Goal: Task Accomplishment & Management: Complete application form

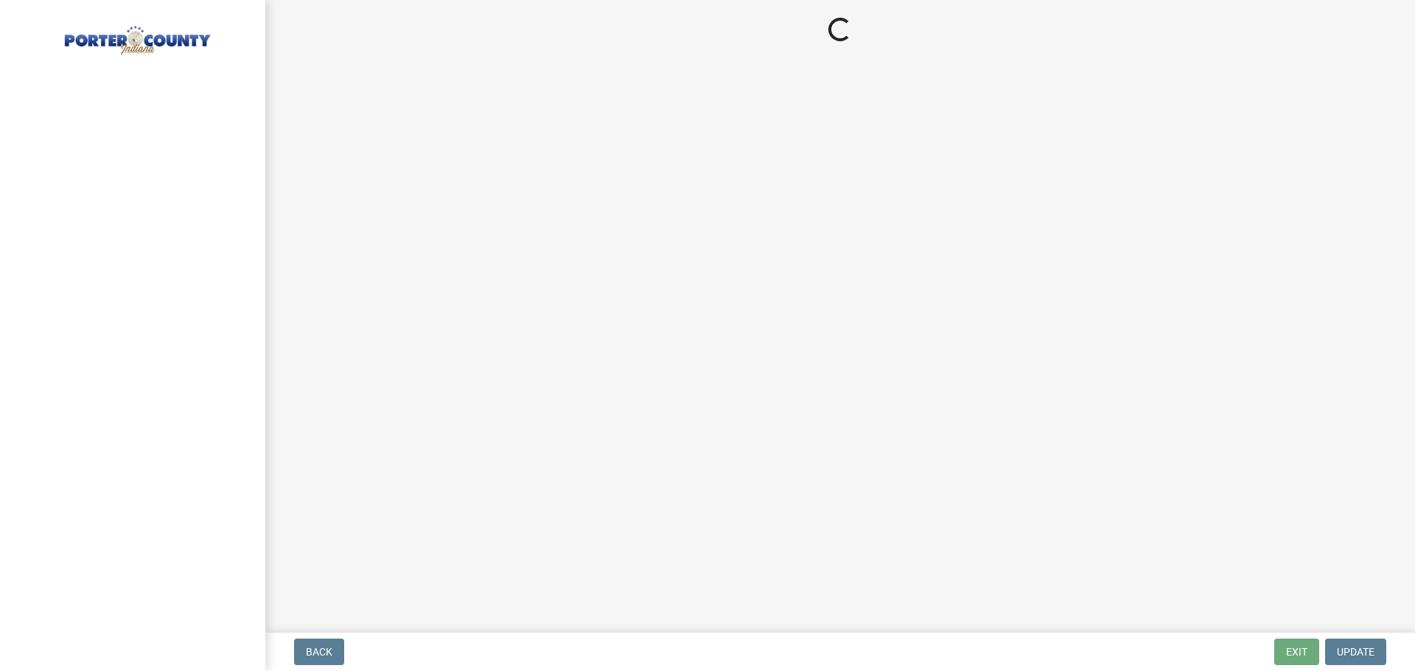
select select "eebc071e-620a-4db8-83e9-cb6b194c67e9"
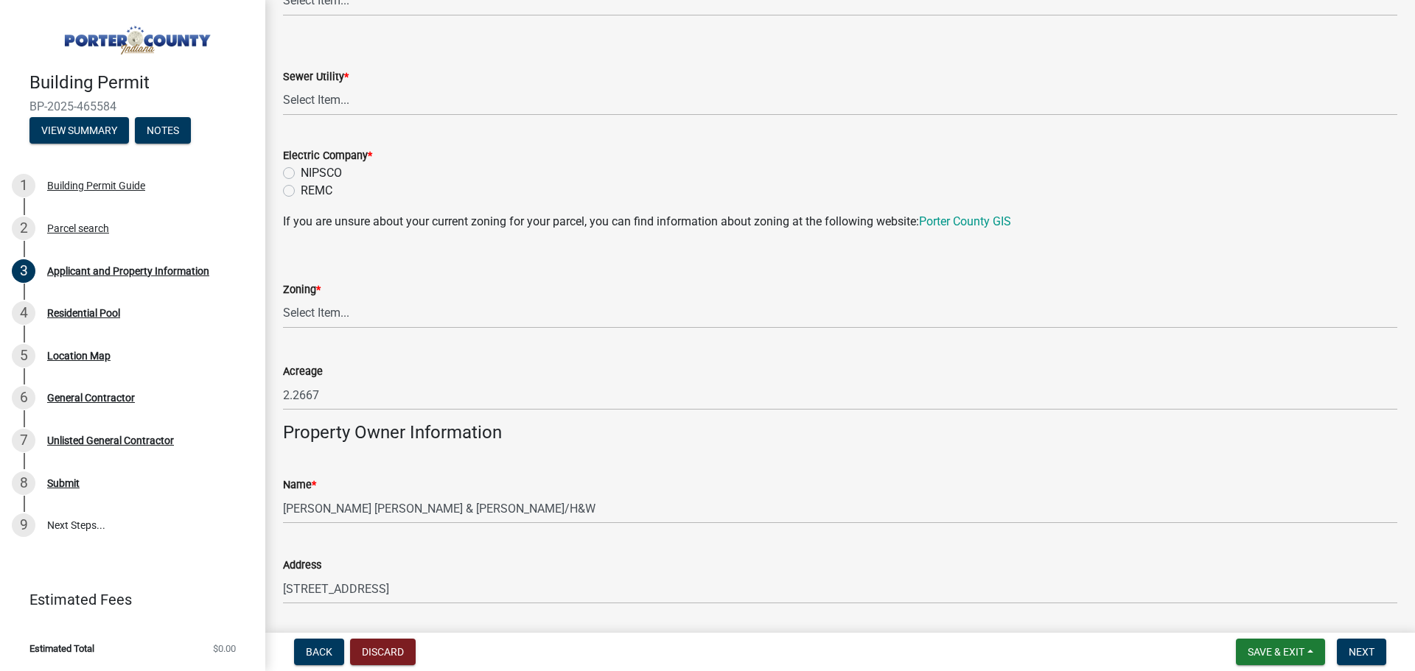
scroll to position [1326, 0]
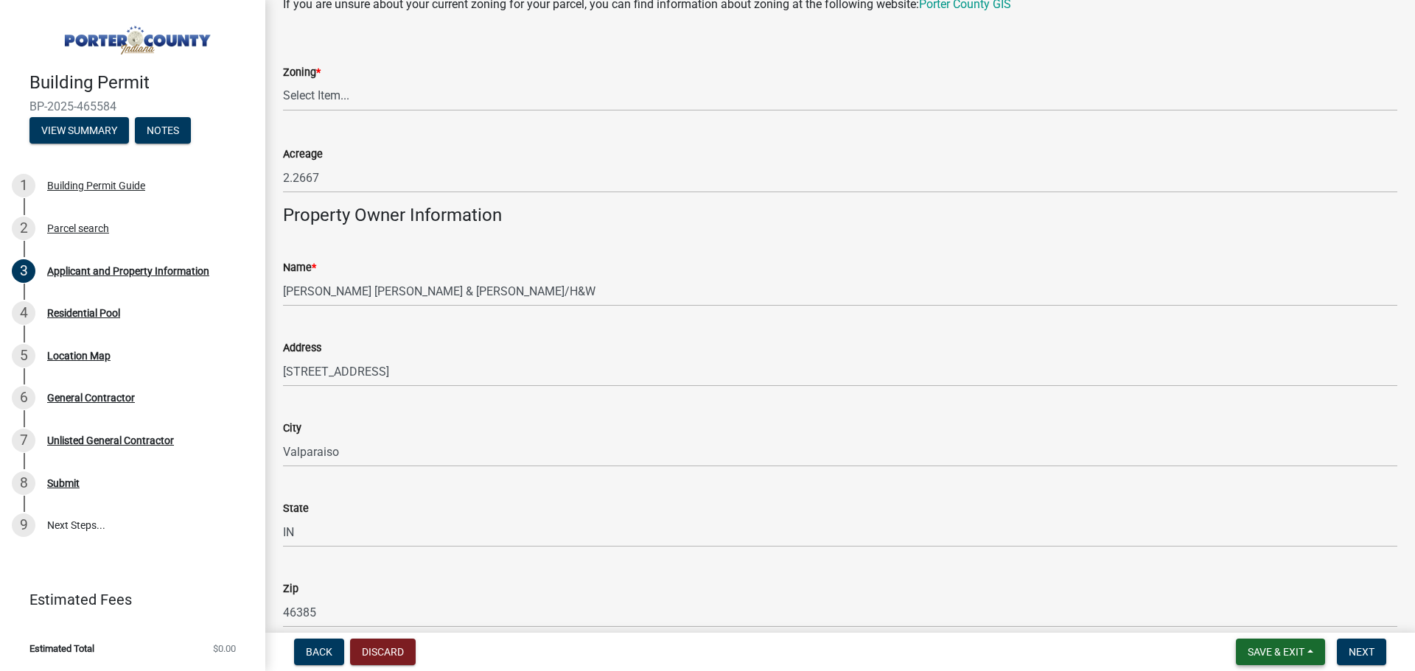
click at [1290, 650] on span "Save & Exit" at bounding box center [1276, 652] width 57 height 12
click at [1261, 614] on button "Save & Exit" at bounding box center [1266, 613] width 118 height 35
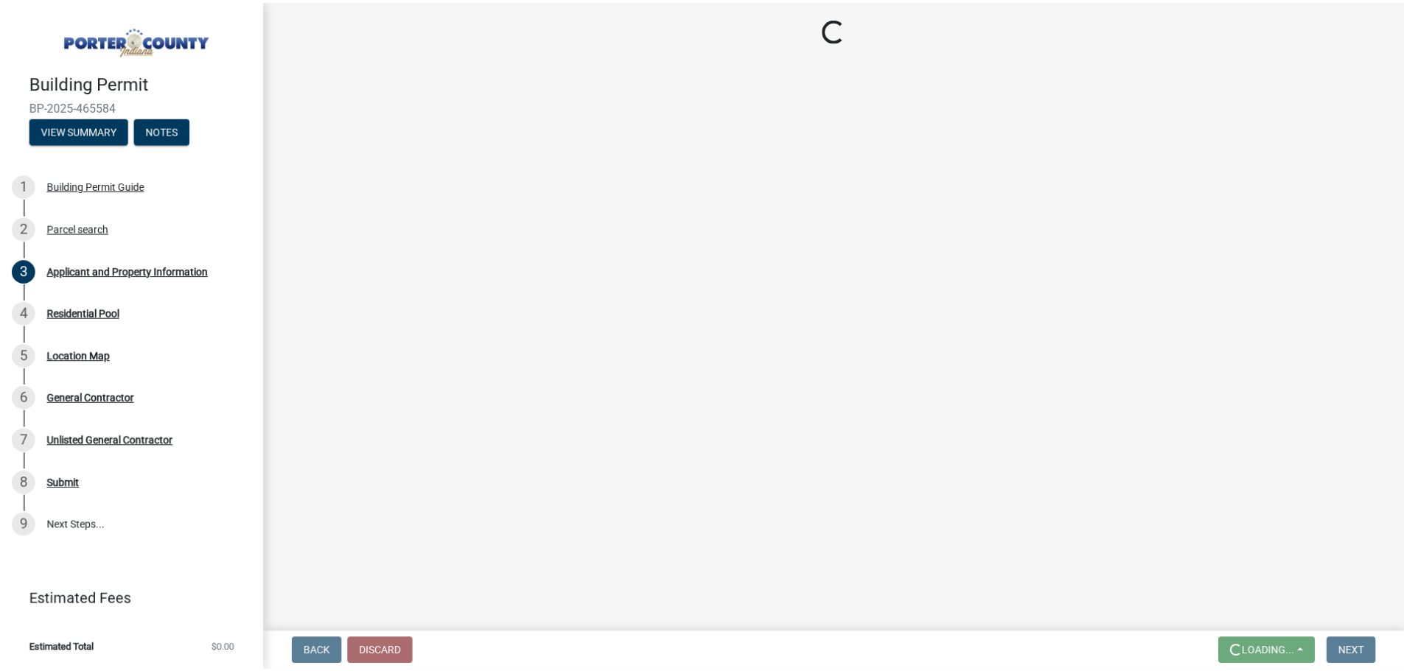
scroll to position [0, 0]
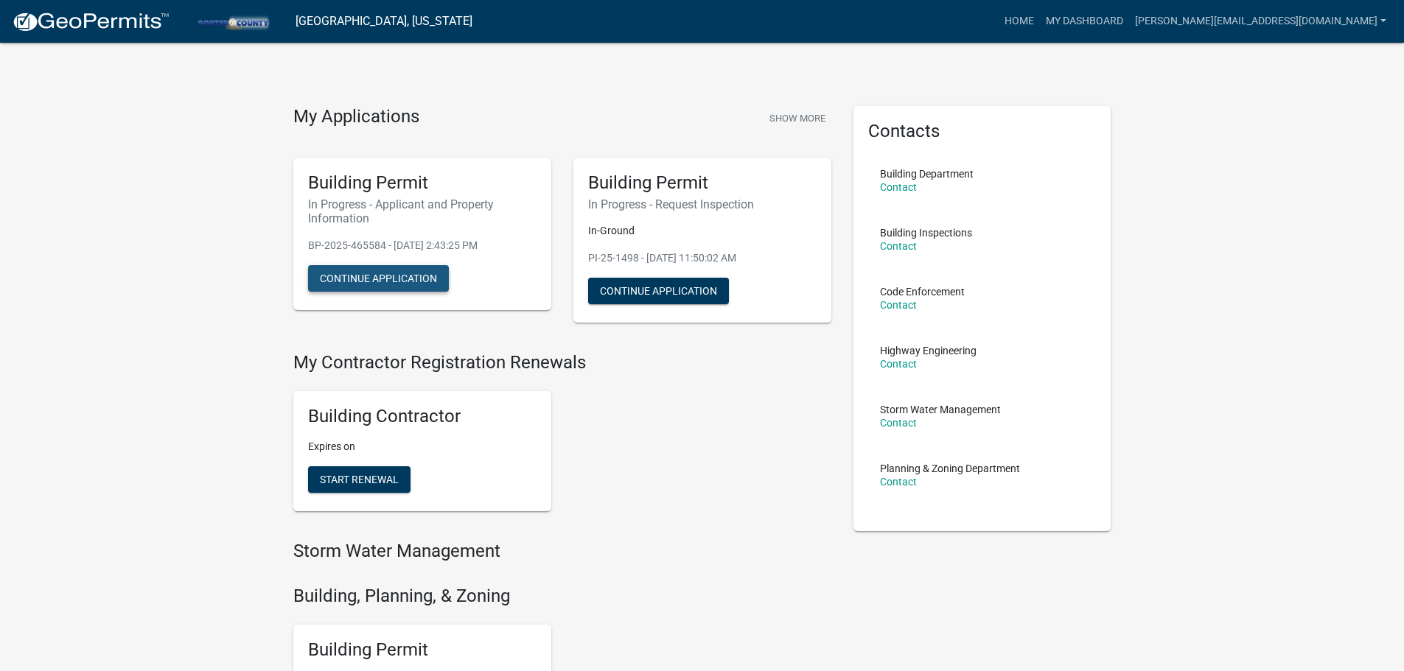
click at [403, 279] on button "Continue Application" at bounding box center [378, 278] width 141 height 27
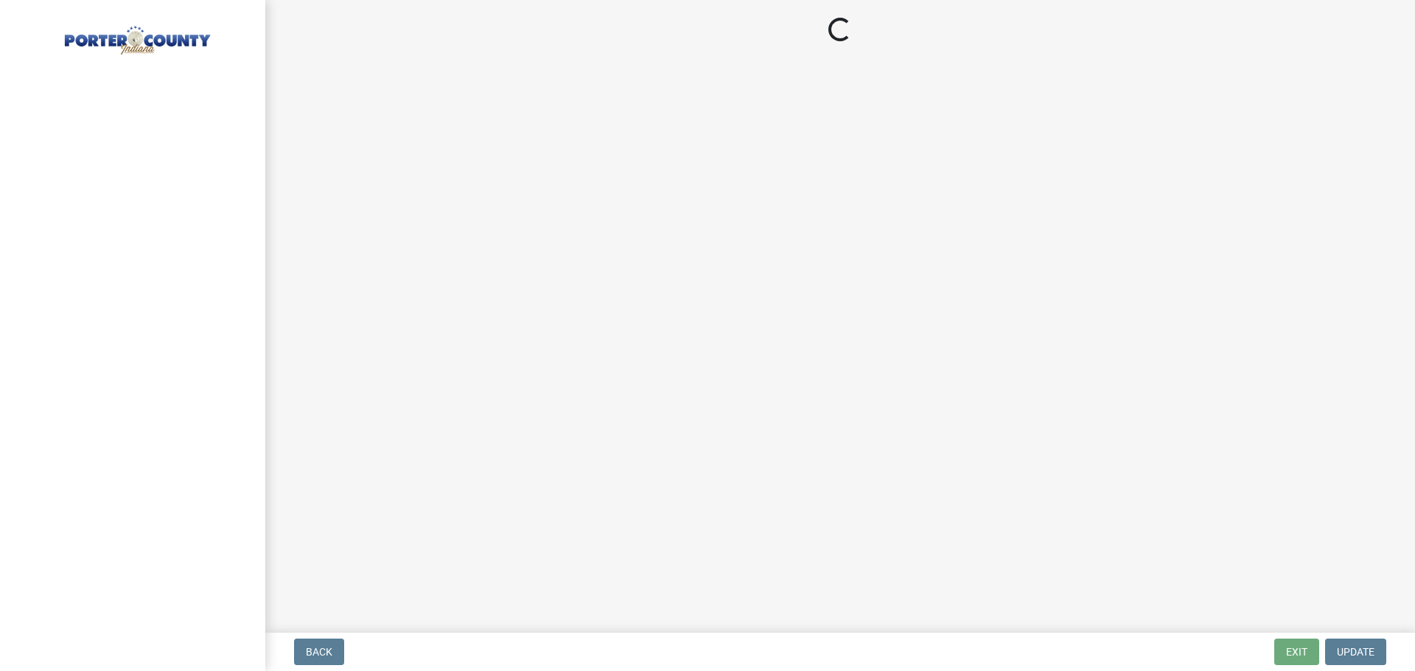
select select "eebc071e-620a-4db8-83e9-cb6b194c67e9"
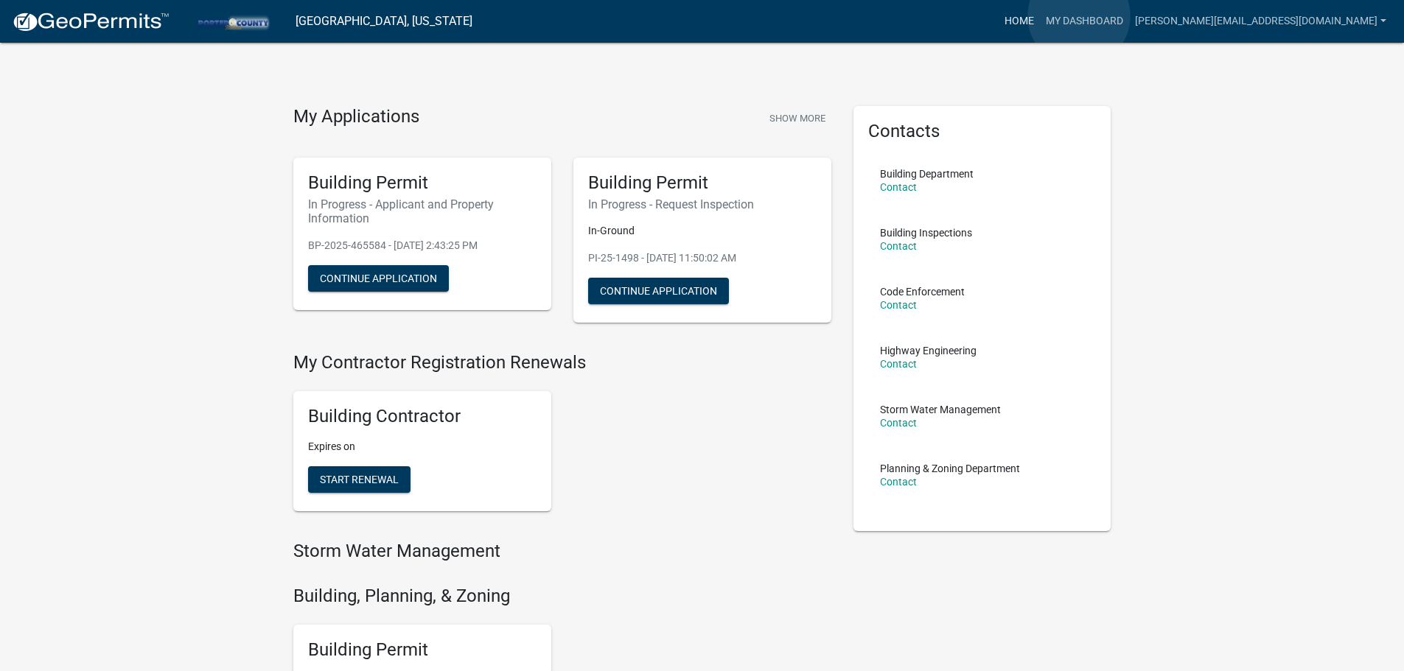
click at [1040, 16] on link "Home" at bounding box center [1019, 21] width 41 height 28
click at [662, 293] on button "Continue Application" at bounding box center [658, 291] width 141 height 27
click at [1129, 17] on link "My Dashboard" at bounding box center [1084, 21] width 89 height 28
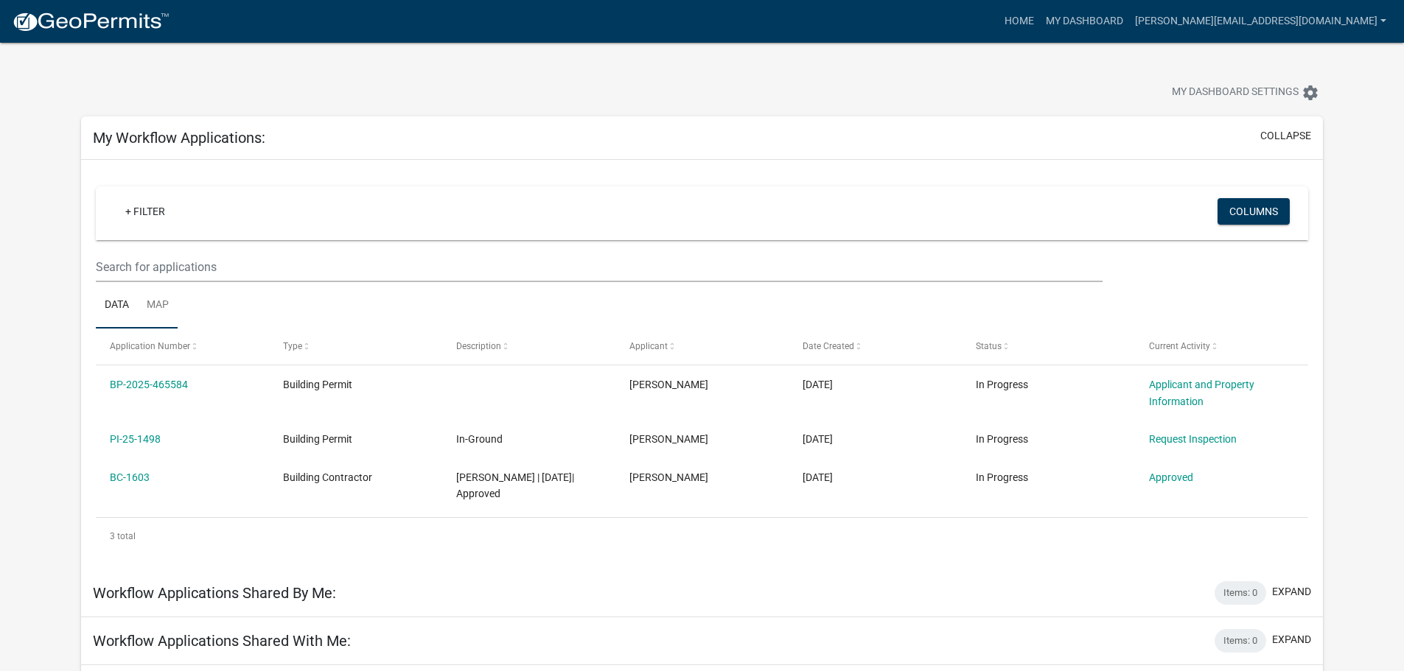
click at [152, 304] on link "Map" at bounding box center [158, 305] width 40 height 47
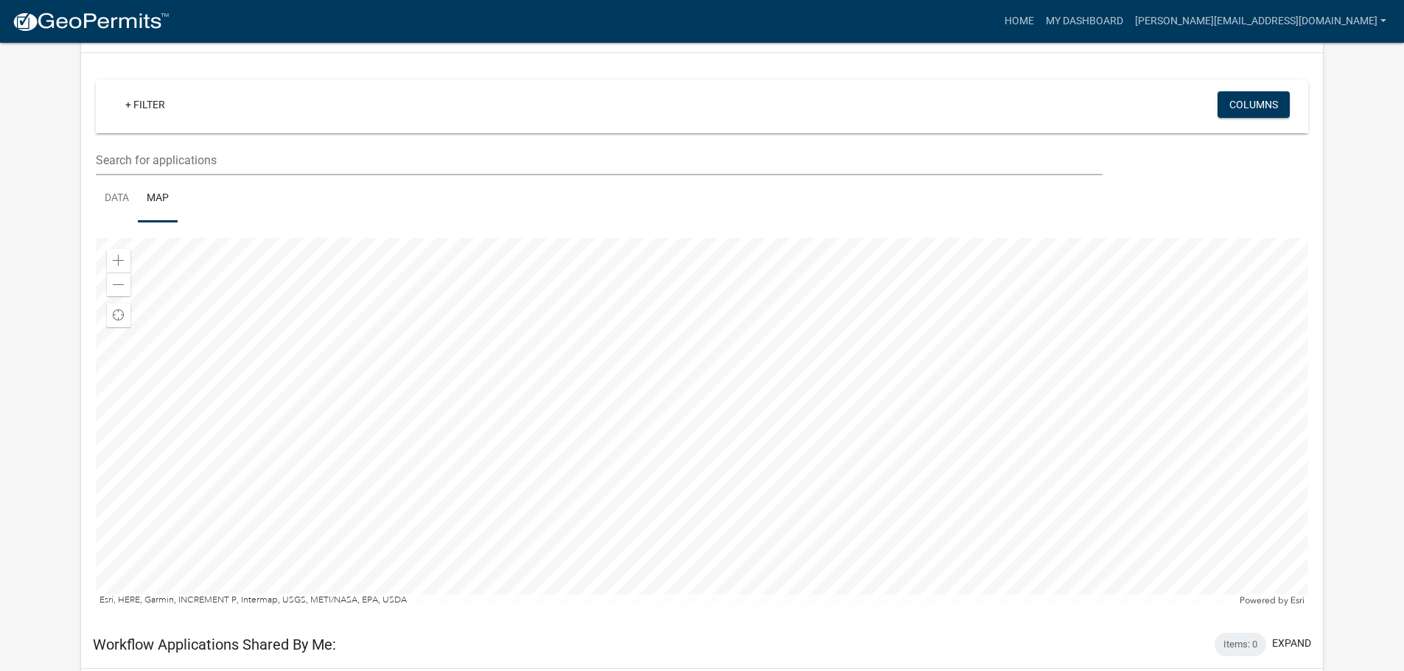
scroll to position [147, 0]
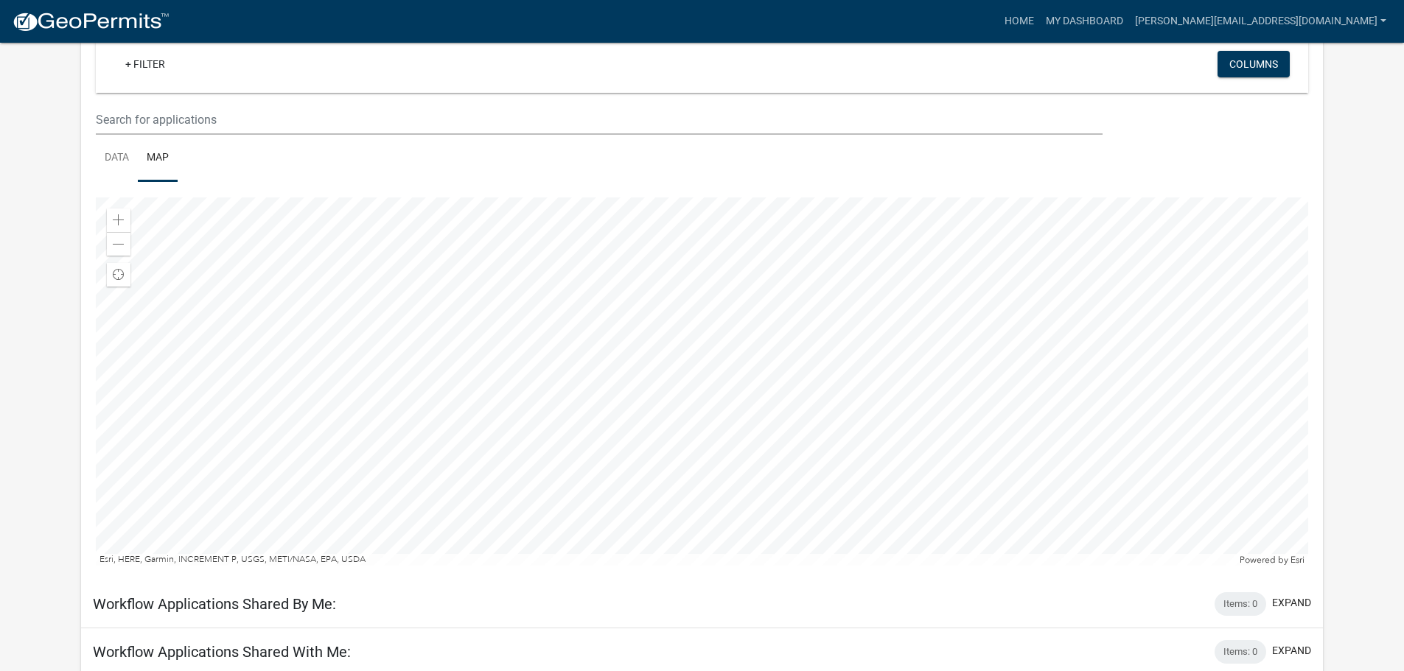
click at [817, 432] on div at bounding box center [702, 381] width 1212 height 368
click at [1023, 372] on div at bounding box center [702, 381] width 1212 height 368
click at [1066, 353] on div at bounding box center [702, 381] width 1212 height 368
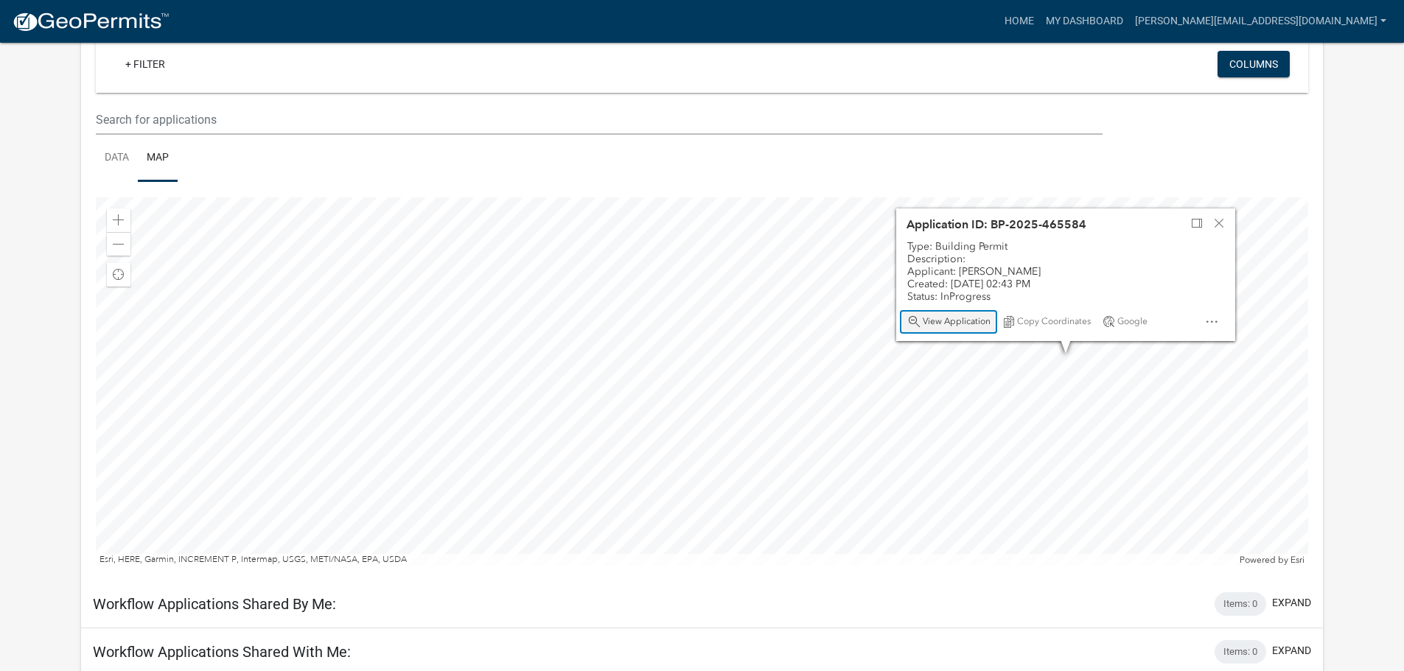
click at [957, 322] on span "View Application" at bounding box center [957, 322] width 68 height 12
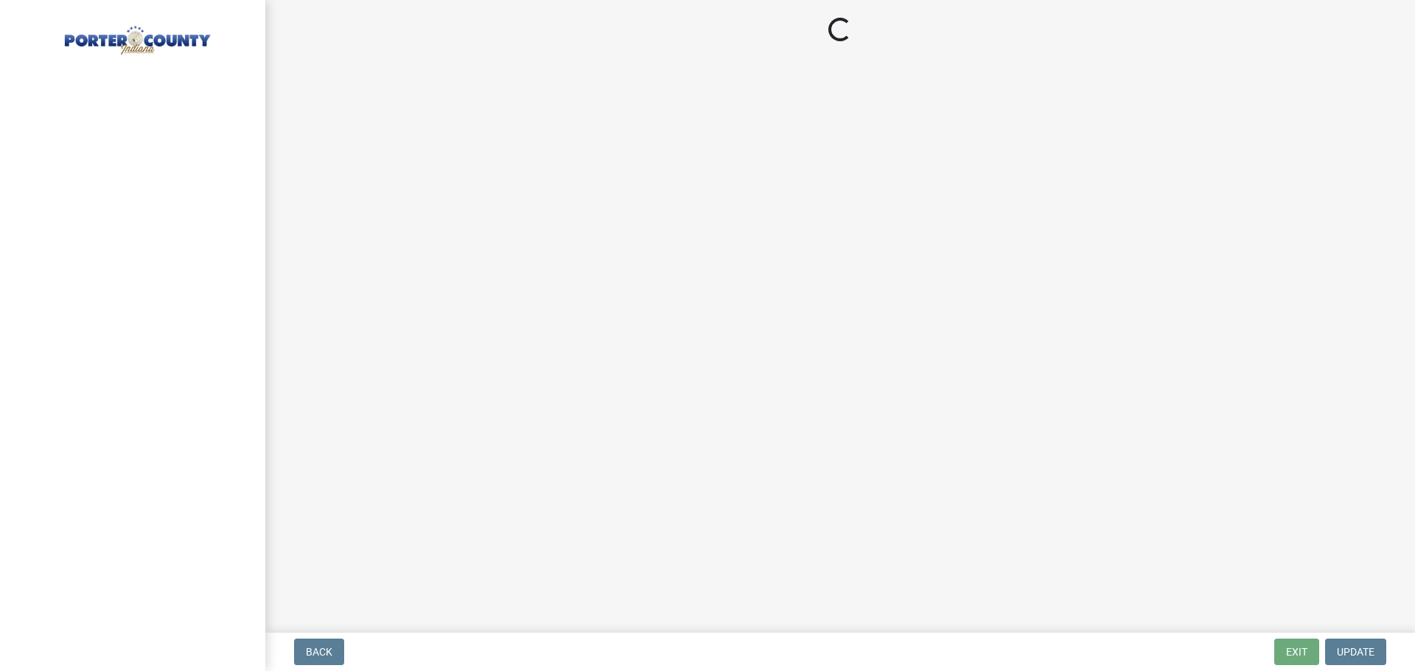
select select "eebc071e-620a-4db8-83e9-cb6b194c67e9"
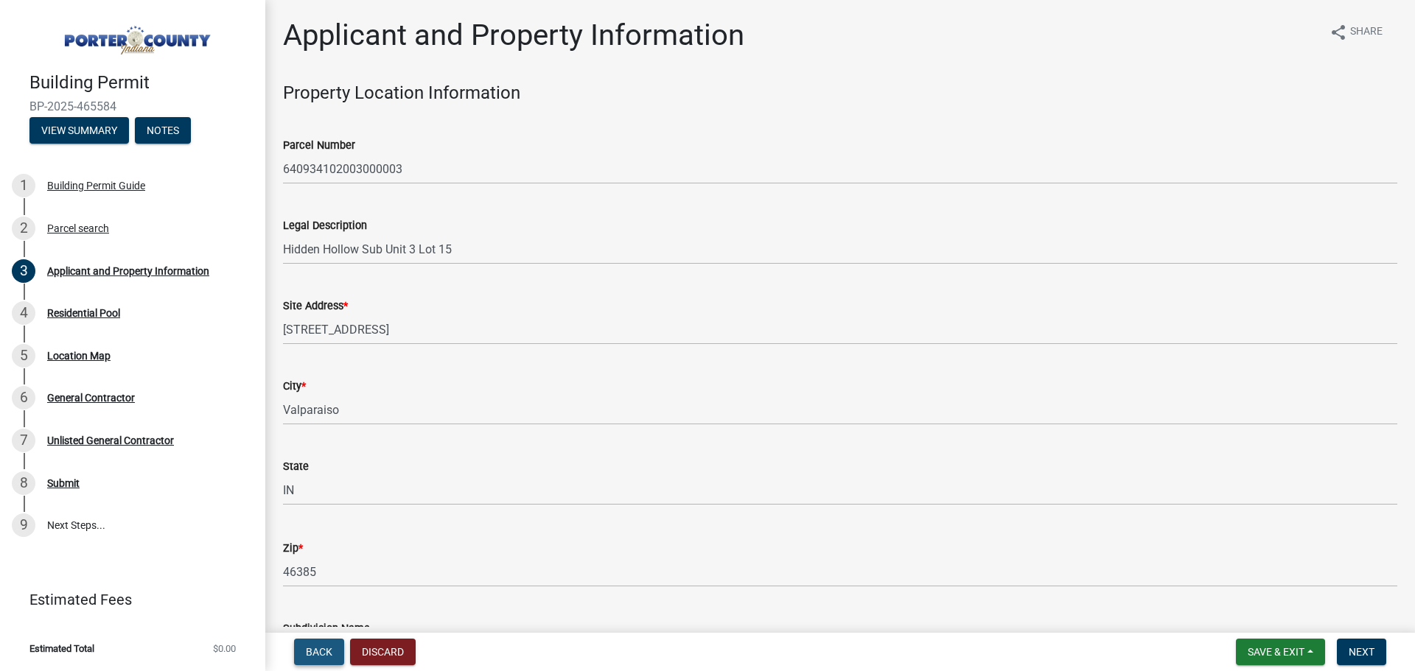
click at [319, 648] on span "Back" at bounding box center [319, 652] width 27 height 12
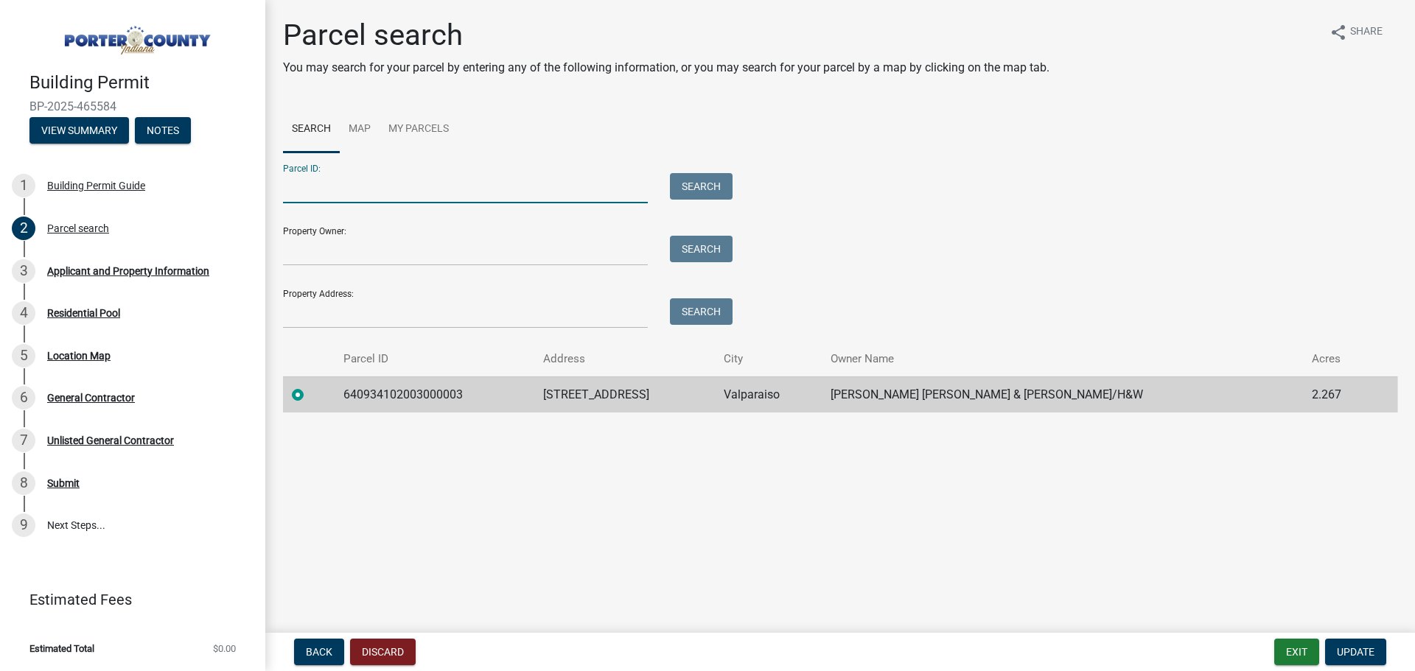
click at [350, 189] on input "Parcel ID:" at bounding box center [465, 188] width 365 height 30
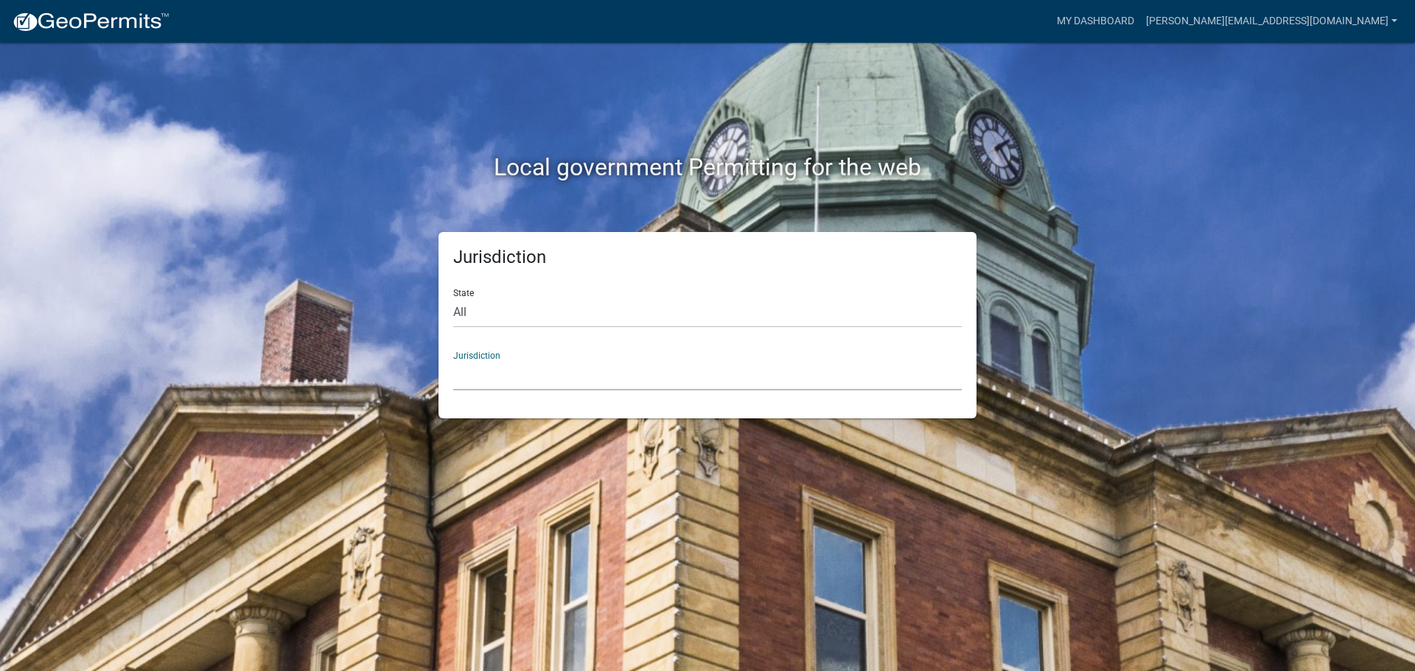
click at [499, 382] on select "[GEOGRAPHIC_DATA], [US_STATE] [GEOGRAPHIC_DATA], [US_STATE][PERSON_NAME][GEOGRA…" at bounding box center [707, 375] width 508 height 30
drag, startPoint x: 332, startPoint y: 310, endPoint x: 395, endPoint y: 298, distance: 63.7
click at [332, 310] on div "Jurisdiction State All [US_STATE] [US_STATE] [US_STATE] [US_STATE] [US_STATE] […" at bounding box center [707, 325] width 840 height 186
click at [520, 320] on select "All [US_STATE] [US_STATE] [US_STATE] [US_STATE] [US_STATE] [US_STATE] [US_STATE…" at bounding box center [707, 313] width 508 height 30
select select "[US_STATE]"
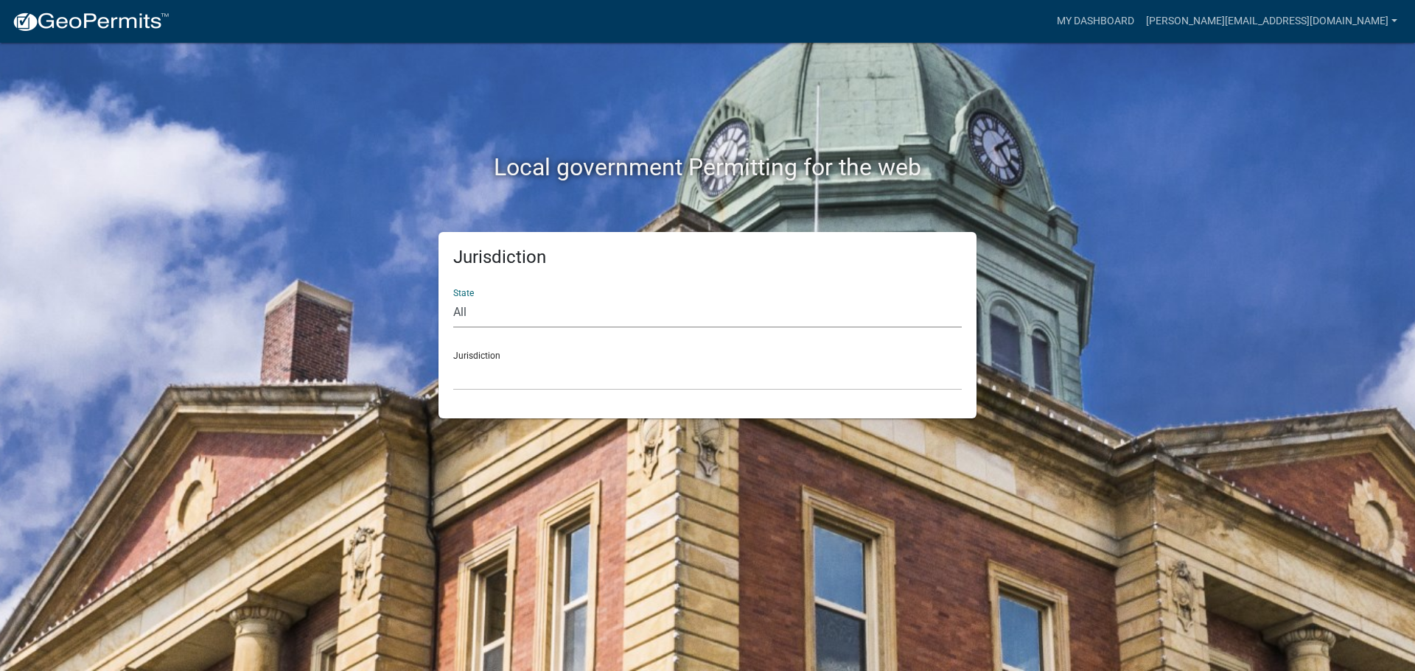
click at [453, 298] on select "All [US_STATE] [US_STATE] [US_STATE] [US_STATE] [US_STATE] [US_STATE] [US_STATE…" at bounding box center [707, 313] width 508 height 30
click at [520, 374] on select "City of [GEOGRAPHIC_DATA], [US_STATE] City of [GEOGRAPHIC_DATA], [US_STATE] Cit…" at bounding box center [707, 375] width 508 height 30
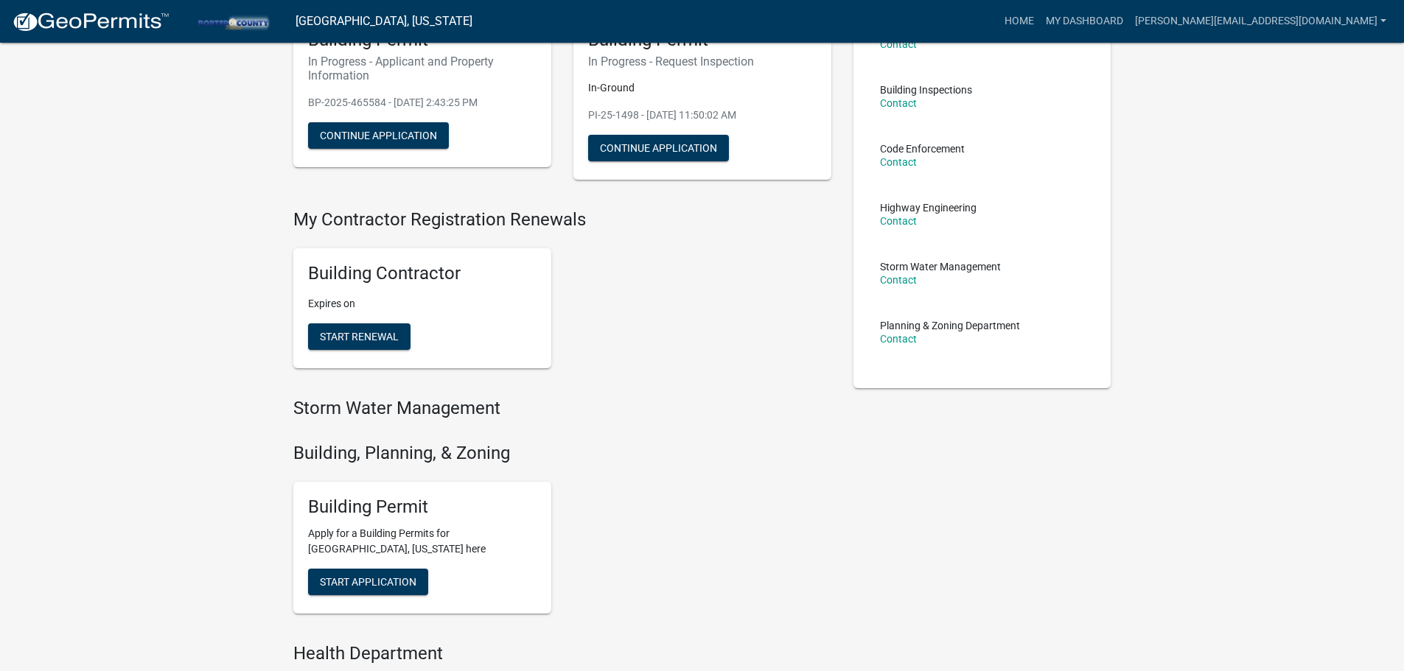
scroll to position [147, 0]
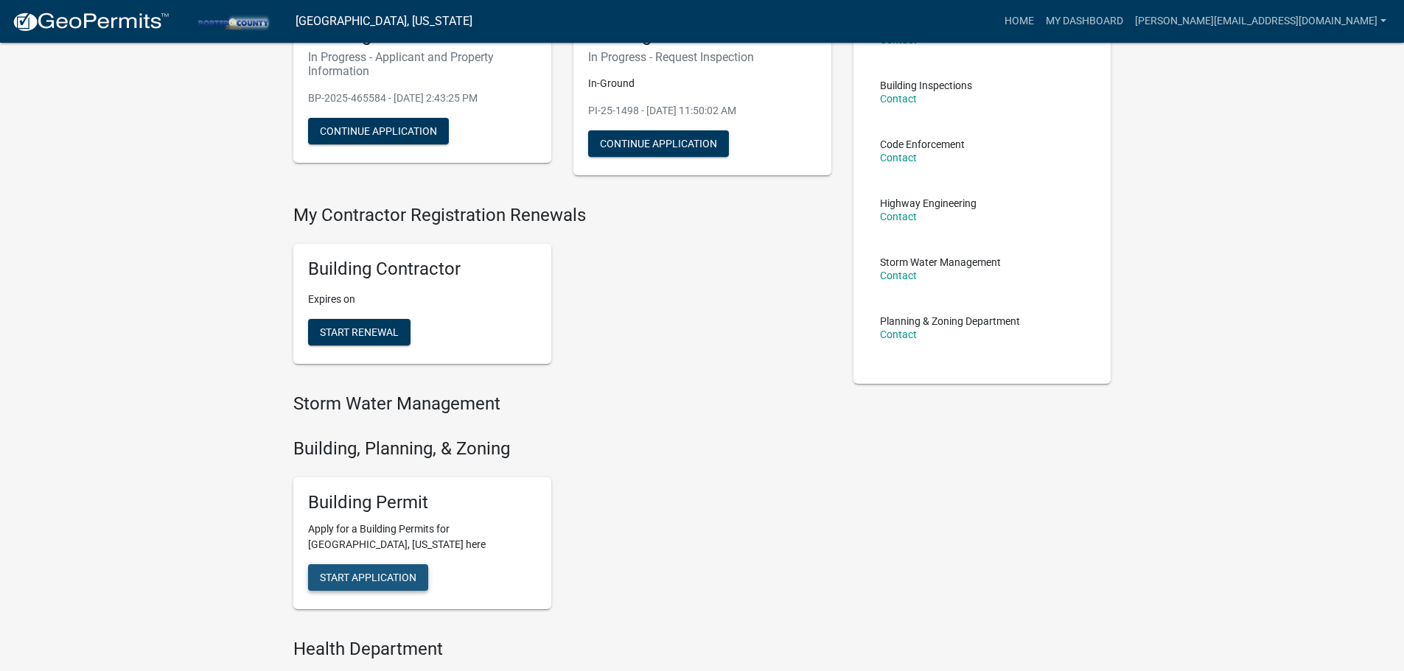
click at [381, 576] on span "Start Application" at bounding box center [368, 578] width 97 height 12
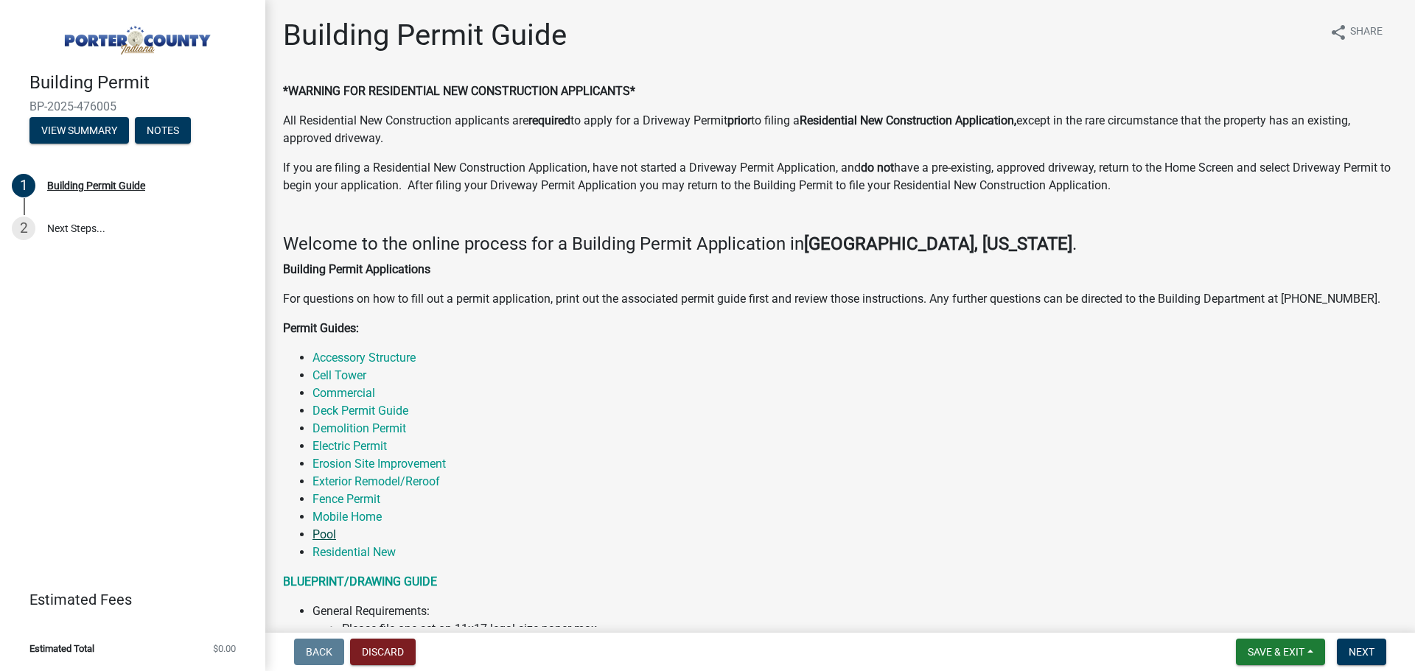
click at [327, 536] on link "Pool" at bounding box center [324, 535] width 24 height 14
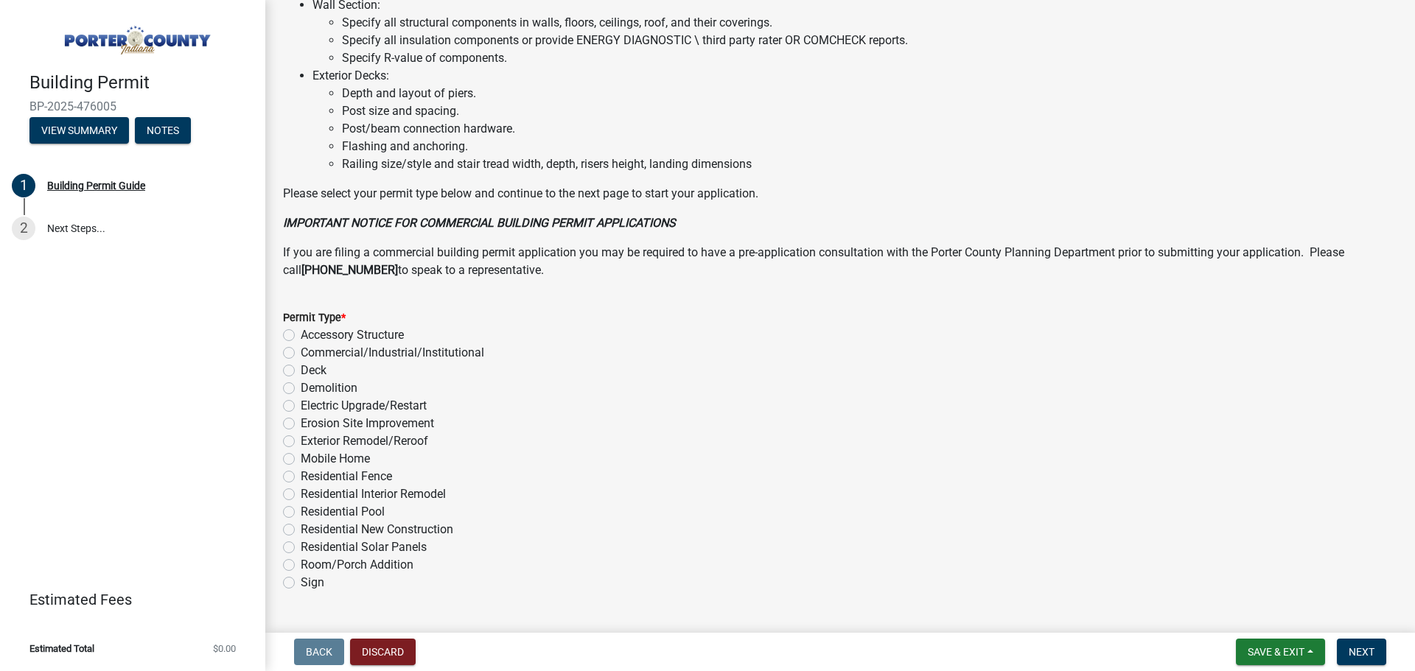
scroll to position [996, 0]
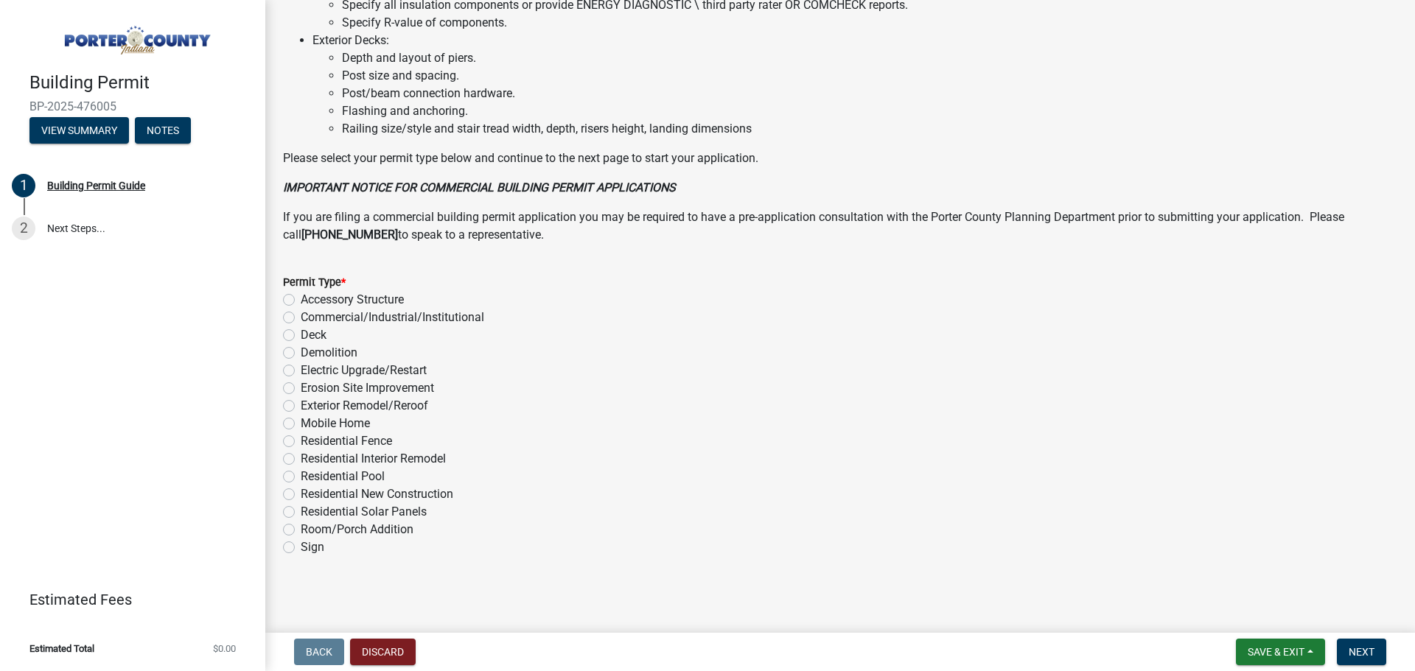
click at [301, 478] on label "Residential Pool" at bounding box center [343, 477] width 84 height 18
click at [301, 478] on input "Residential Pool" at bounding box center [306, 473] width 10 height 10
radio input "true"
click at [1366, 648] on span "Next" at bounding box center [1362, 652] width 26 height 12
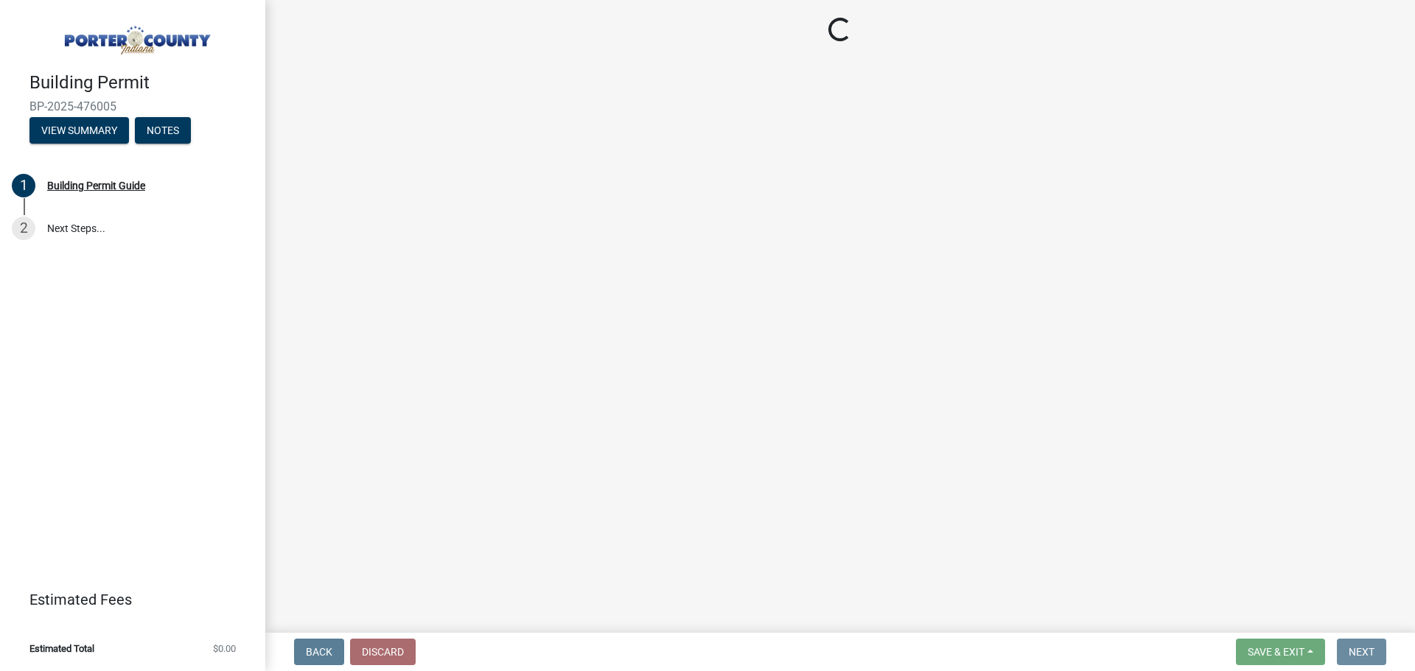
scroll to position [0, 0]
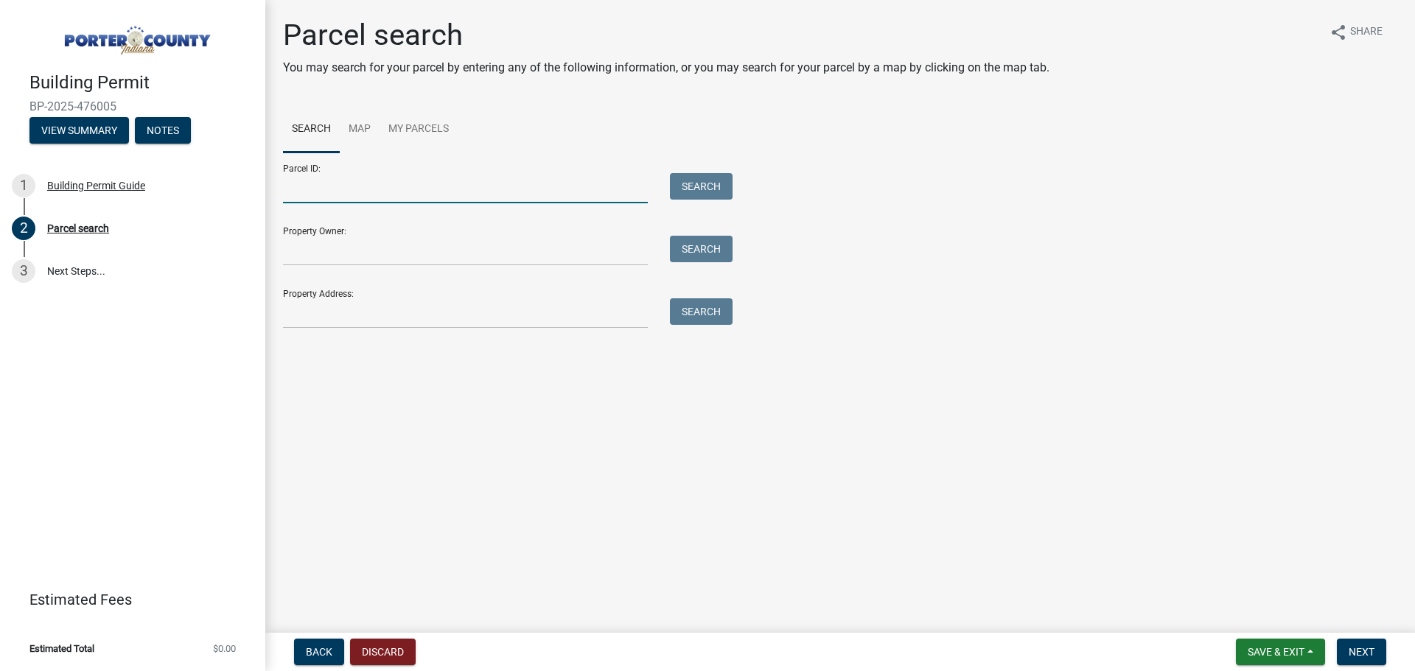
click at [352, 183] on input "Parcel ID:" at bounding box center [465, 188] width 365 height 30
click at [347, 254] on input "Property Owner:" at bounding box center [465, 251] width 365 height 30
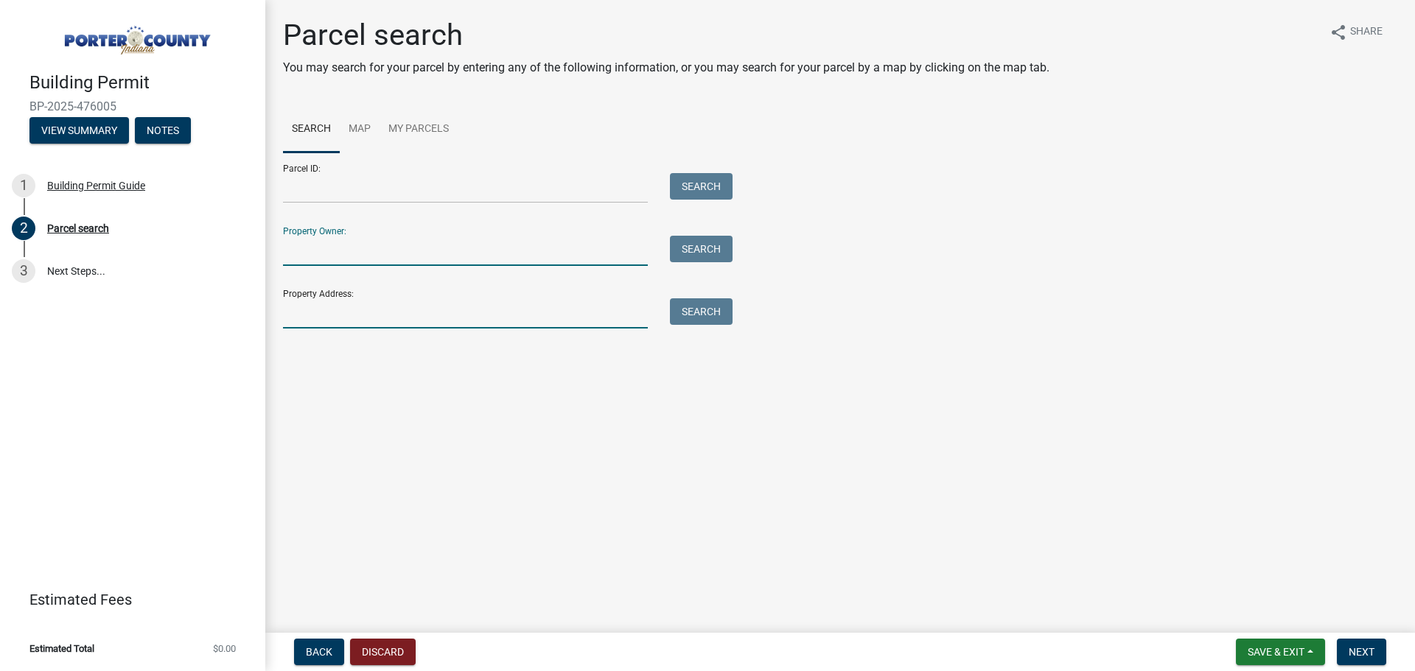
click at [352, 318] on input "Property Address:" at bounding box center [465, 313] width 365 height 30
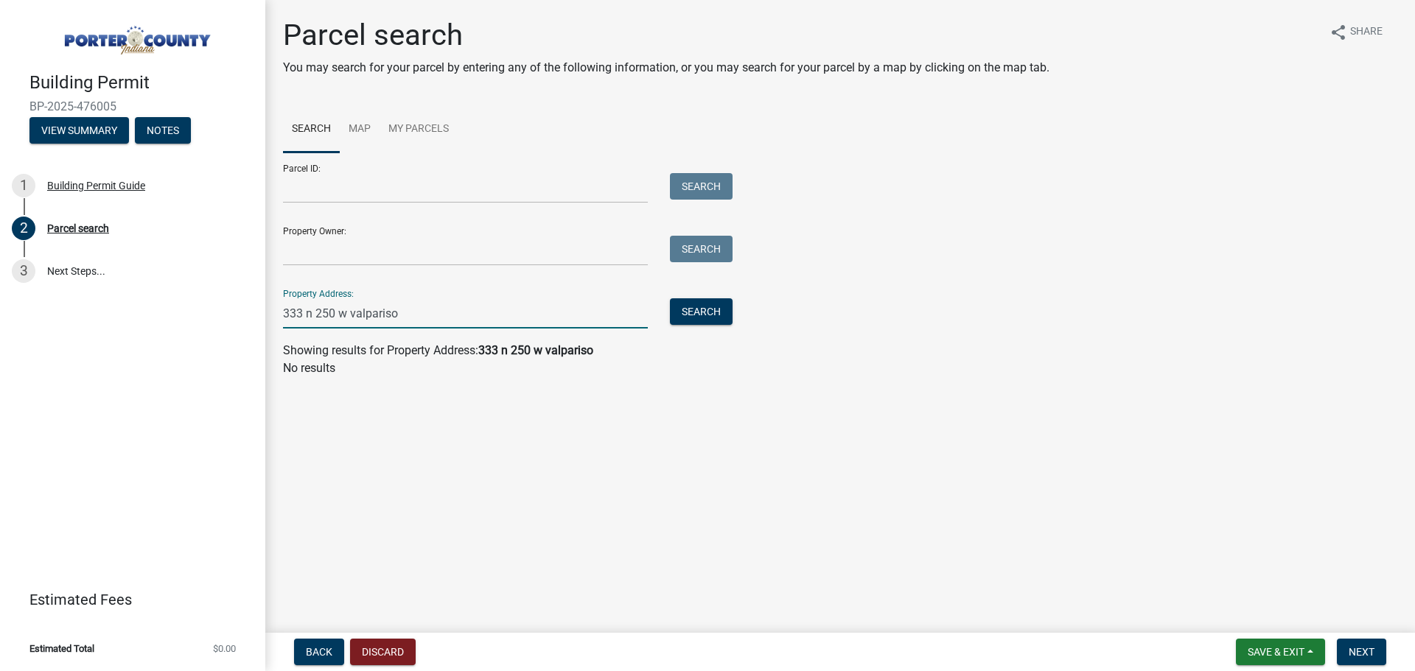
click at [380, 316] on input "333 n 250 w valpariso" at bounding box center [465, 313] width 365 height 30
type input "333 n 250 w"
click at [697, 313] on button "Search" at bounding box center [701, 311] width 63 height 27
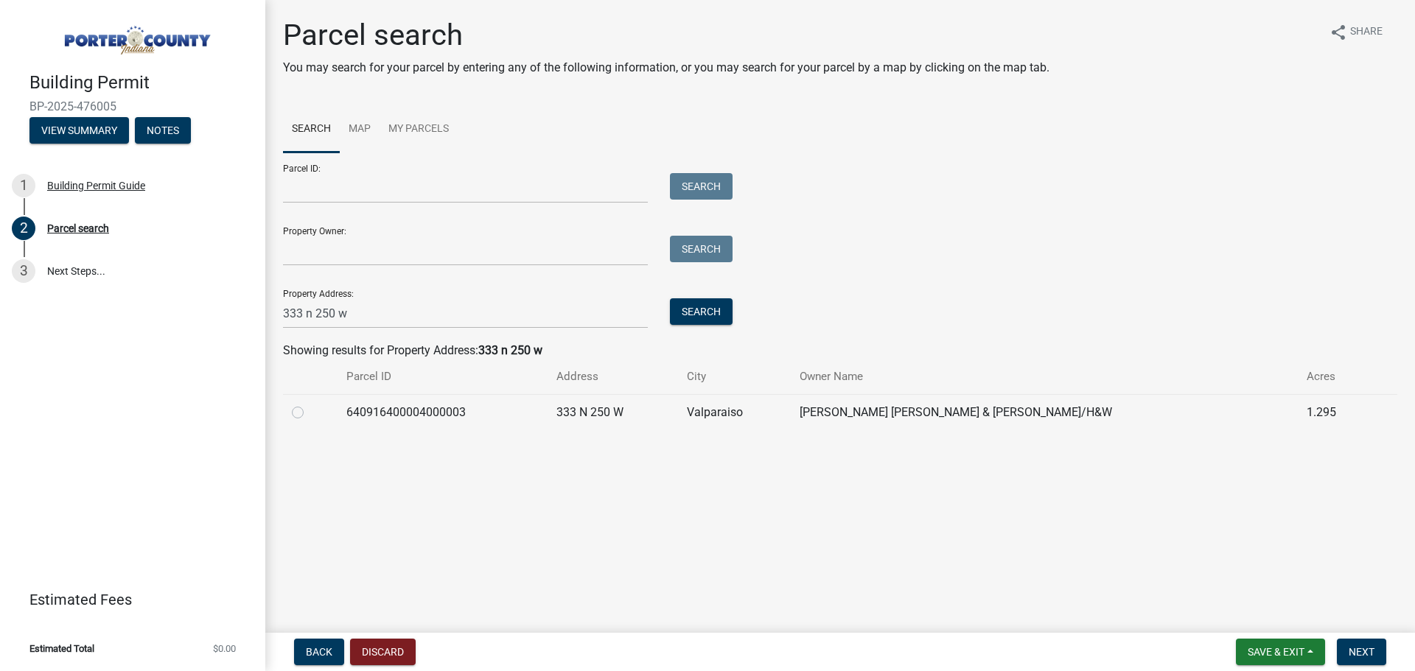
click at [310, 404] on label at bounding box center [310, 404] width 0 height 0
click at [310, 413] on input "radio" at bounding box center [315, 409] width 10 height 10
radio input "true"
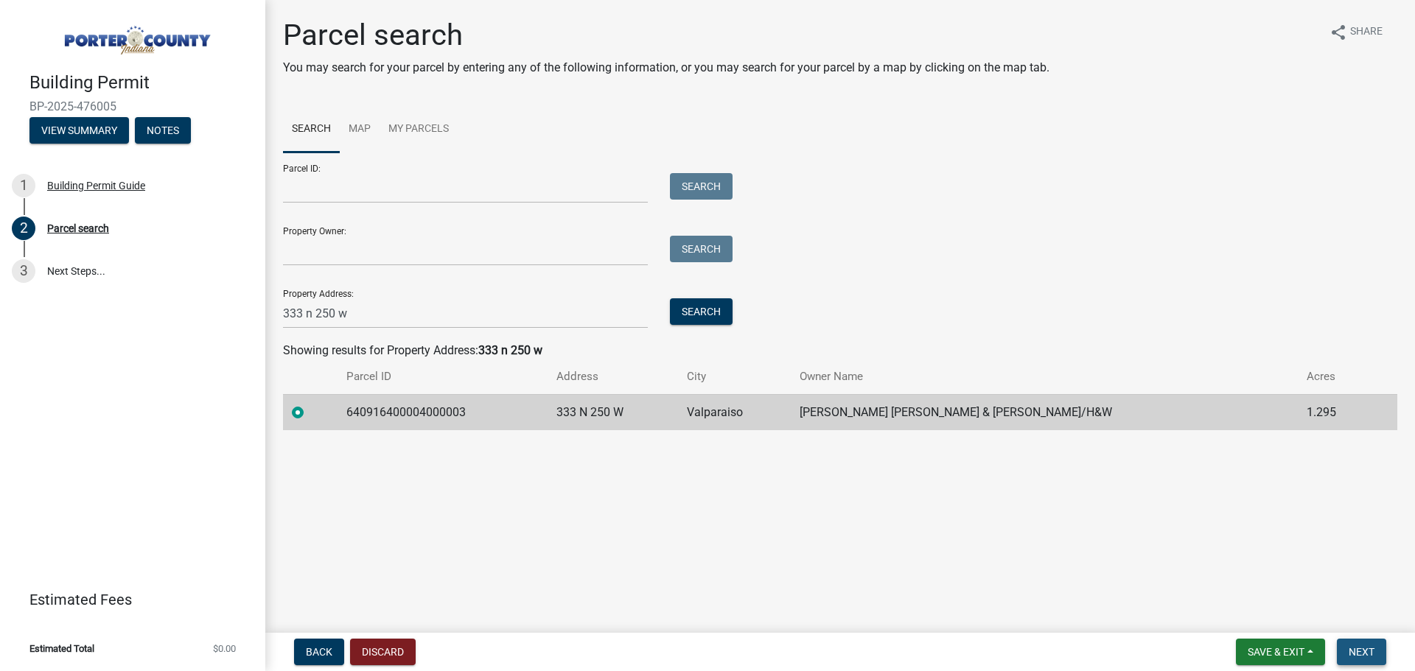
click at [1359, 648] on span "Next" at bounding box center [1362, 652] width 26 height 12
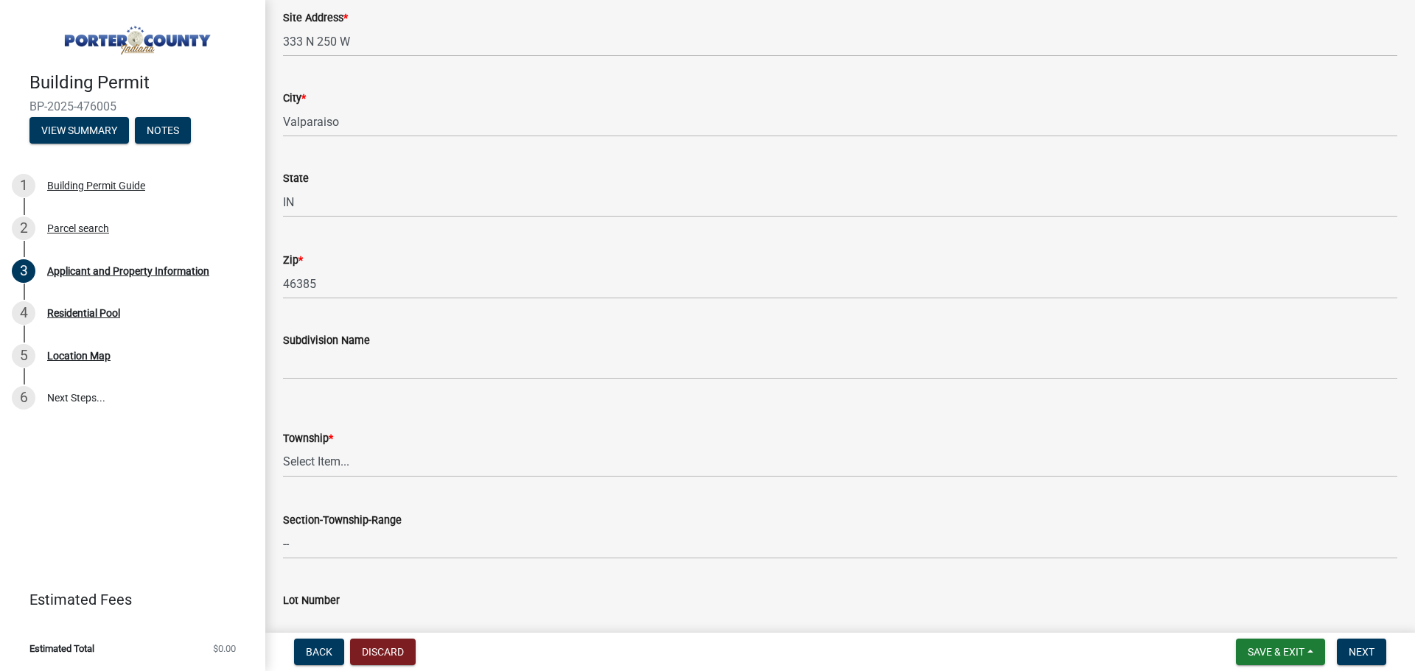
scroll to position [295, 0]
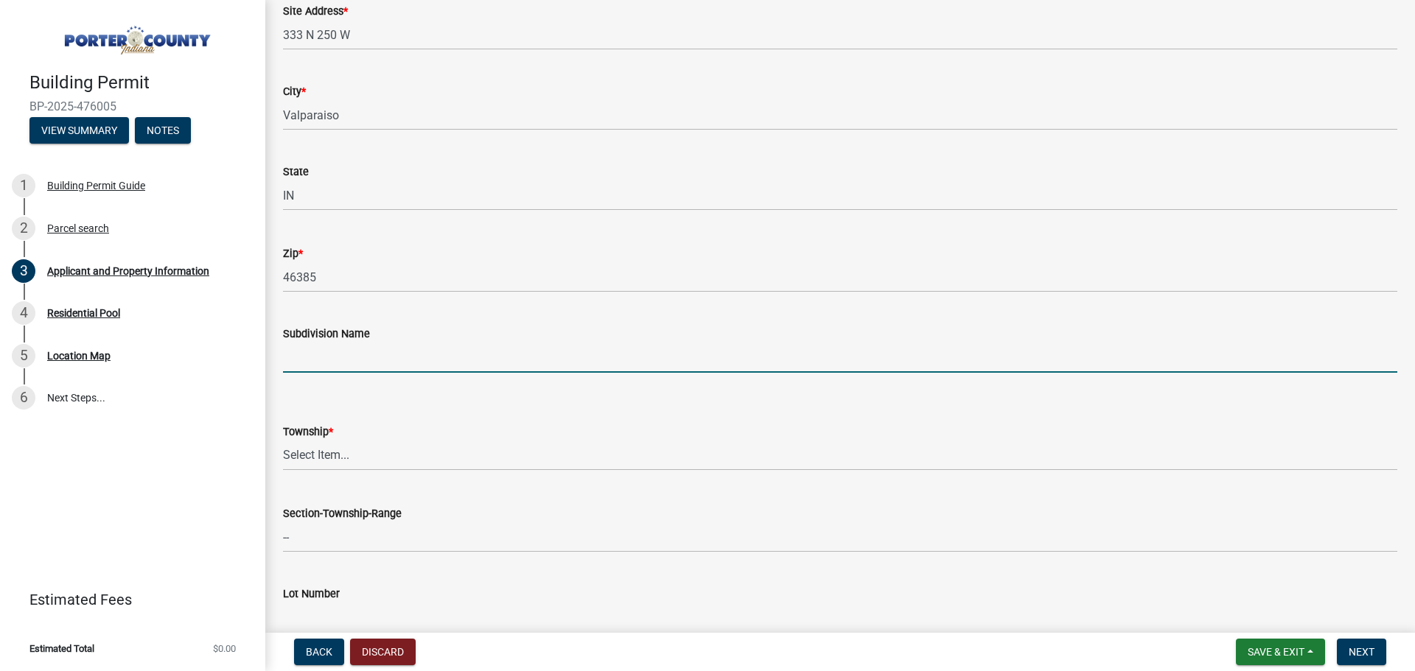
click at [401, 361] on input "Subdivision Name" at bounding box center [840, 358] width 1114 height 30
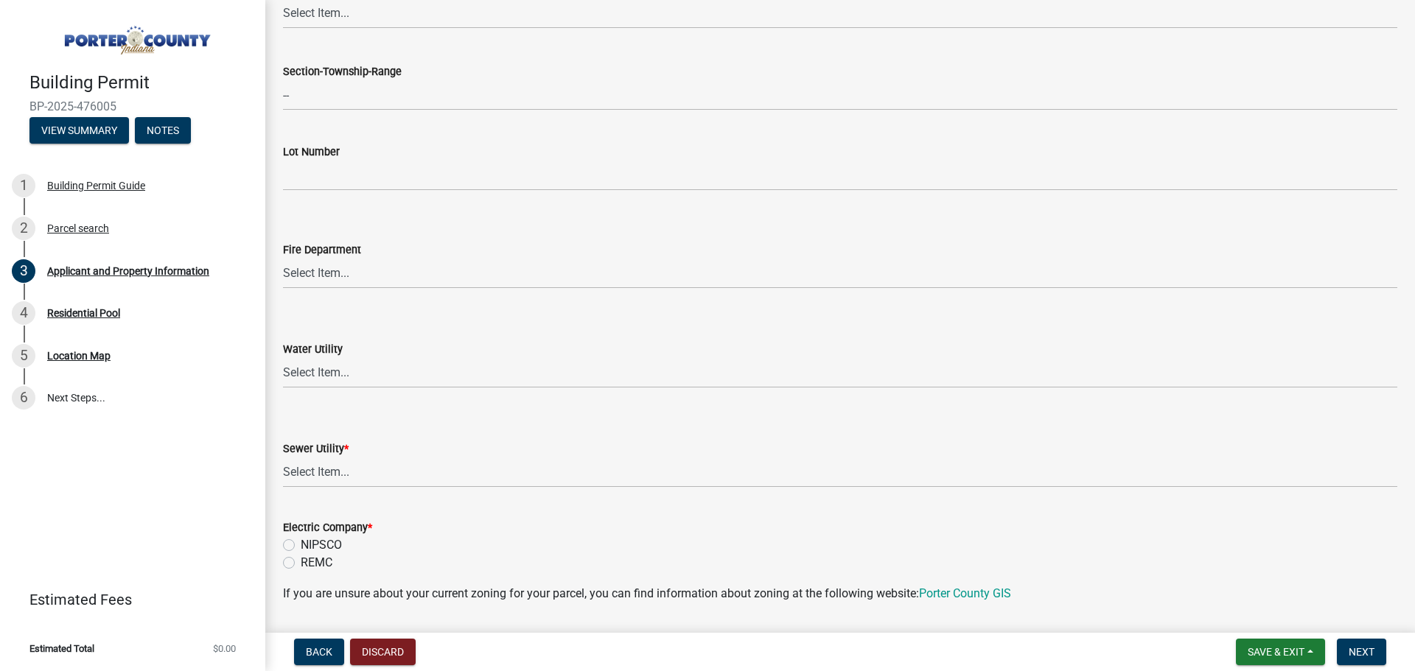
scroll to position [663, 0]
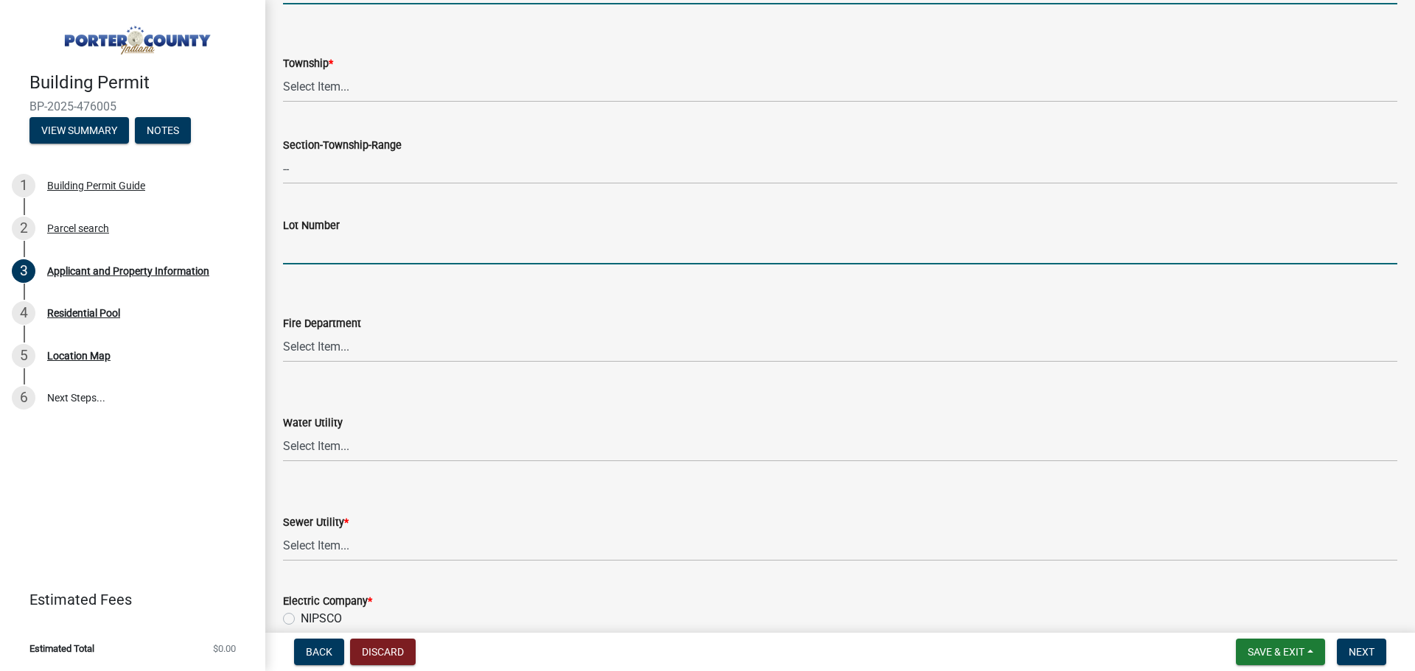
click at [345, 248] on input "Lot Number" at bounding box center [840, 249] width 1114 height 30
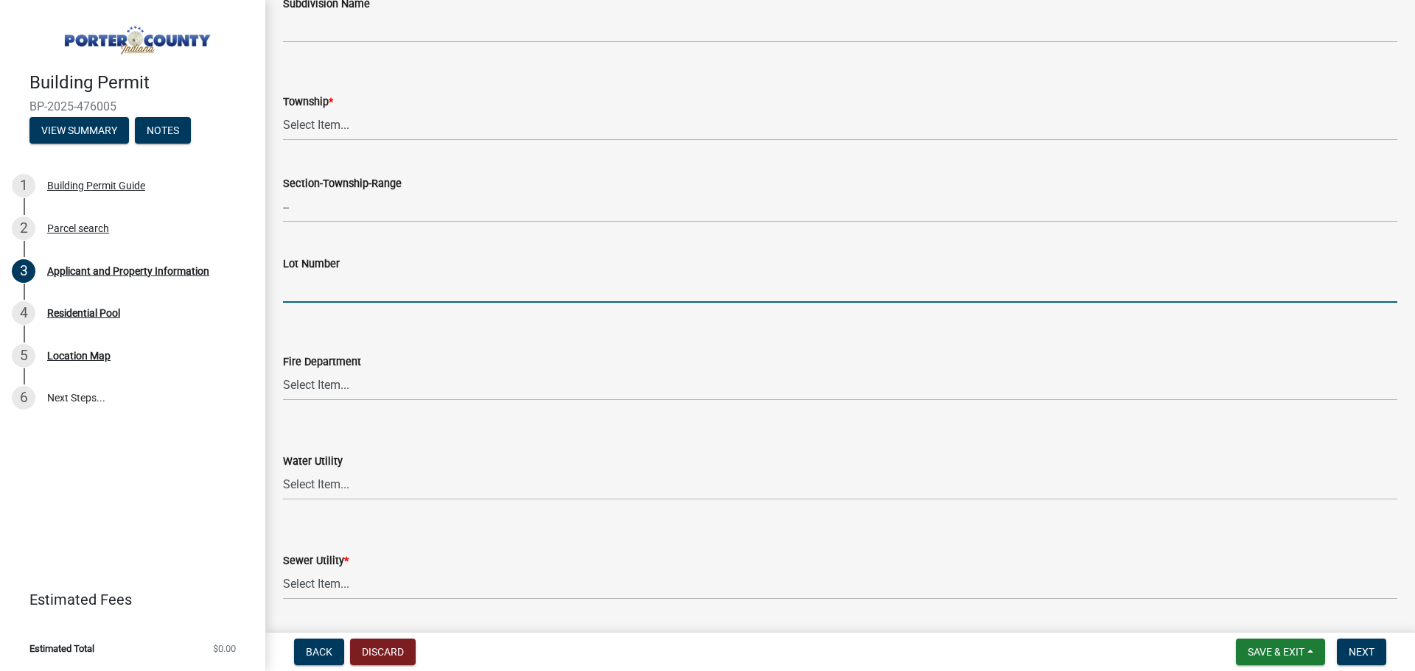
scroll to position [590, 0]
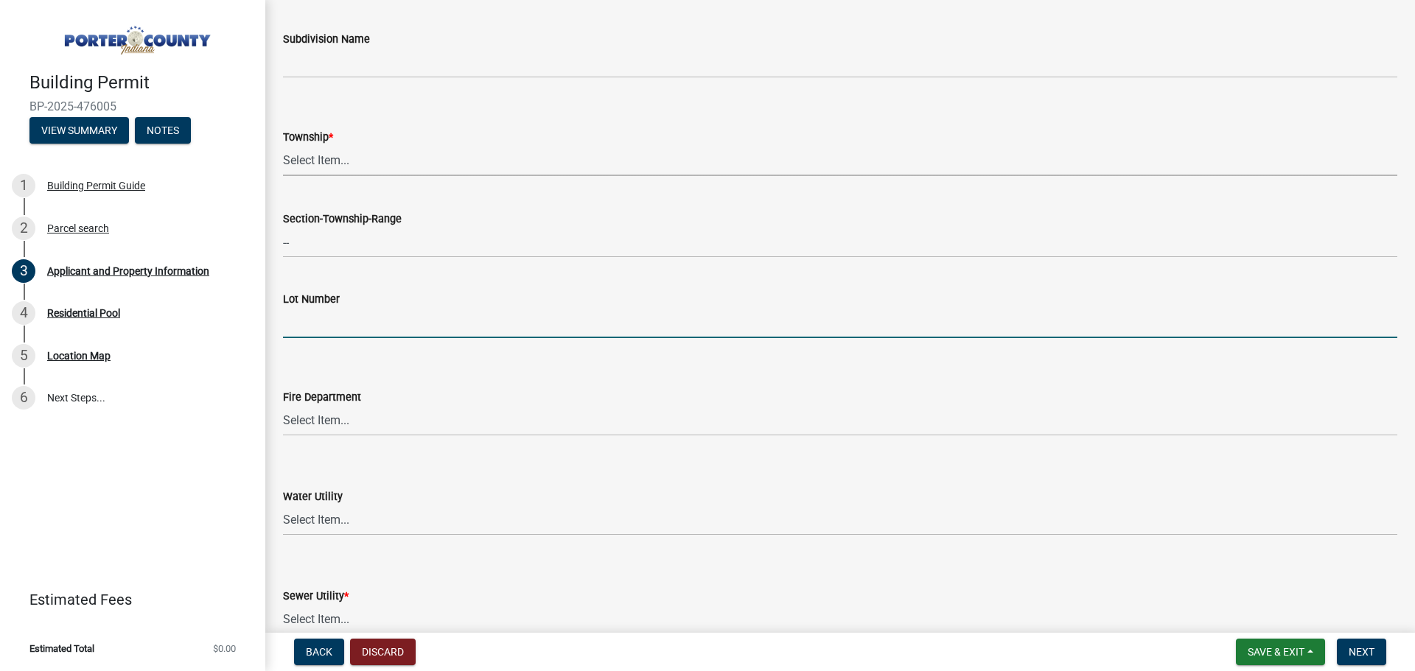
click at [361, 162] on select "Select Item... [PERSON_NAME][GEOGRAPHIC_DATA] [PERSON_NAME][GEOGRAPHIC_DATA] [G…" at bounding box center [840, 161] width 1114 height 30
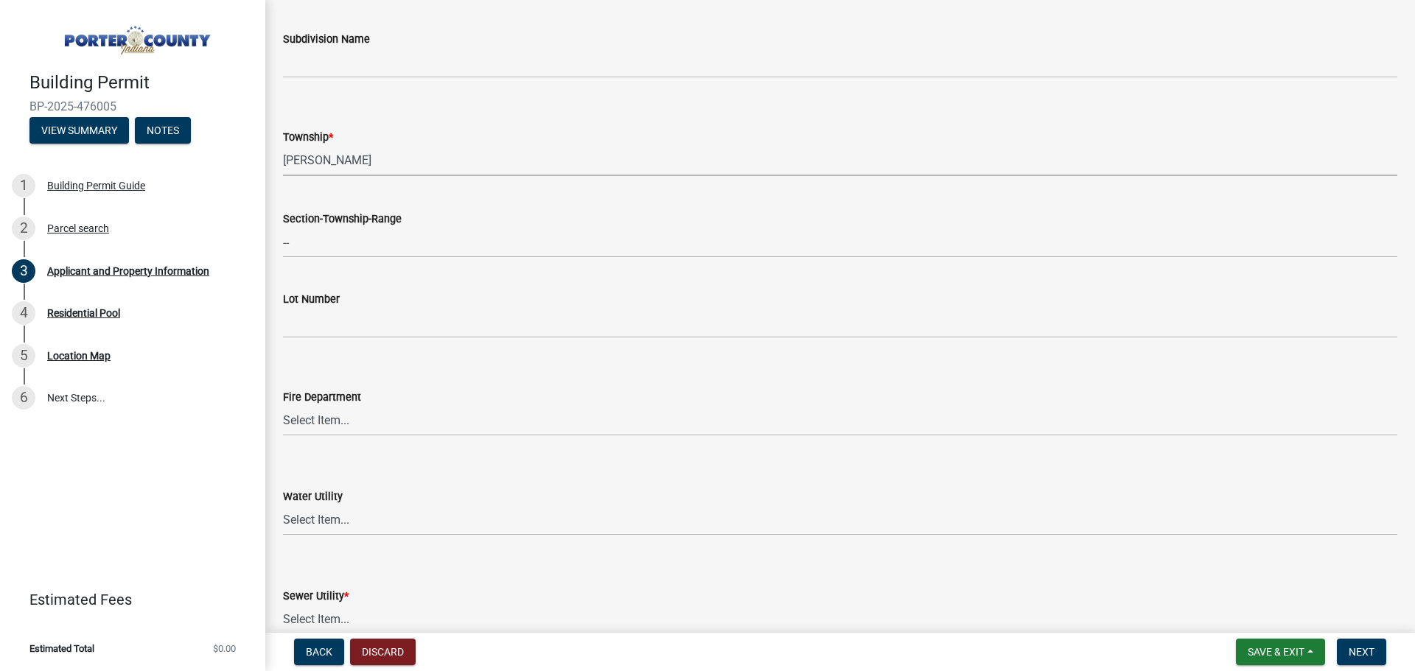
click at [283, 146] on select "Select Item... [PERSON_NAME][GEOGRAPHIC_DATA] [PERSON_NAME][GEOGRAPHIC_DATA] [G…" at bounding box center [840, 161] width 1114 height 30
select select "eebc071e-620a-4db8-83e9-cb6b194c67e9"
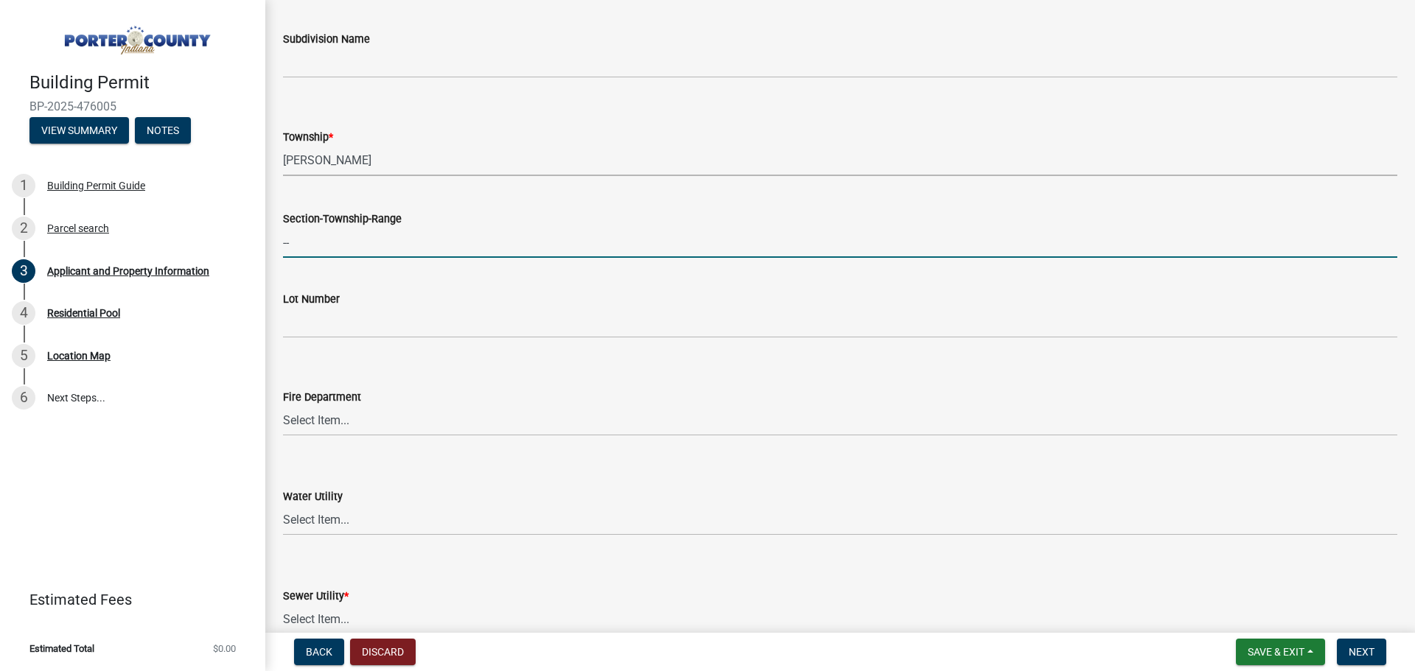
click at [335, 252] on input "--" at bounding box center [840, 243] width 1114 height 30
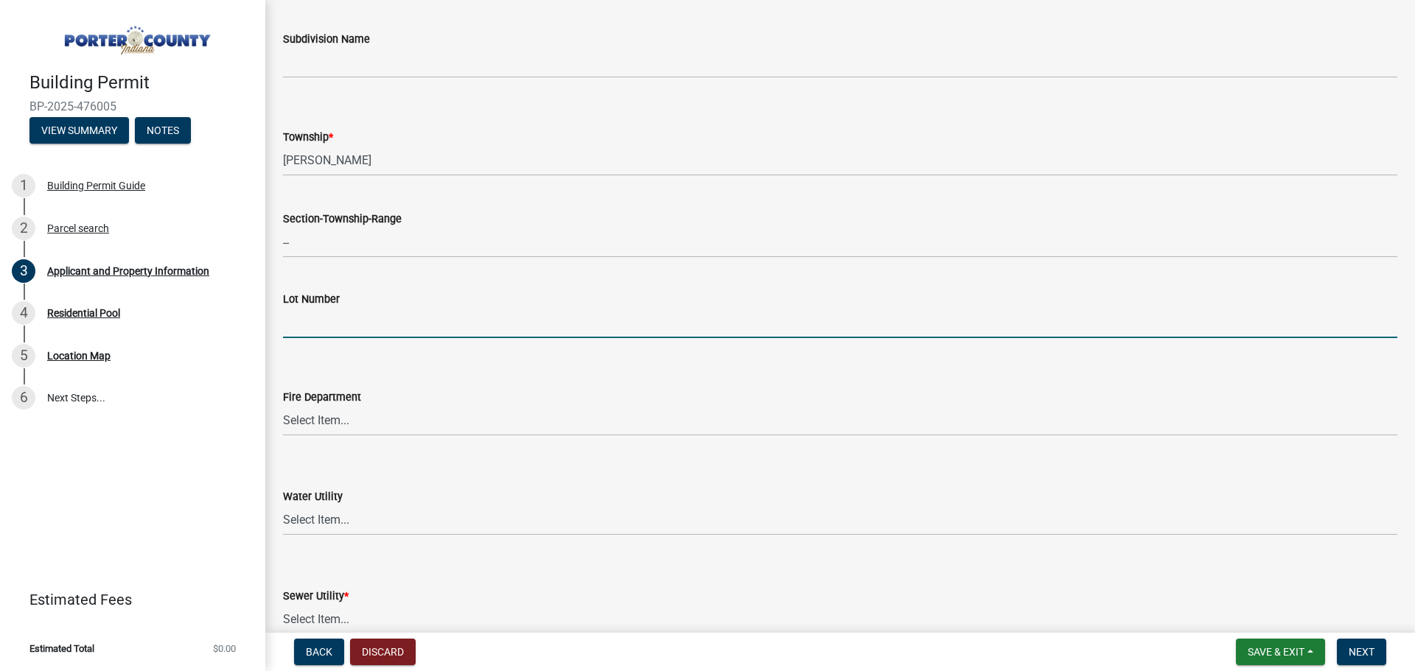
click at [345, 324] on input "Lot Number" at bounding box center [840, 323] width 1114 height 30
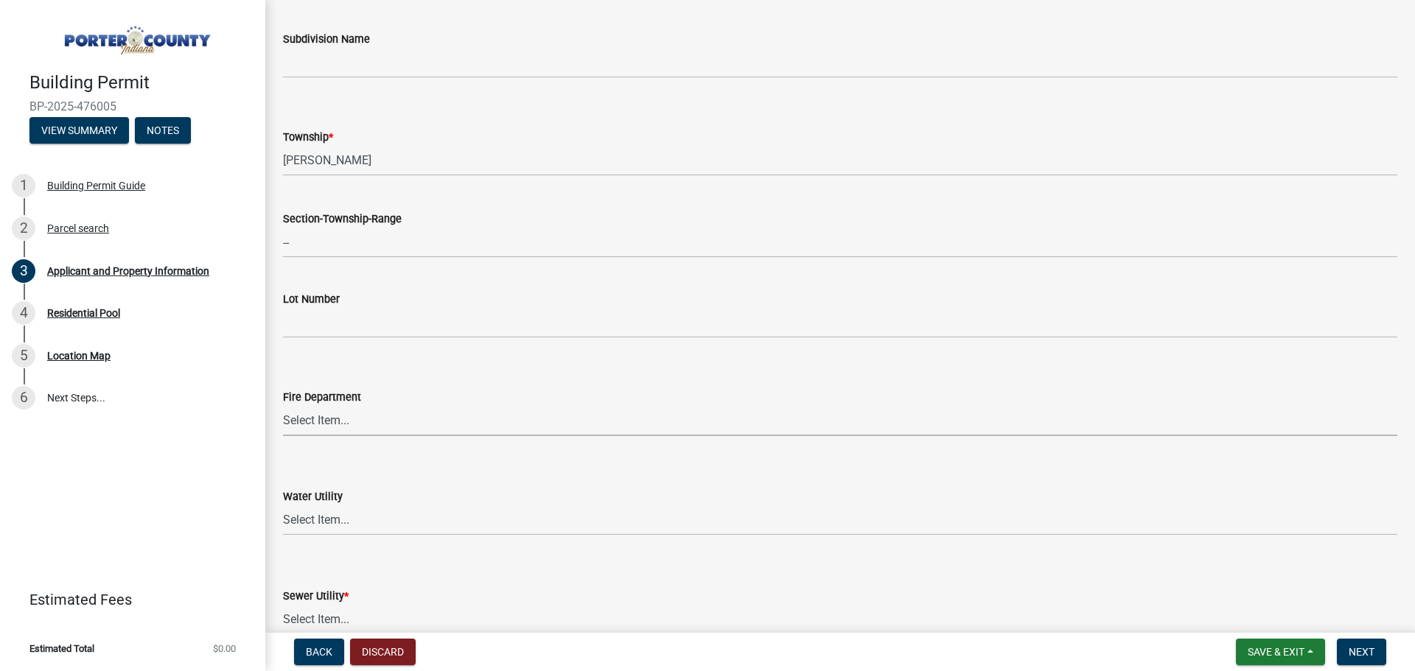
click at [352, 420] on select "Select Item... [PERSON_NAME] [PERSON_NAME] Harbor [PERSON_NAME] Grove [PERSON_N…" at bounding box center [840, 421] width 1114 height 30
click at [360, 472] on form "Water Utility Select Item... Aqua [US_STATE] Inc Damon Run [US_STATE] American …" at bounding box center [840, 503] width 1114 height 66
click at [358, 518] on select "Select Item... Aqua [US_STATE] Inc Damon Run [US_STATE] American Water Nature W…" at bounding box center [840, 521] width 1114 height 30
click at [283, 506] on select "Select Item... Aqua [US_STATE] Inc Damon Run [US_STATE] American Water Nature W…" at bounding box center [840, 521] width 1114 height 30
select select "b0f6f87b-588c-48c3-b728-322303c6bafe"
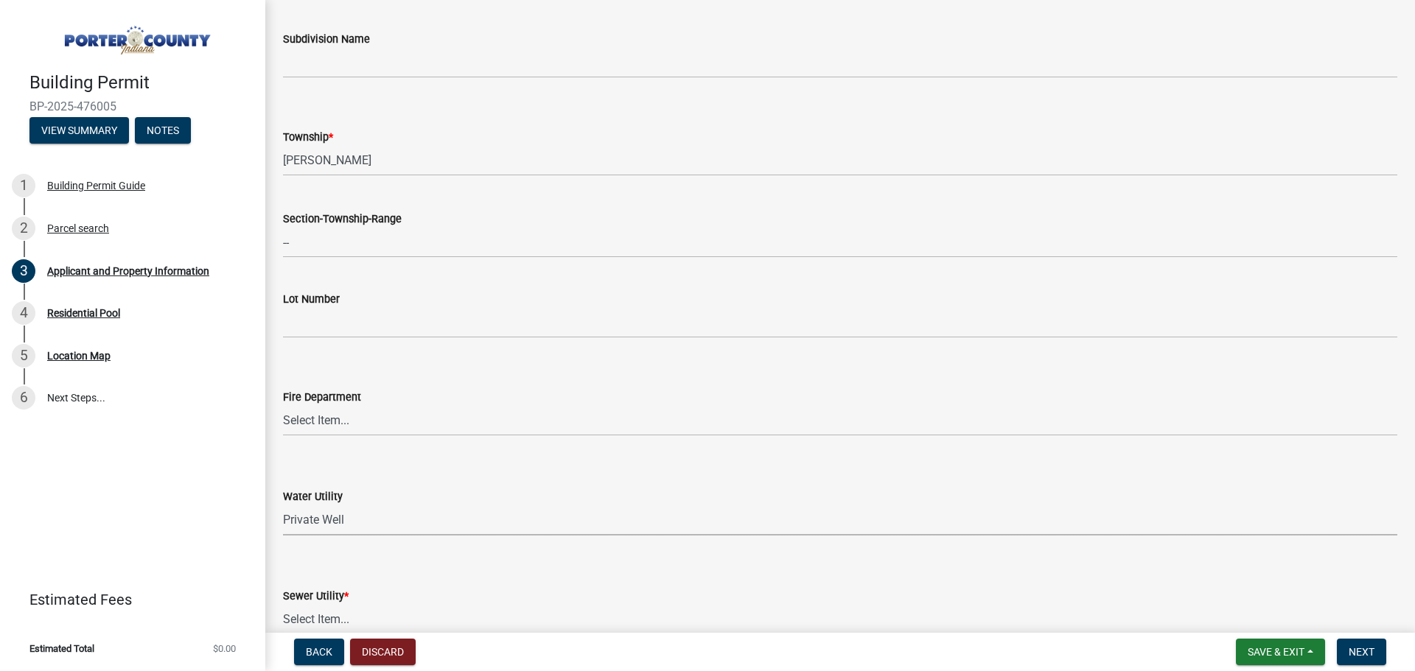
scroll to position [663, 0]
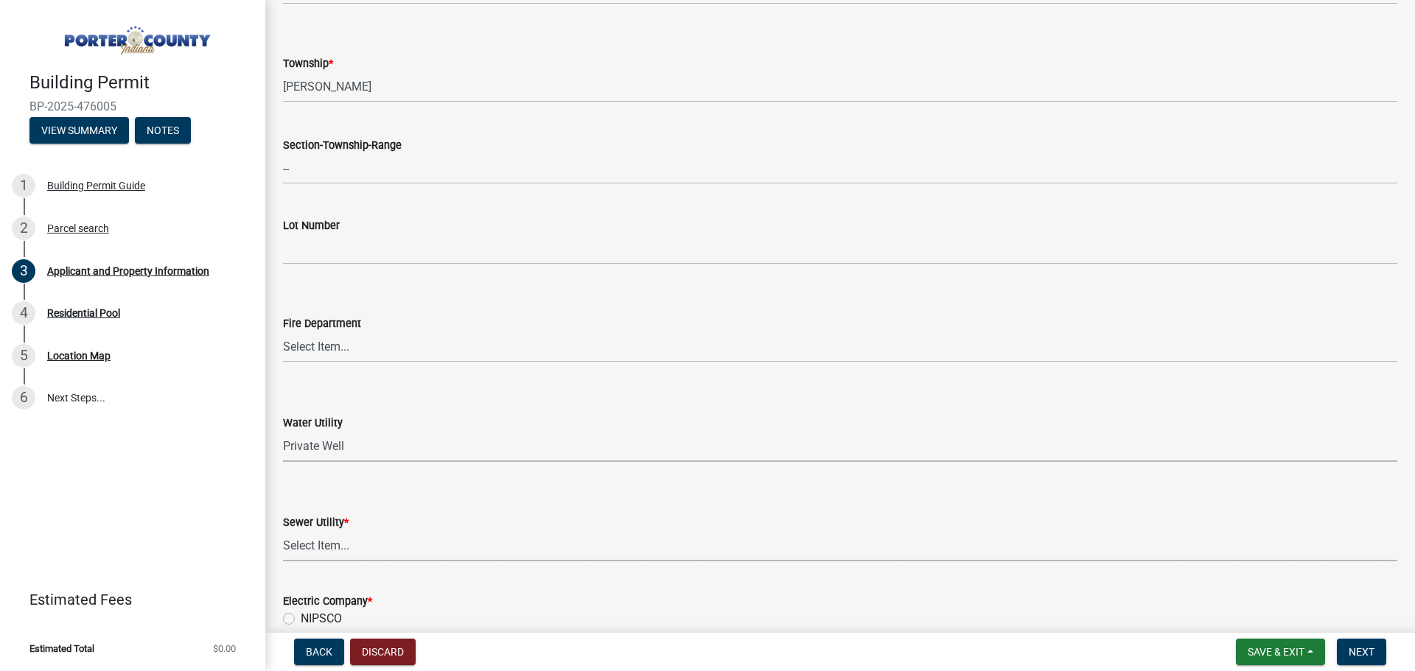
click at [346, 547] on select "Select Item... Aqua [US_STATE] Inc Damon Run Falling Waters Lake Eliza - LEACD …" at bounding box center [840, 546] width 1114 height 30
click at [283, 531] on select "Select Item... Aqua [US_STATE] Inc Damon Run Falling Waters Lake Eliza - LEACD …" at bounding box center [840, 546] width 1114 height 30
select select "ea6751d4-6bf7-4a16-89ee-f7801ab82aa1"
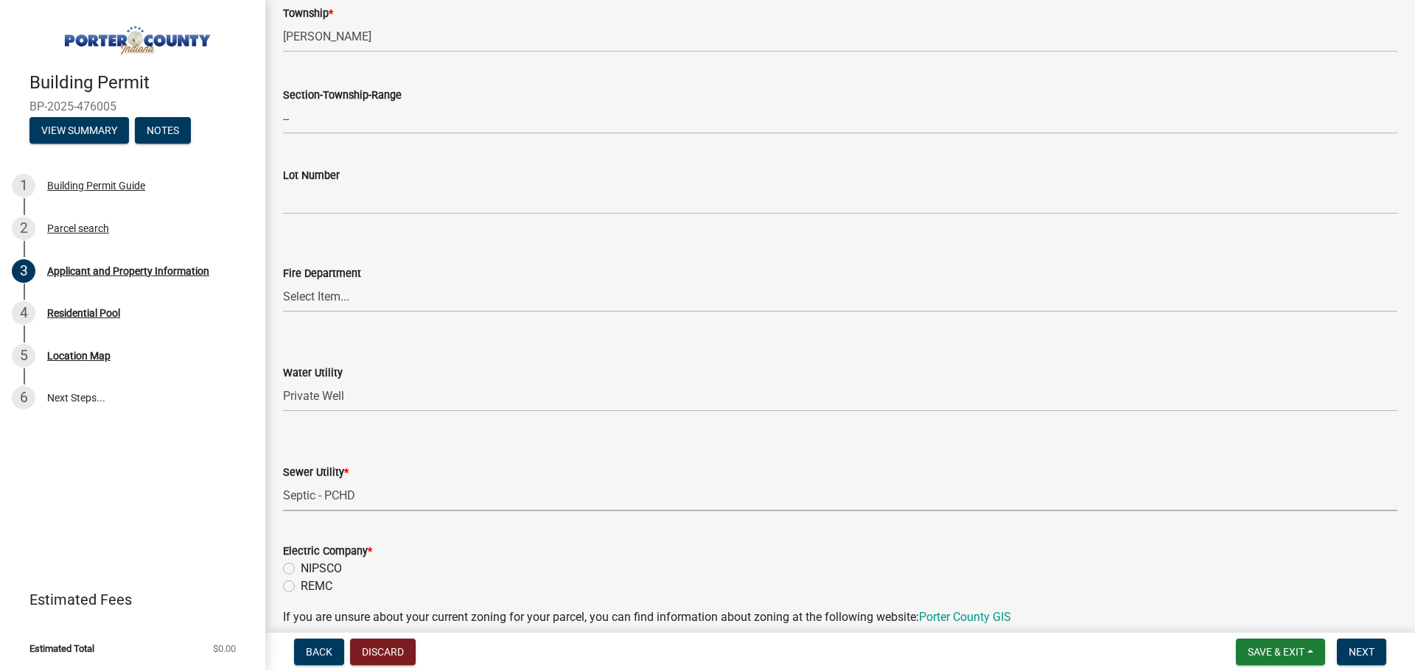
scroll to position [737, 0]
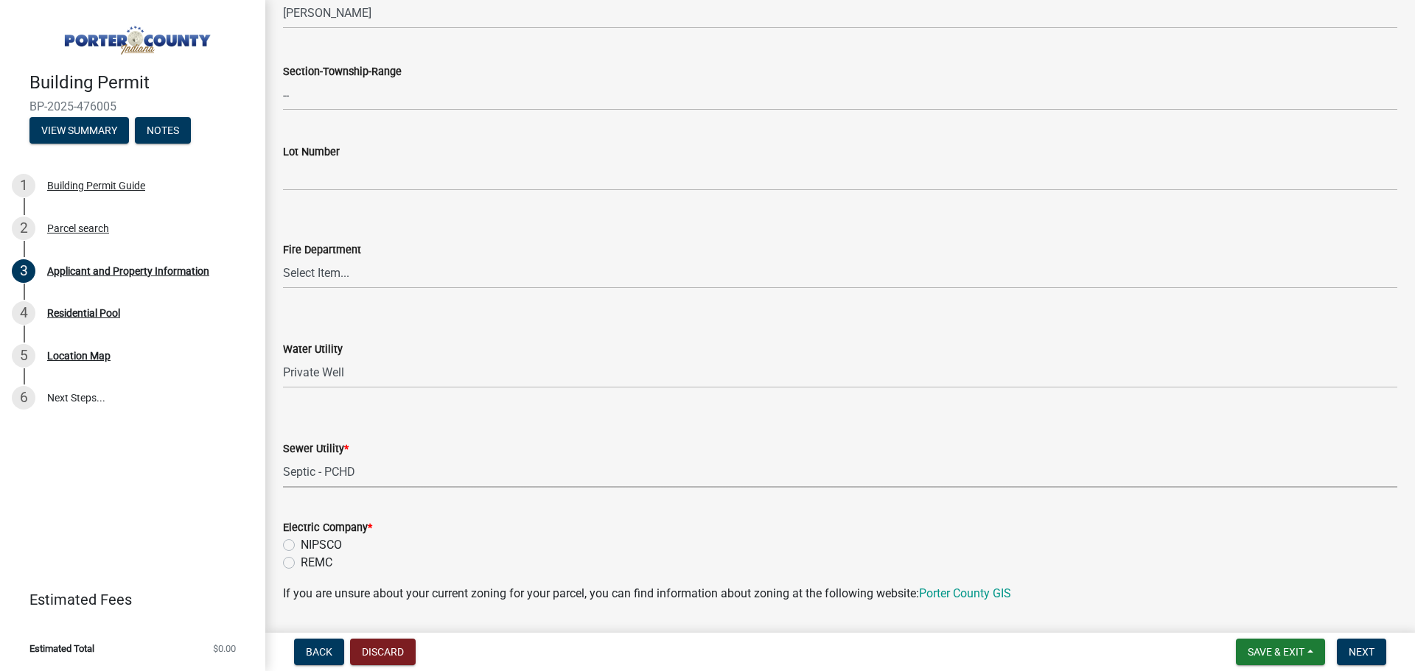
click at [301, 545] on label "NIPSCO" at bounding box center [321, 545] width 41 height 18
click at [301, 545] on input "NIPSCO" at bounding box center [306, 541] width 10 height 10
radio input "true"
click at [409, 521] on div "Electric Company *" at bounding box center [840, 528] width 1114 height 18
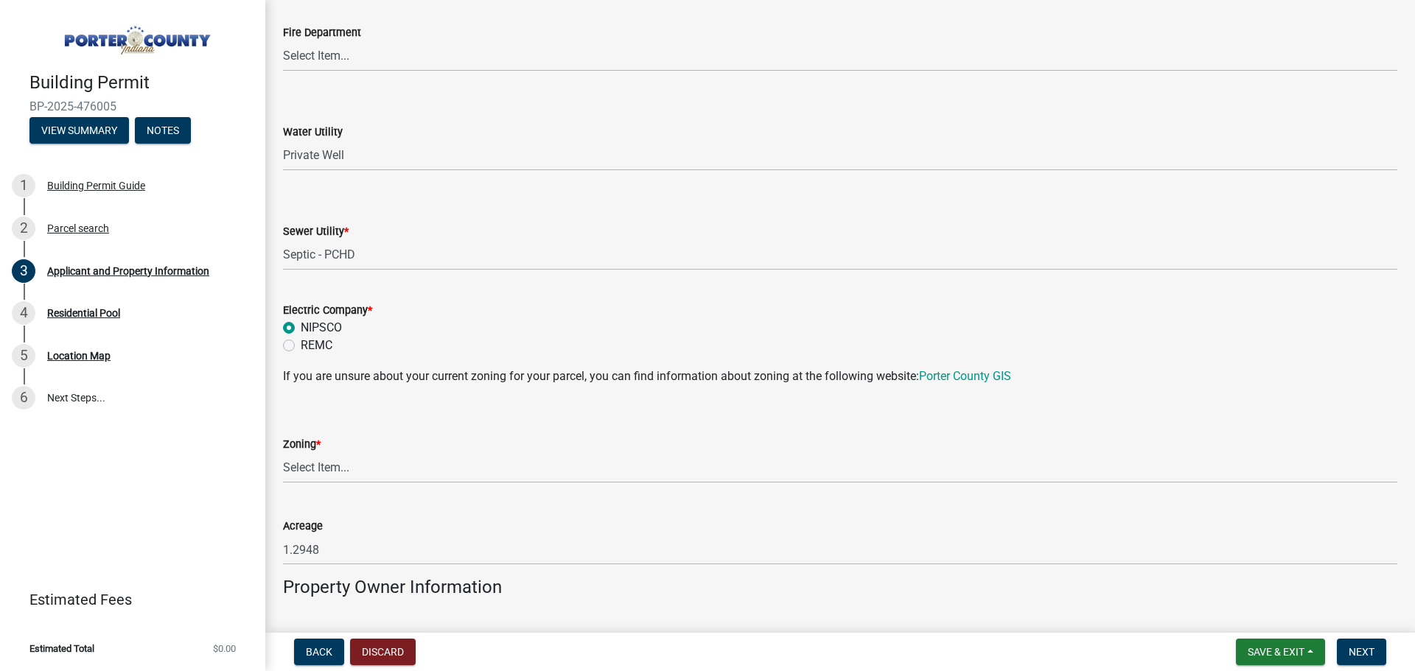
scroll to position [958, 0]
click at [346, 461] on select "Select Item... A1 A2 CH CM CN I1 I2 I3 IN MP OT P1 P2 PUD R1 R2 R3 R4 RL RR" at bounding box center [840, 465] width 1114 height 30
click at [341, 482] on wm-data-entity-input "Zoning * Select Item... A1 A2 CH CM CN I1 I2 I3 IN MP OT P1 P2 PUD R1 R2 R3 R4 …" at bounding box center [840, 443] width 1114 height 99
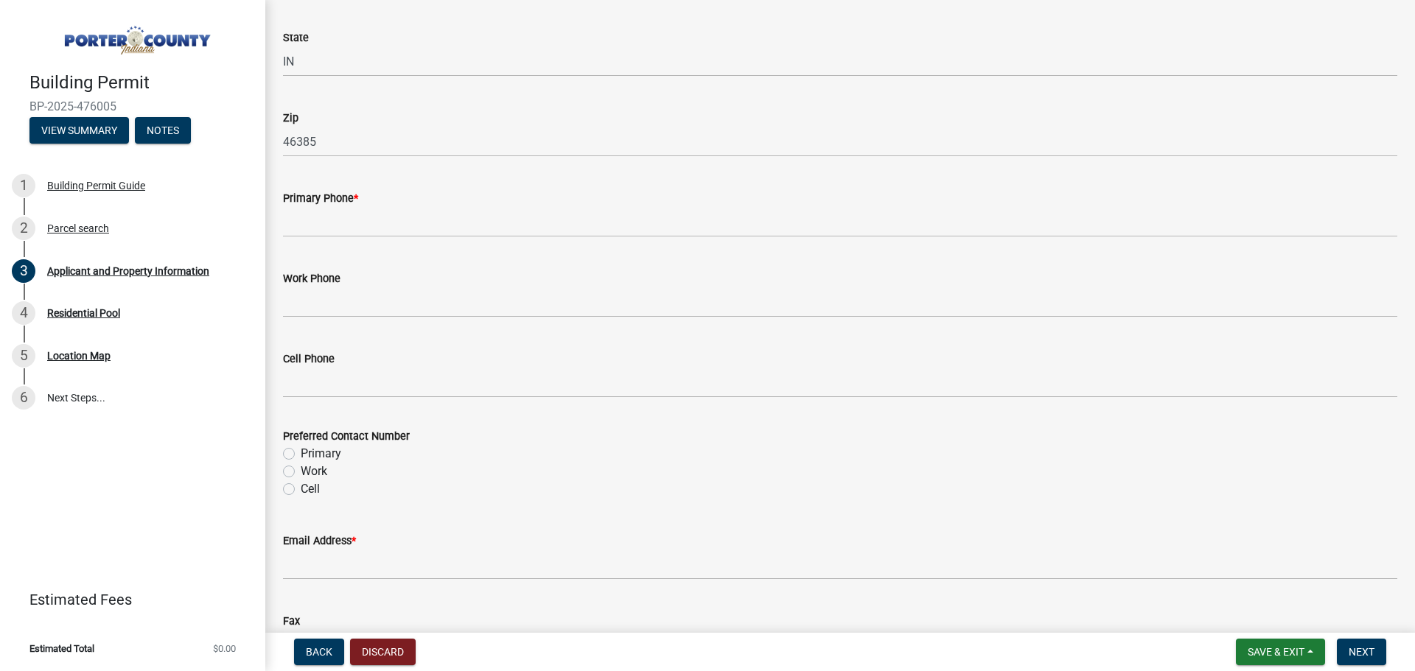
scroll to position [1842, 0]
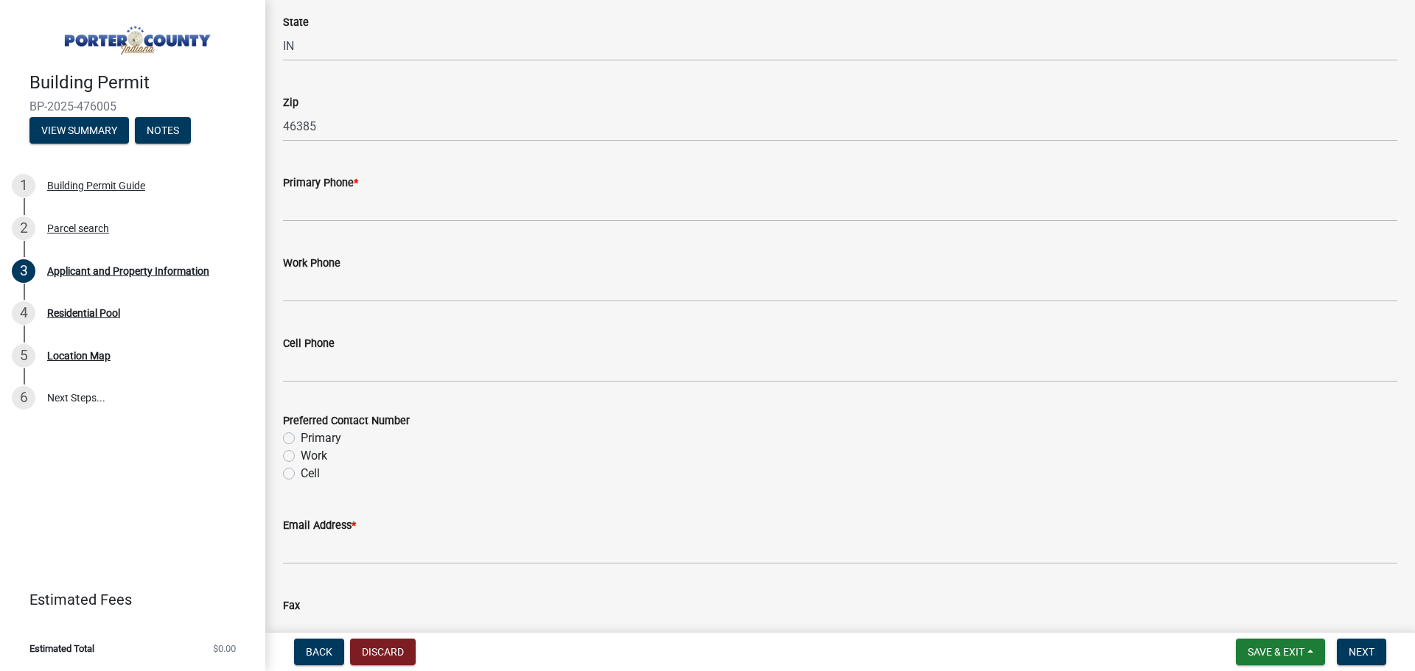
click at [301, 475] on label "Cell" at bounding box center [310, 474] width 19 height 18
click at [301, 475] on input "Cell" at bounding box center [306, 470] width 10 height 10
radio input "true"
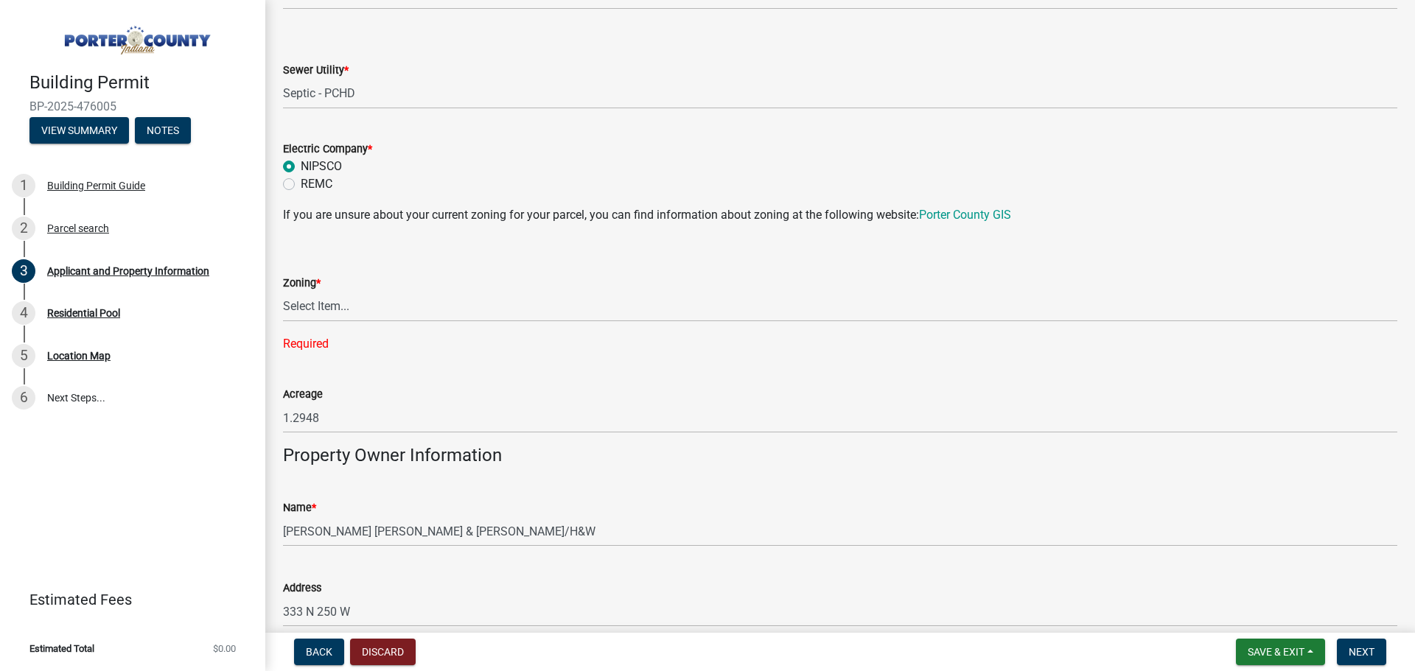
scroll to position [936, 0]
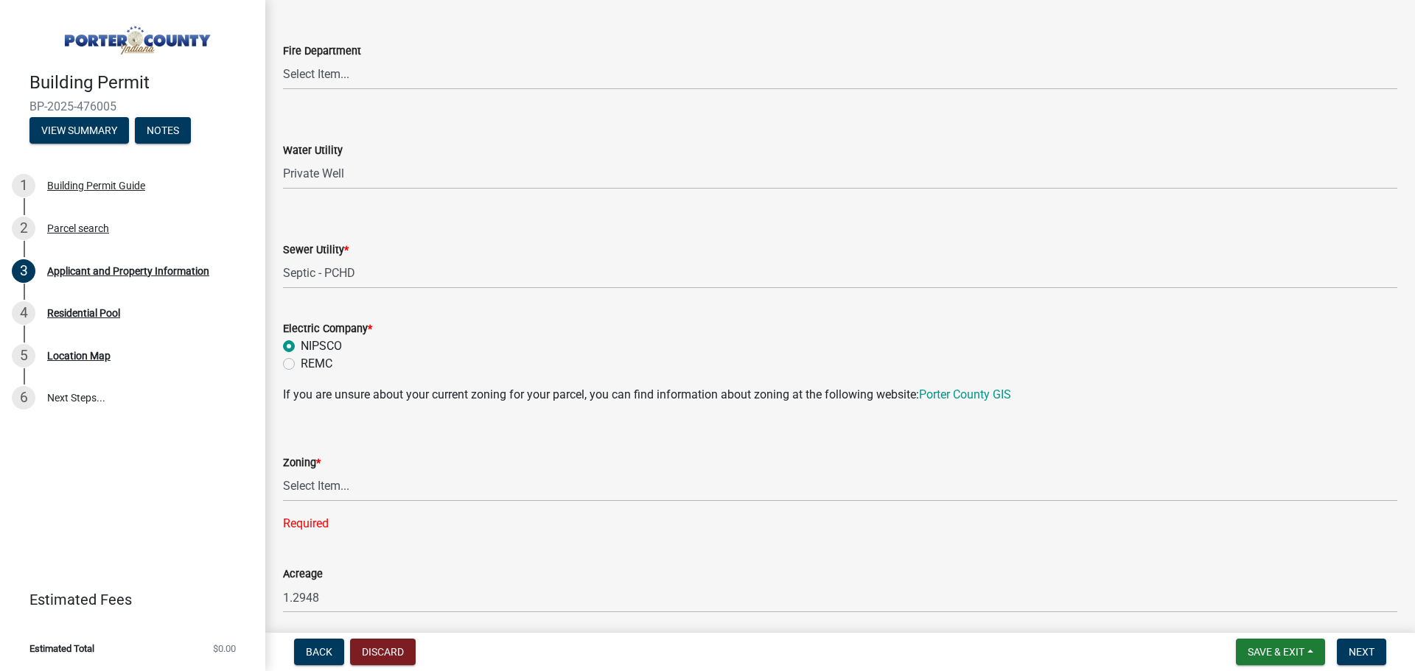
click at [358, 434] on div "Zoning * Select Item... A1 A2 CH CM CN I1 I2 I3 IN MP OT P1 P2 PUD R1 R2 R3 R4 …" at bounding box center [840, 474] width 1114 height 117
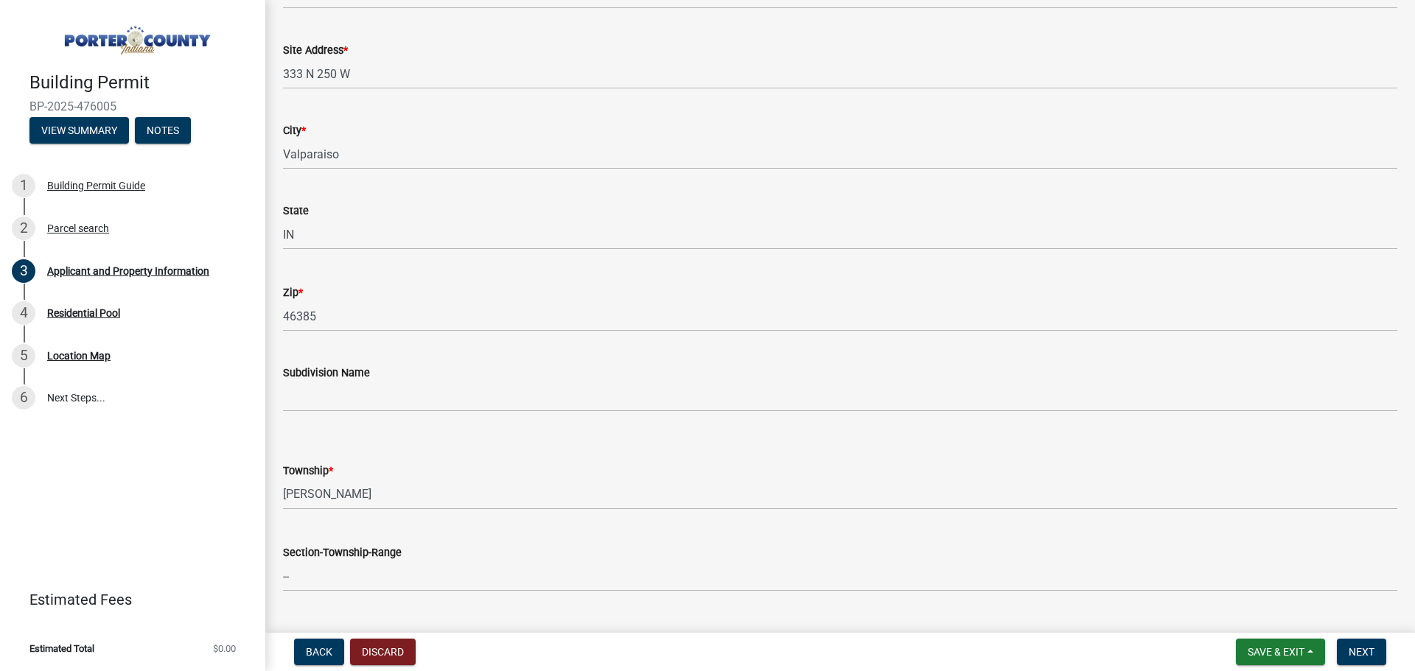
scroll to position [52, 0]
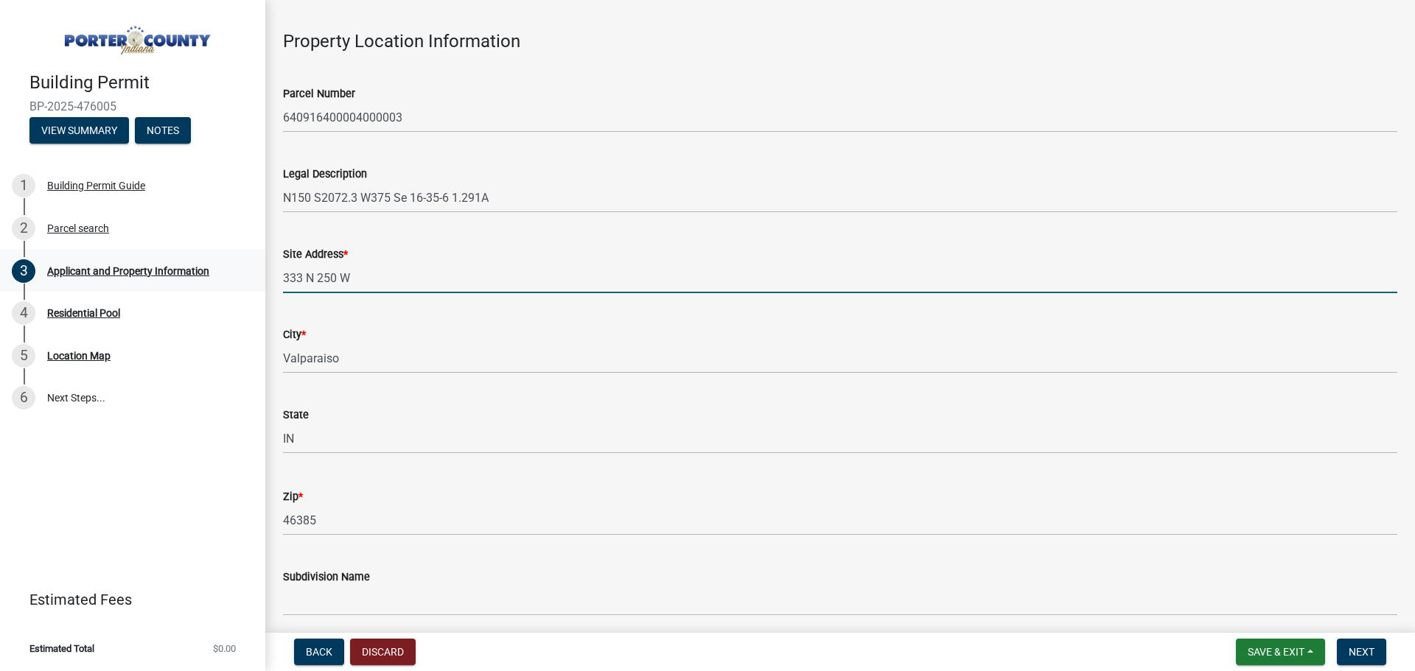
drag, startPoint x: 357, startPoint y: 272, endPoint x: 246, endPoint y: 260, distance: 111.2
click at [246, 260] on div "Building Permit BP-2025-476005 View Summary Notes 1 Building Permit Guide 2 Par…" at bounding box center [707, 335] width 1415 height 671
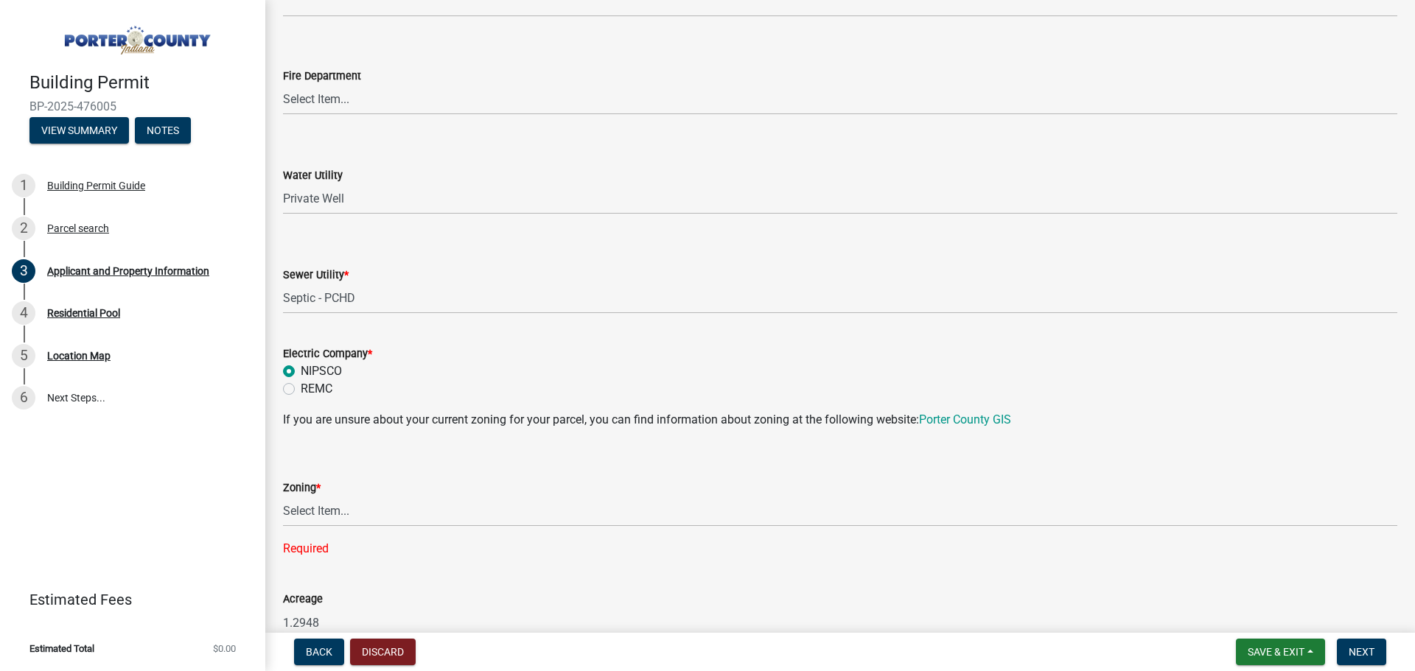
scroll to position [936, 0]
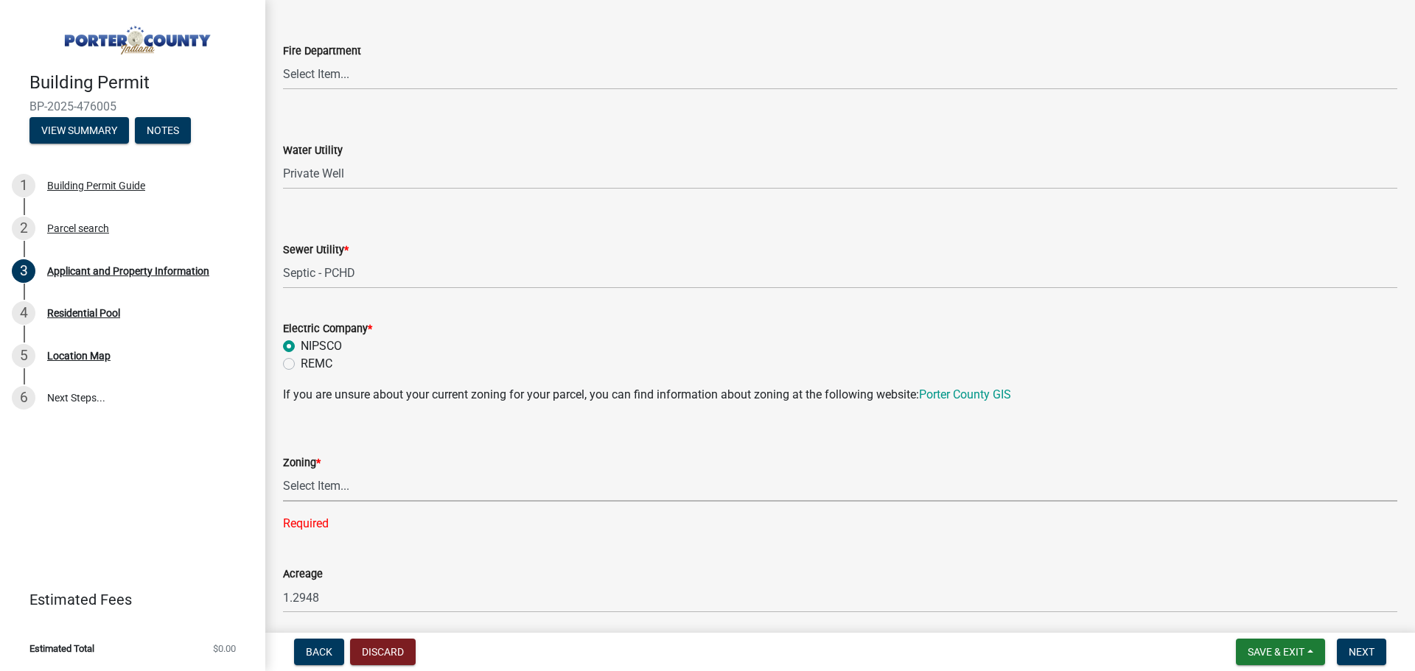
click at [343, 486] on select "Select Item... A1 A2 CH CM CN I1 I2 I3 IN MP OT P1 P2 PUD R1 R2 R3 R4 RL RR" at bounding box center [840, 487] width 1114 height 30
click at [348, 488] on select "Select Item... A1 A2 CH CM CN I1 I2 I3 IN MP OT P1 P2 PUD R1 R2 R3 R4 RL RR" at bounding box center [840, 487] width 1114 height 30
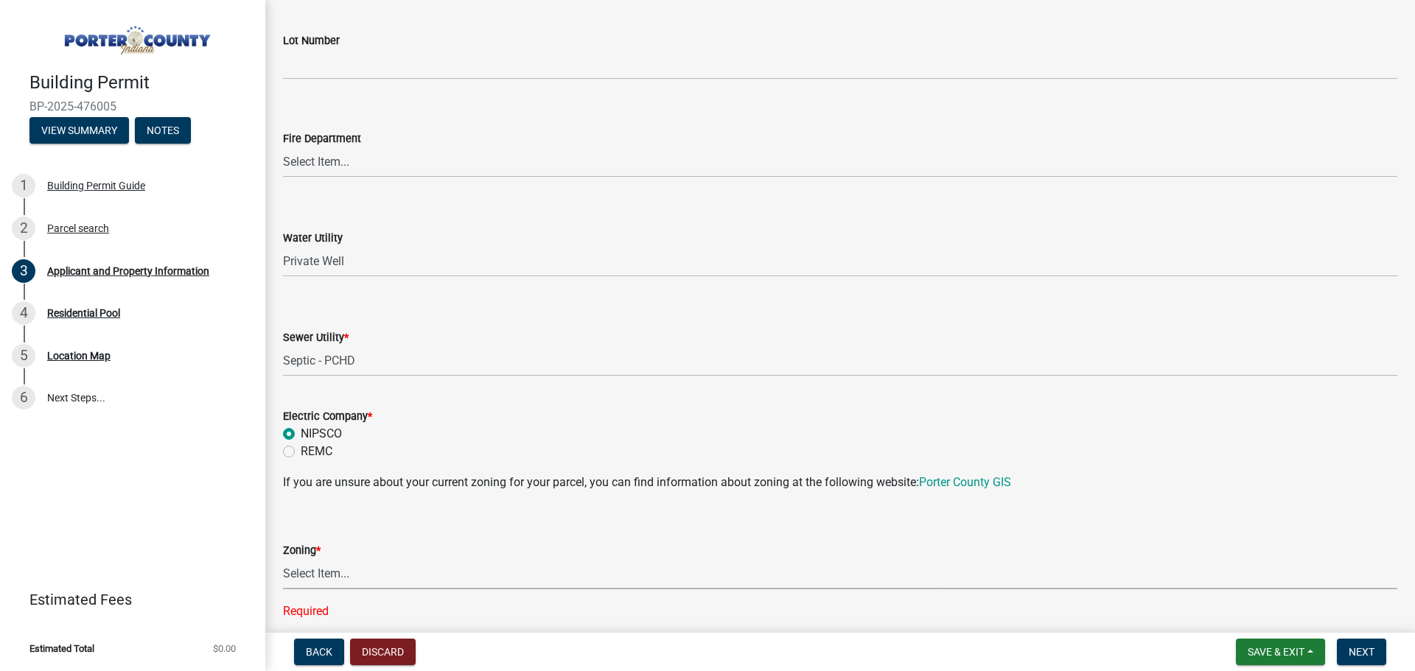
scroll to position [789, 0]
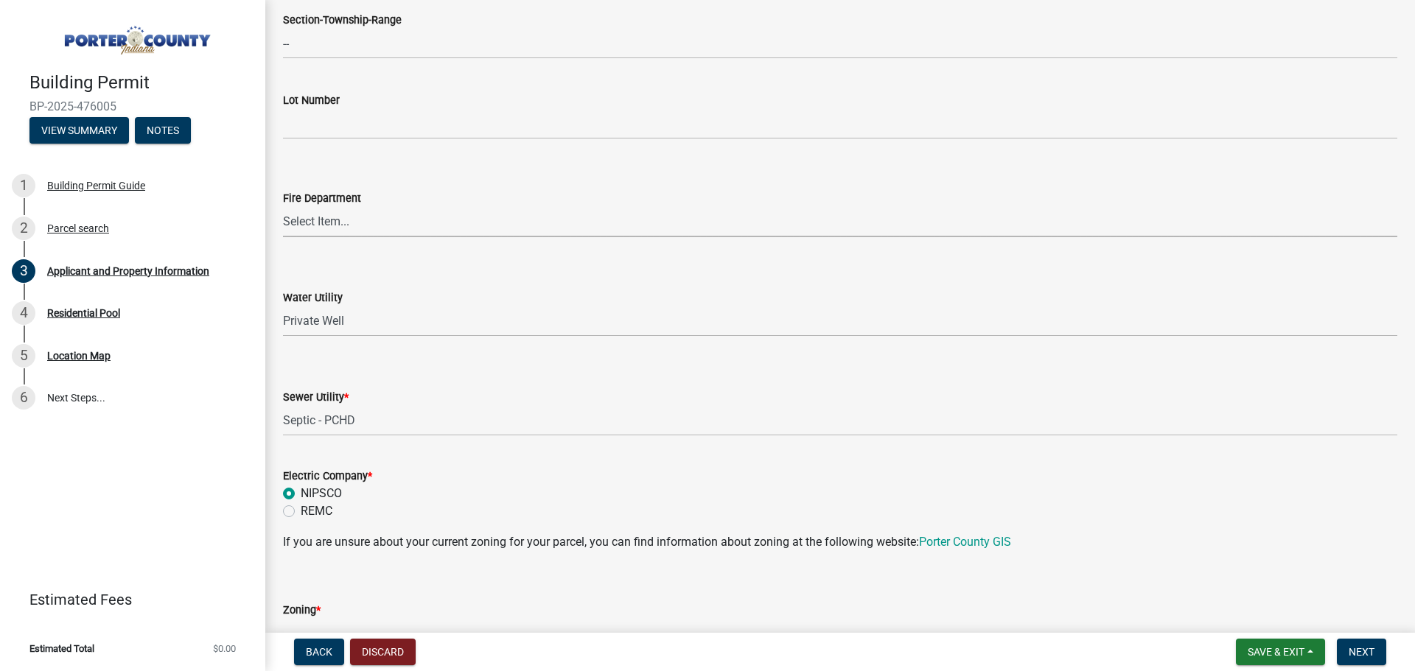
click at [352, 229] on select "Select Item... [PERSON_NAME] [PERSON_NAME] Harbor [PERSON_NAME] Grove [PERSON_N…" at bounding box center [840, 222] width 1114 height 30
click at [283, 207] on select "Select Item... [PERSON_NAME] [PERSON_NAME] Harbor [PERSON_NAME] Grove [PERSON_N…" at bounding box center [840, 222] width 1114 height 30
select select "aff3c597-e127-4f23-88a6-ba02da3a16c7"
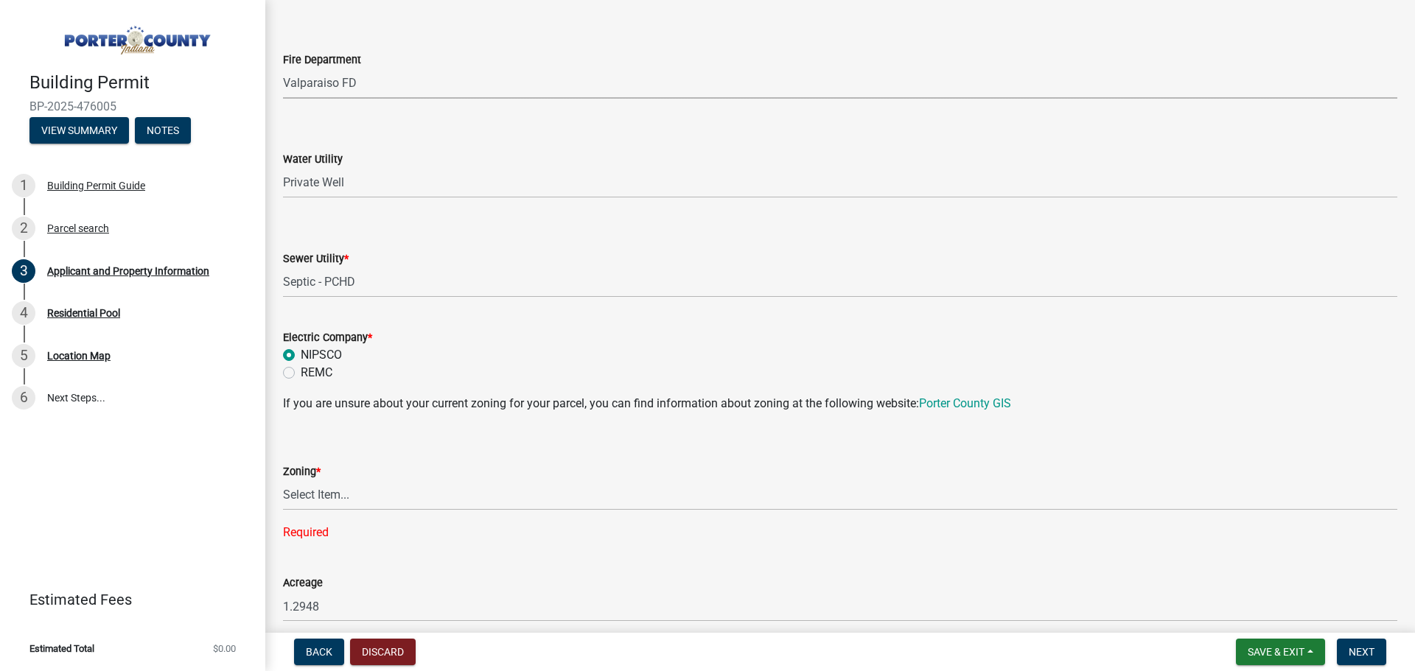
scroll to position [936, 0]
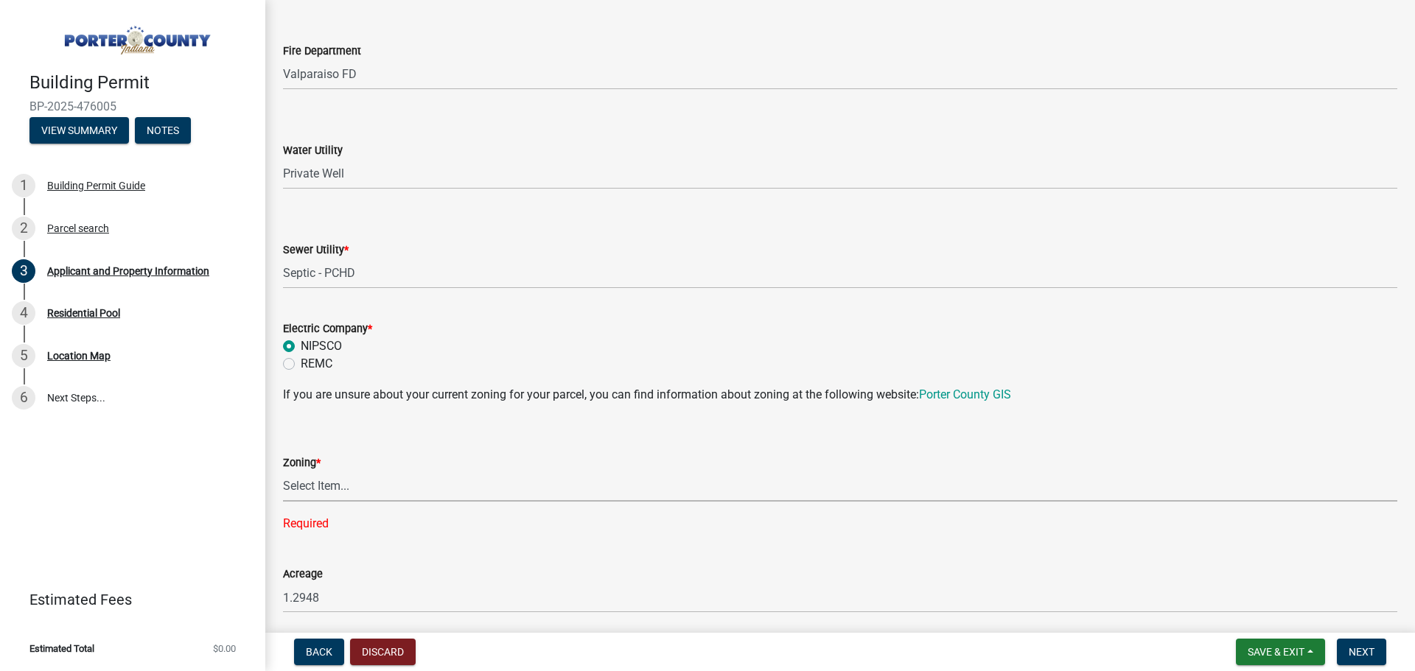
click at [331, 489] on select "Select Item... A1 A2 CH CM CN I1 I2 I3 IN MP OT P1 P2 PUD R1 R2 R3 R4 RL RR" at bounding box center [840, 487] width 1114 height 30
click at [283, 472] on select "Select Item... A1 A2 CH CM CN I1 I2 I3 IN MP OT P1 P2 PUD R1 R2 R3 R4 RL RR" at bounding box center [840, 487] width 1114 height 30
select select "e2d1b1d7-ccc9-456b-9e96-e16306515997"
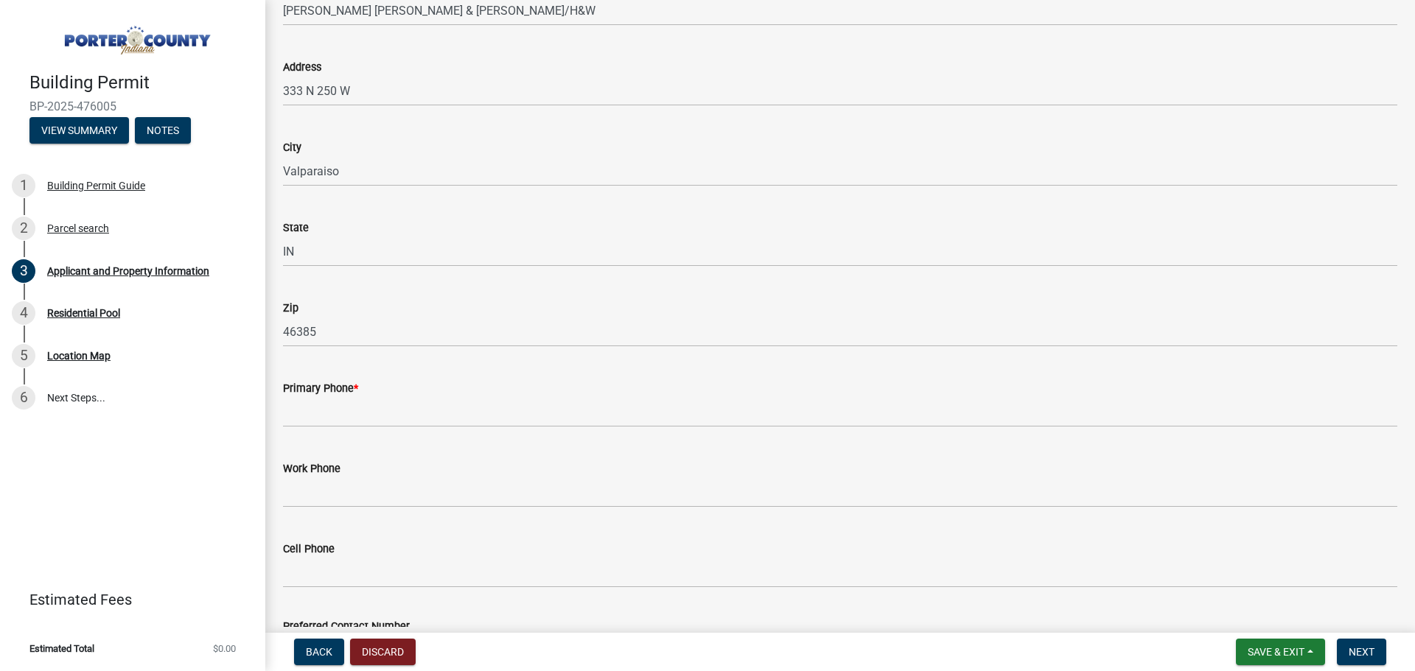
scroll to position [1673, 0]
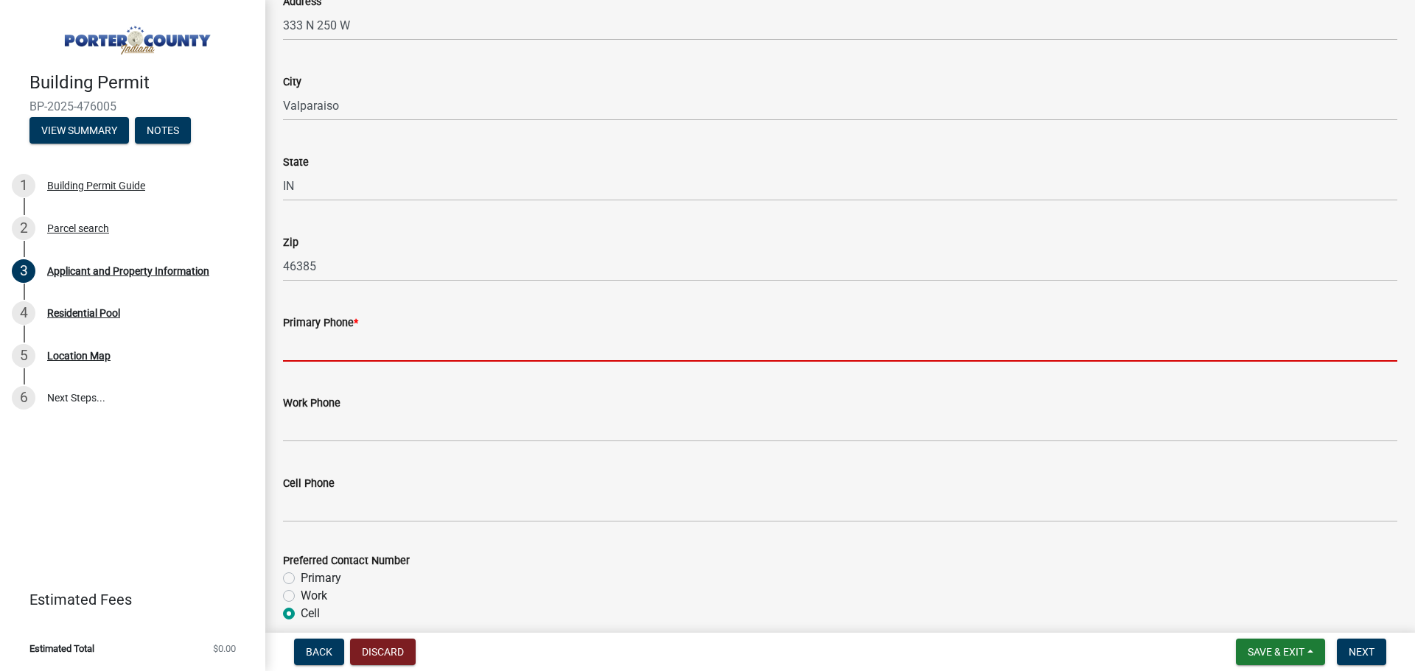
click at [343, 341] on input "Primary Phone *" at bounding box center [840, 347] width 1114 height 30
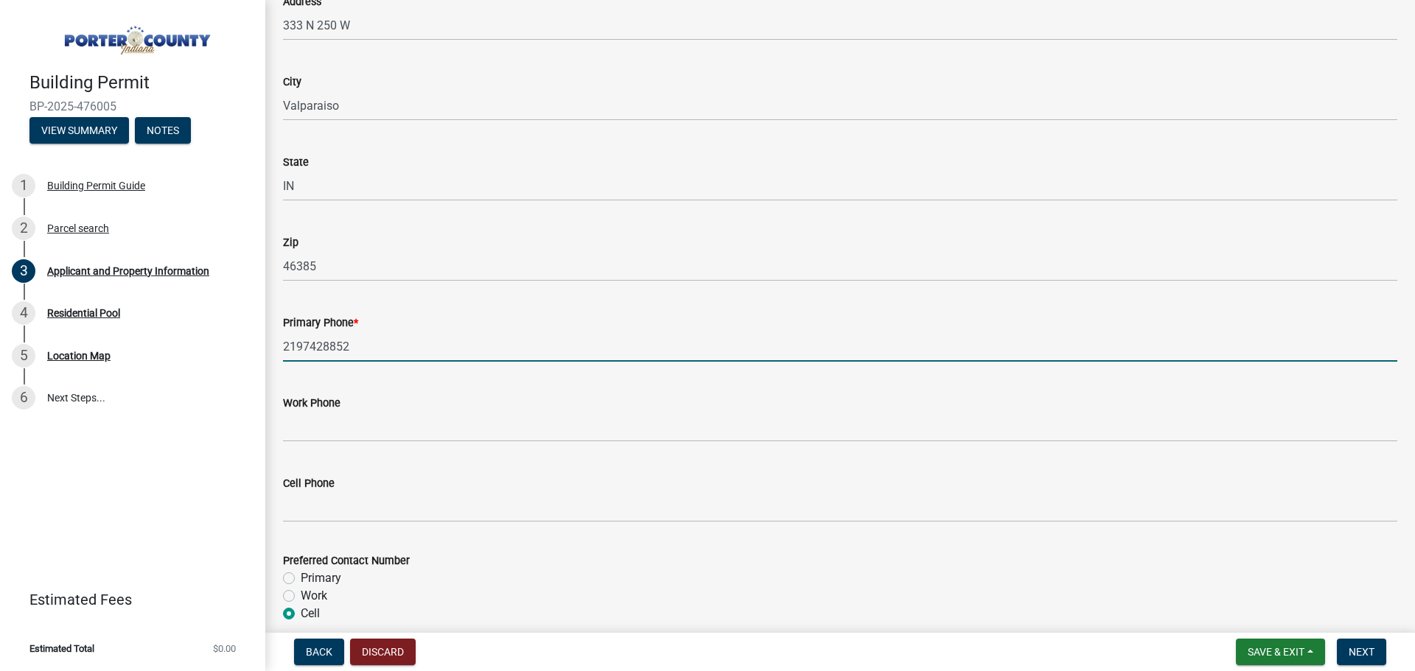
type input "2197428852"
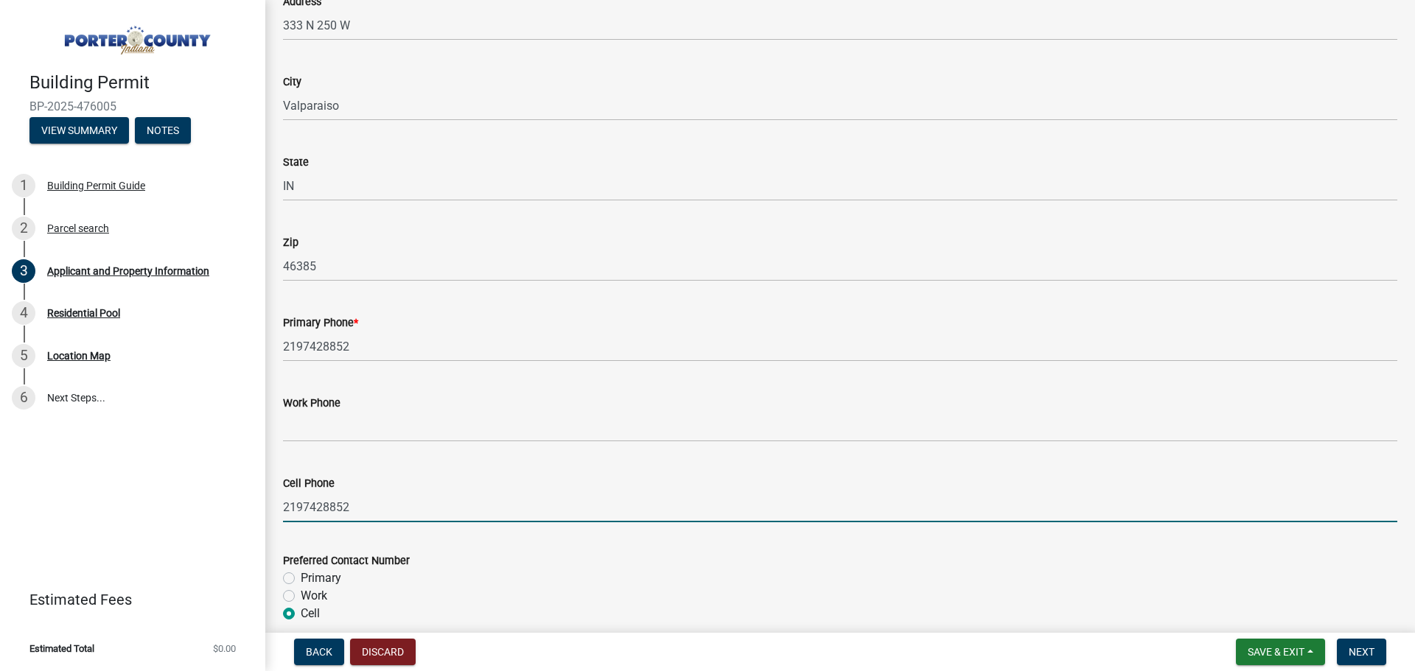
type input "2197428852"
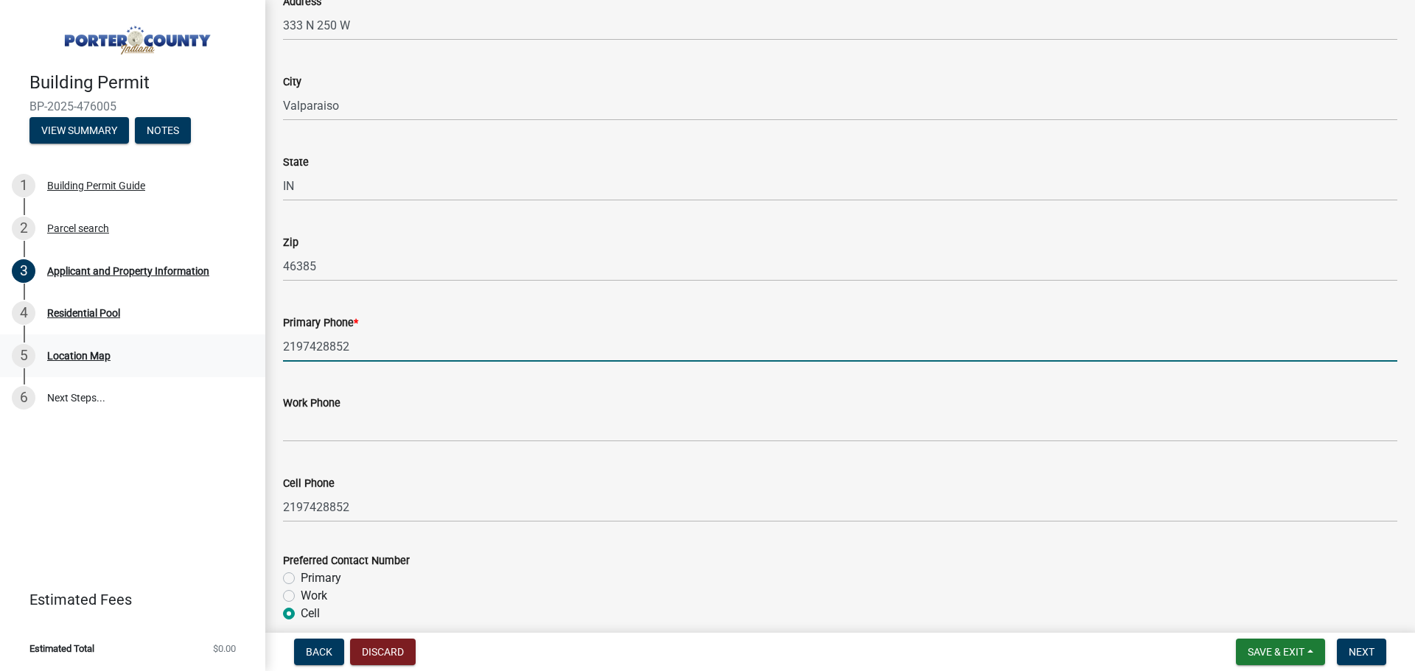
drag, startPoint x: 378, startPoint y: 343, endPoint x: 246, endPoint y: 348, distance: 132.0
click at [247, 348] on div "Building Permit BP-2025-476005 View Summary Notes 1 Building Permit Guide 2 Par…" at bounding box center [707, 335] width 1415 height 671
type input "2195080126"
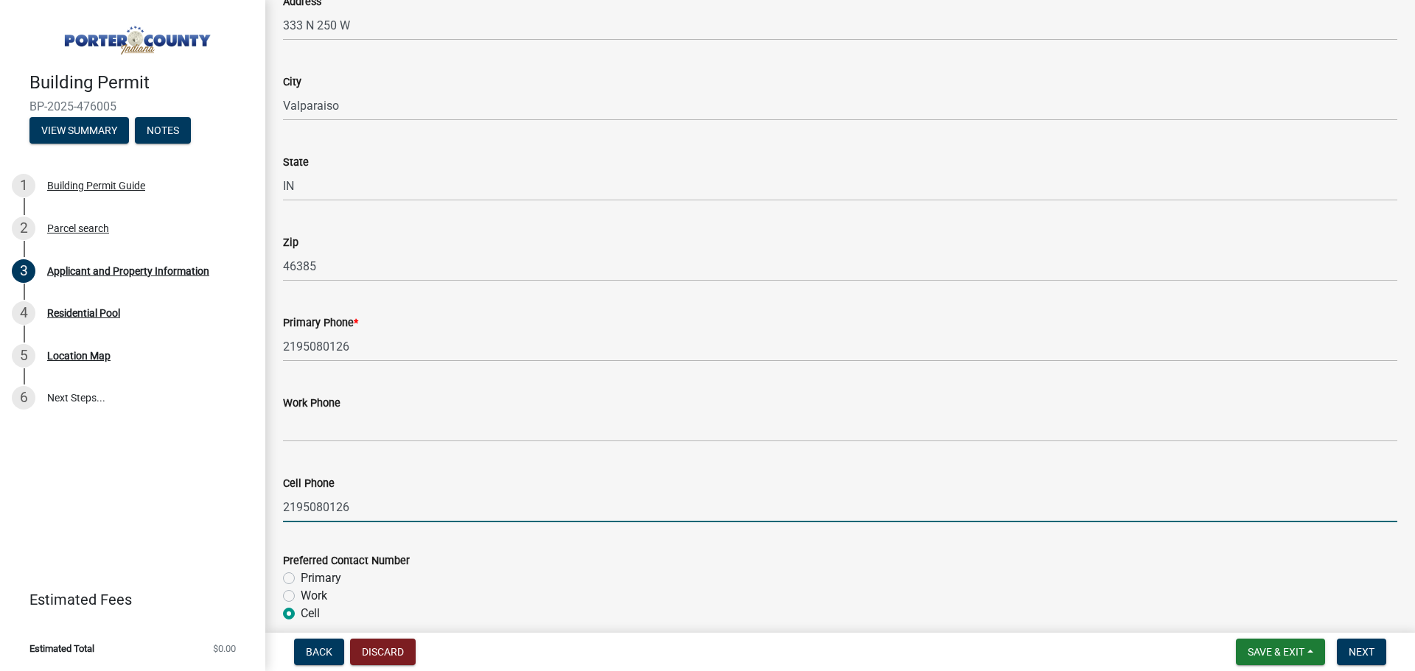
type input "2195080126"
click at [301, 578] on label "Primary" at bounding box center [321, 579] width 41 height 18
click at [301, 578] on input "Primary" at bounding box center [306, 575] width 10 height 10
radio input "true"
drag, startPoint x: 355, startPoint y: 511, endPoint x: 272, endPoint y: 510, distance: 83.3
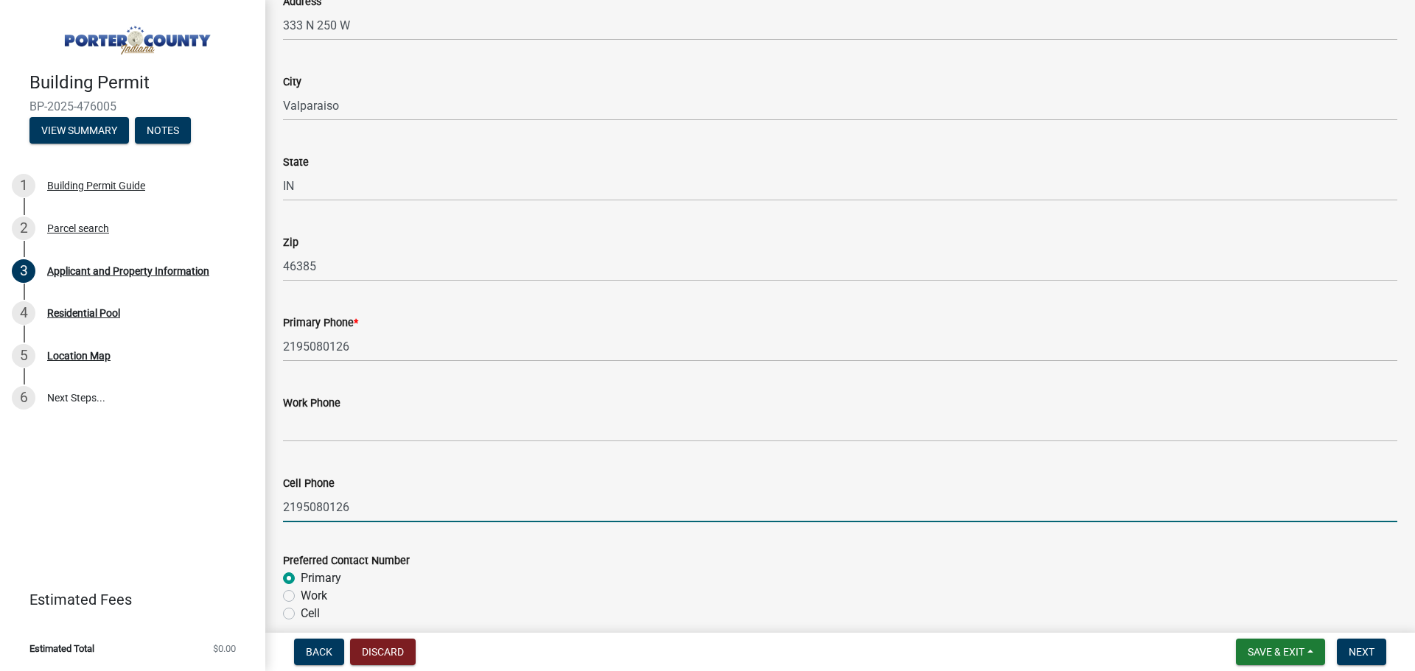
click at [277, 510] on div "Cell Phone [PHONE_NUMBER]" at bounding box center [840, 488] width 1136 height 69
click at [345, 498] on input "Cell Phone" at bounding box center [840, 507] width 1114 height 30
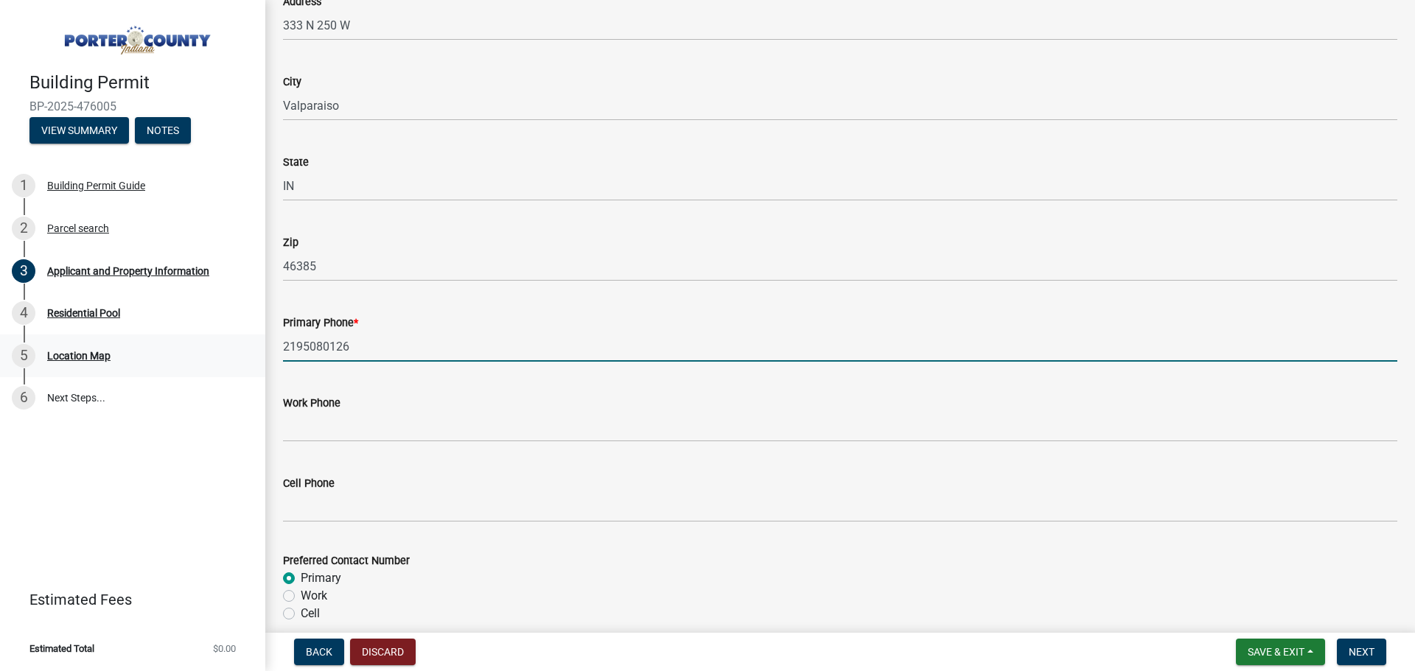
drag, startPoint x: 345, startPoint y: 346, endPoint x: 249, endPoint y: 346, distance: 95.8
click at [249, 346] on div "Building Permit BP-2025-476005 View Summary Notes 1 Building Permit Guide 2 Par…" at bounding box center [707, 335] width 1415 height 671
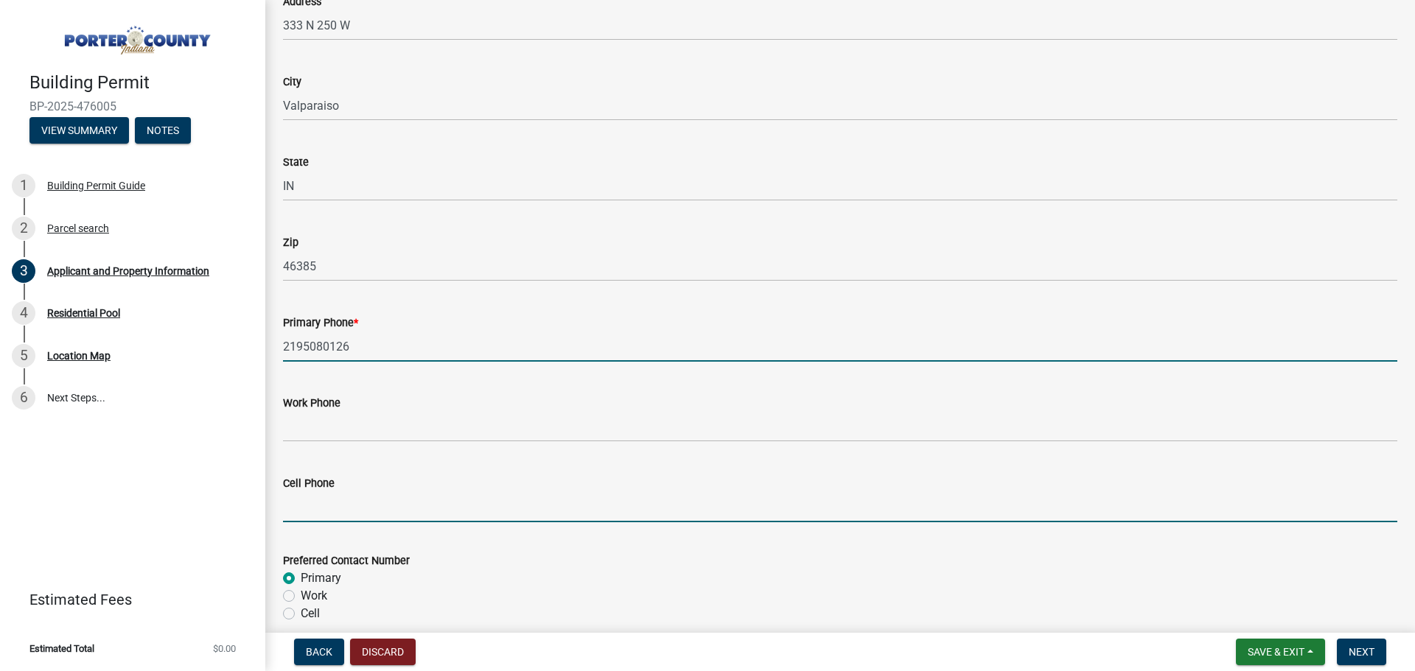
click at [333, 504] on input "Cell Phone" at bounding box center [840, 507] width 1114 height 30
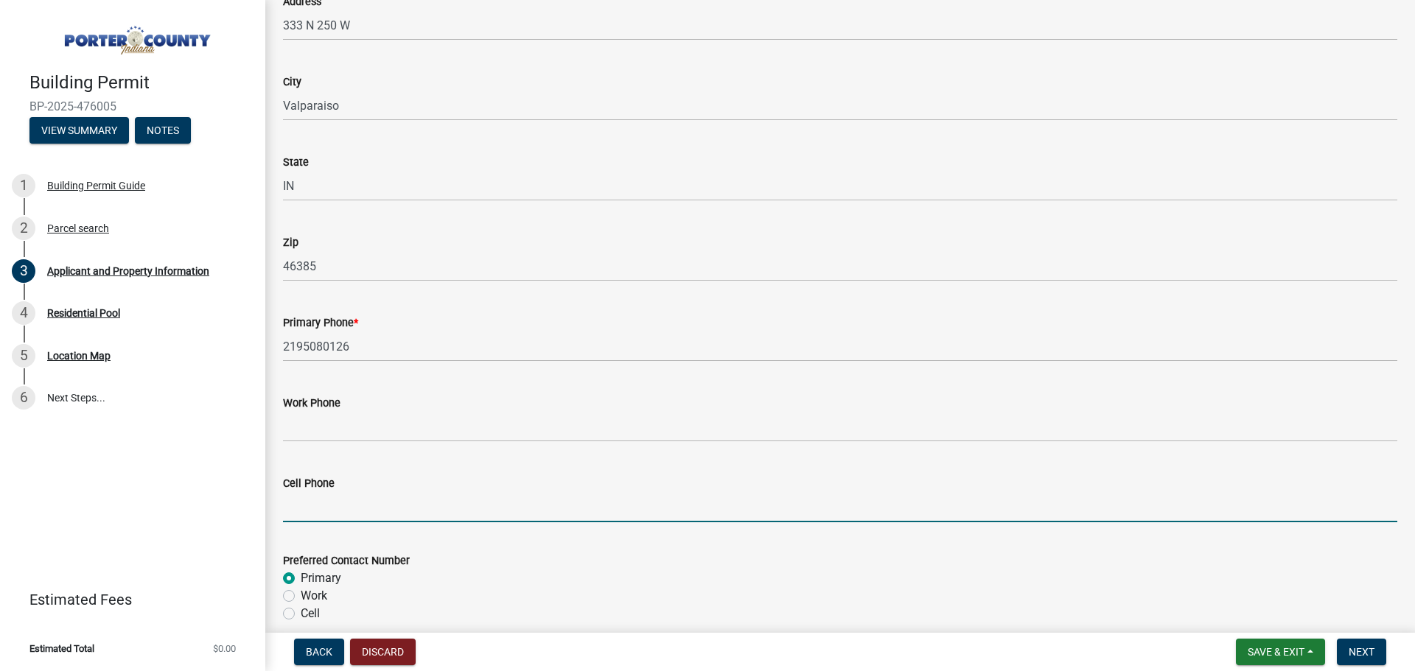
paste input "2195080126"
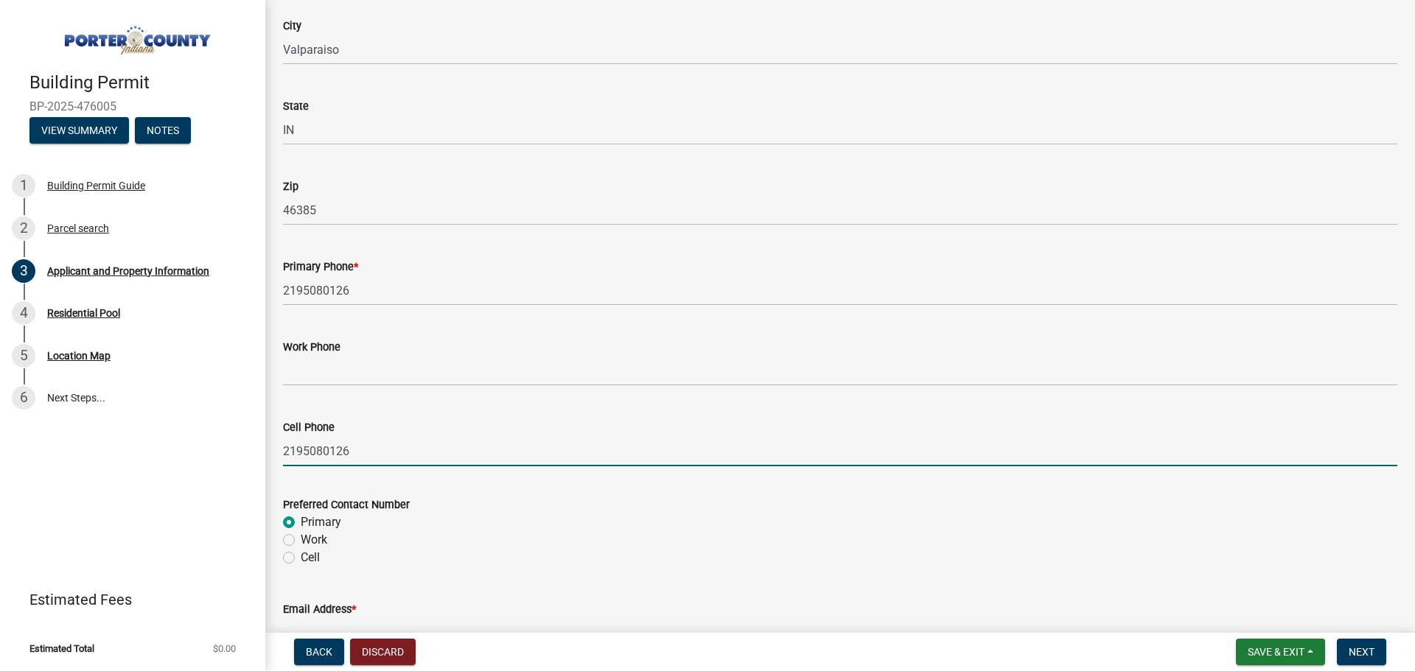
scroll to position [1820, 0]
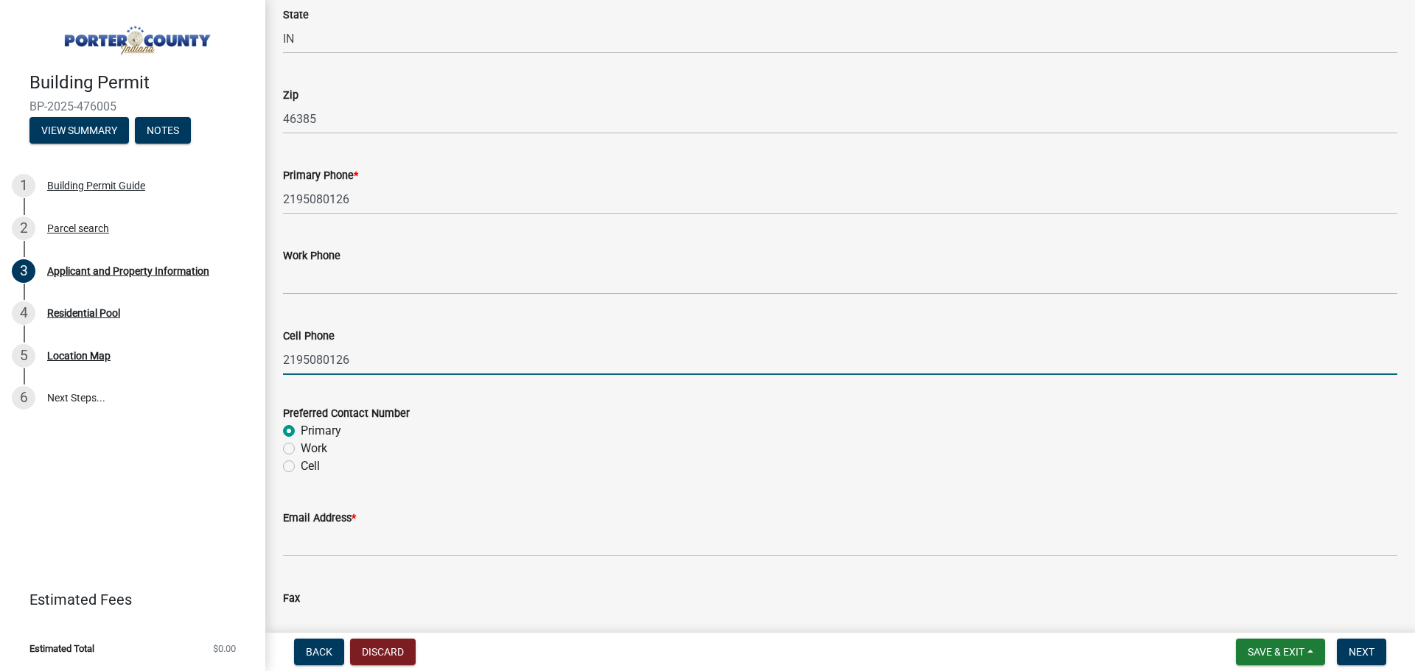
type input "2195080126"
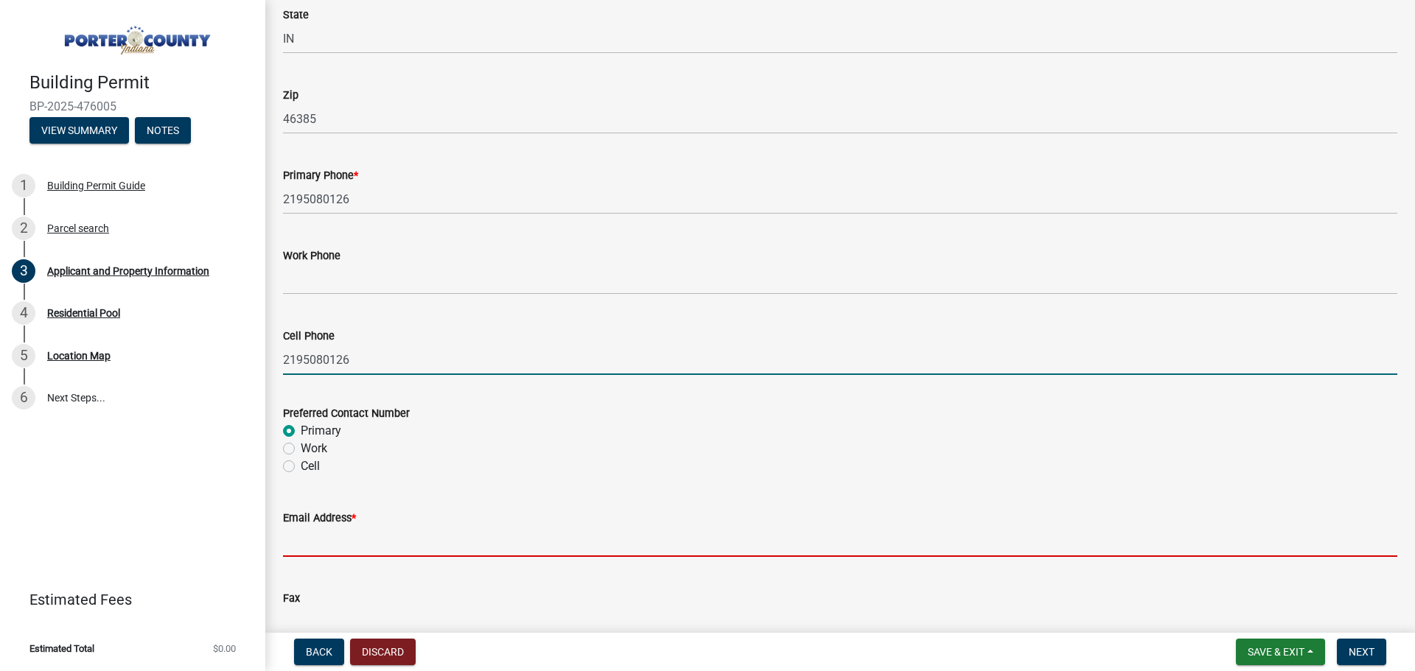
click at [363, 545] on input "Email Address *" at bounding box center [840, 542] width 1114 height 30
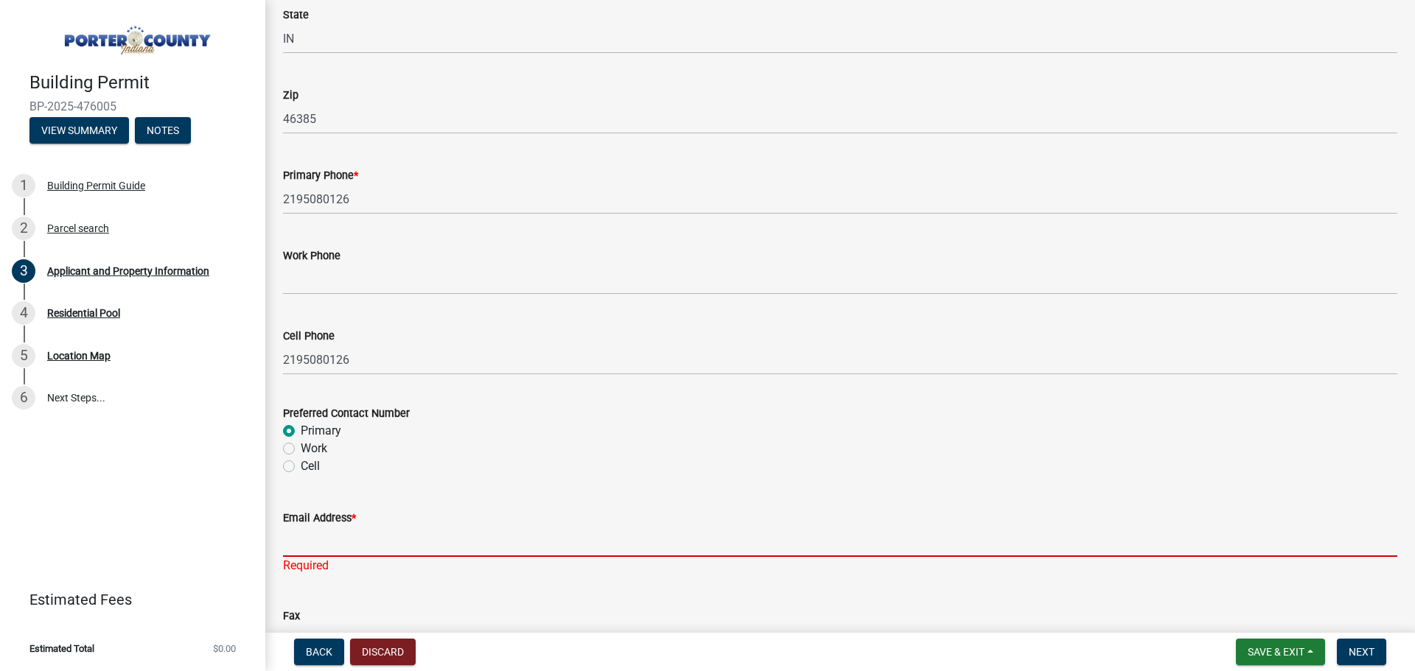
click at [349, 550] on input "Email Address *" at bounding box center [840, 542] width 1114 height 30
paste input "[EMAIL_ADDRESS][DOMAIN_NAME]"
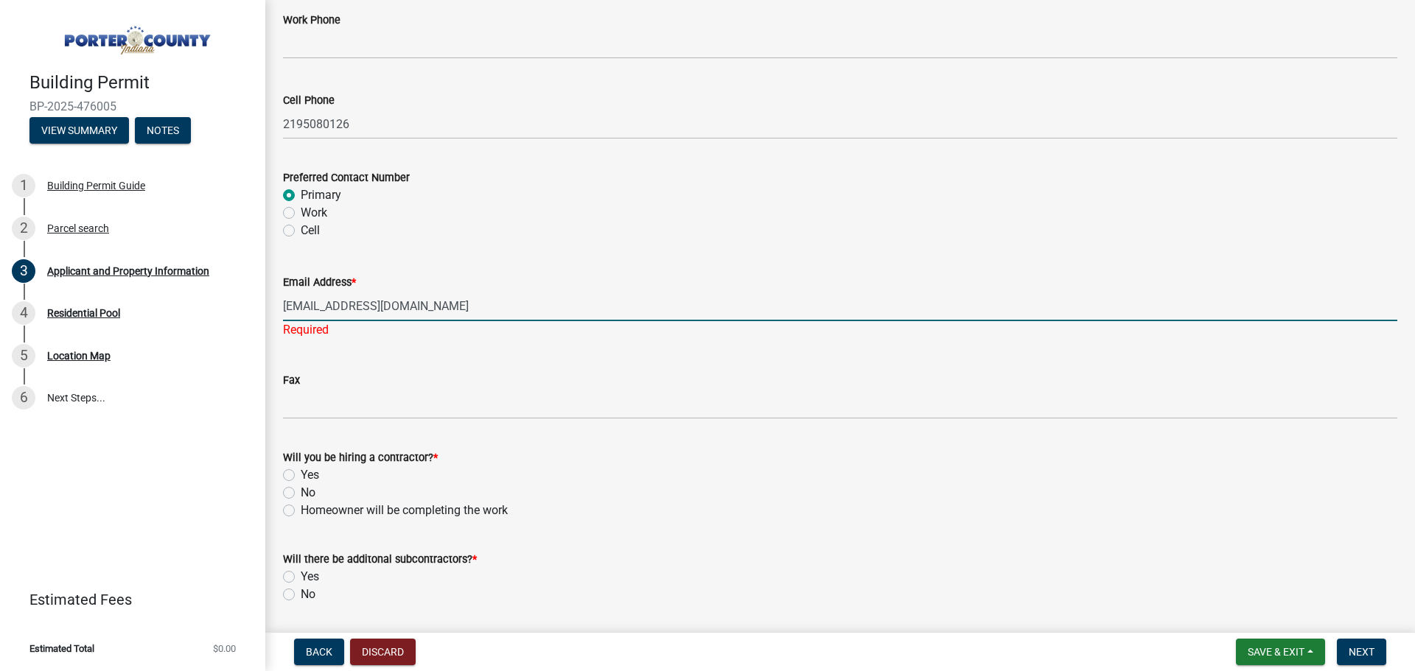
scroll to position [2103, 0]
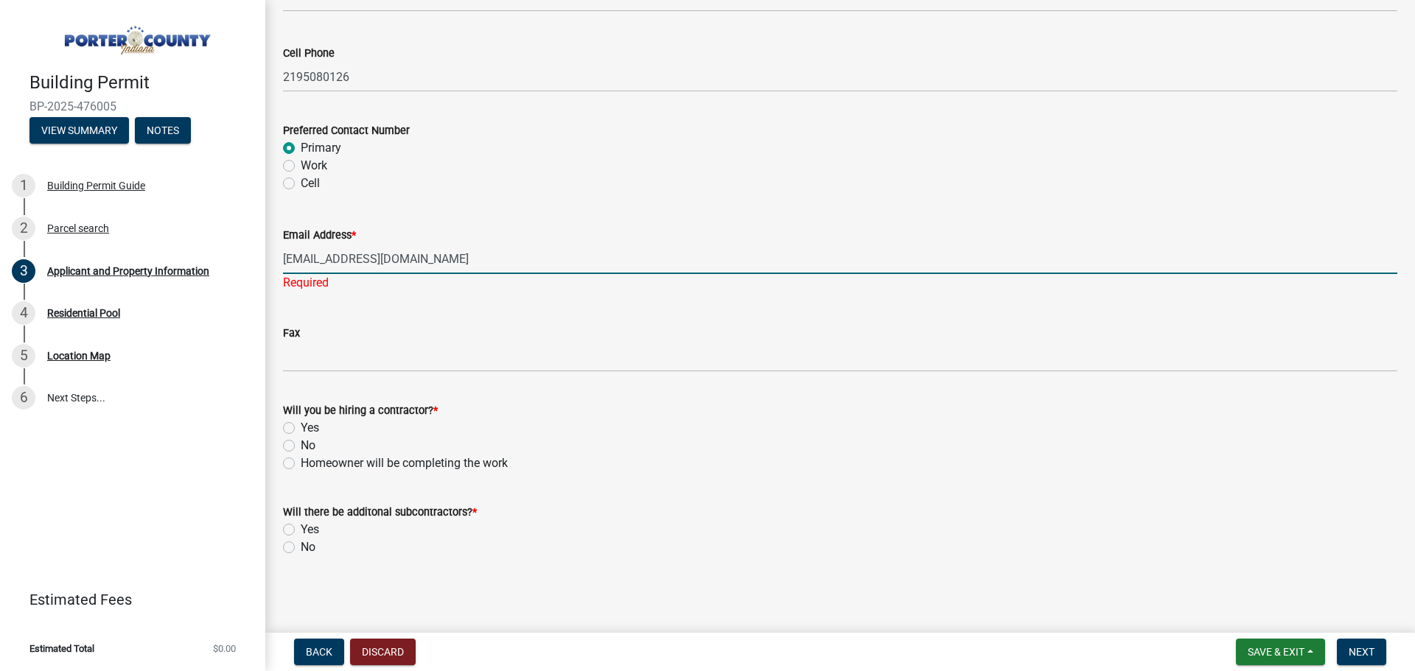
type input "[EMAIL_ADDRESS][DOMAIN_NAME]"
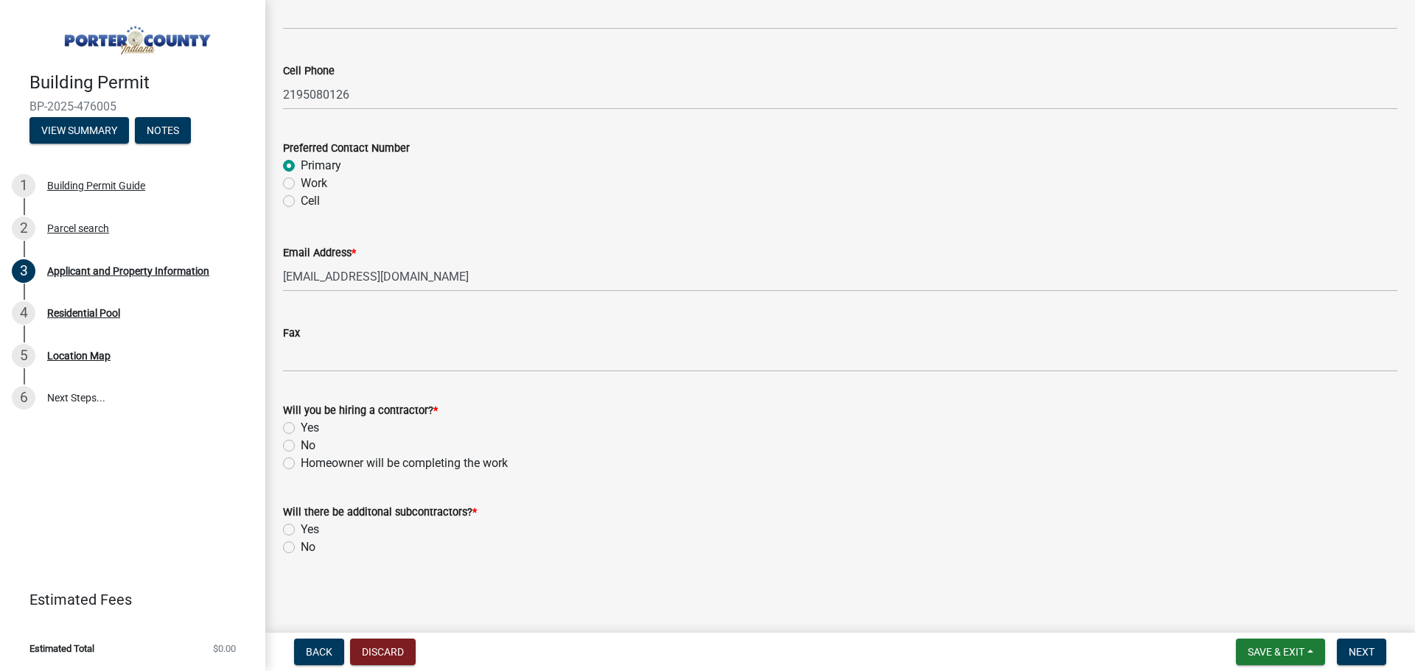
click at [301, 430] on label "Yes" at bounding box center [310, 428] width 18 height 18
click at [301, 429] on input "Yes" at bounding box center [306, 424] width 10 height 10
radio input "true"
click at [301, 553] on label "No" at bounding box center [308, 548] width 15 height 18
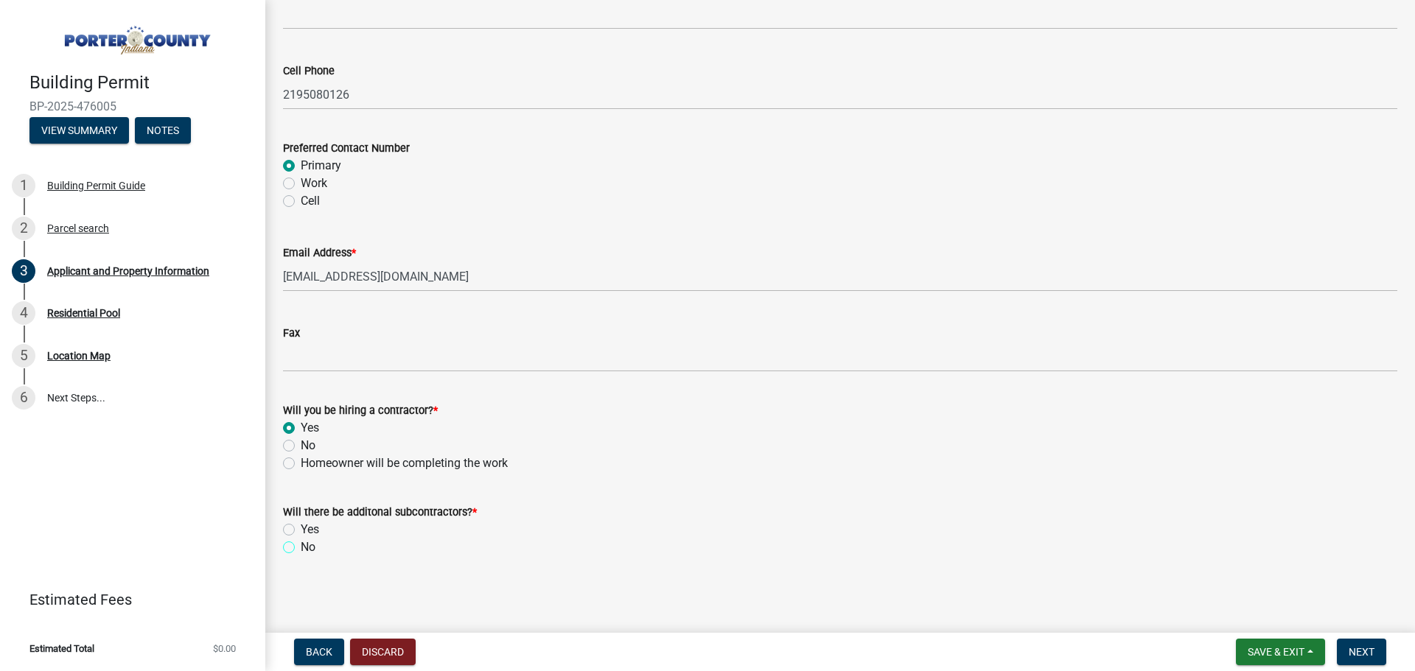
click at [301, 548] on input "No" at bounding box center [306, 544] width 10 height 10
radio input "true"
click at [1366, 657] on span "Next" at bounding box center [1362, 652] width 26 height 12
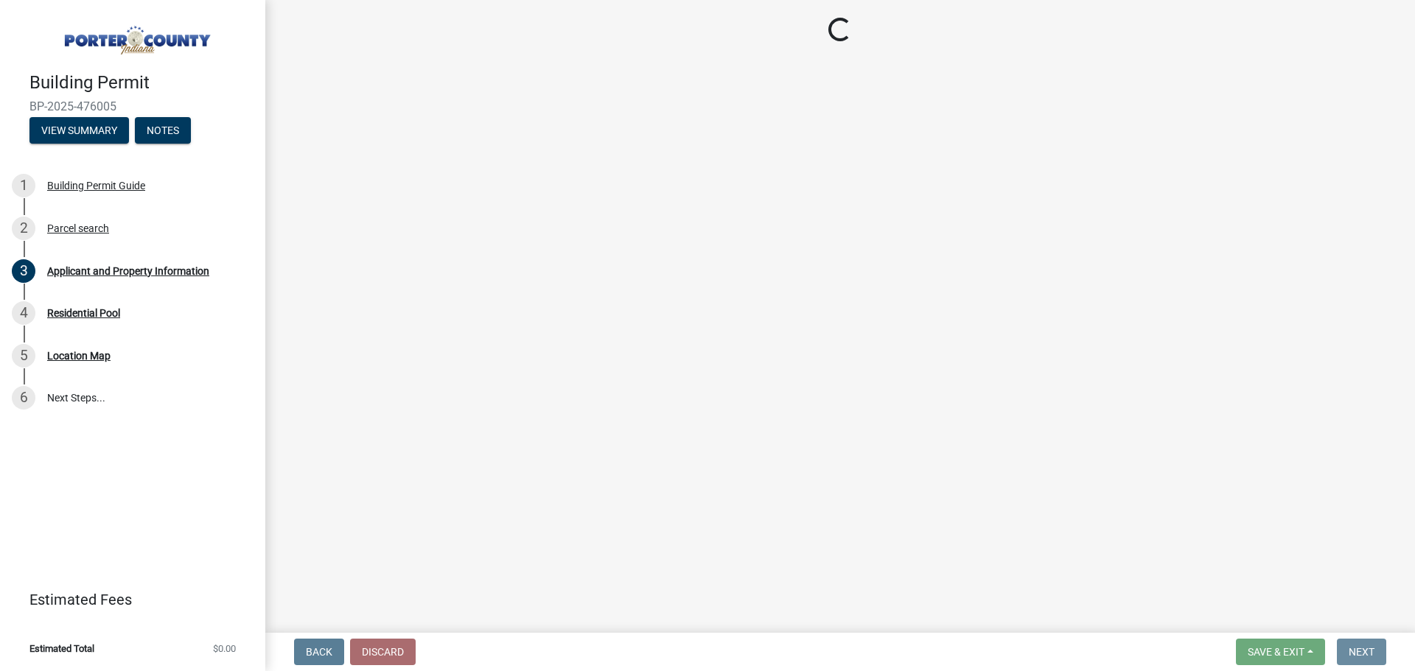
scroll to position [0, 0]
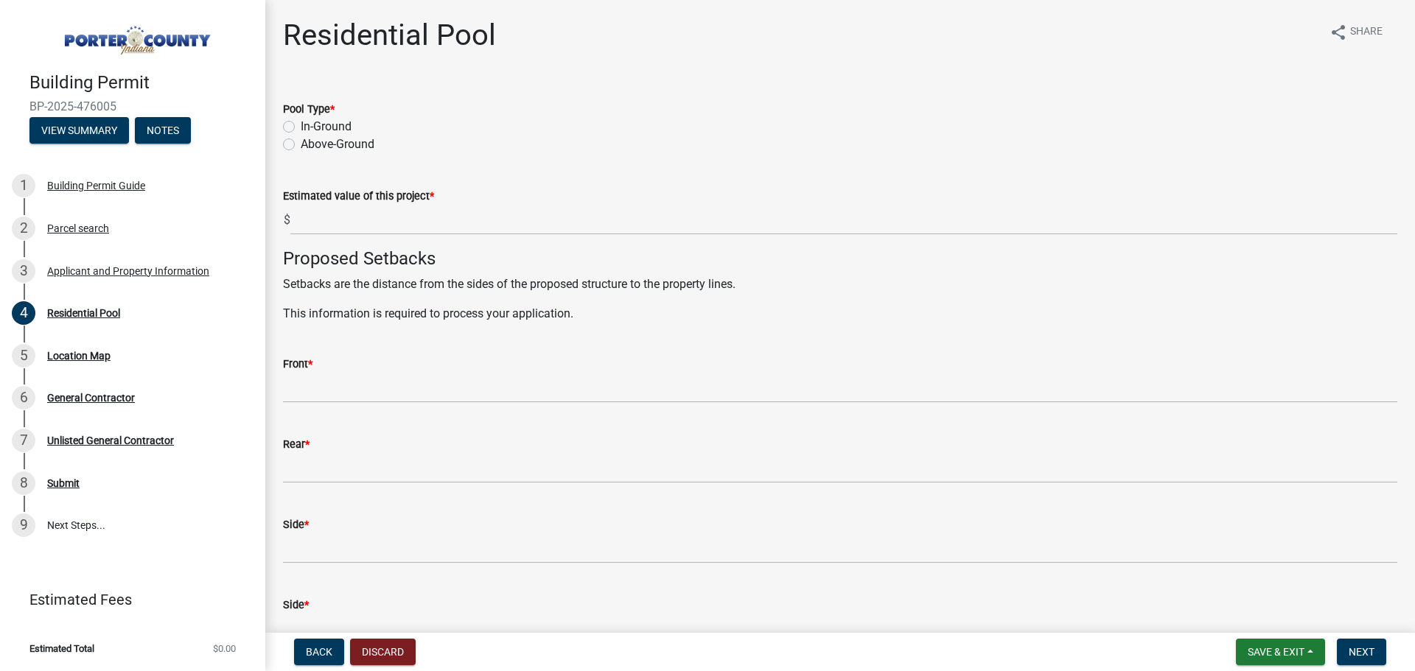
click at [301, 129] on label "In-Ground" at bounding box center [326, 127] width 51 height 18
click at [301, 127] on input "In-Ground" at bounding box center [306, 123] width 10 height 10
radio input "true"
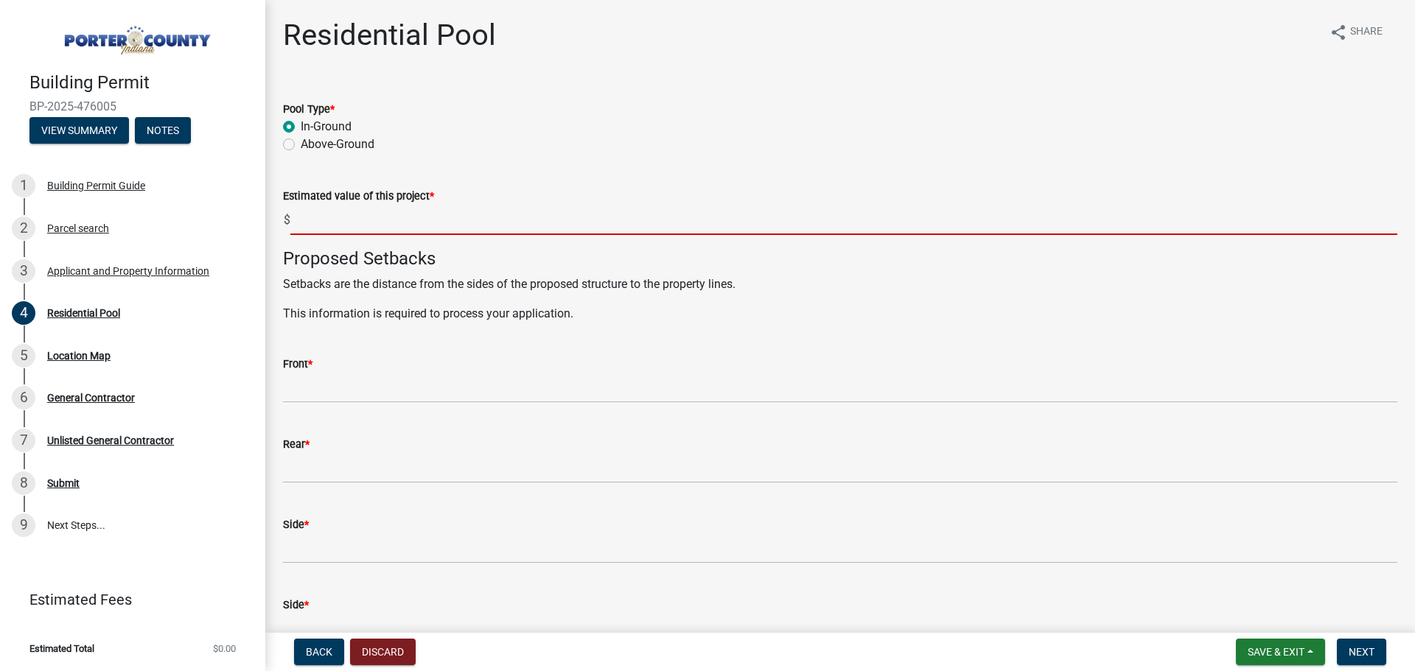
click at [366, 228] on input "text" at bounding box center [843, 220] width 1107 height 30
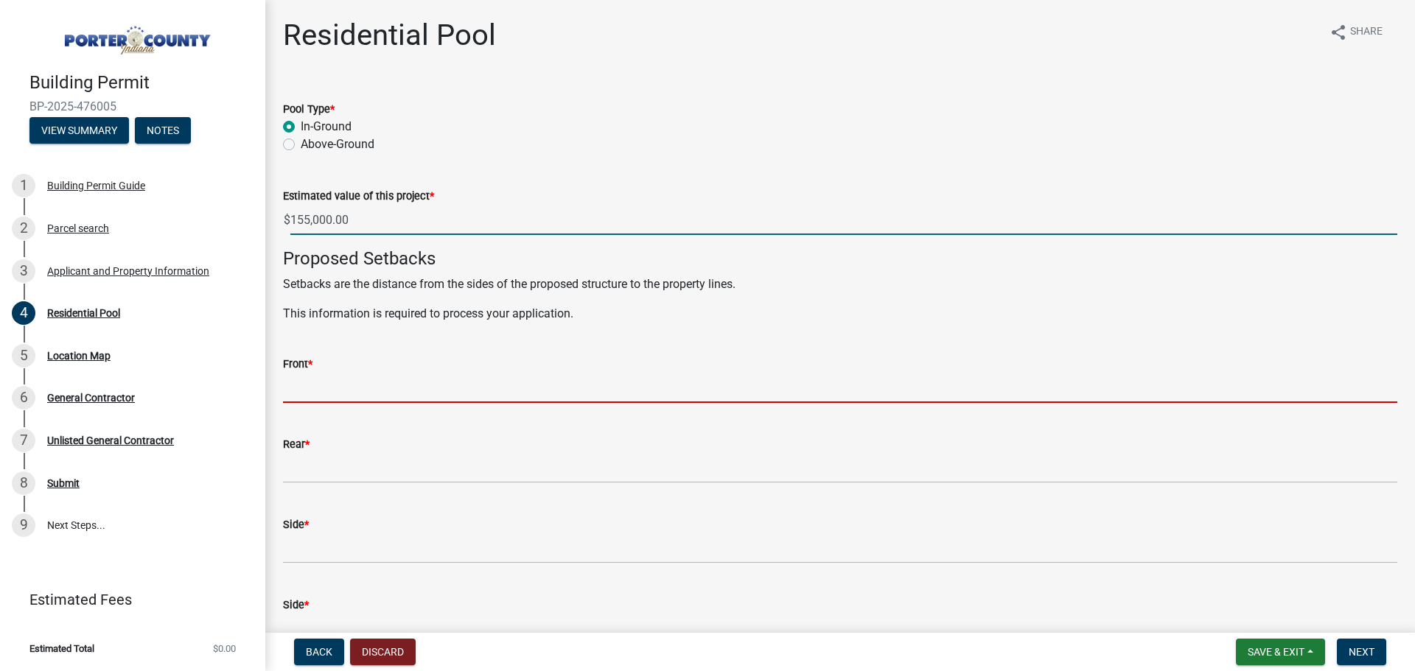
type input "155000"
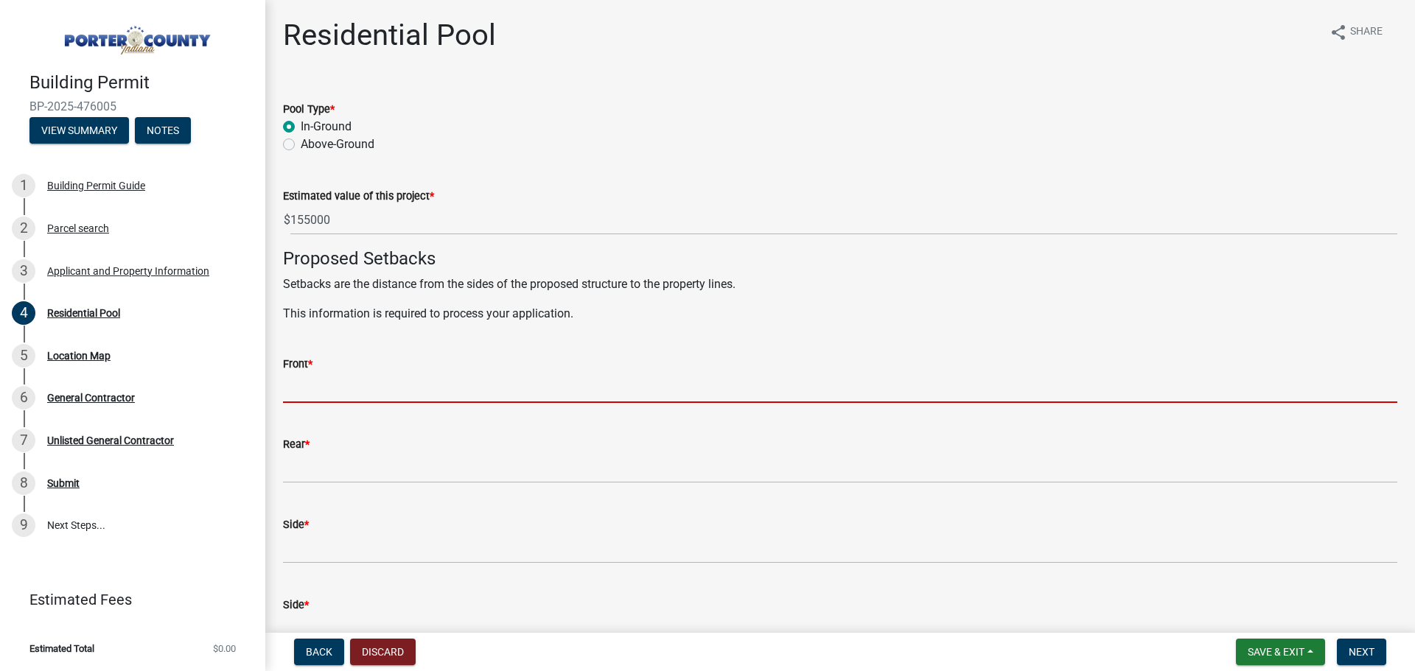
click at [352, 387] on input "Front *" at bounding box center [840, 388] width 1114 height 30
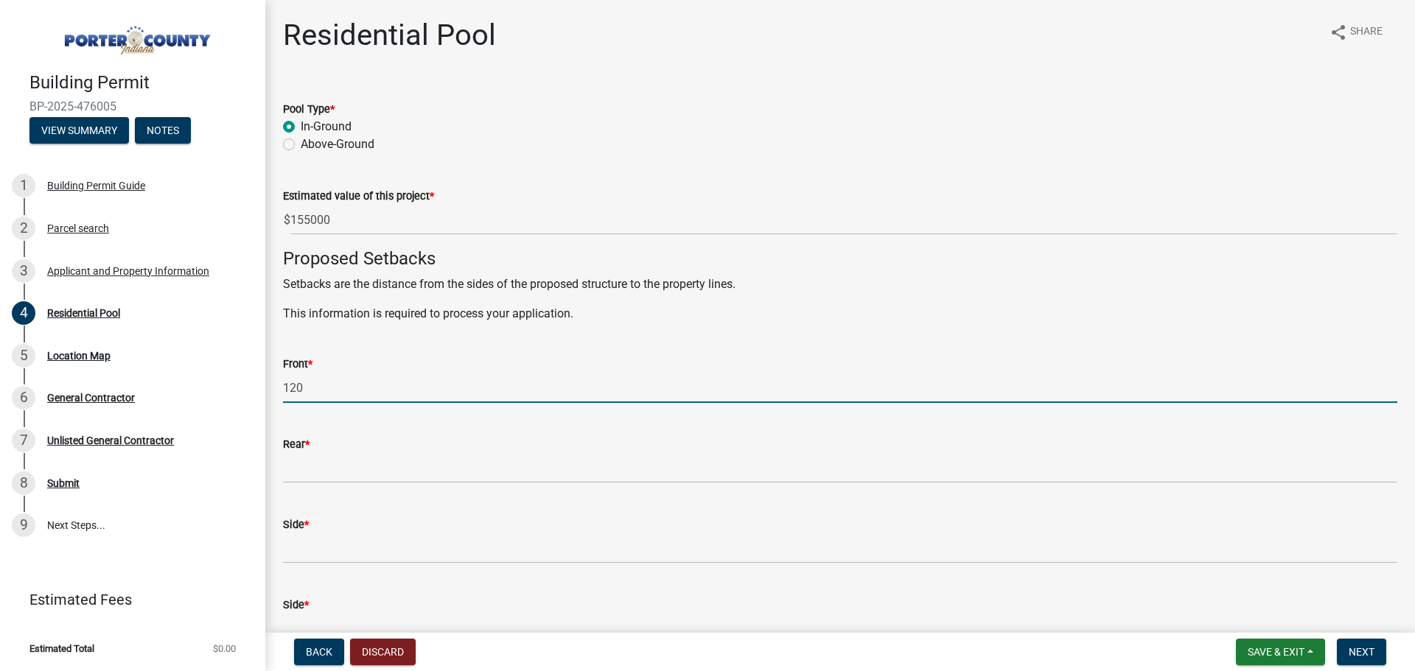
type input "120"
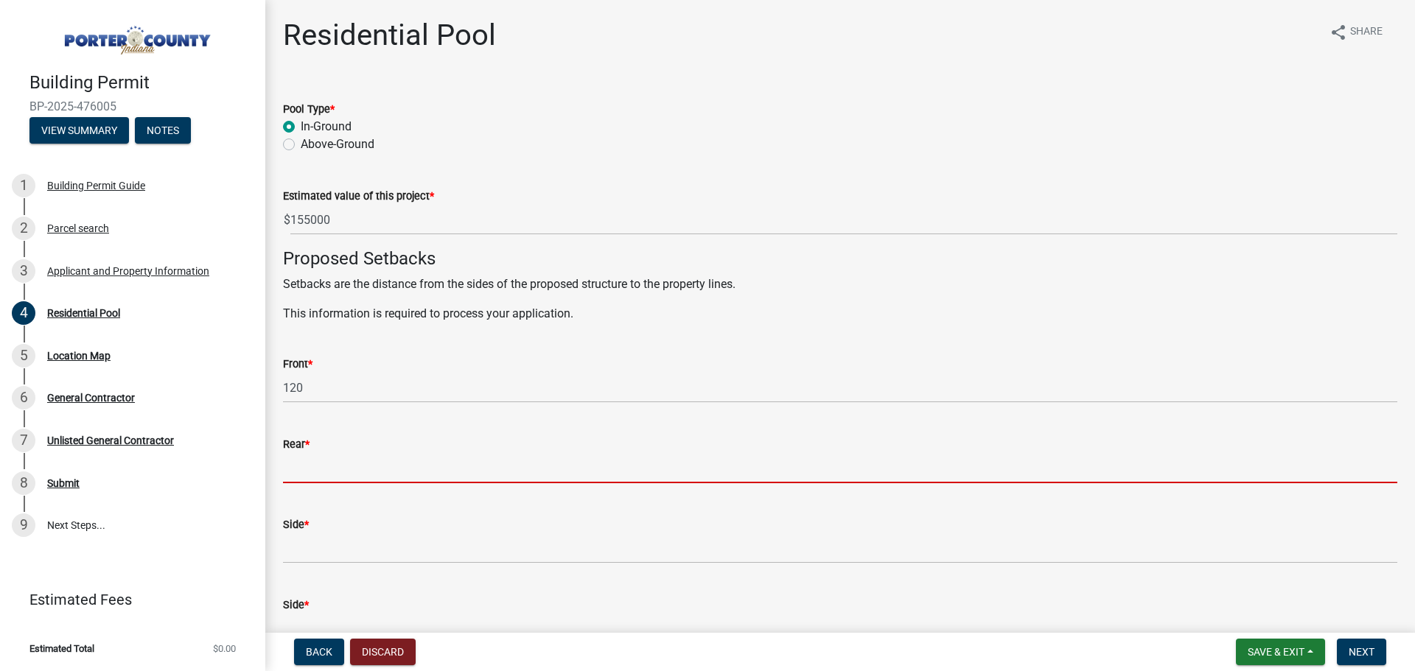
click at [340, 469] on input "Rear *" at bounding box center [840, 468] width 1114 height 30
click at [337, 475] on input "Rear *" at bounding box center [840, 468] width 1114 height 30
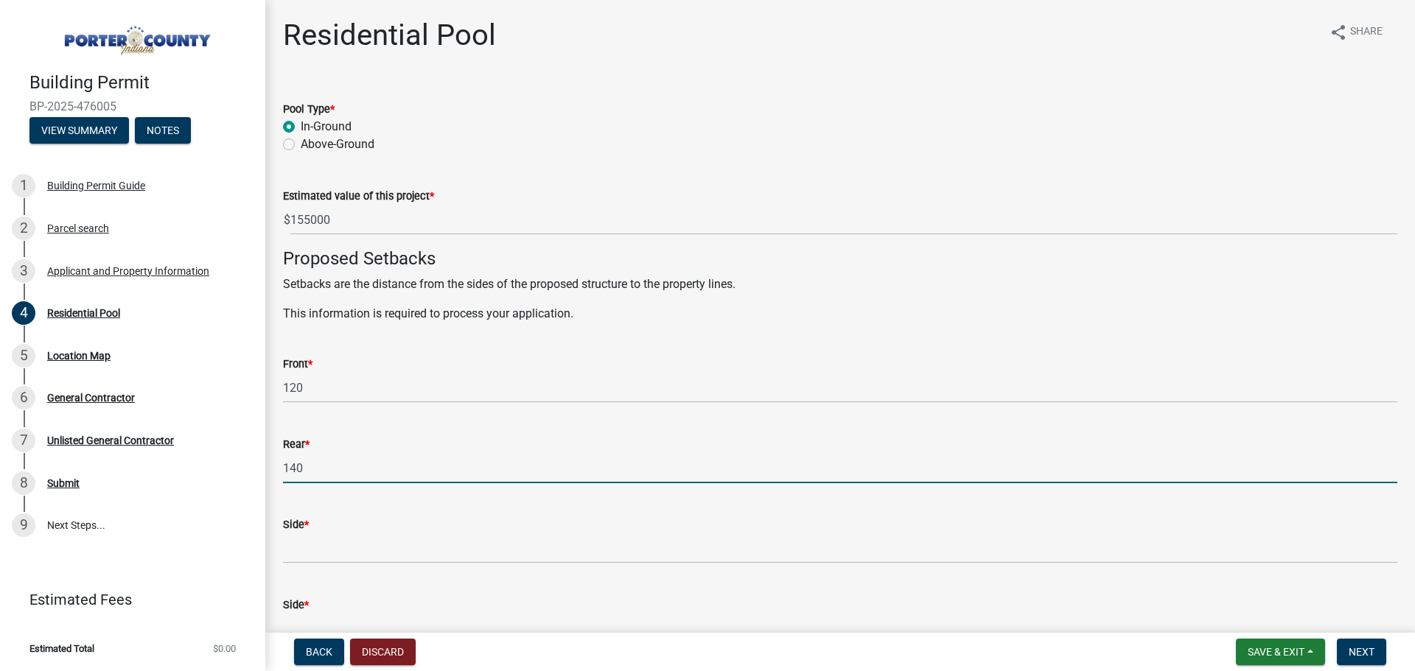
type input "140"
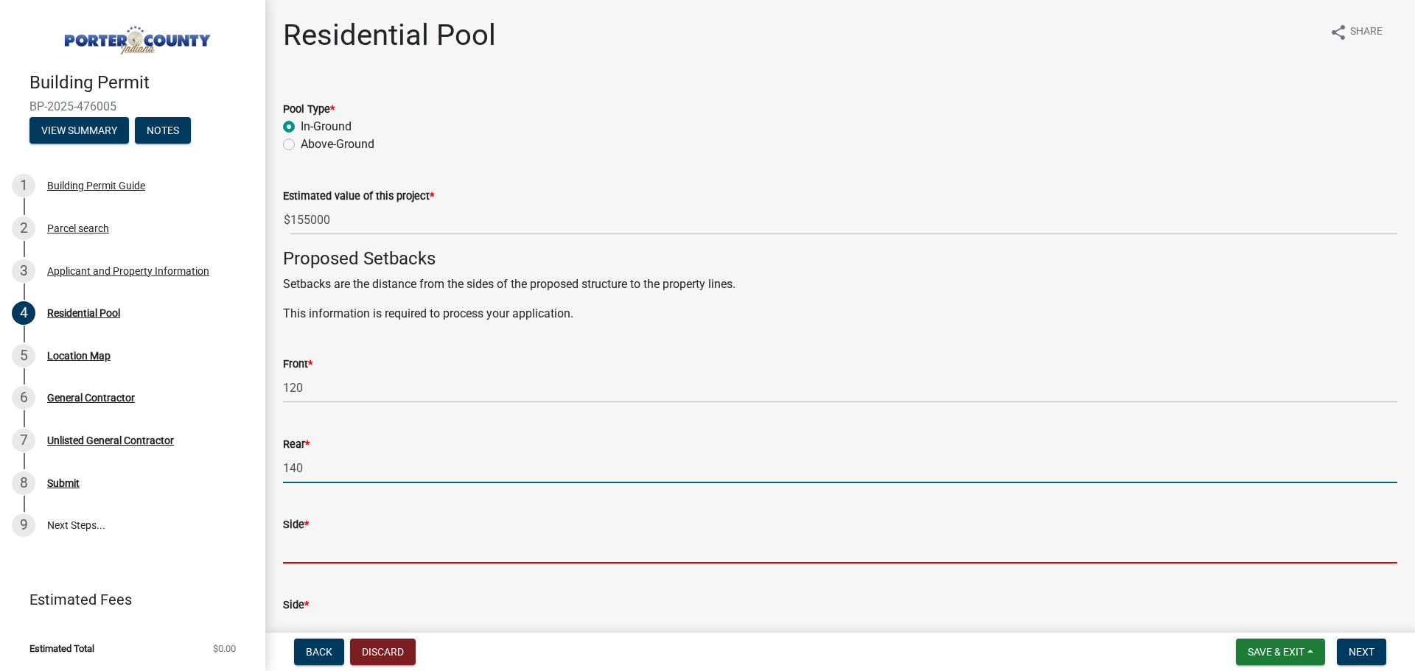
click at [326, 553] on input "Side *" at bounding box center [840, 549] width 1114 height 30
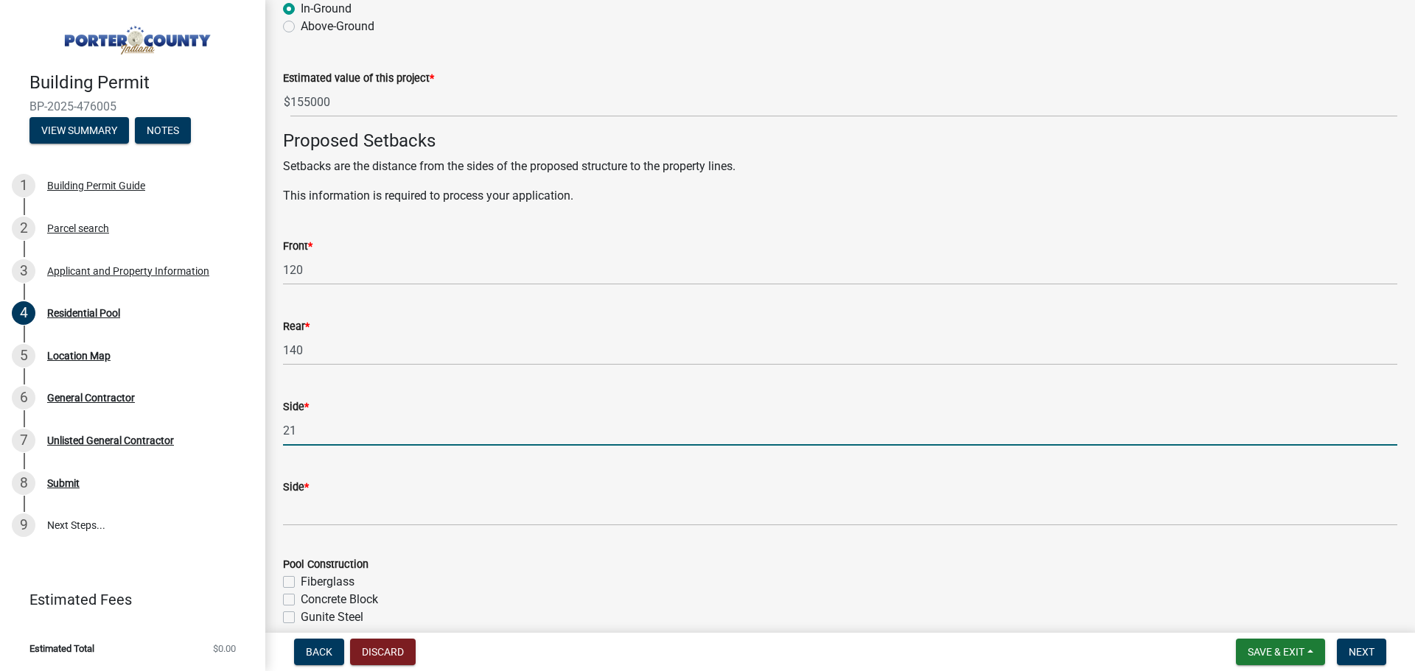
scroll to position [147, 0]
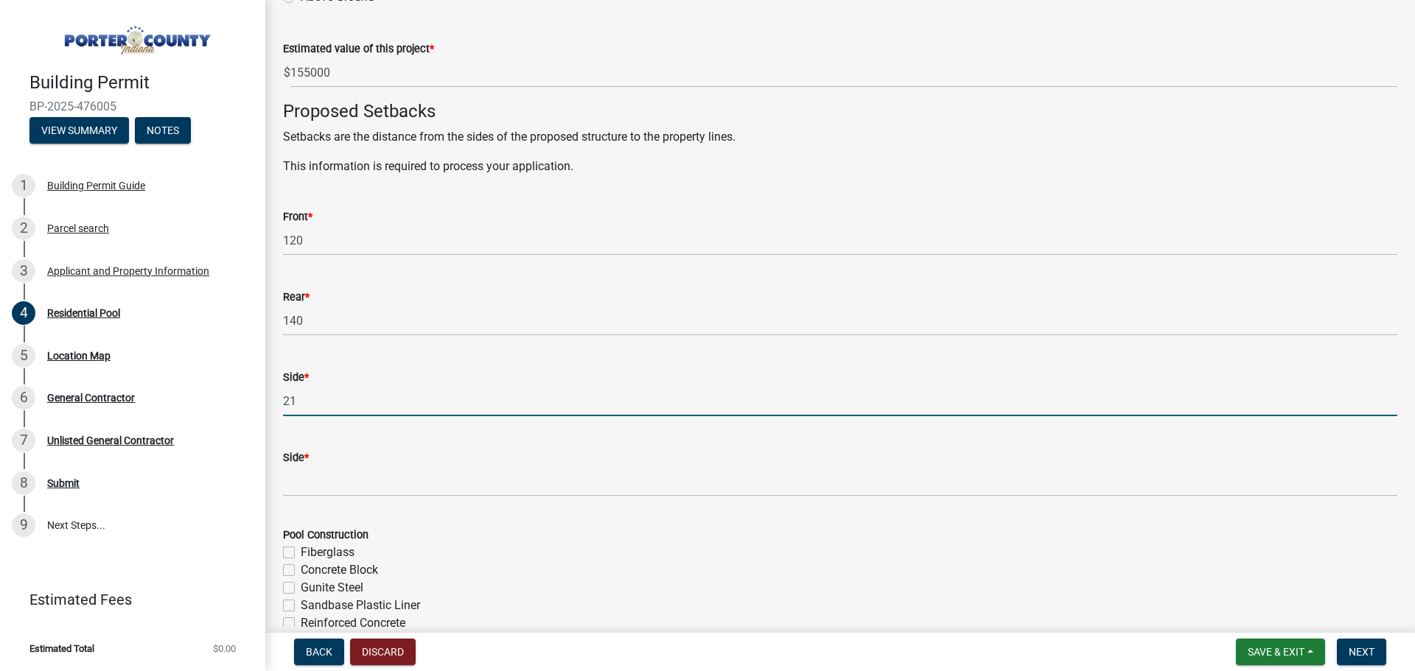
type input "21"
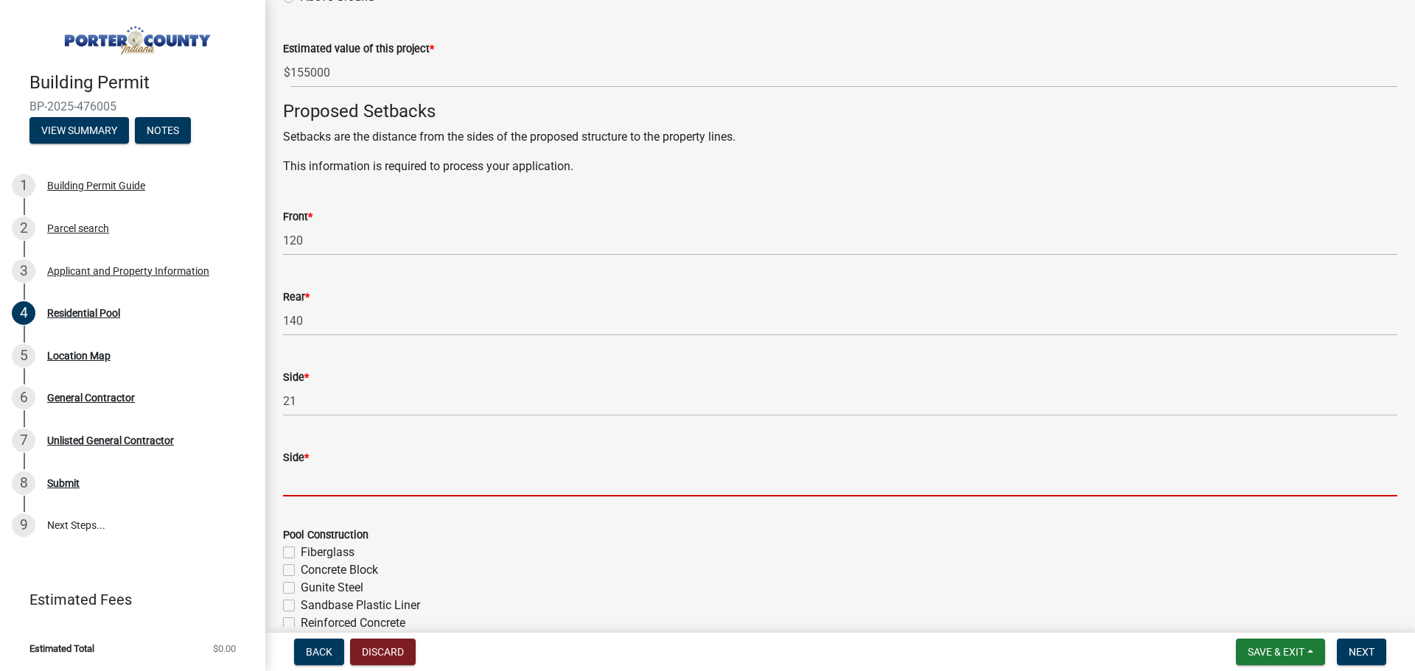
click at [376, 484] on input "Side *" at bounding box center [840, 481] width 1114 height 30
click at [385, 479] on input "Side *" at bounding box center [840, 481] width 1114 height 30
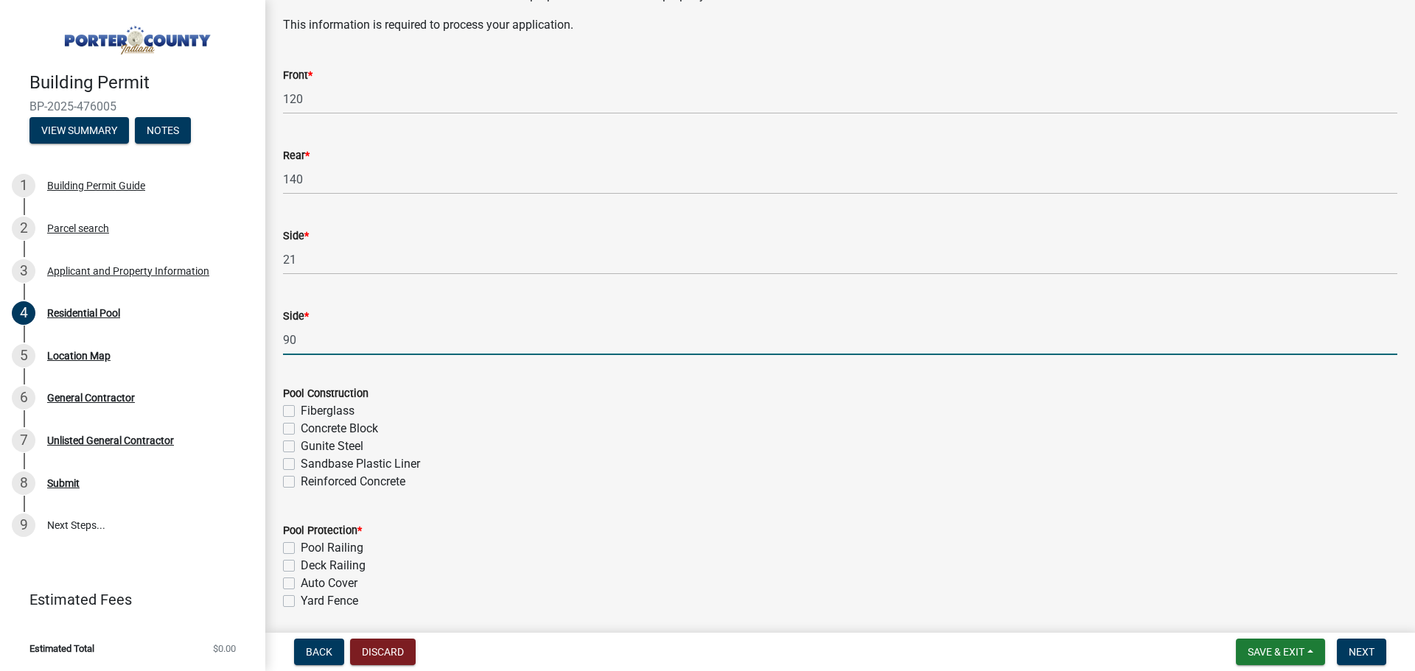
scroll to position [295, 0]
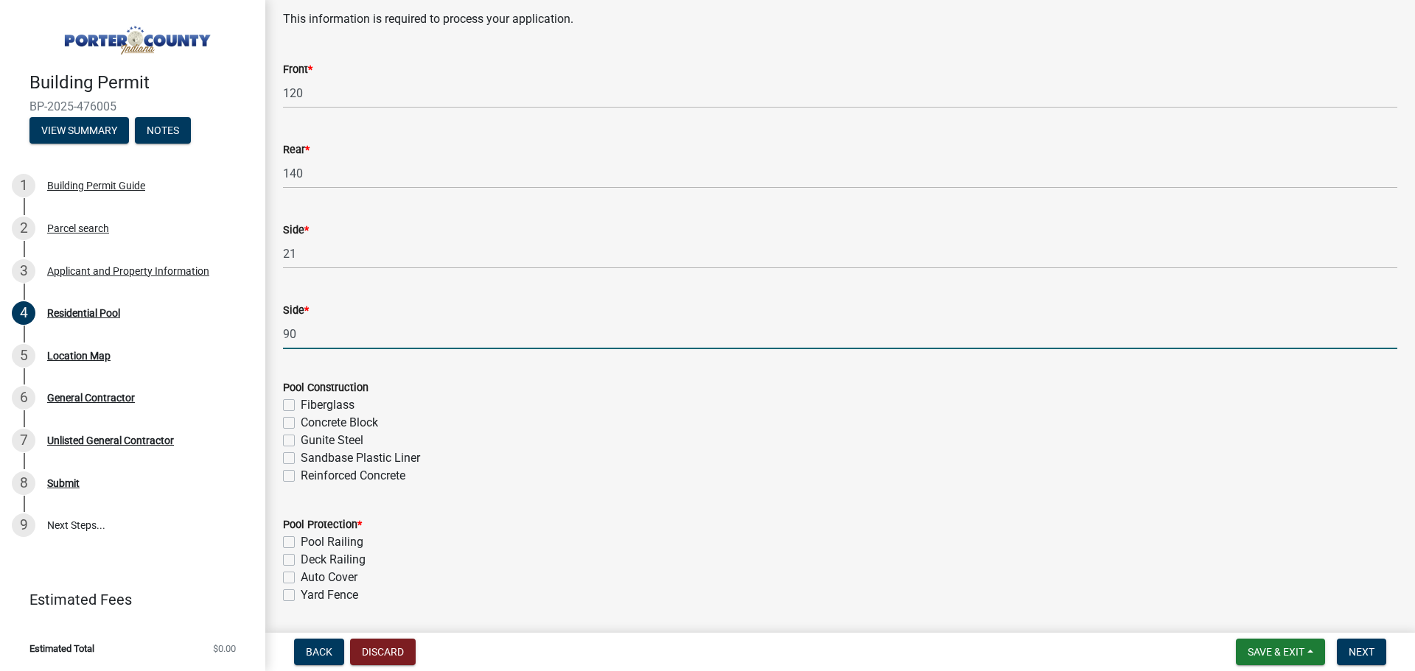
type input "90"
click at [301, 458] on label "Sandbase Plastic Liner" at bounding box center [360, 459] width 119 height 18
click at [301, 458] on input "Sandbase Plastic Liner" at bounding box center [306, 455] width 10 height 10
checkbox input "true"
checkbox input "false"
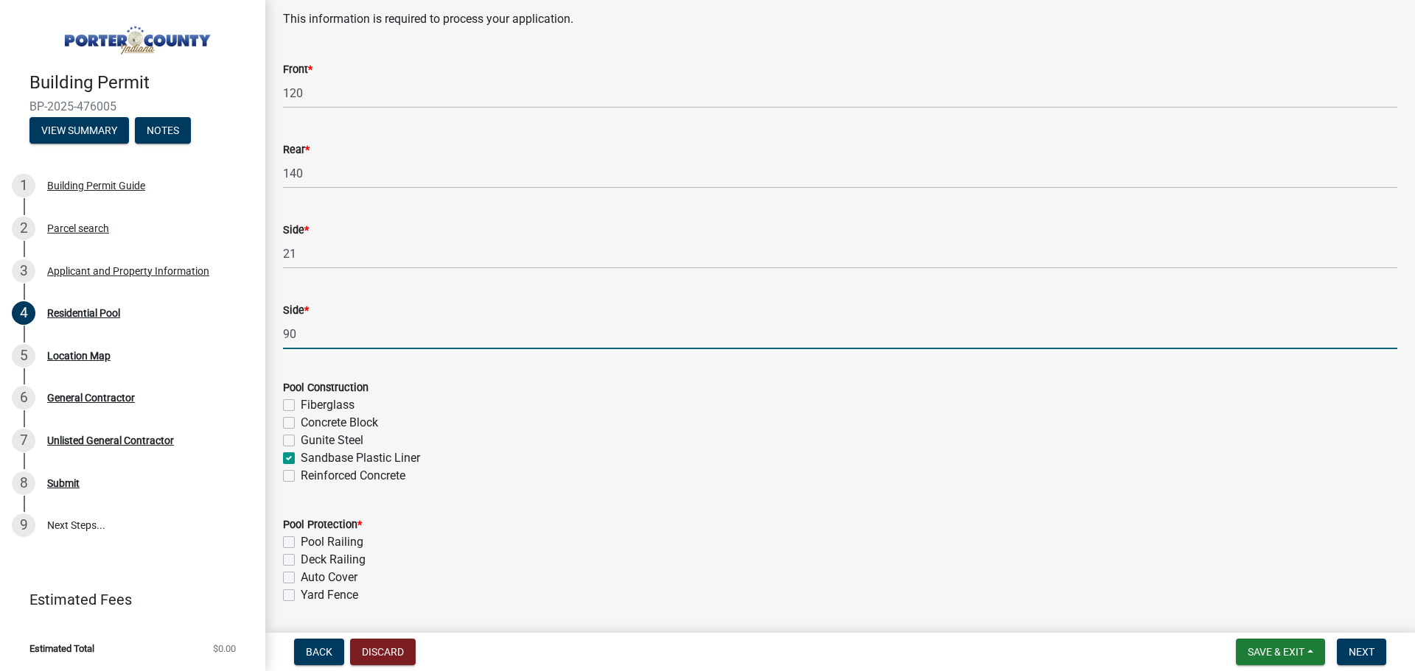
checkbox input "false"
checkbox input "true"
checkbox input "false"
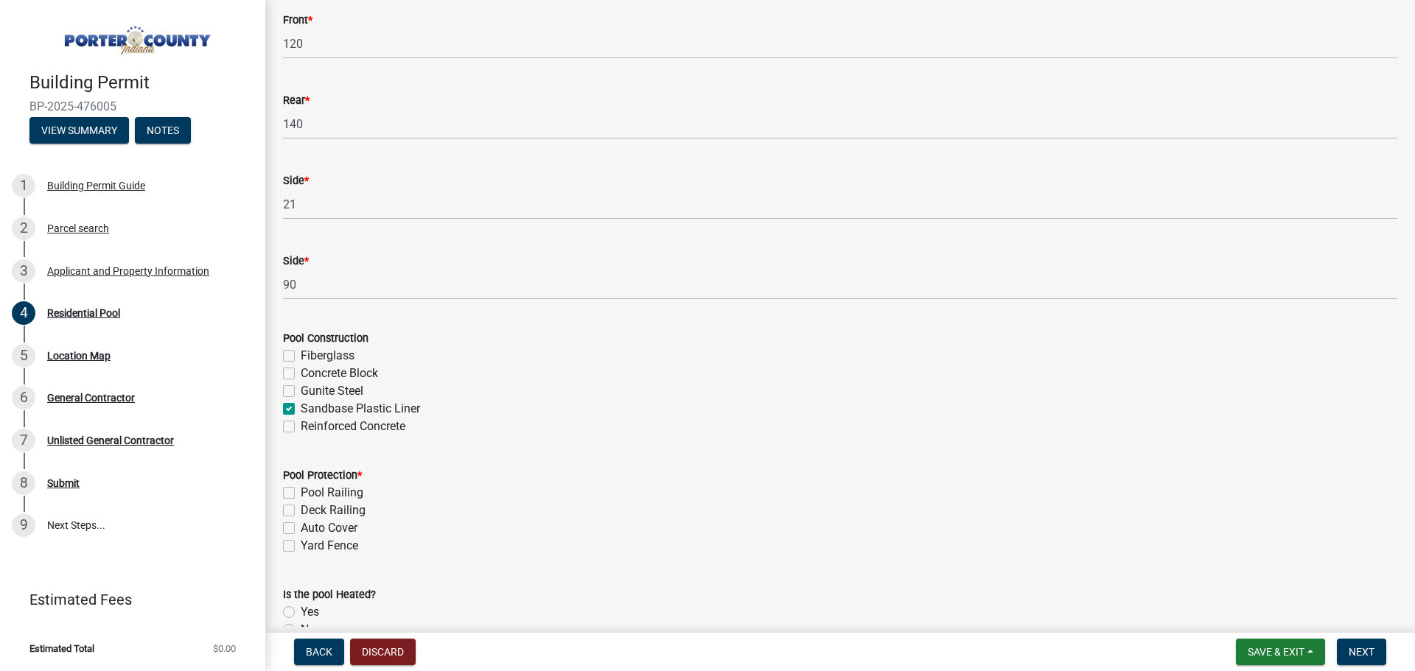
scroll to position [368, 0]
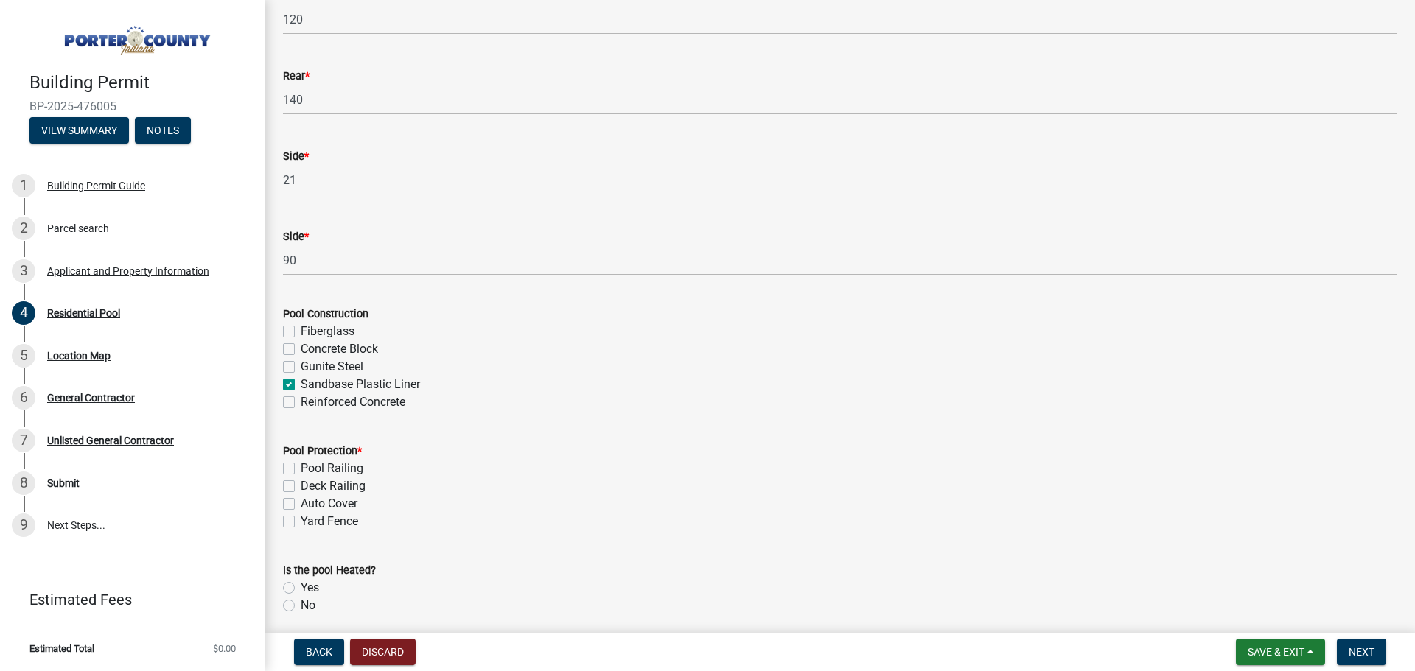
click at [301, 469] on label "Pool Railing" at bounding box center [332, 469] width 63 height 18
click at [301, 469] on input "Pool Railing" at bounding box center [306, 465] width 10 height 10
checkbox input "true"
checkbox input "false"
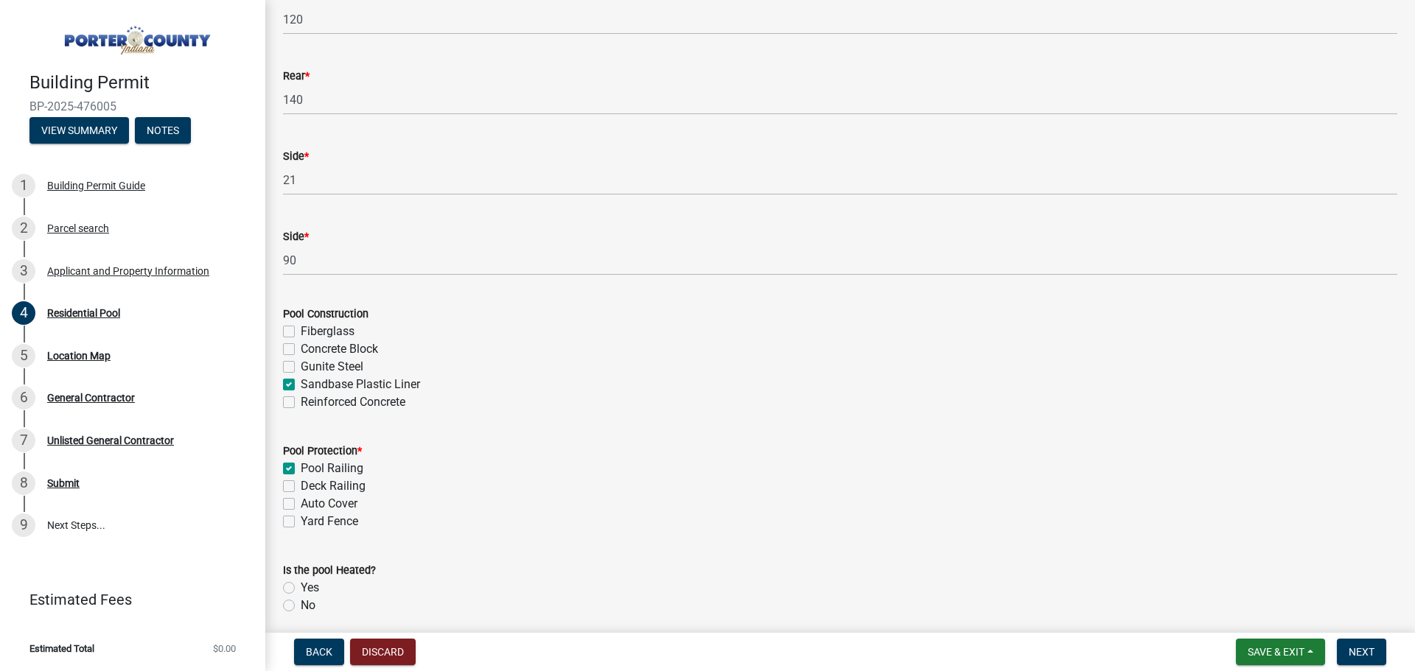
checkbox input "false"
click at [301, 506] on label "Auto Cover" at bounding box center [329, 504] width 57 height 18
click at [301, 505] on input "Auto Cover" at bounding box center [306, 500] width 10 height 10
checkbox input "true"
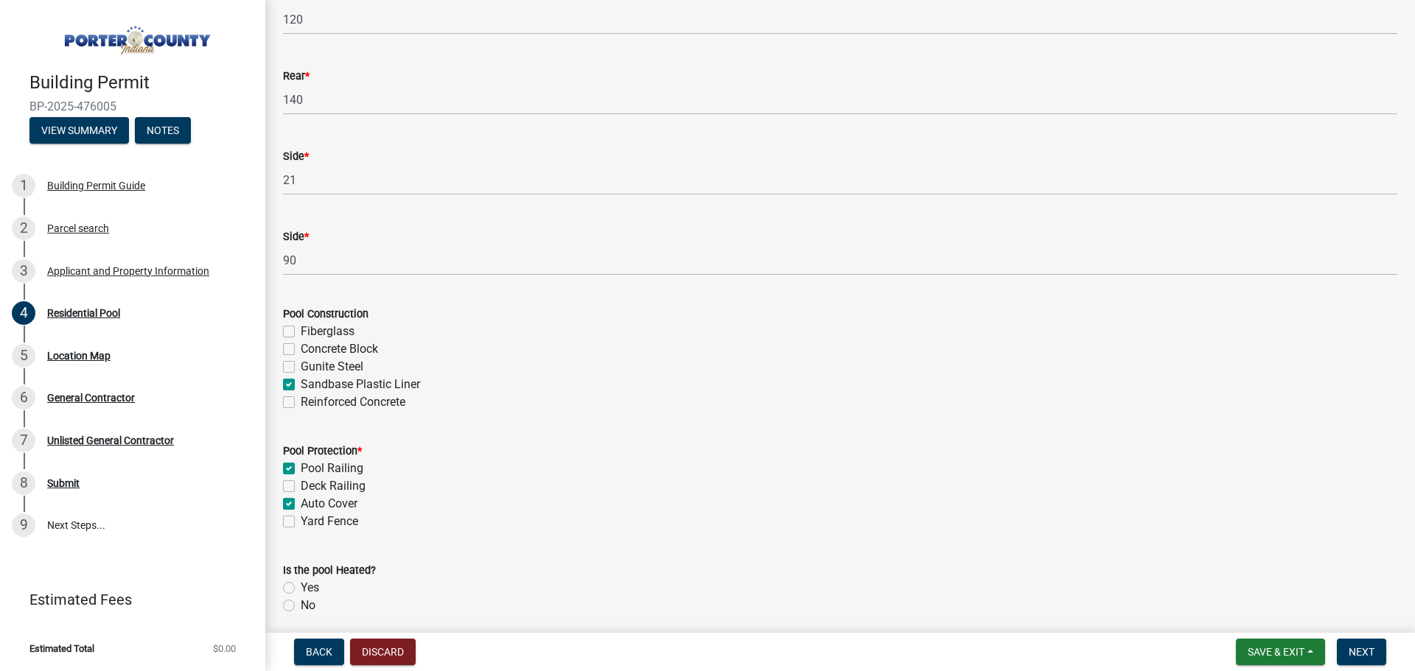
checkbox input "false"
checkbox input "true"
checkbox input "false"
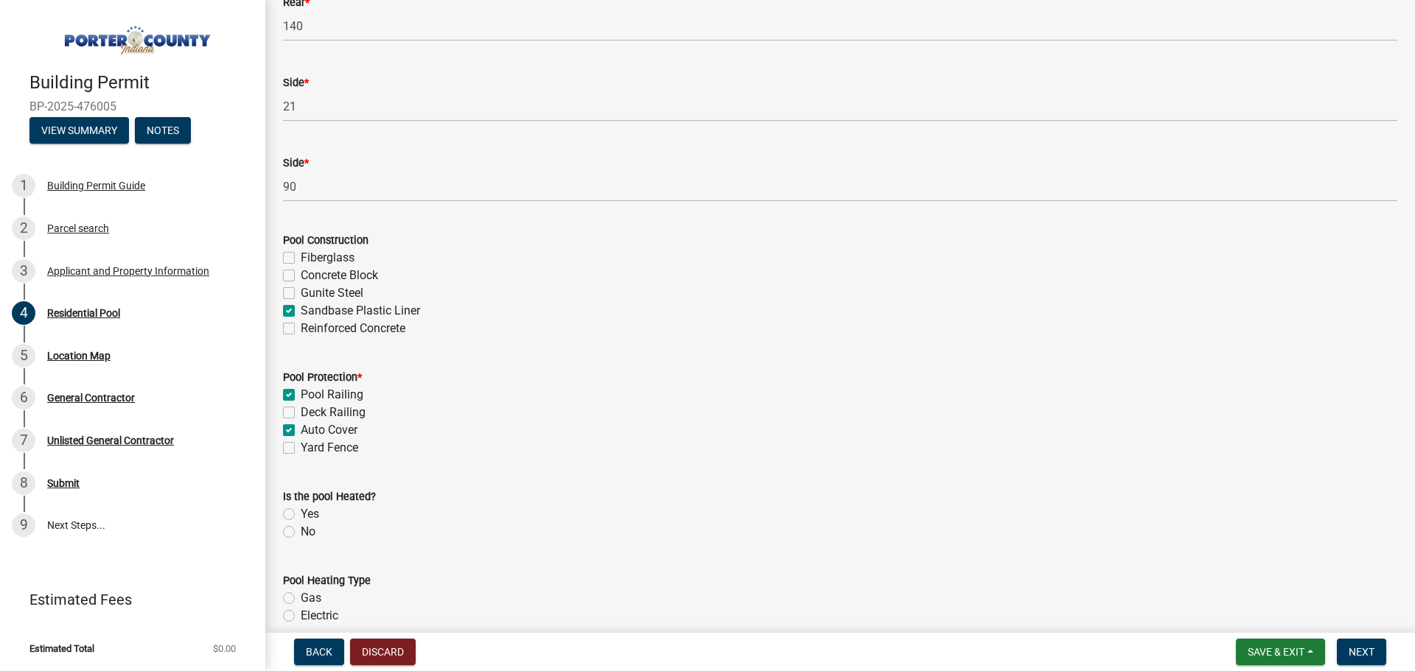
click at [301, 517] on label "Yes" at bounding box center [310, 515] width 18 height 18
click at [301, 515] on input "Yes" at bounding box center [306, 511] width 10 height 10
radio input "true"
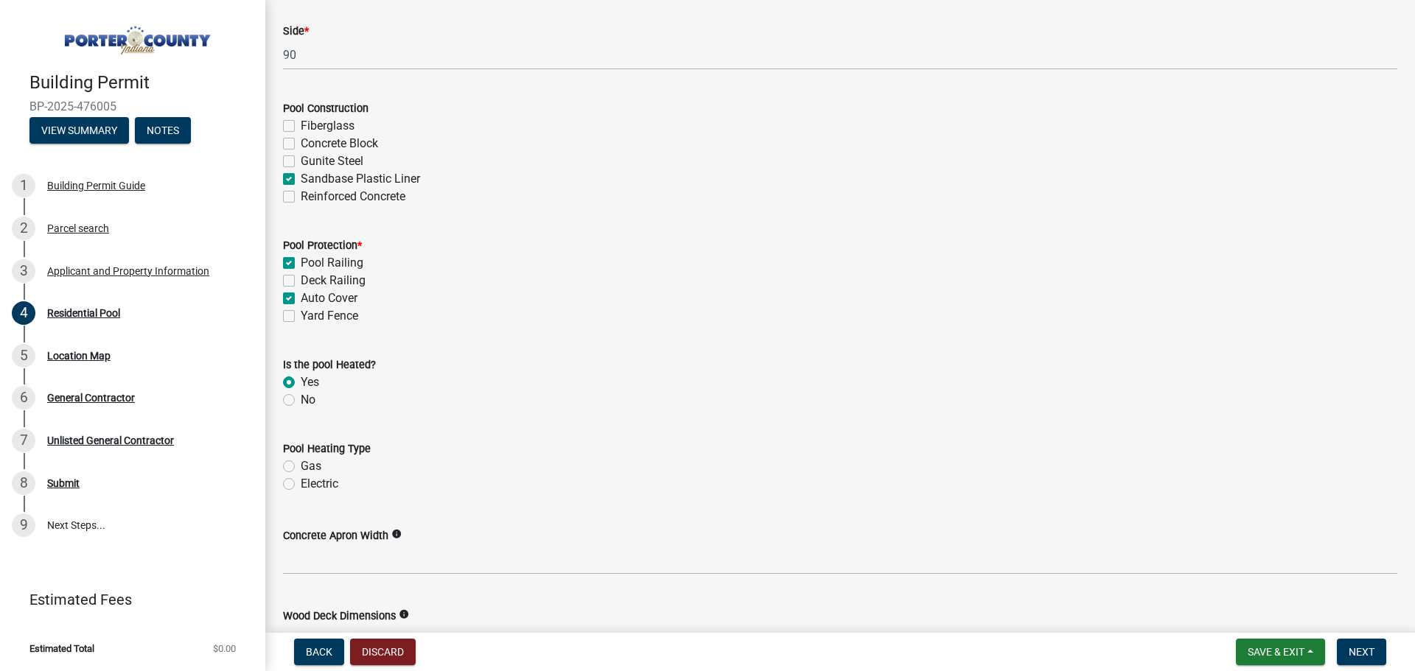
scroll to position [590, 0]
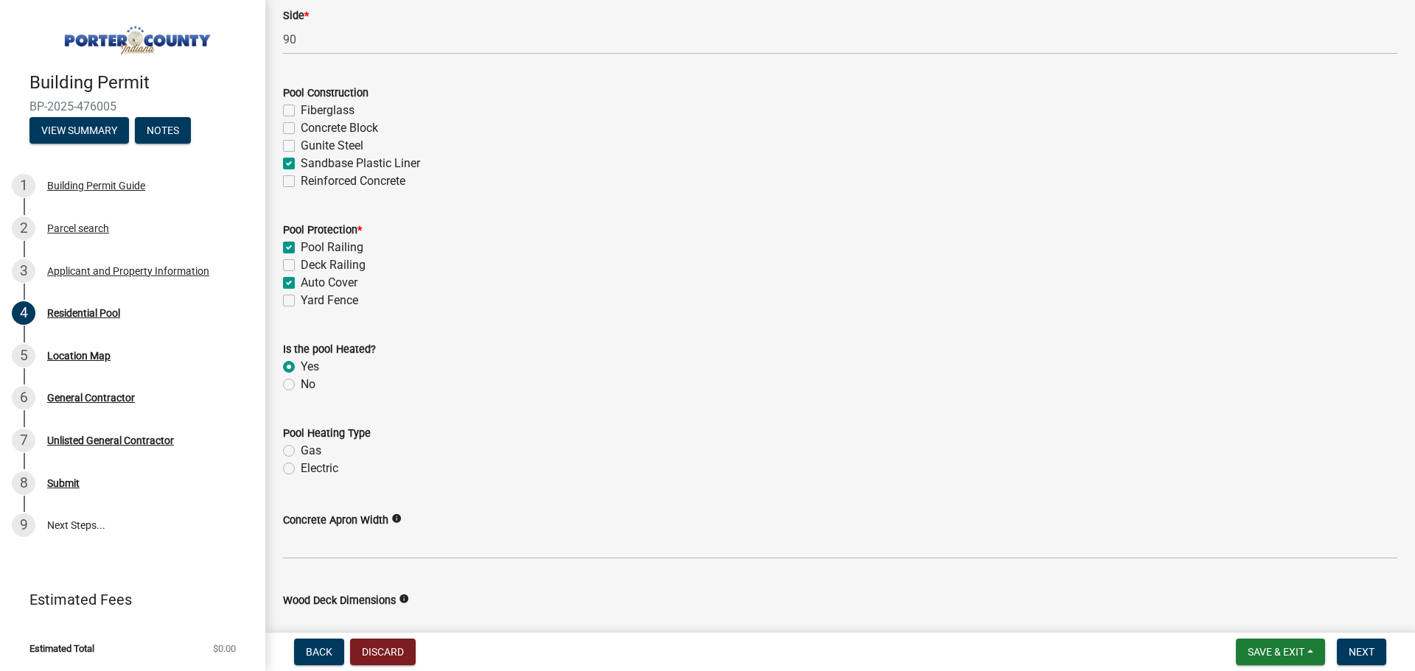
click at [301, 453] on label "Gas" at bounding box center [311, 451] width 21 height 18
click at [301, 452] on input "Gas" at bounding box center [306, 447] width 10 height 10
radio input "true"
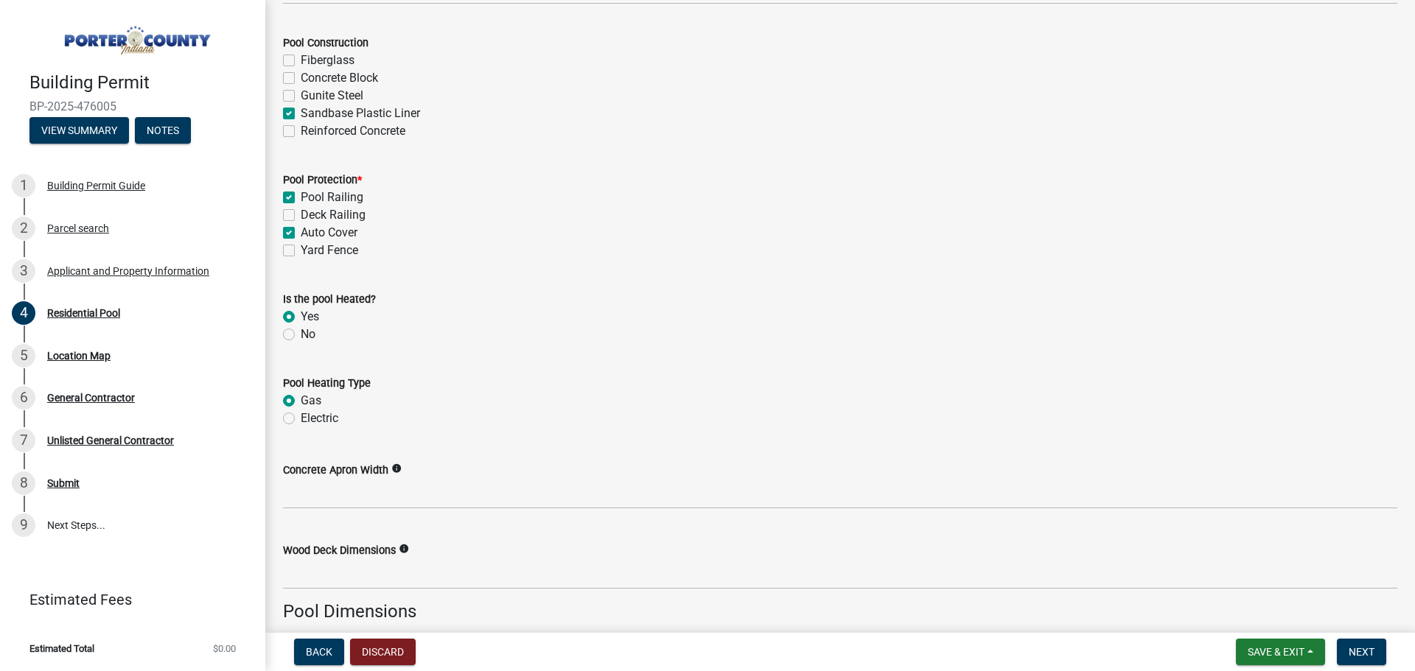
scroll to position [663, 0]
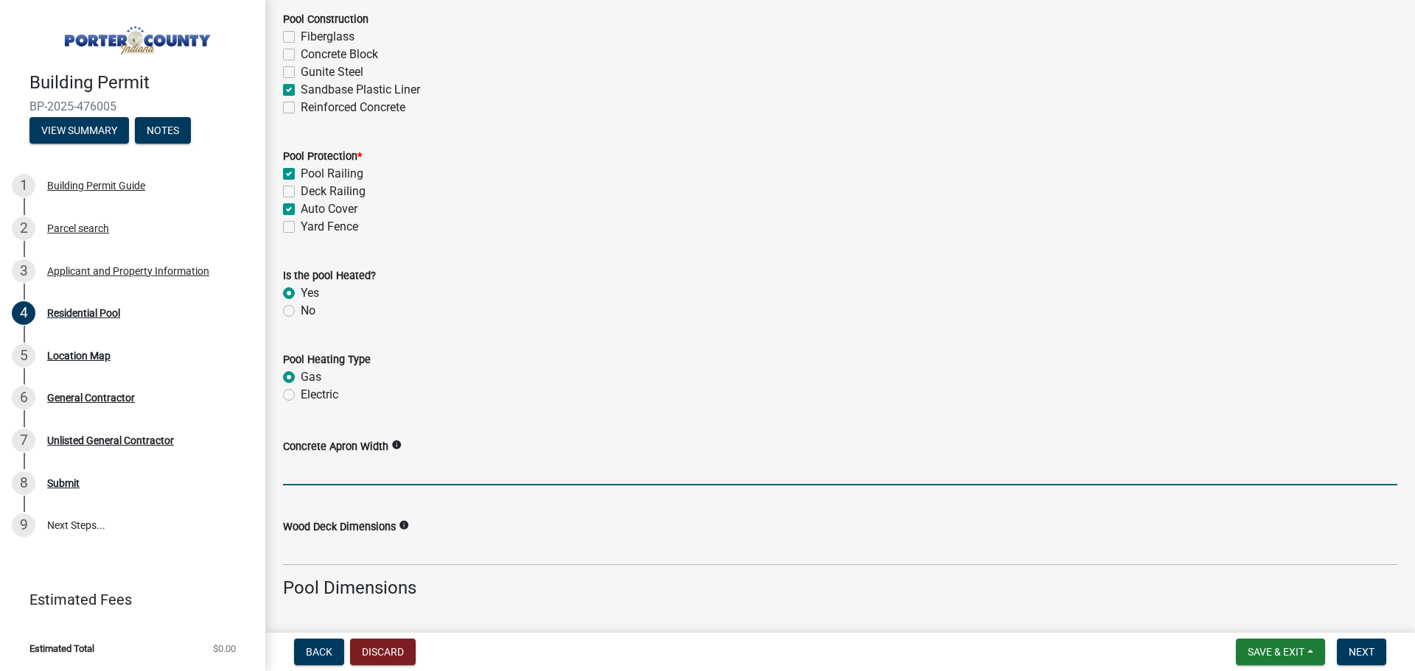
click at [357, 479] on input "Concrete Apron Width" at bounding box center [840, 470] width 1114 height 30
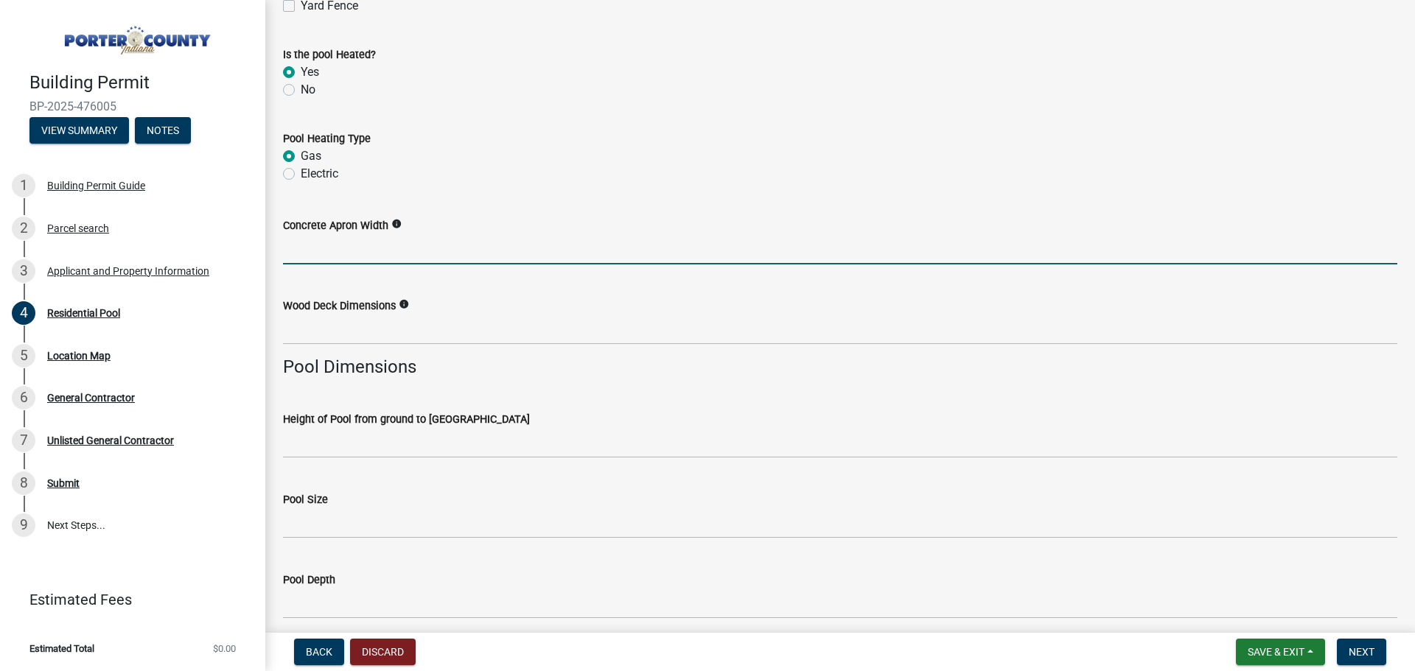
scroll to position [958, 0]
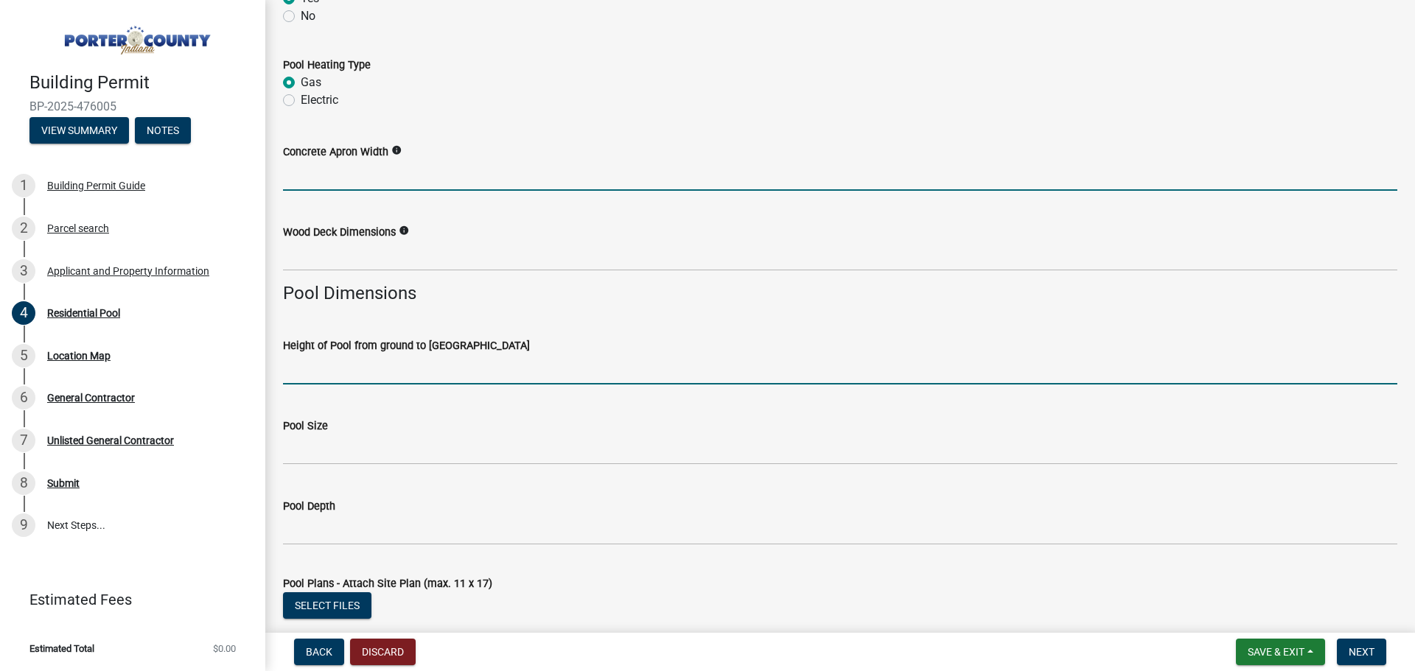
click at [346, 378] on input "Height of Pool from ground to [GEOGRAPHIC_DATA]" at bounding box center [840, 369] width 1114 height 30
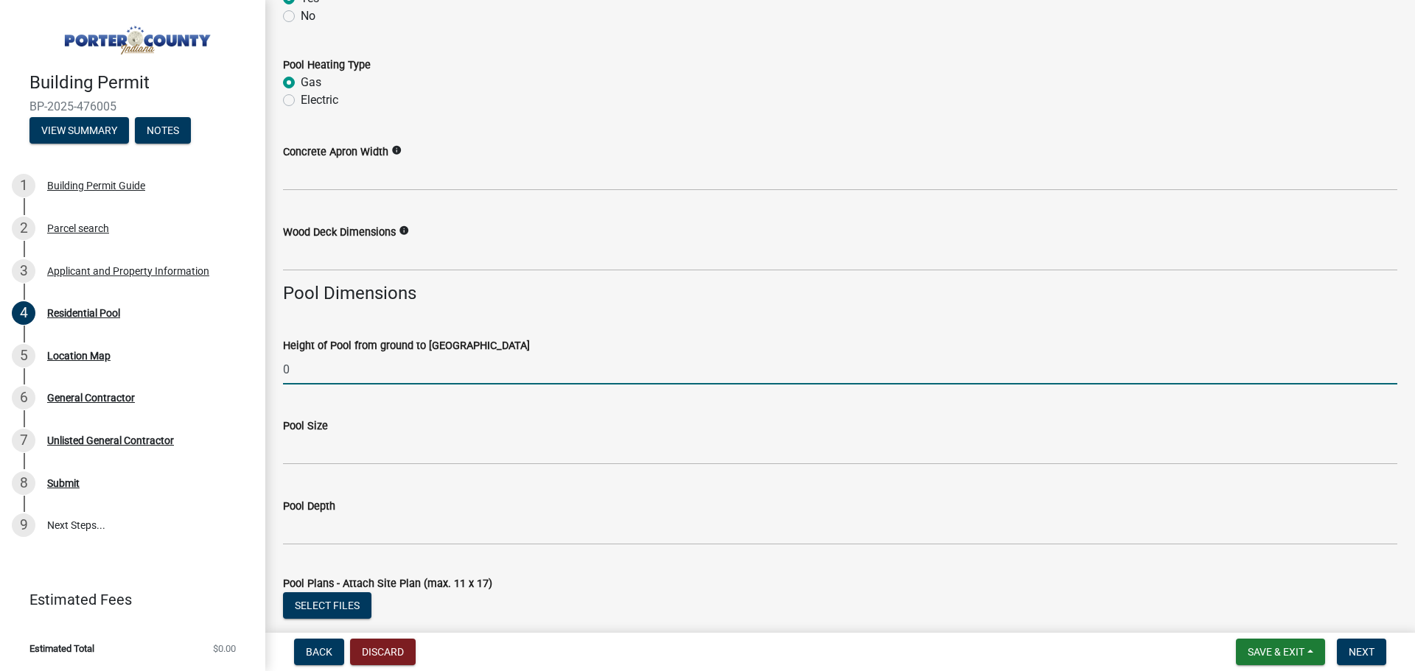
type input "0"
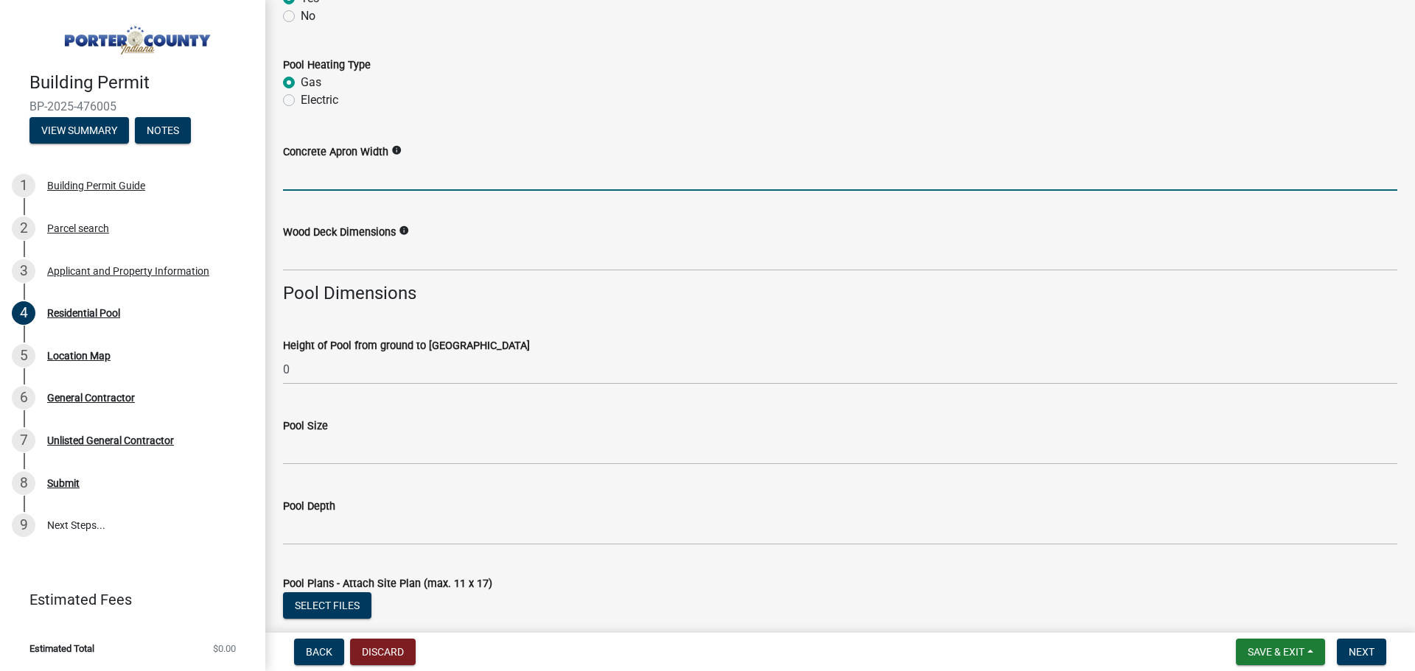
click at [352, 181] on input "Concrete Apron Width" at bounding box center [840, 176] width 1114 height 30
type input "6"
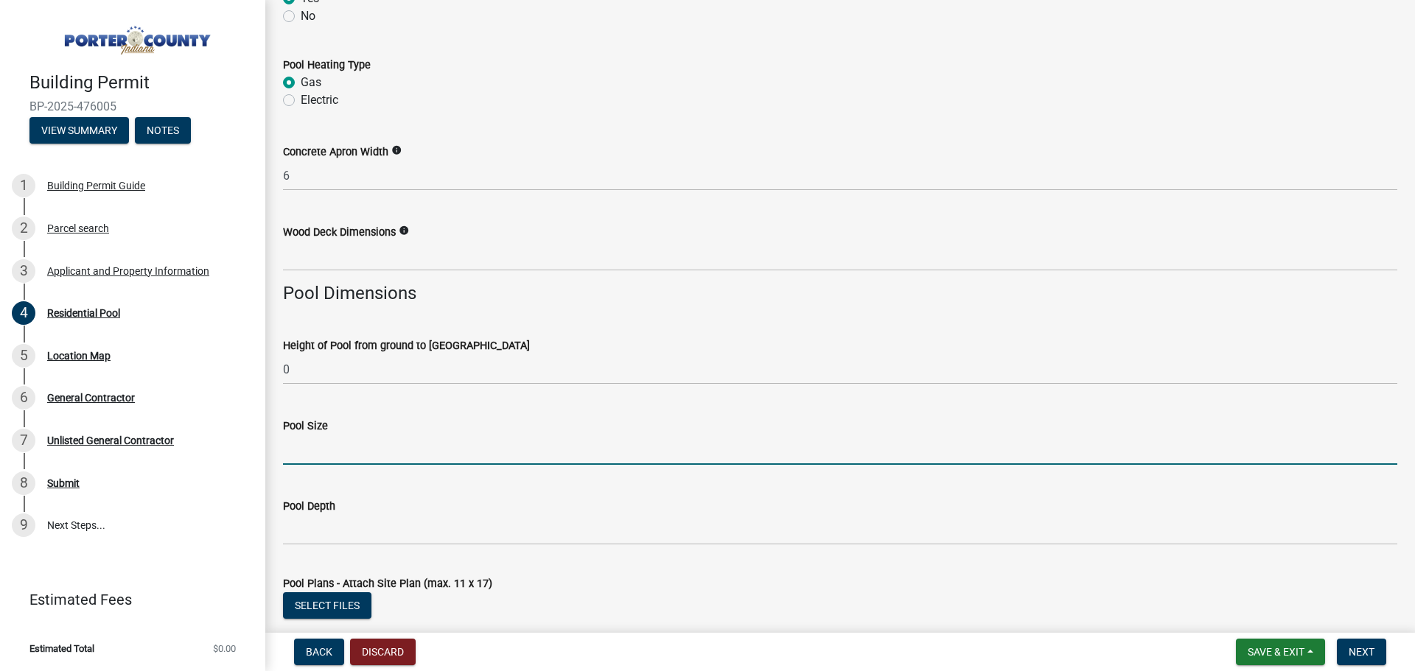
click at [328, 459] on input "Pool Size" at bounding box center [840, 450] width 1114 height 30
type input "20x42"
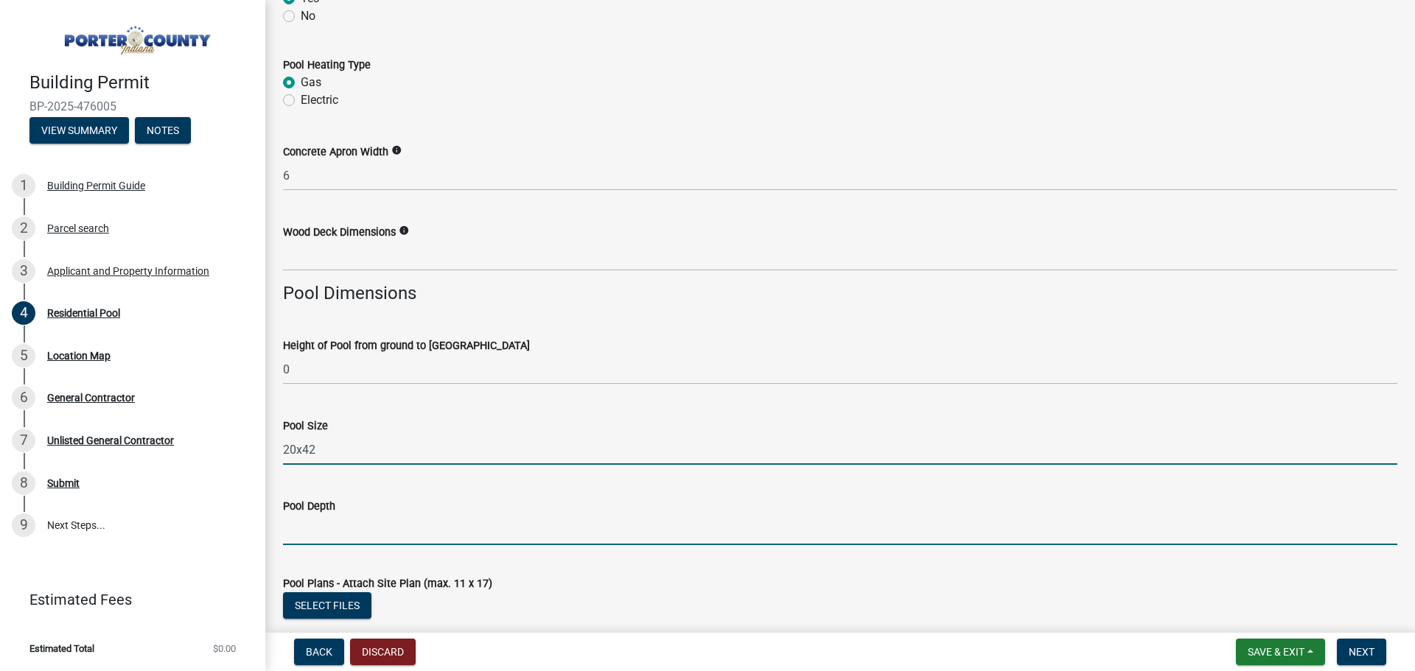
click at [314, 534] on input "Pool Depth" at bounding box center [840, 530] width 1114 height 30
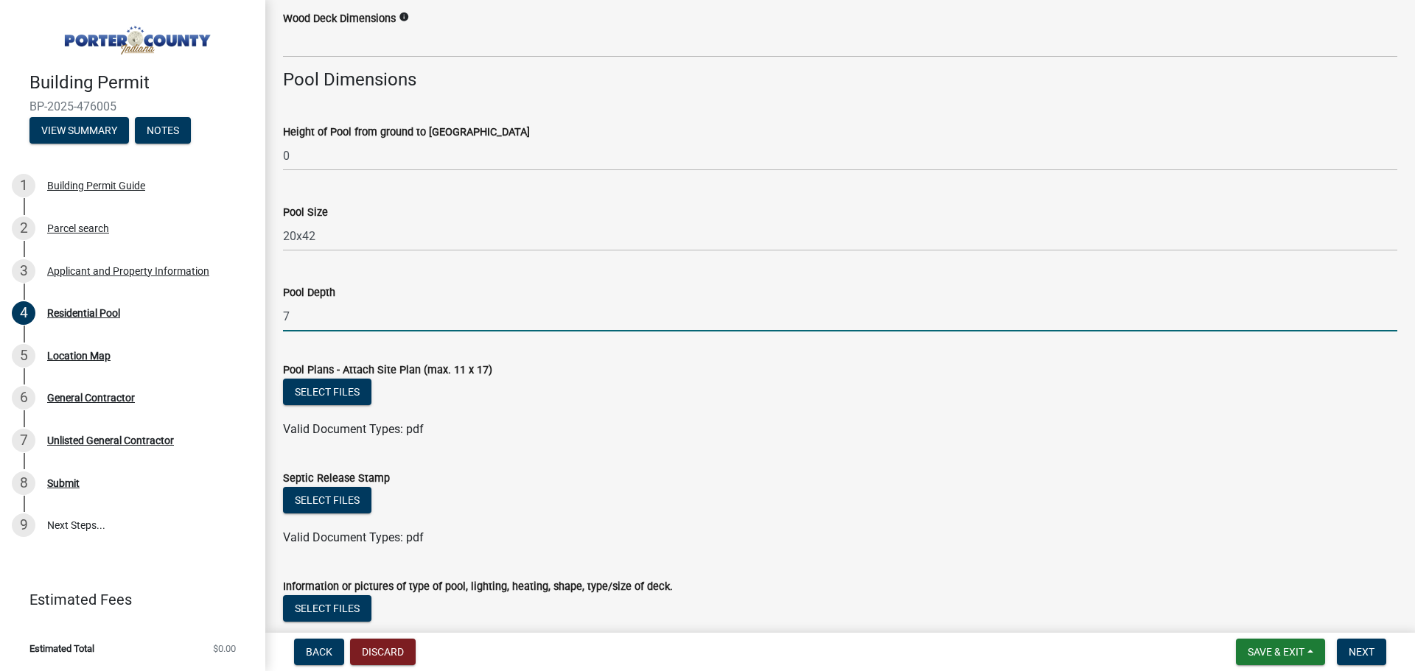
scroll to position [1179, 0]
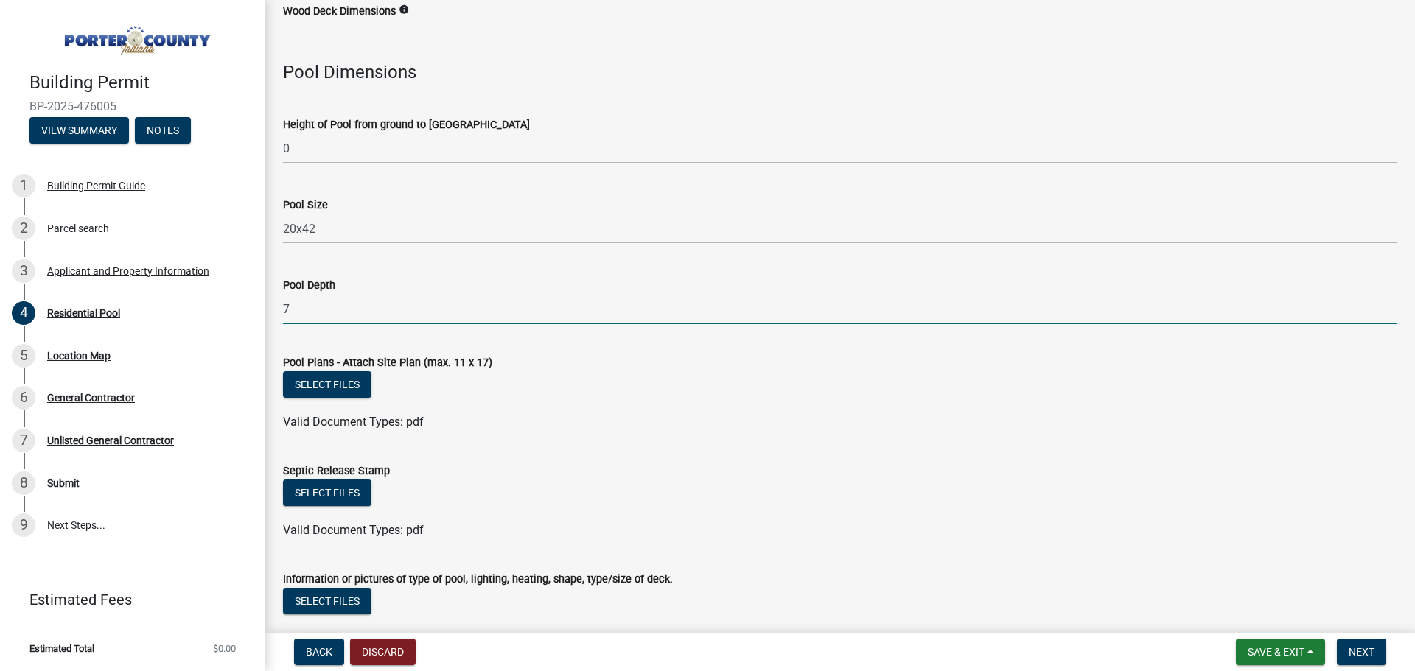
type input "7"
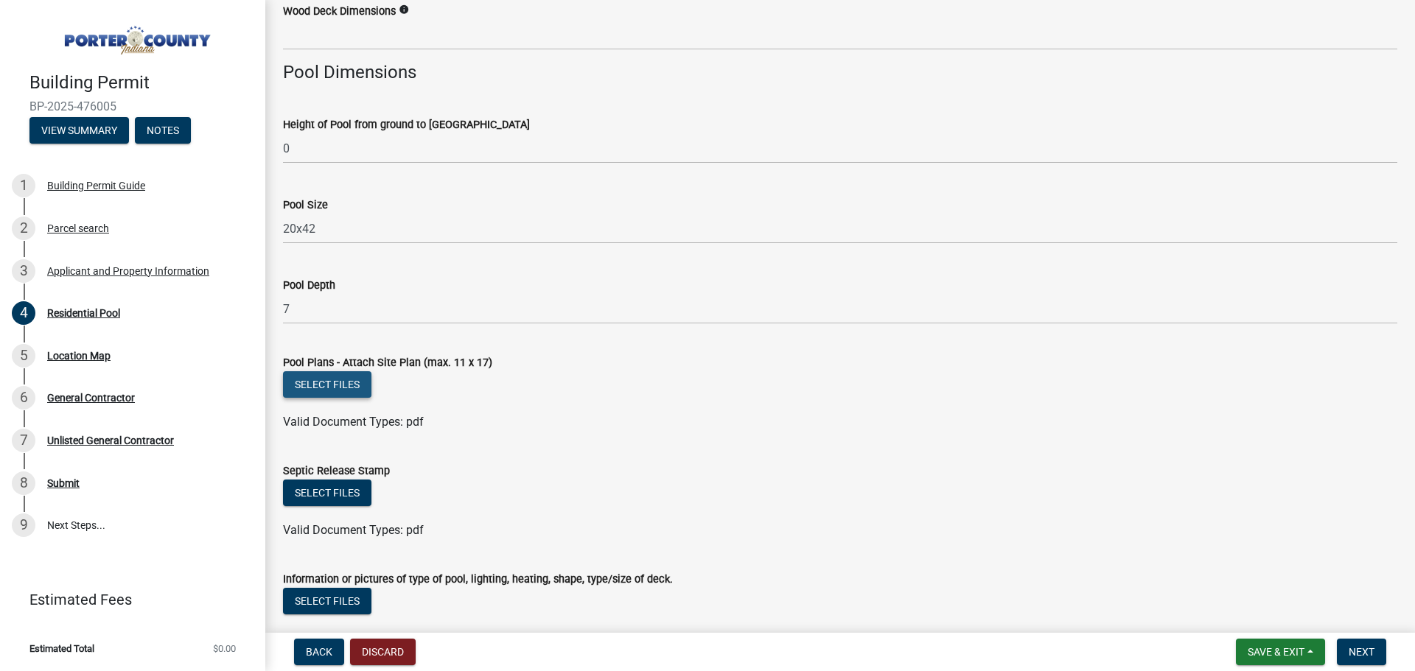
click at [338, 385] on button "Select files" at bounding box center [327, 384] width 88 height 27
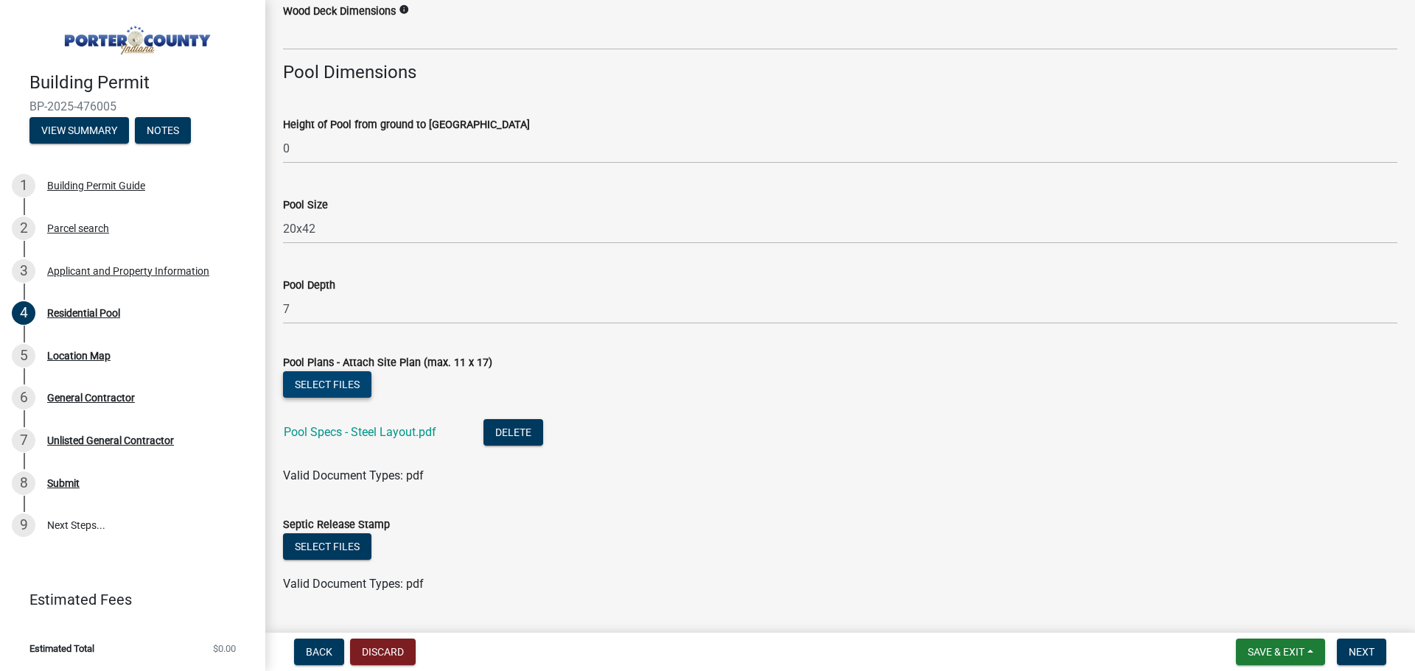
click at [348, 388] on button "Select files" at bounding box center [327, 384] width 88 height 27
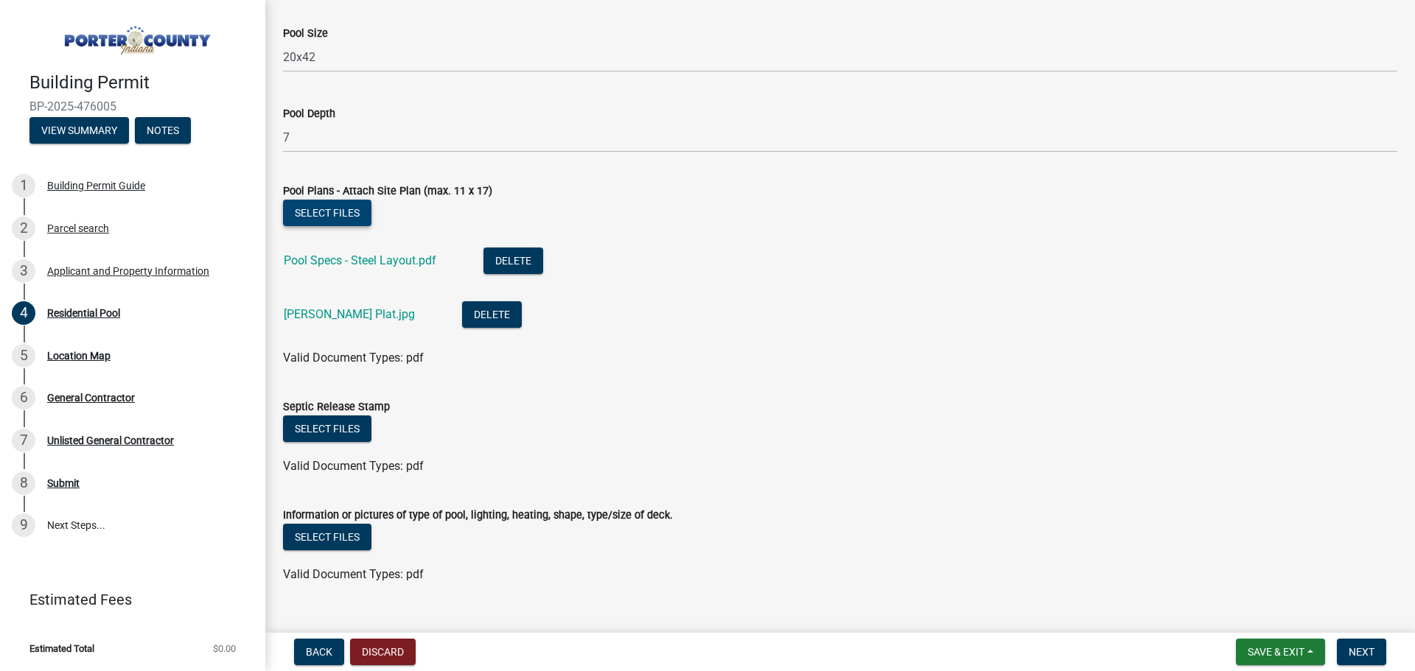
scroll to position [1378, 0]
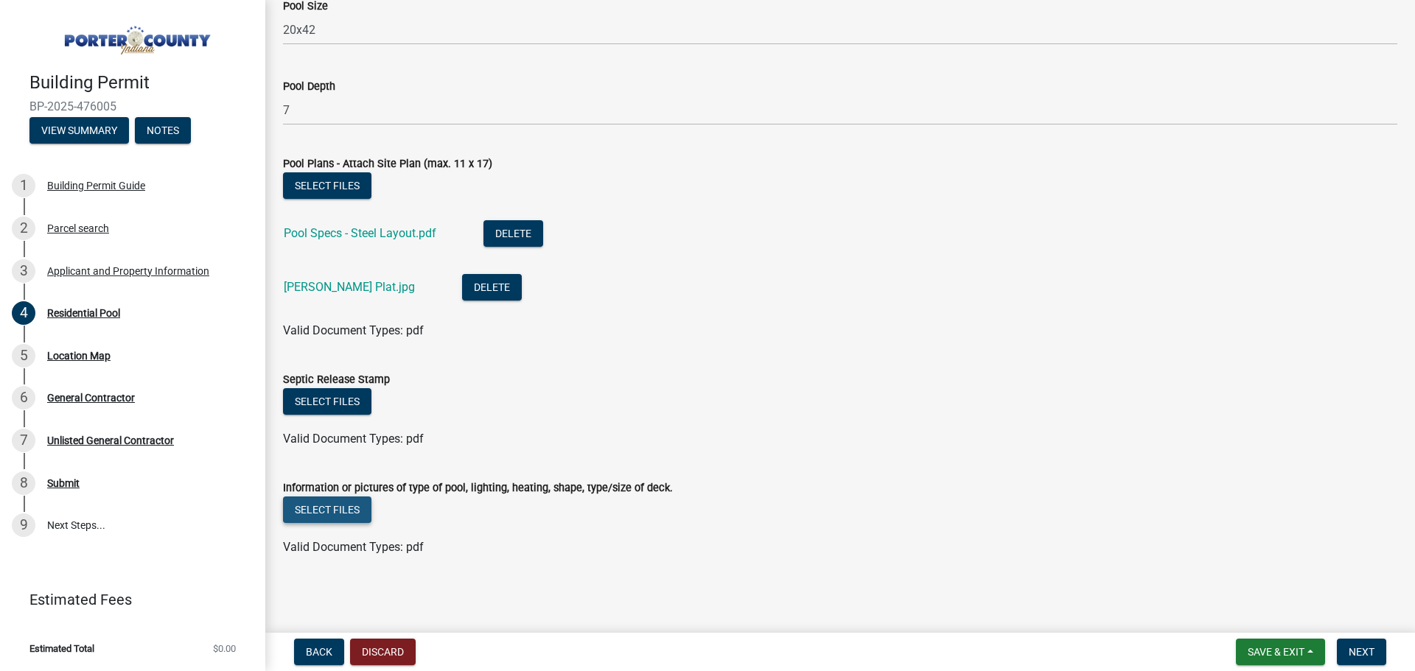
click at [350, 512] on button "Select files" at bounding box center [327, 510] width 88 height 27
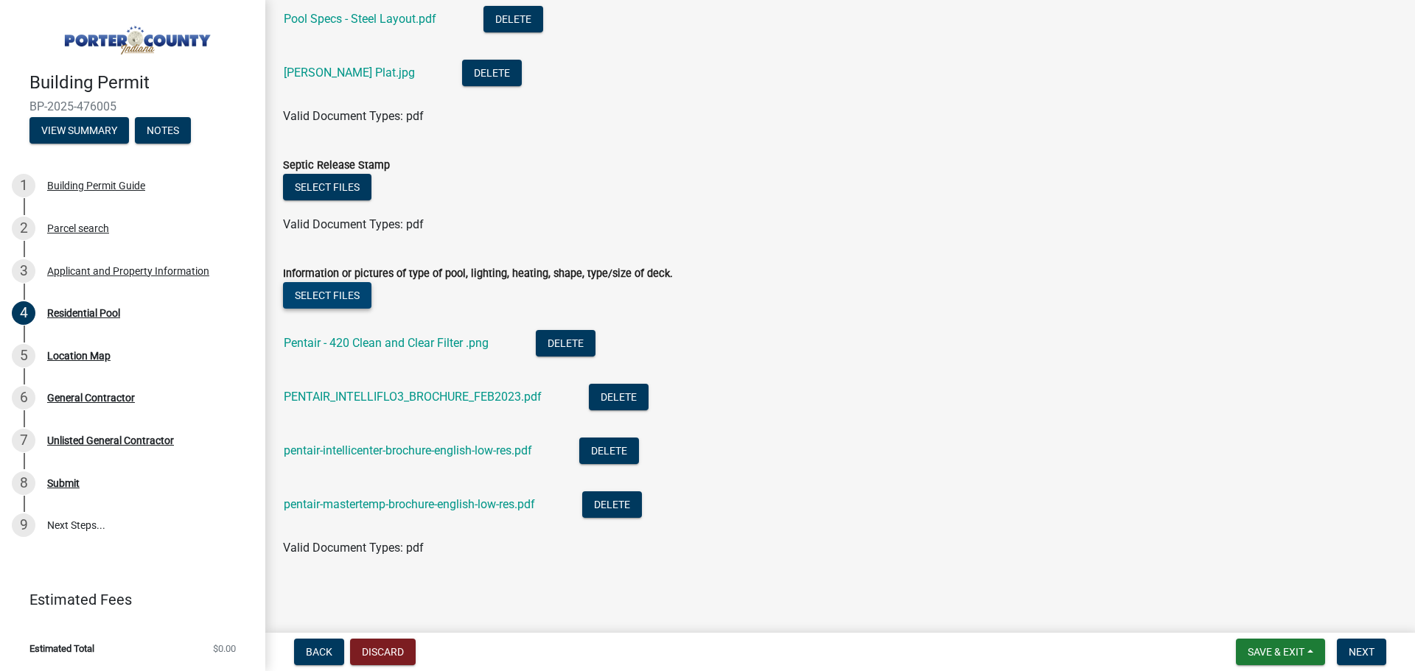
scroll to position [1593, 0]
click at [326, 184] on button "Select files" at bounding box center [327, 186] width 88 height 27
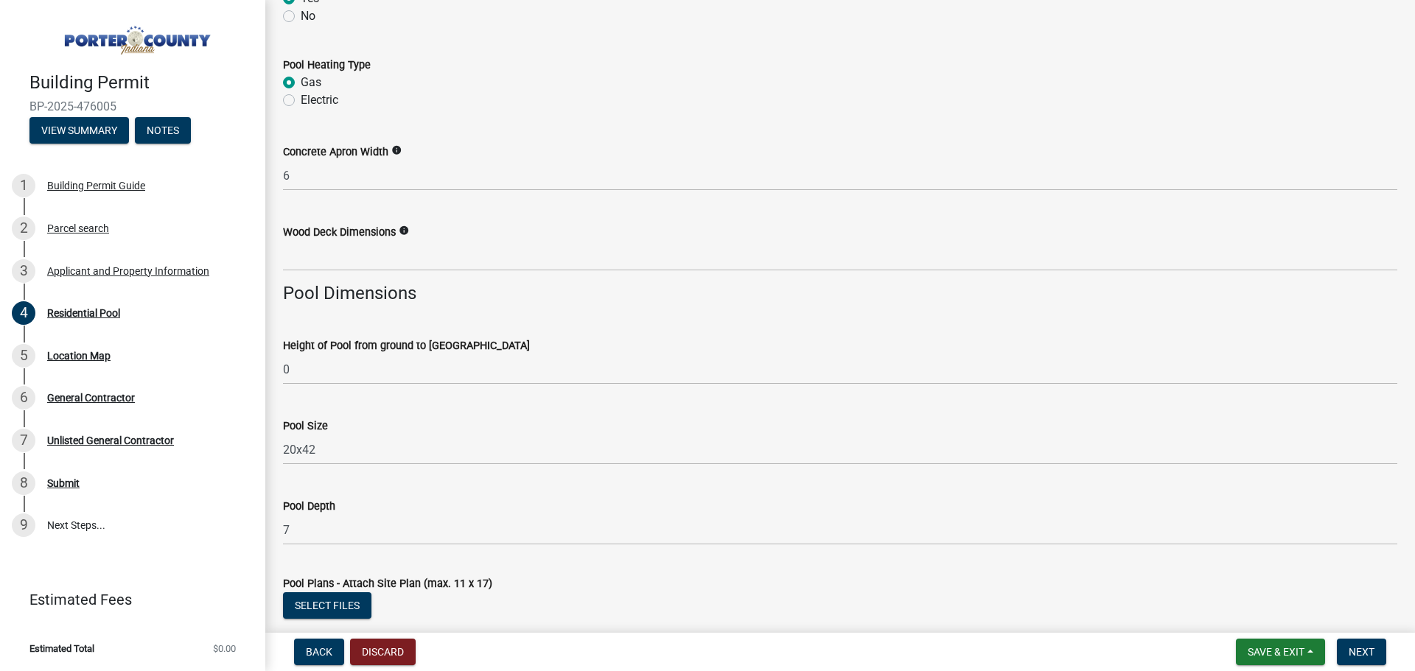
scroll to position [1647, 0]
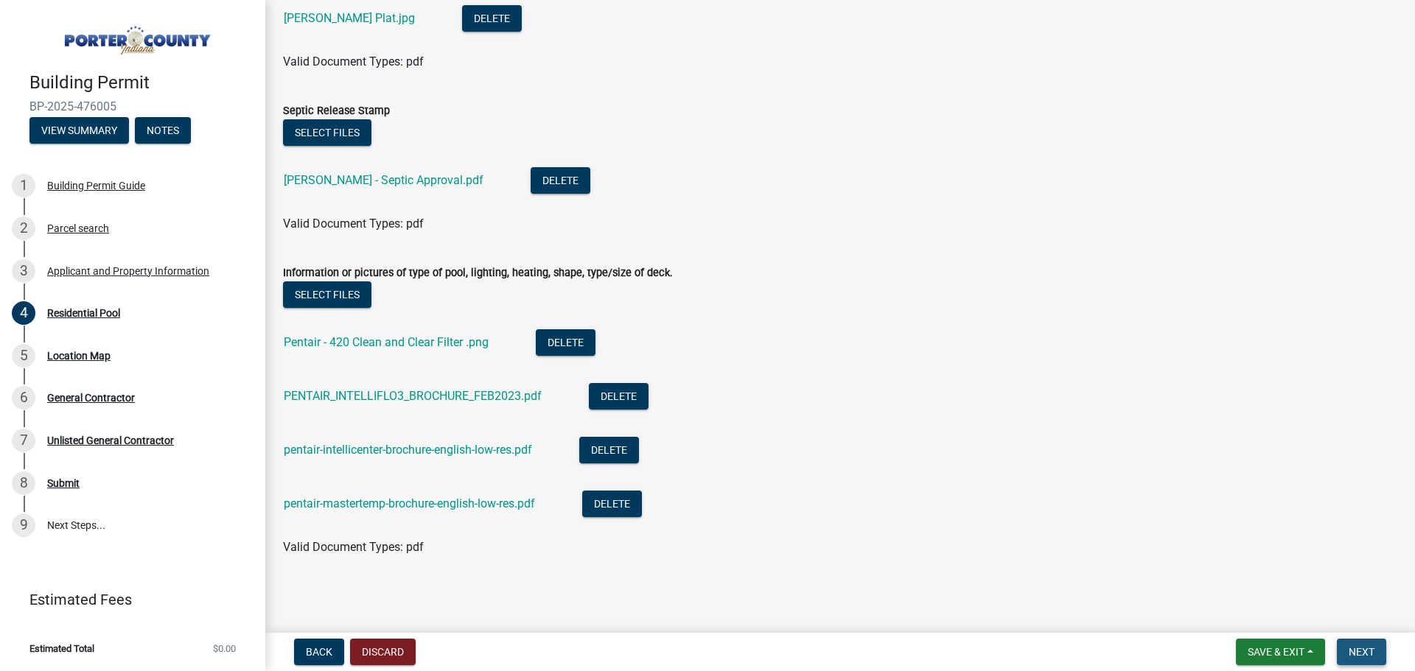
click at [1373, 652] on span "Next" at bounding box center [1362, 652] width 26 height 12
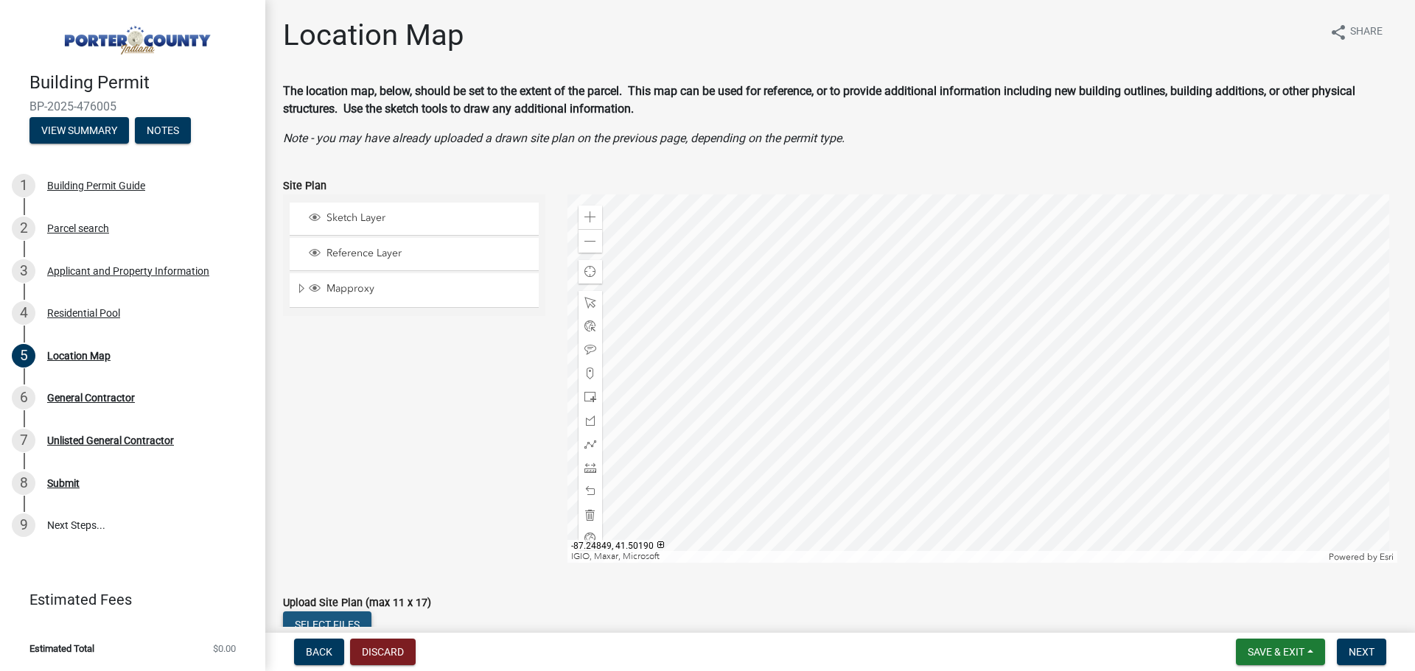
click at [335, 620] on button "Select files" at bounding box center [327, 625] width 88 height 27
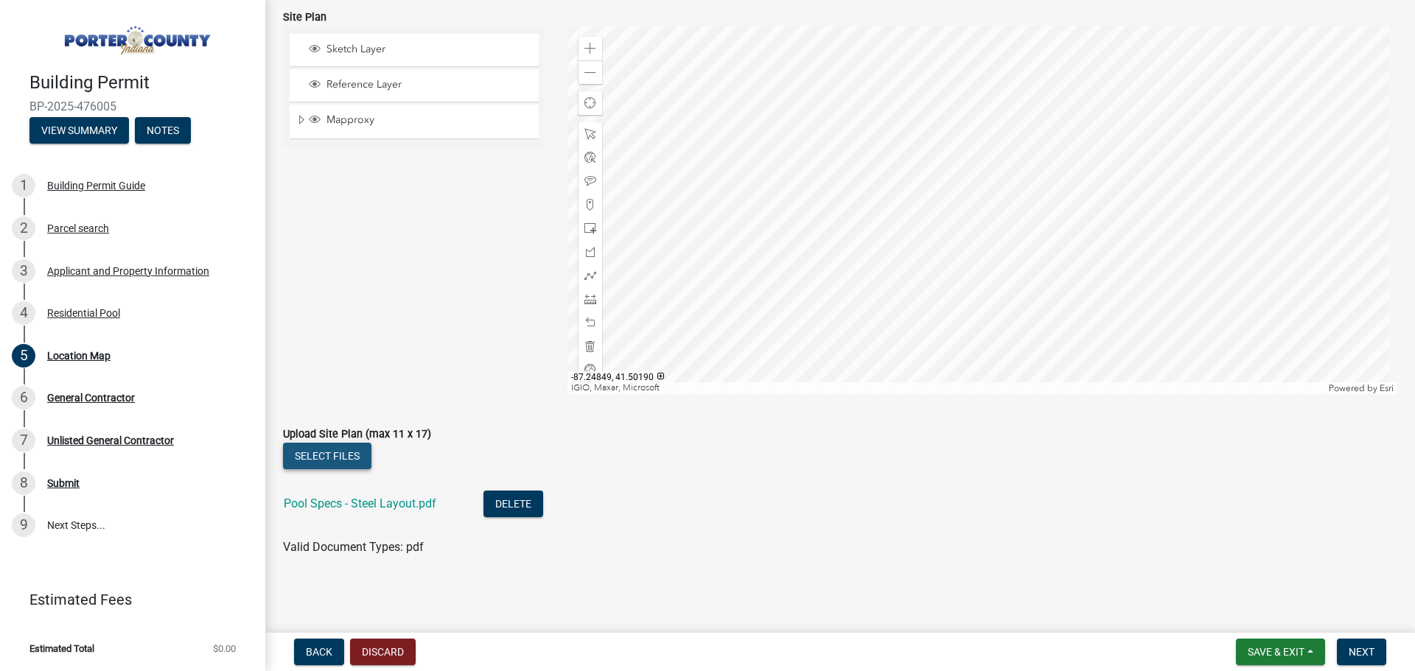
click at [339, 453] on button "Select files" at bounding box center [327, 456] width 88 height 27
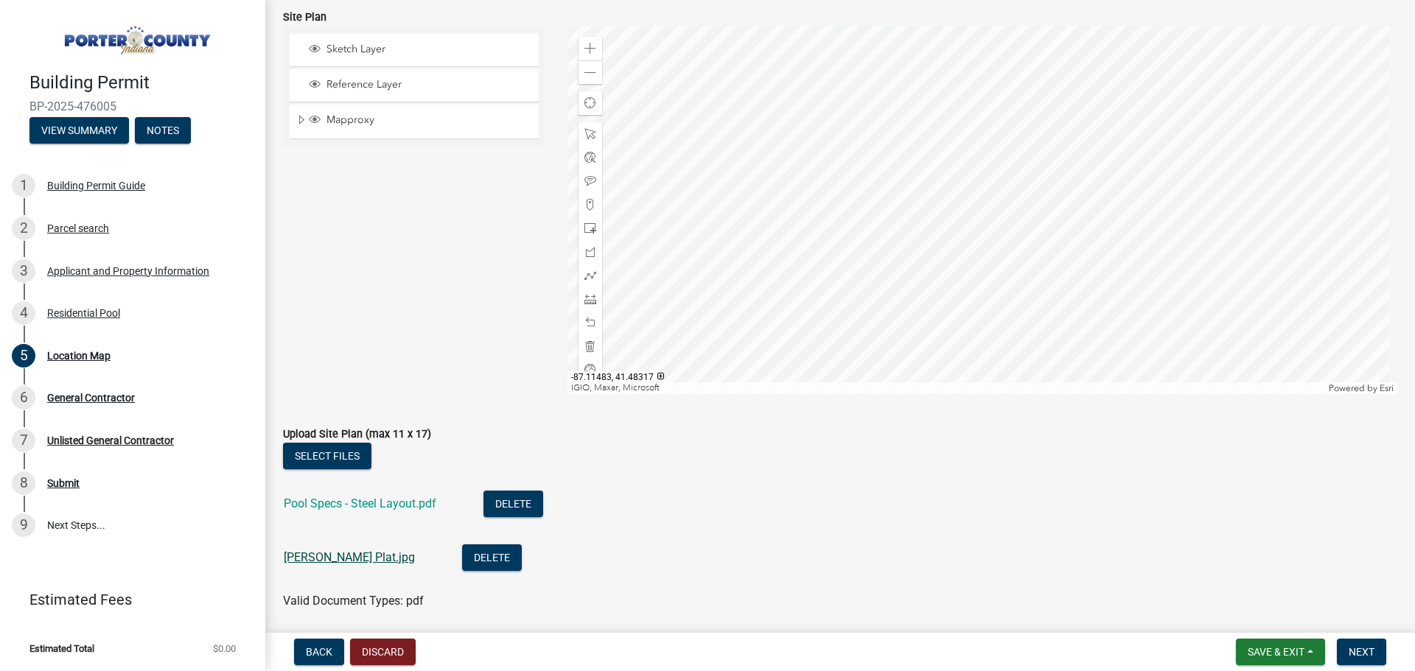
click at [323, 556] on link "[PERSON_NAME] Plat.jpg" at bounding box center [349, 557] width 131 height 14
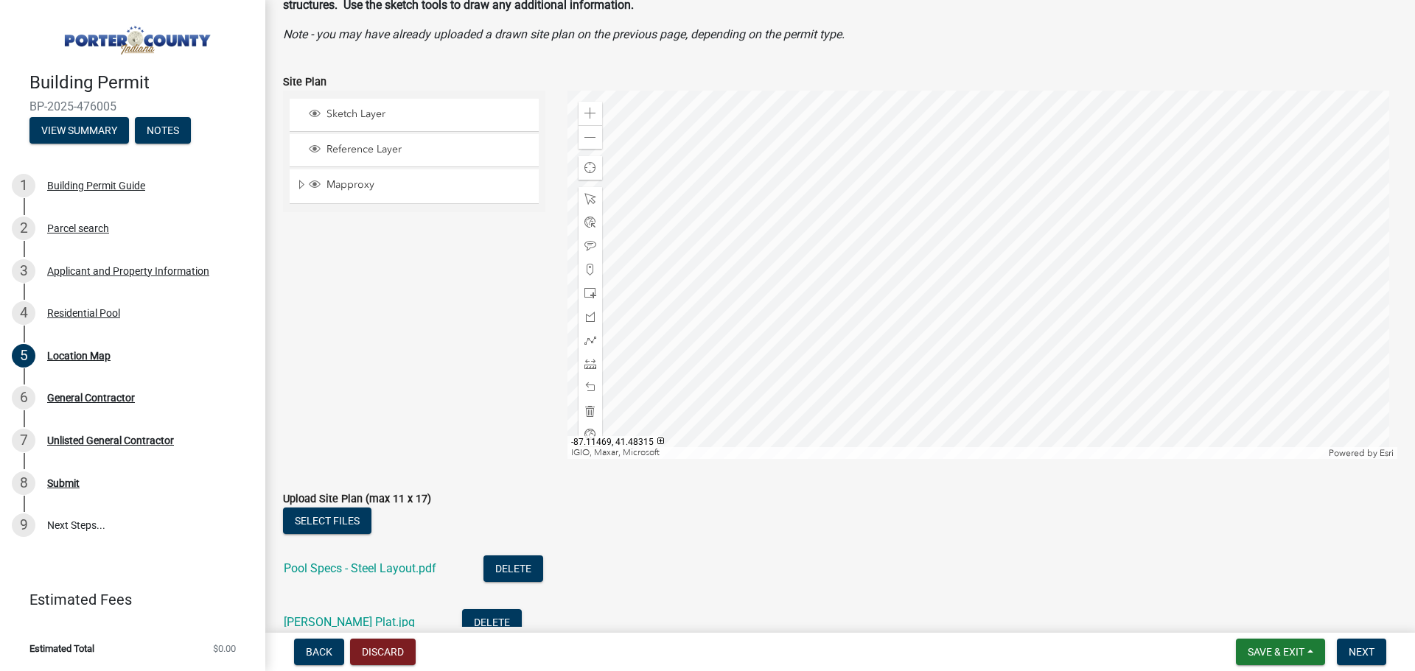
scroll to position [0, 0]
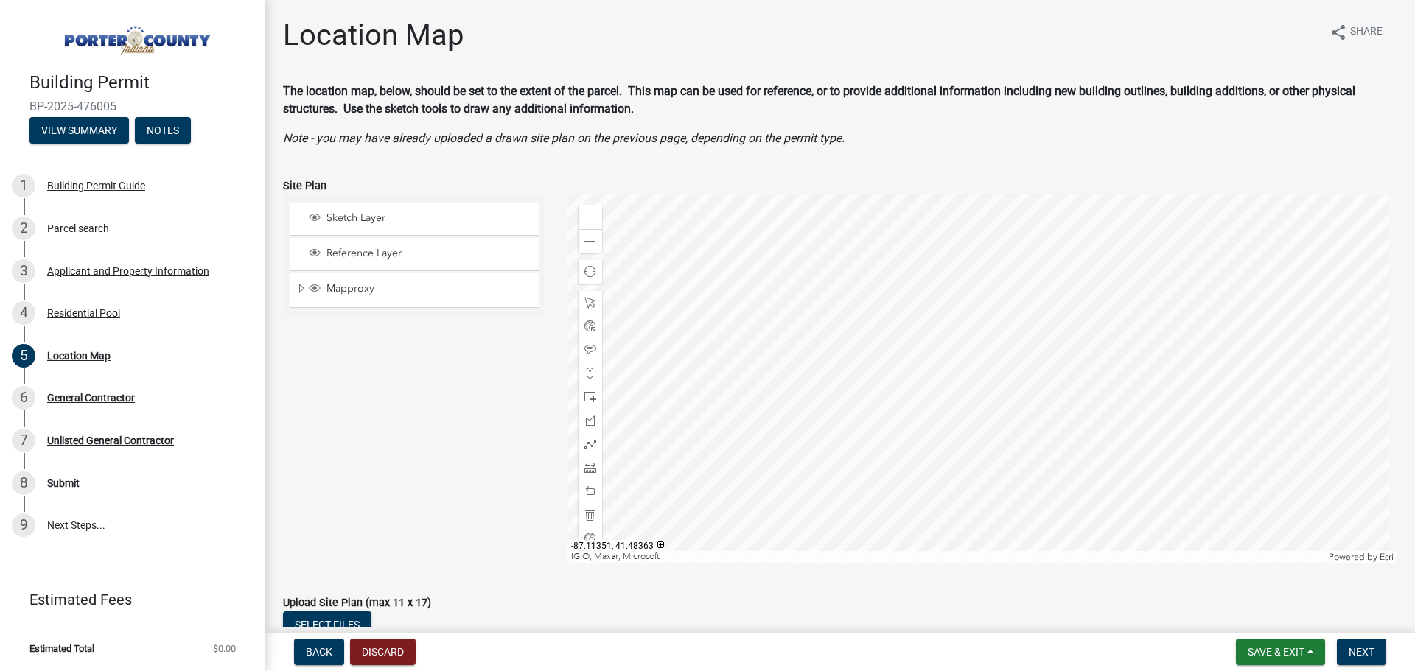
click at [962, 323] on div at bounding box center [982, 379] width 831 height 368
click at [358, 216] on span "Sketch Layer" at bounding box center [428, 218] width 211 height 13
click at [944, 331] on div at bounding box center [982, 379] width 831 height 368
click at [348, 219] on span "Sketch Layer" at bounding box center [428, 218] width 211 height 13
click at [590, 396] on span at bounding box center [590, 397] width 12 height 12
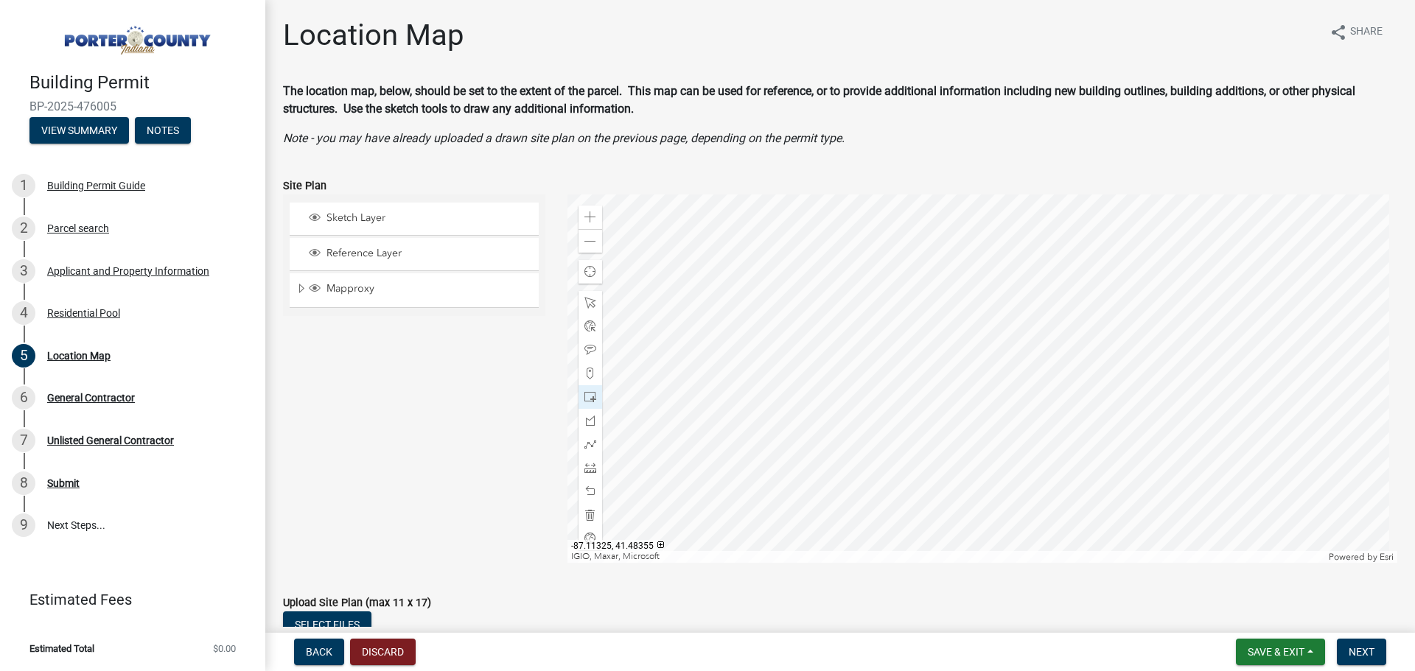
click at [1030, 358] on div at bounding box center [982, 379] width 831 height 368
click at [587, 348] on span at bounding box center [590, 350] width 12 height 12
click at [965, 336] on div at bounding box center [982, 379] width 831 height 368
click at [947, 340] on div at bounding box center [982, 379] width 831 height 368
click at [943, 339] on div at bounding box center [982, 379] width 831 height 368
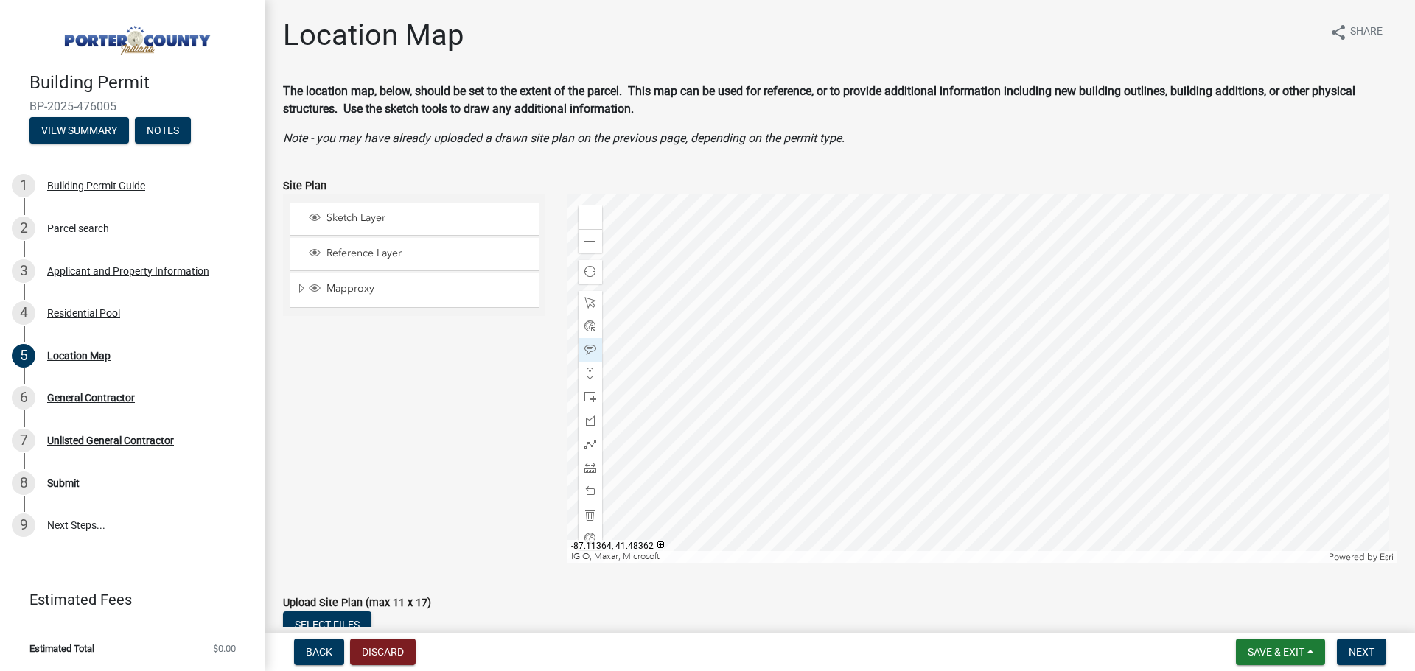
click at [880, 341] on div at bounding box center [982, 379] width 831 height 368
click at [1363, 651] on span "Next" at bounding box center [1362, 652] width 26 height 12
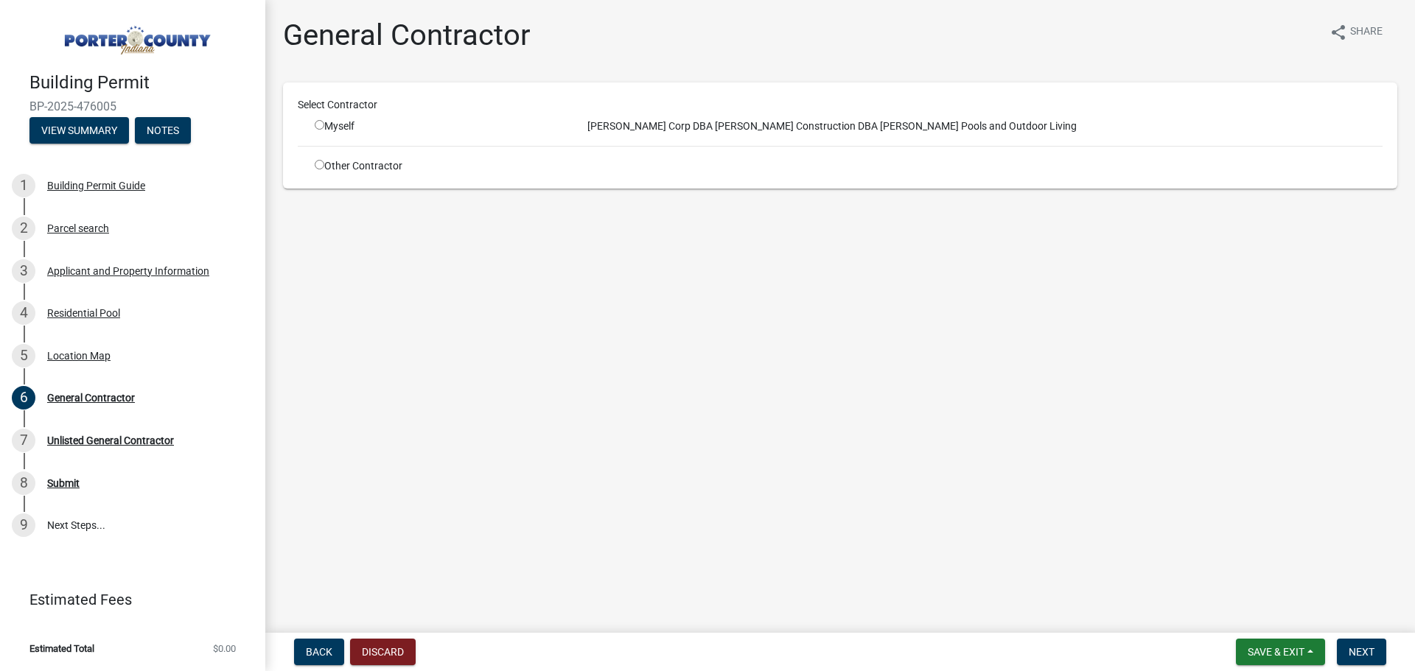
click at [319, 125] on input "radio" at bounding box center [320, 125] width 10 height 10
radio input "true"
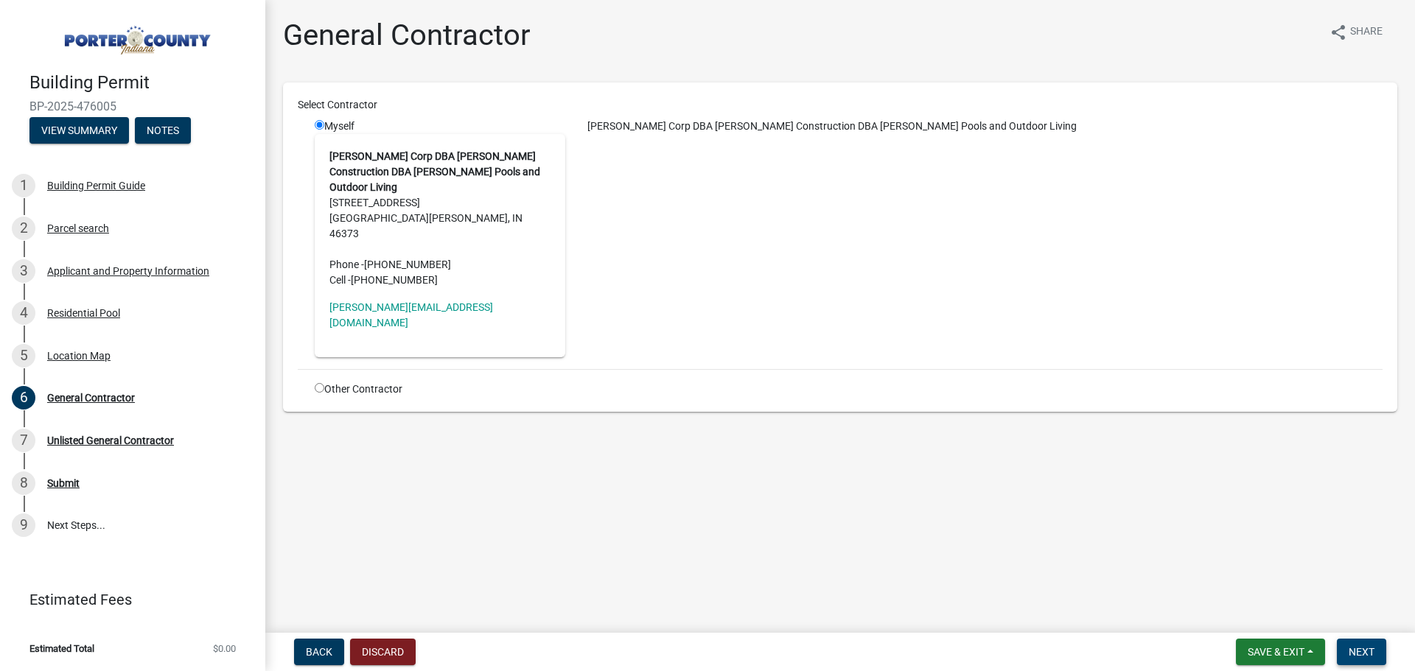
click at [1358, 655] on span "Next" at bounding box center [1362, 652] width 26 height 12
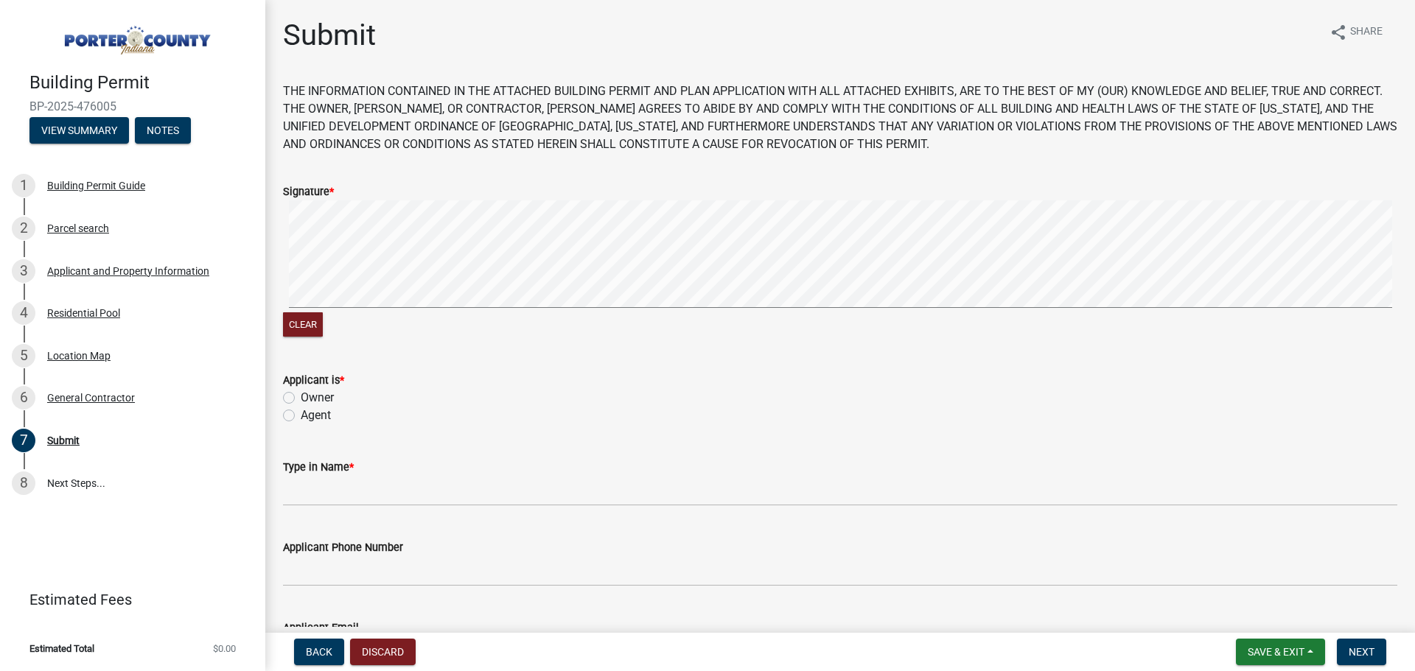
click at [301, 418] on label "Agent" at bounding box center [316, 416] width 30 height 18
click at [301, 416] on input "Agent" at bounding box center [306, 412] width 10 height 10
radio input "true"
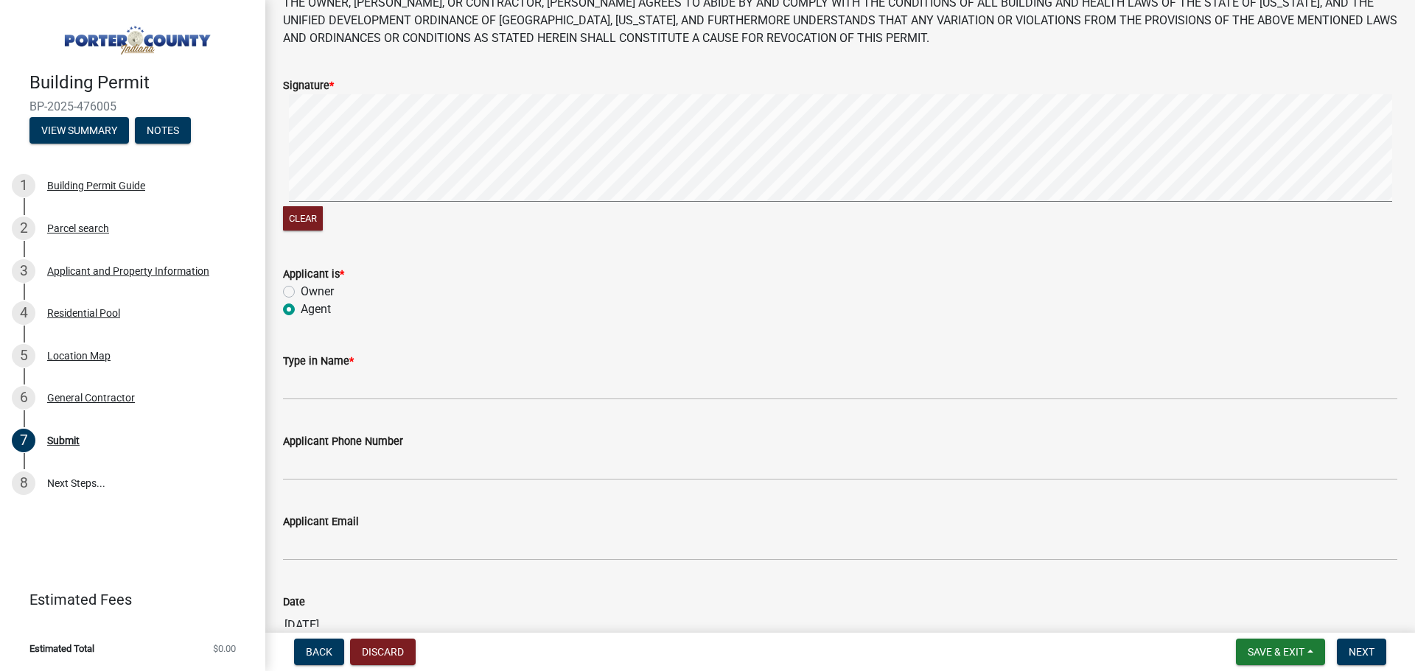
scroll to position [147, 0]
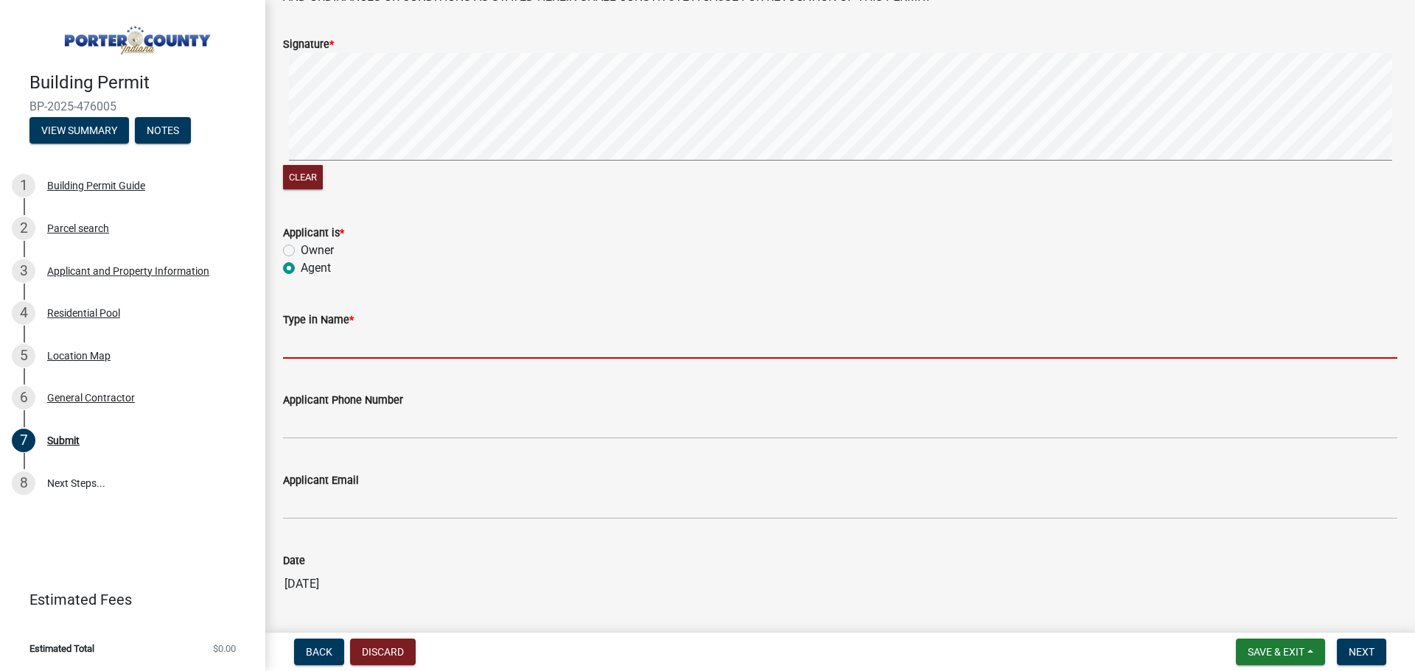
click at [326, 351] on input "Type in Name *" at bounding box center [840, 344] width 1114 height 30
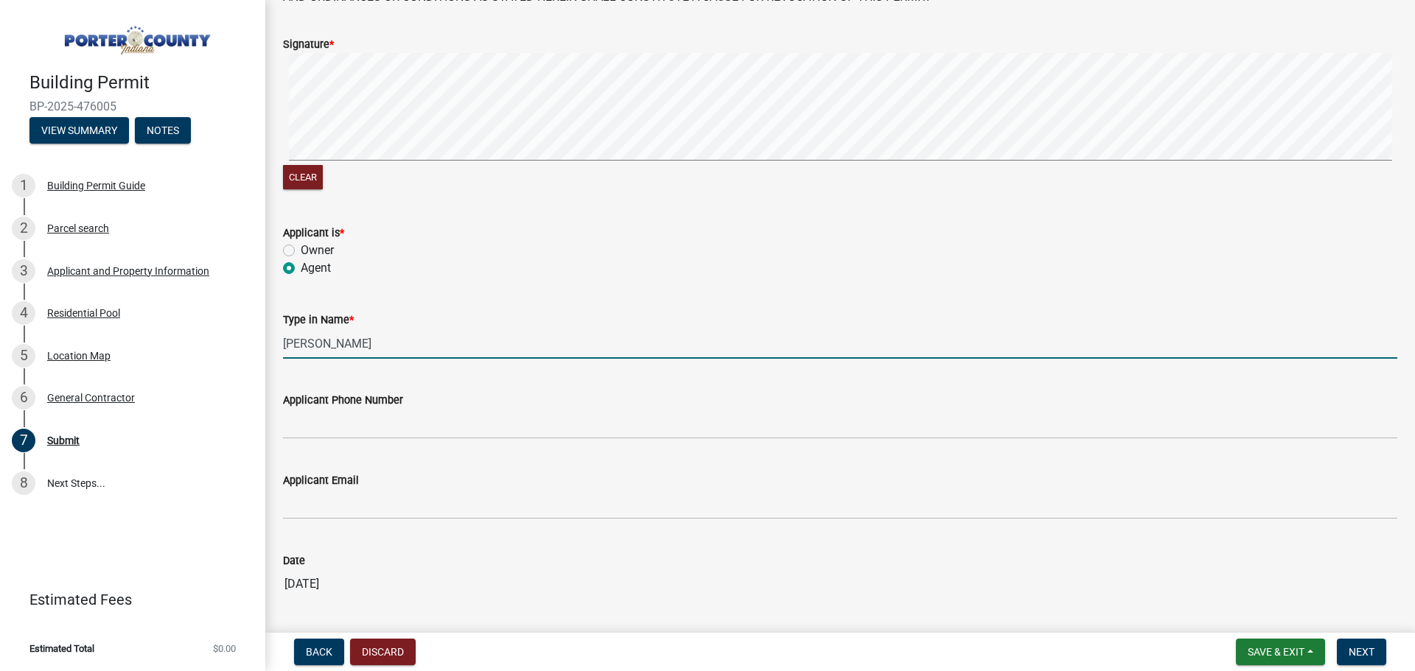
type input "[PERSON_NAME]"
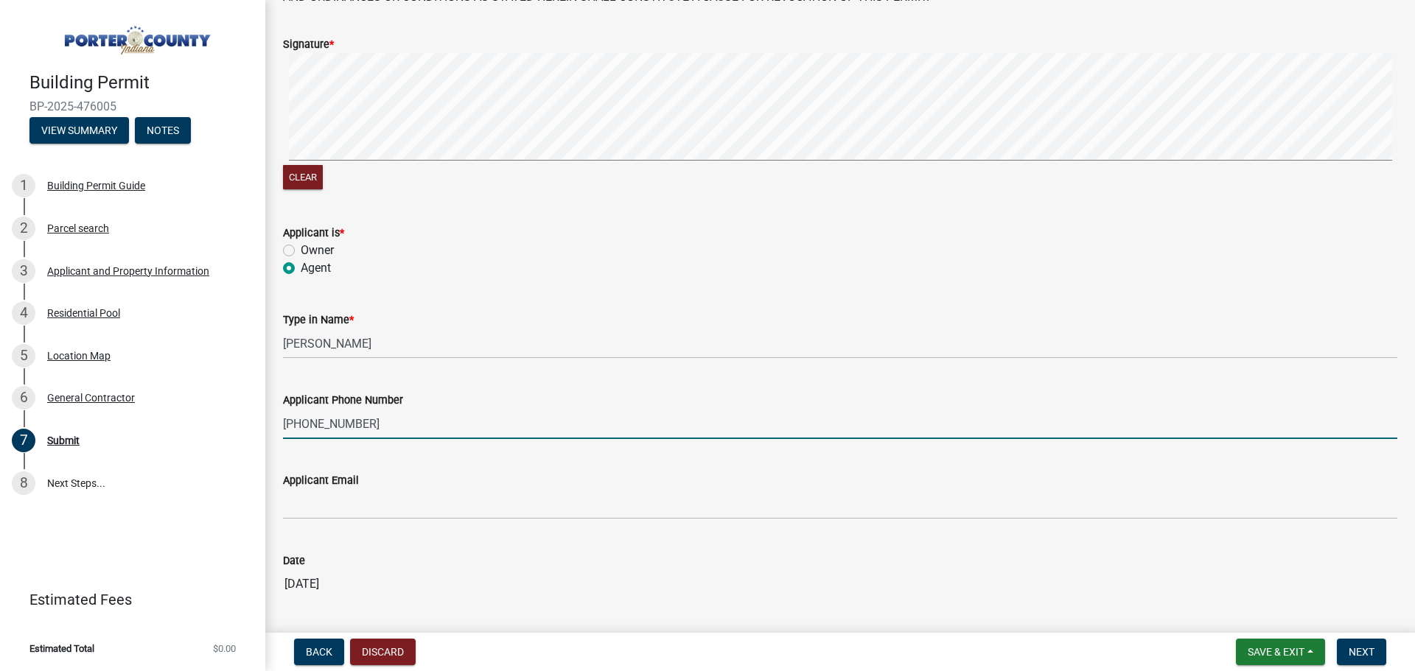
type input "[PHONE_NUMBER]"
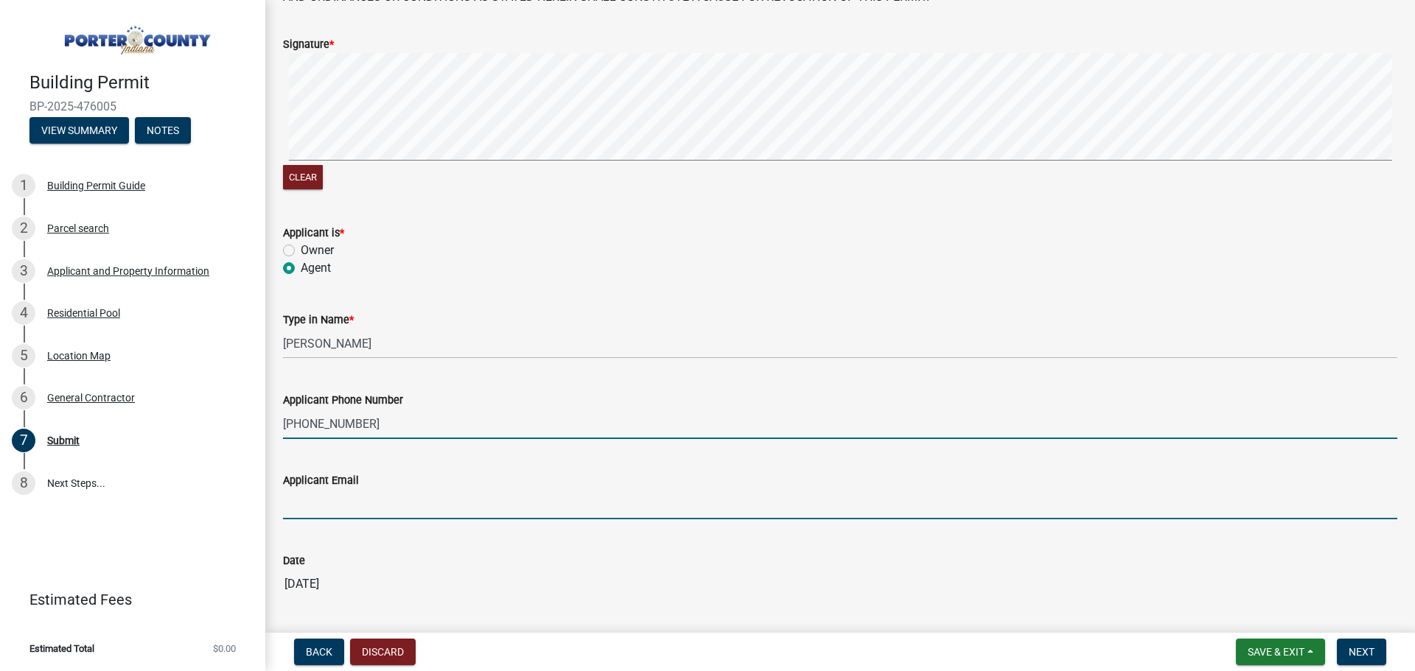
click at [474, 505] on input "Applicant Email" at bounding box center [840, 504] width 1114 height 30
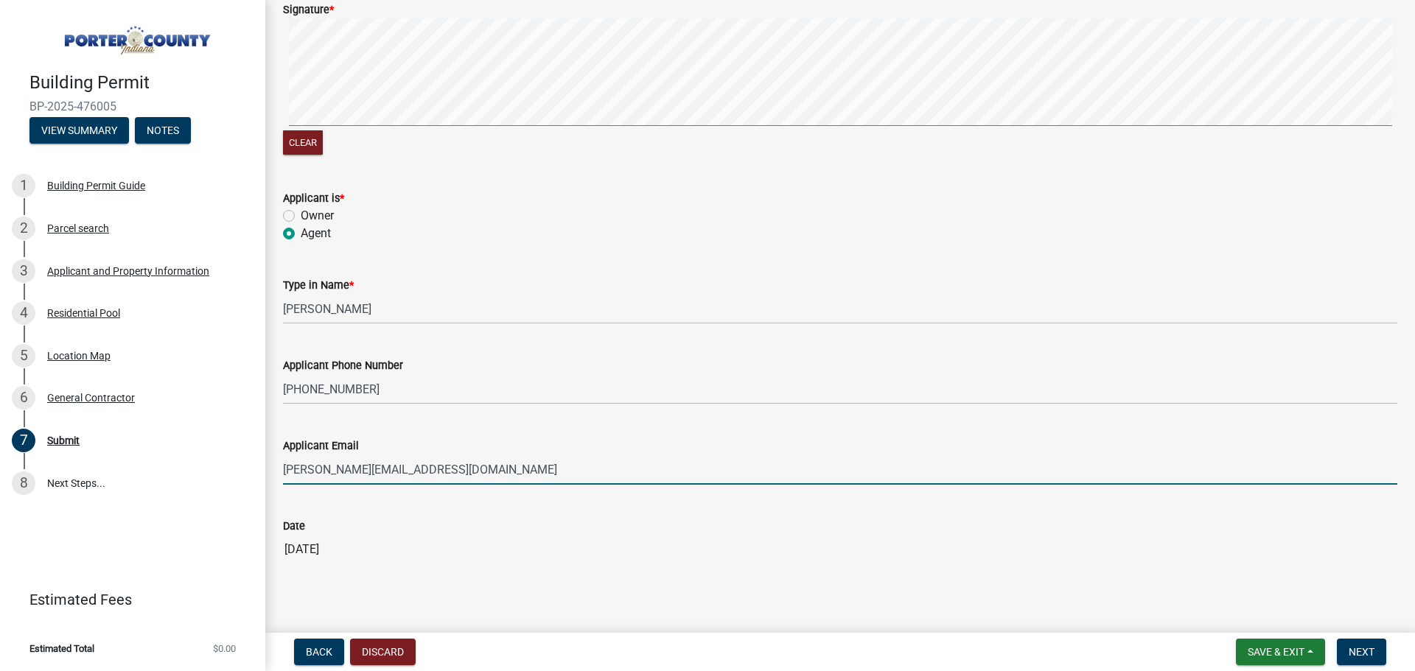
scroll to position [200, 0]
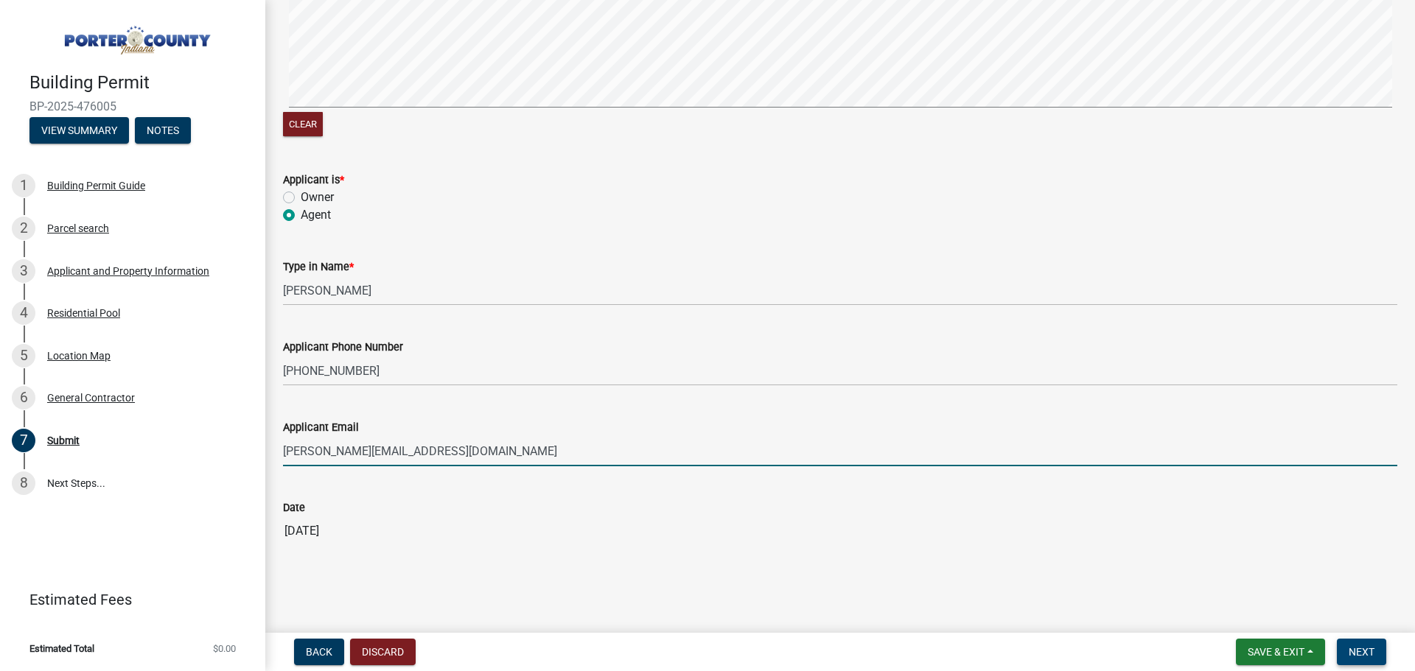
type input "[PERSON_NAME][EMAIL_ADDRESS][DOMAIN_NAME]"
click at [1366, 649] on span "Next" at bounding box center [1362, 652] width 26 height 12
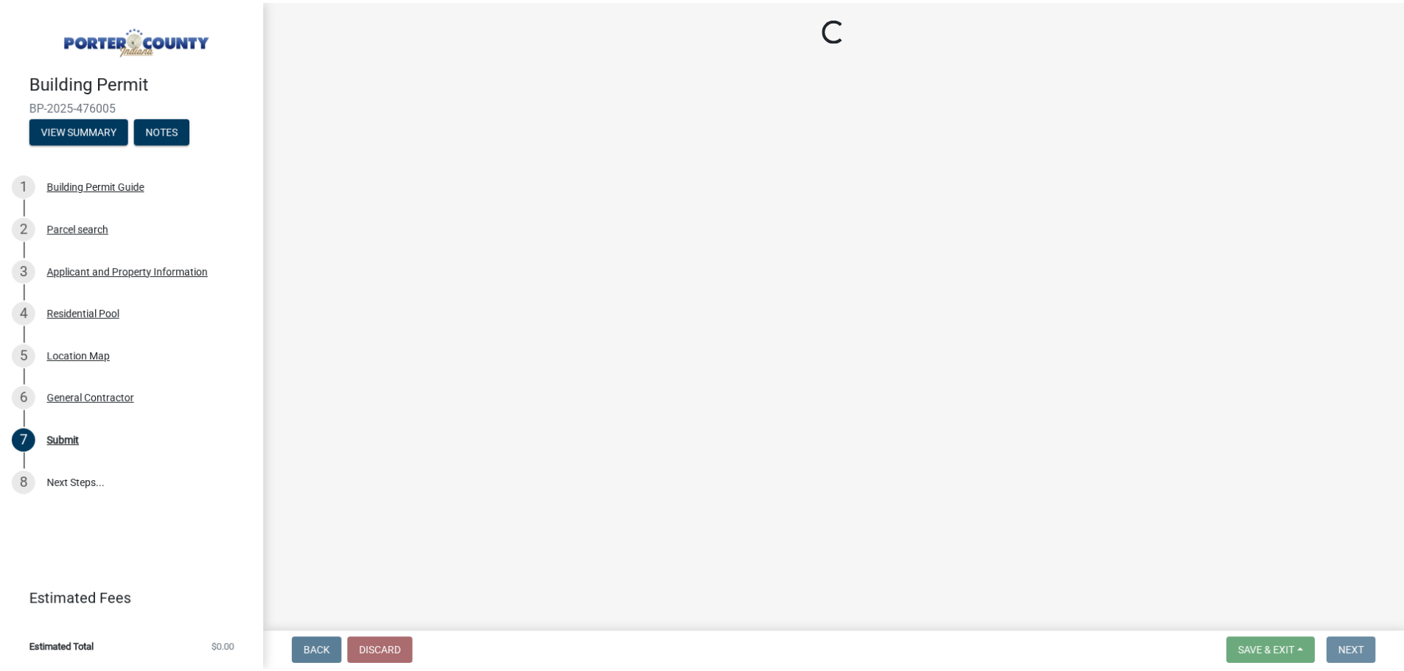
scroll to position [0, 0]
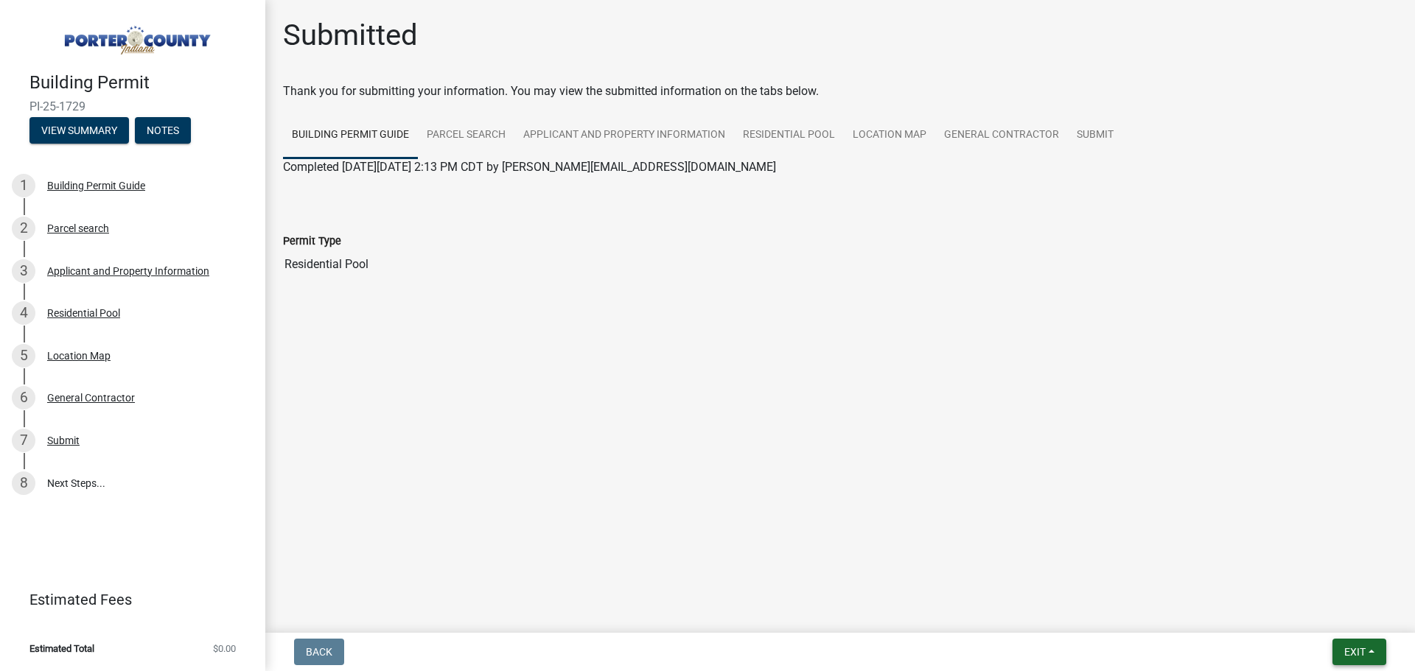
click at [1370, 649] on button "Exit" at bounding box center [1359, 652] width 54 height 27
click at [1343, 609] on button "Save & Exit" at bounding box center [1327, 613] width 118 height 35
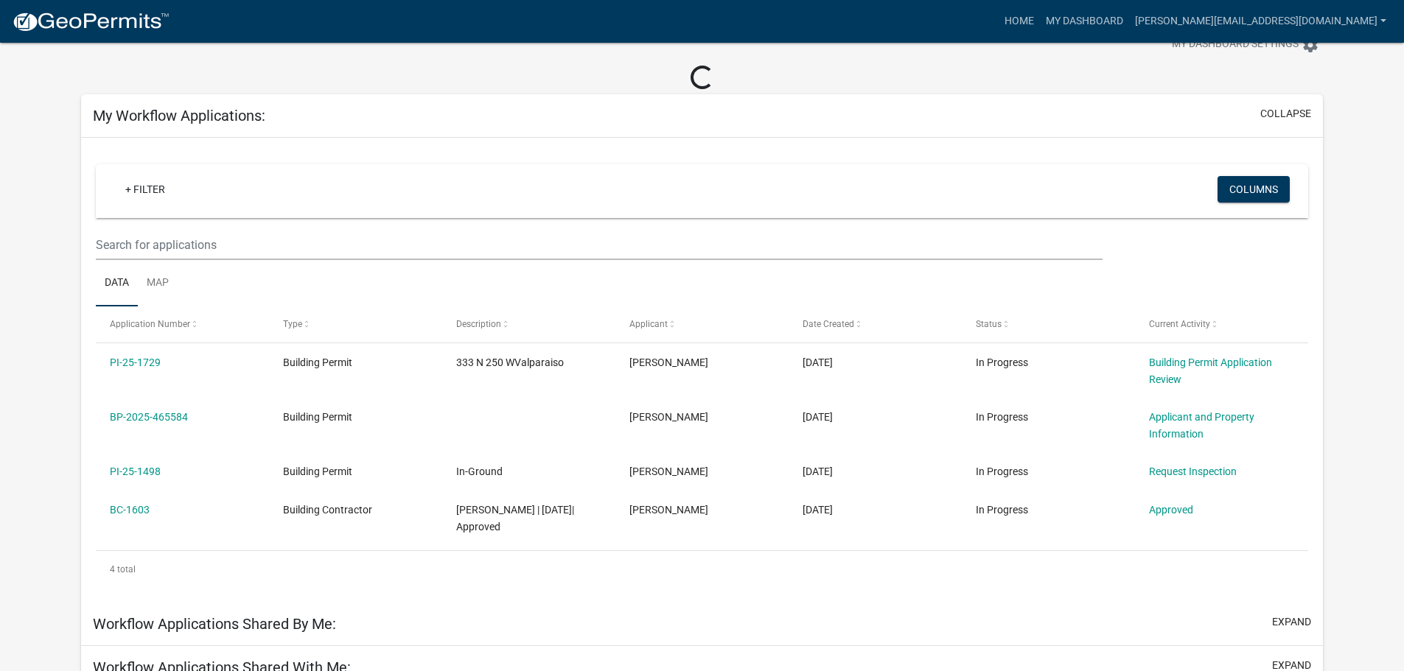
scroll to position [74, 0]
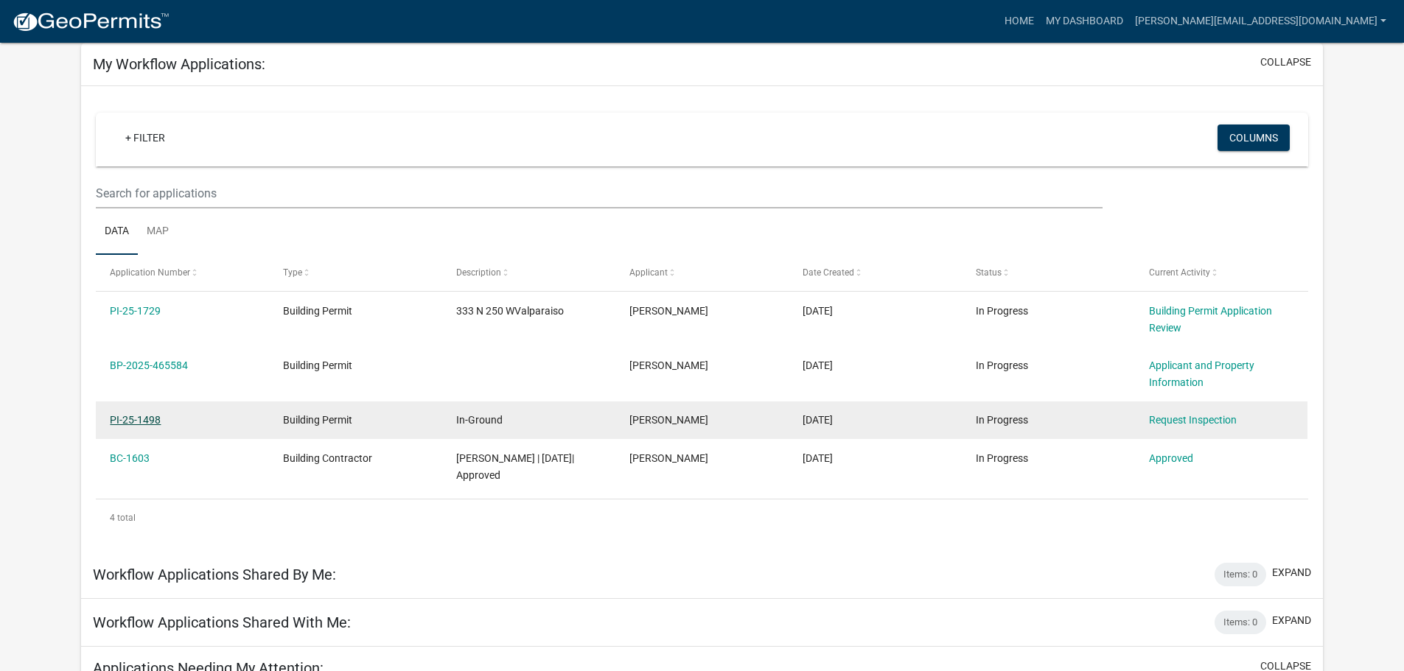
click at [133, 419] on link "PI-25-1498" at bounding box center [135, 420] width 51 height 12
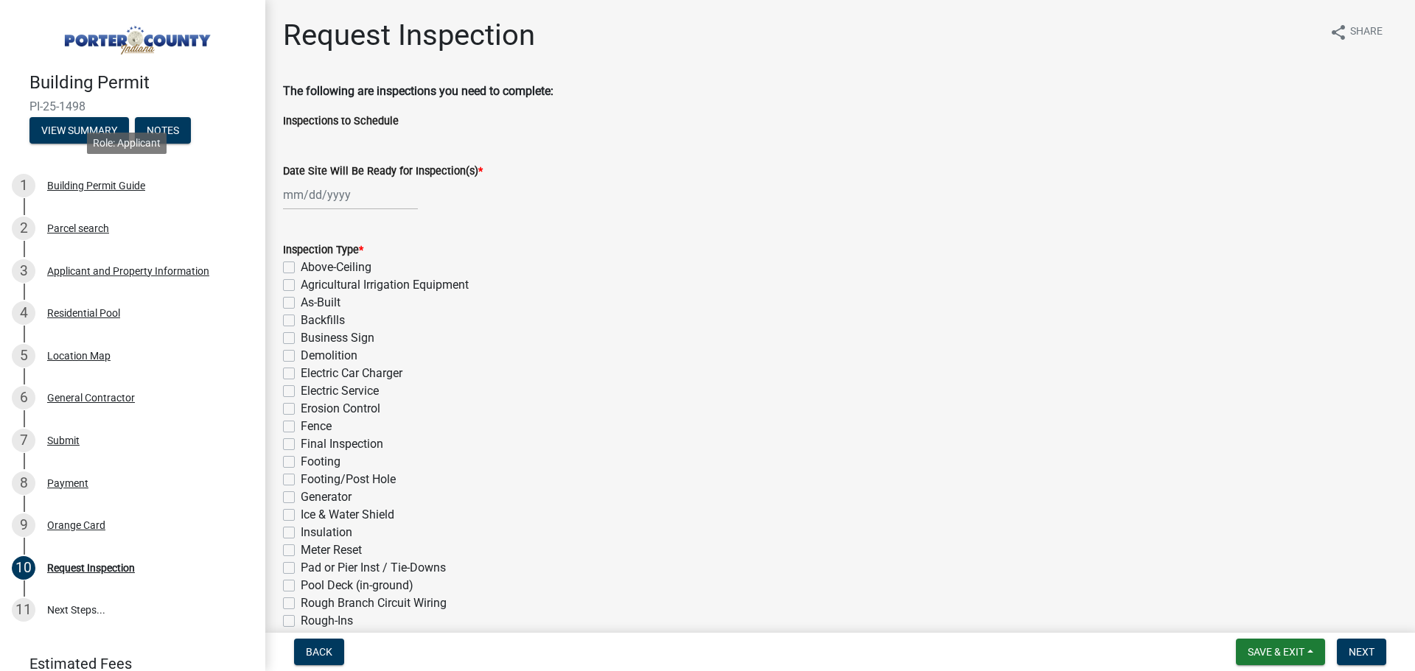
click at [91, 184] on div "Building Permit Guide" at bounding box center [96, 186] width 98 height 10
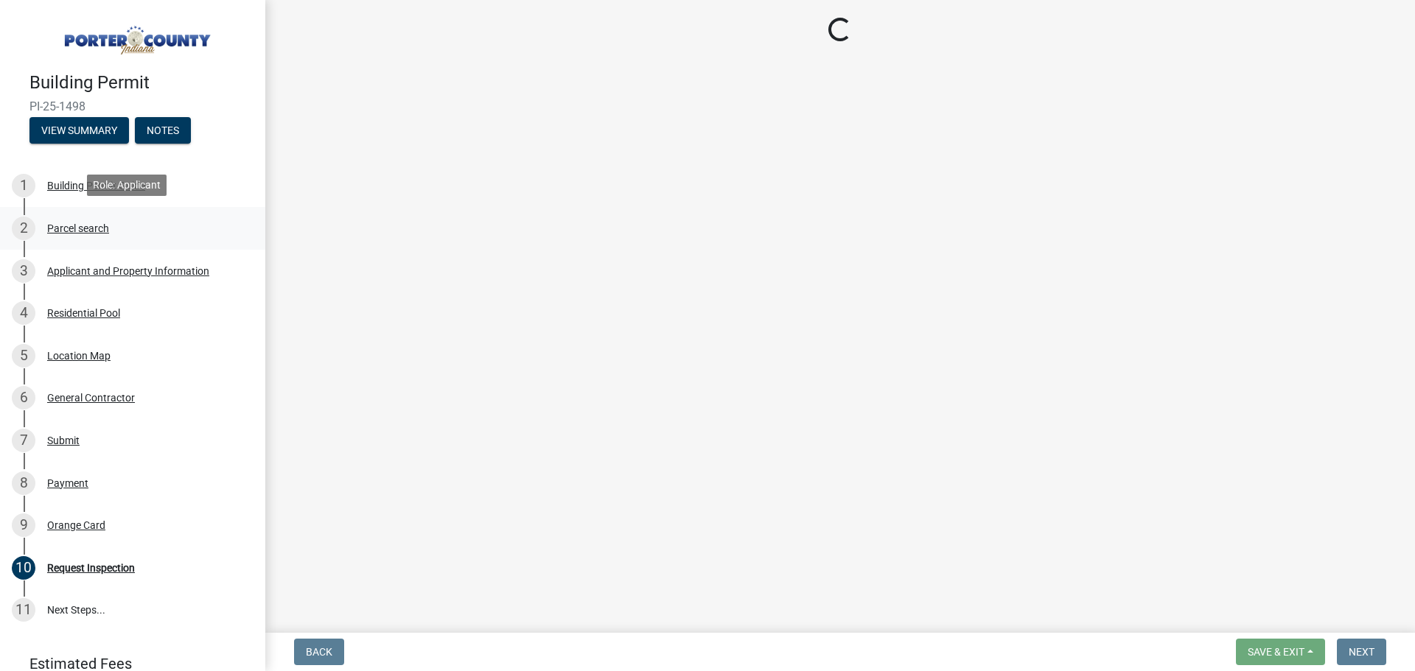
click at [80, 223] on div "Parcel search" at bounding box center [78, 228] width 62 height 10
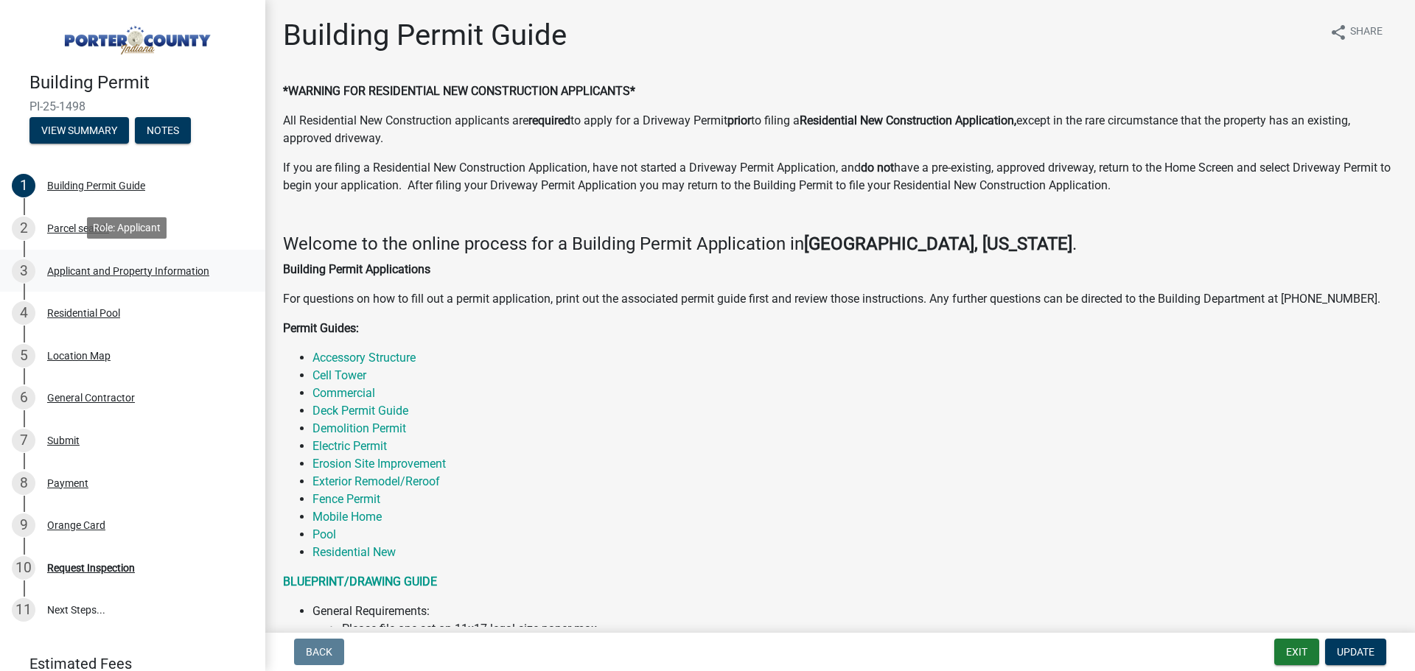
click at [91, 266] on div "Applicant and Property Information" at bounding box center [128, 271] width 162 height 10
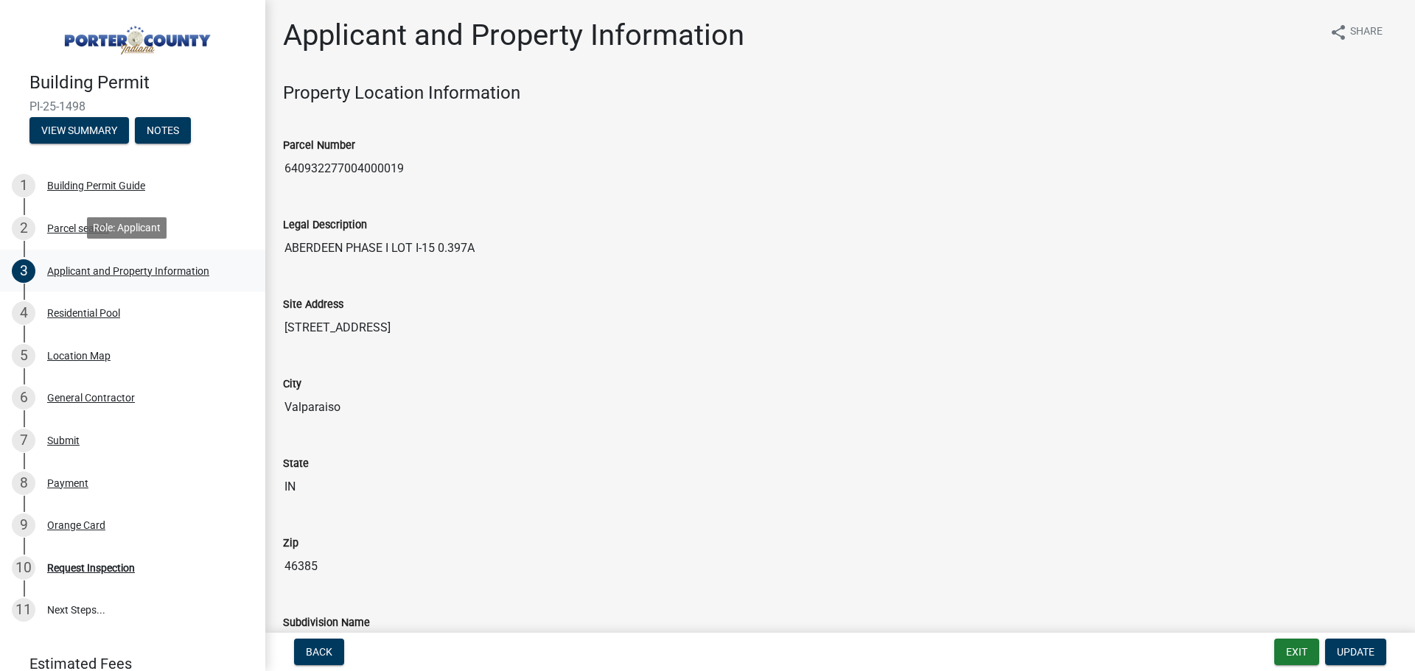
click at [97, 270] on div "Applicant and Property Information" at bounding box center [128, 271] width 162 height 10
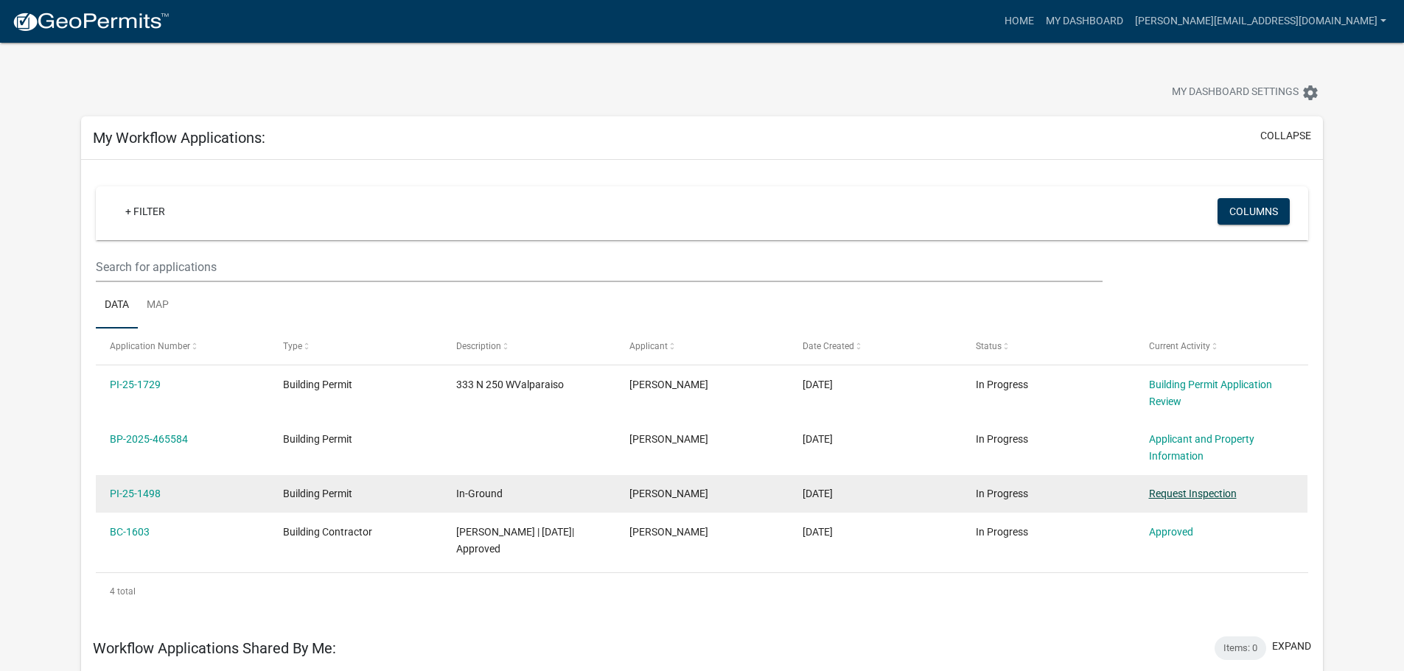
click at [1184, 496] on link "Request Inspection" at bounding box center [1193, 494] width 88 height 12
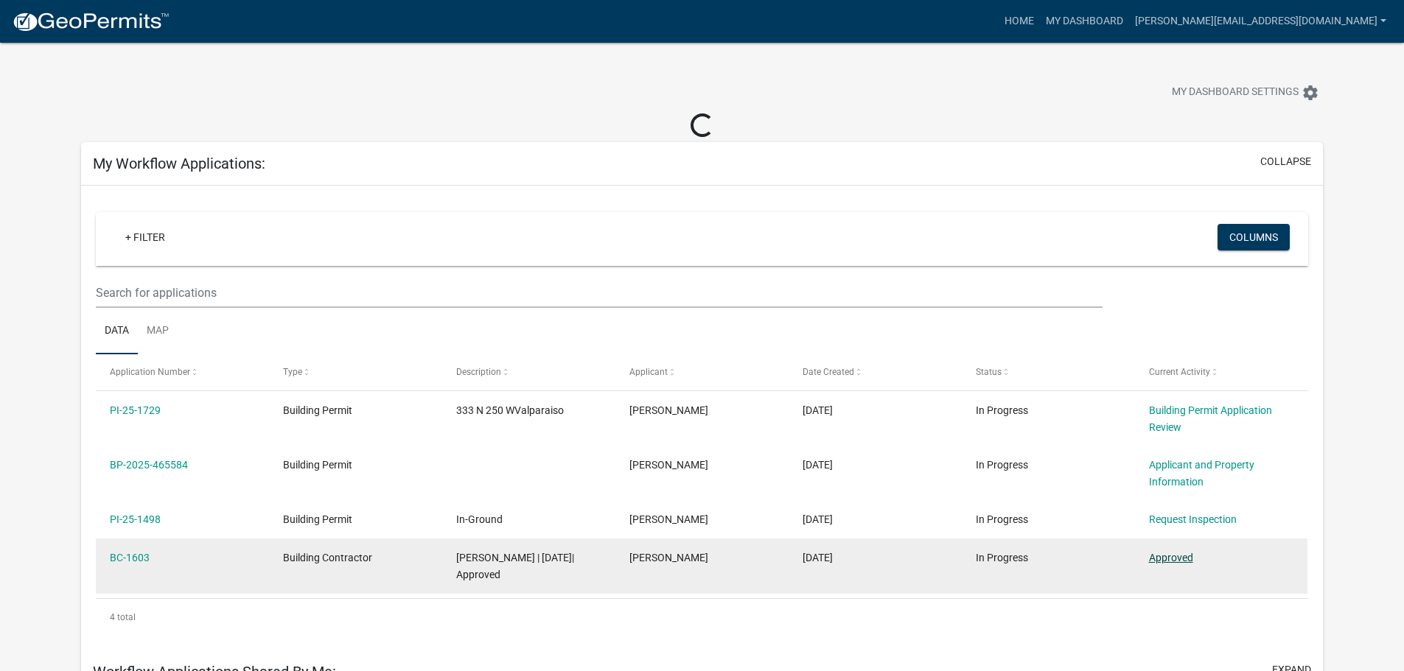
click at [1171, 556] on link "Approved" at bounding box center [1171, 558] width 44 height 12
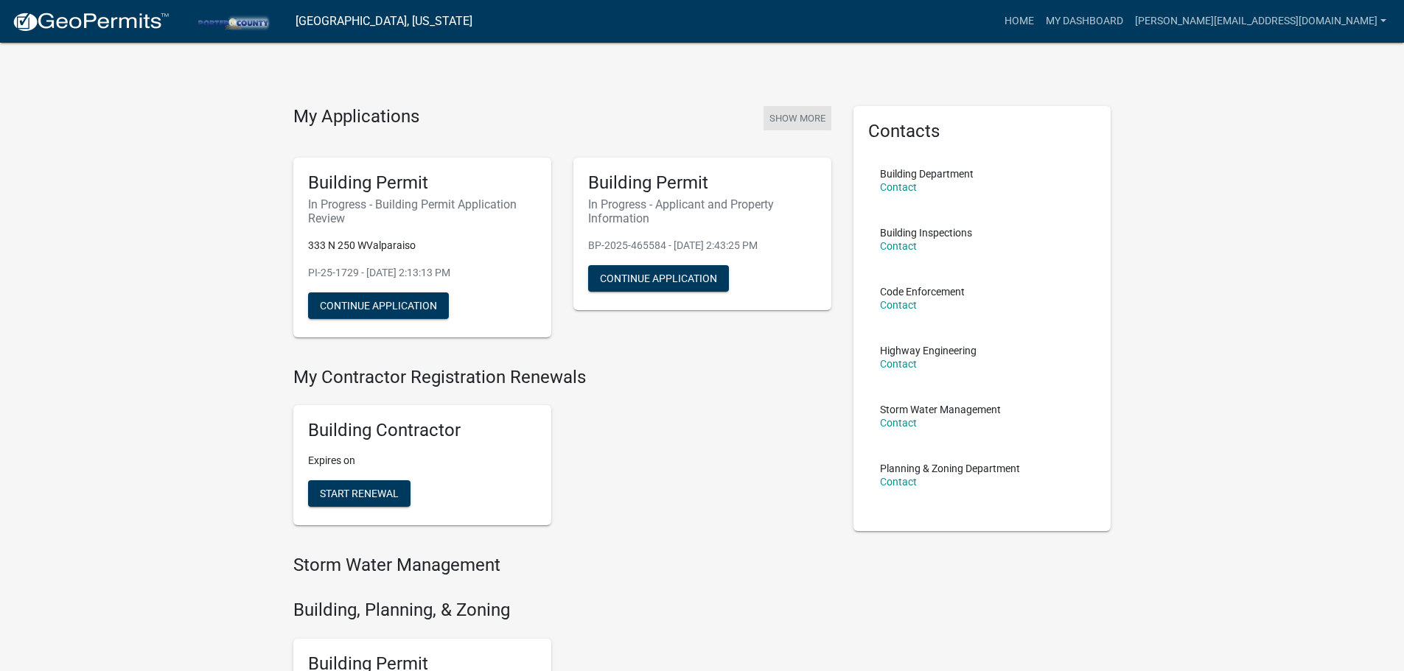
click at [790, 120] on button "Show More" at bounding box center [797, 118] width 68 height 24
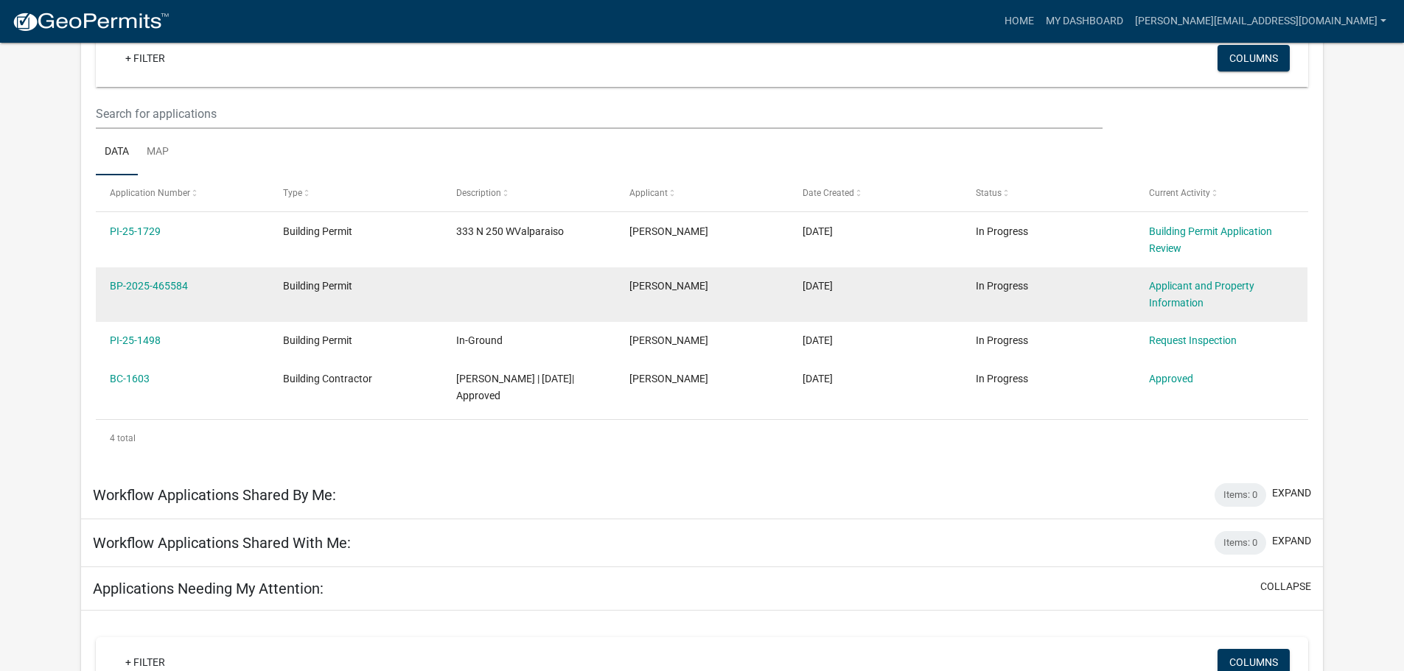
scroll to position [127, 0]
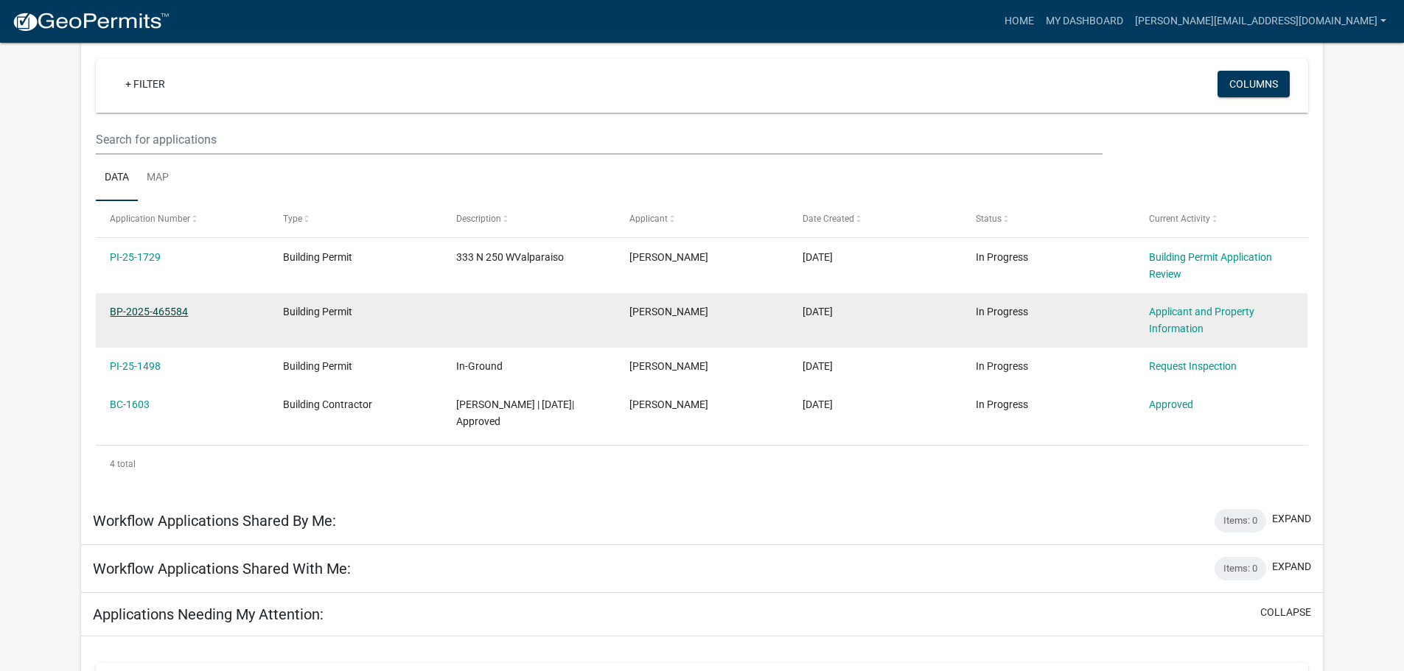
click at [144, 308] on link "BP-2025-465584" at bounding box center [149, 312] width 78 height 12
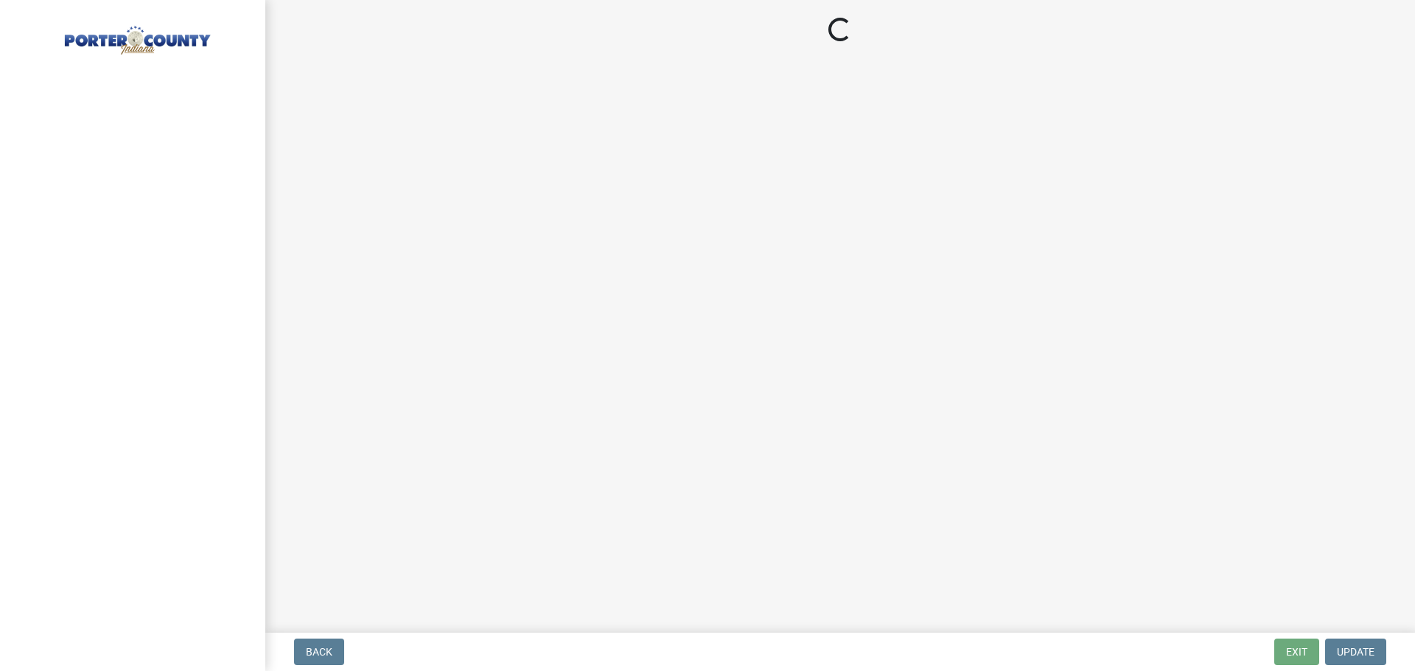
select select "eebc071e-620a-4db8-83e9-cb6b194c67e9"
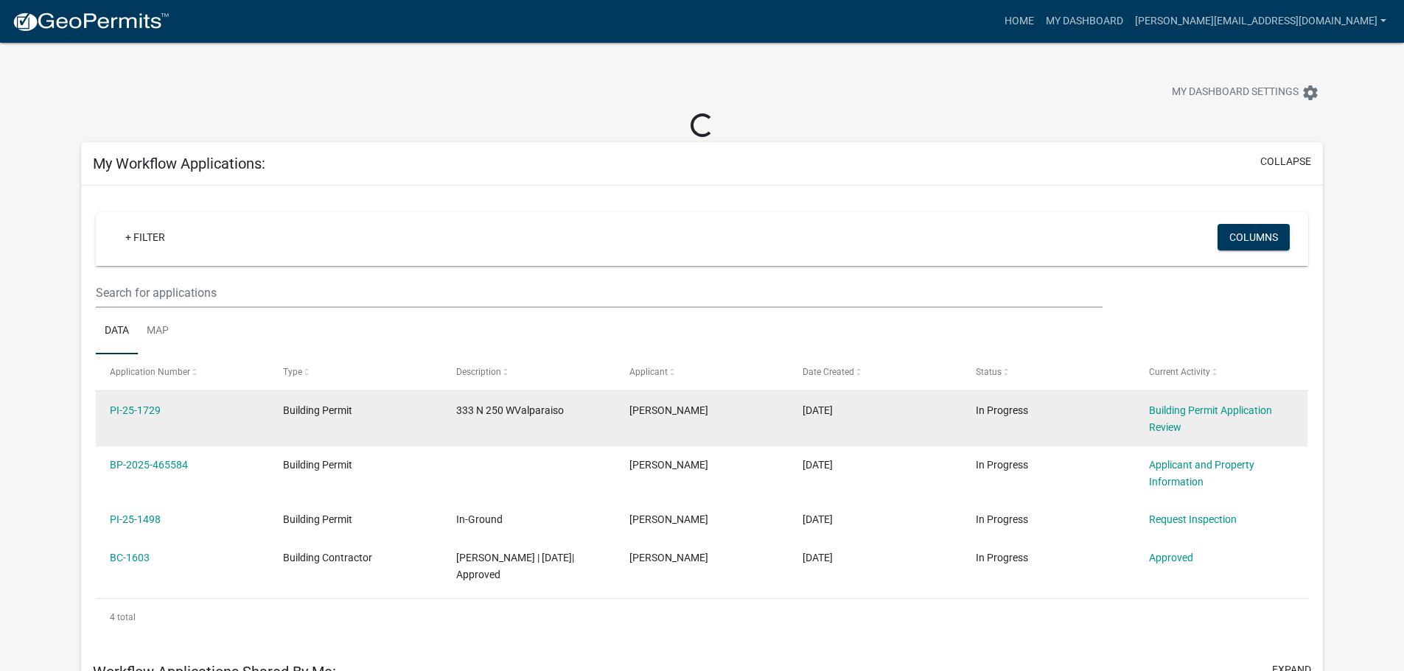
scroll to position [147, 0]
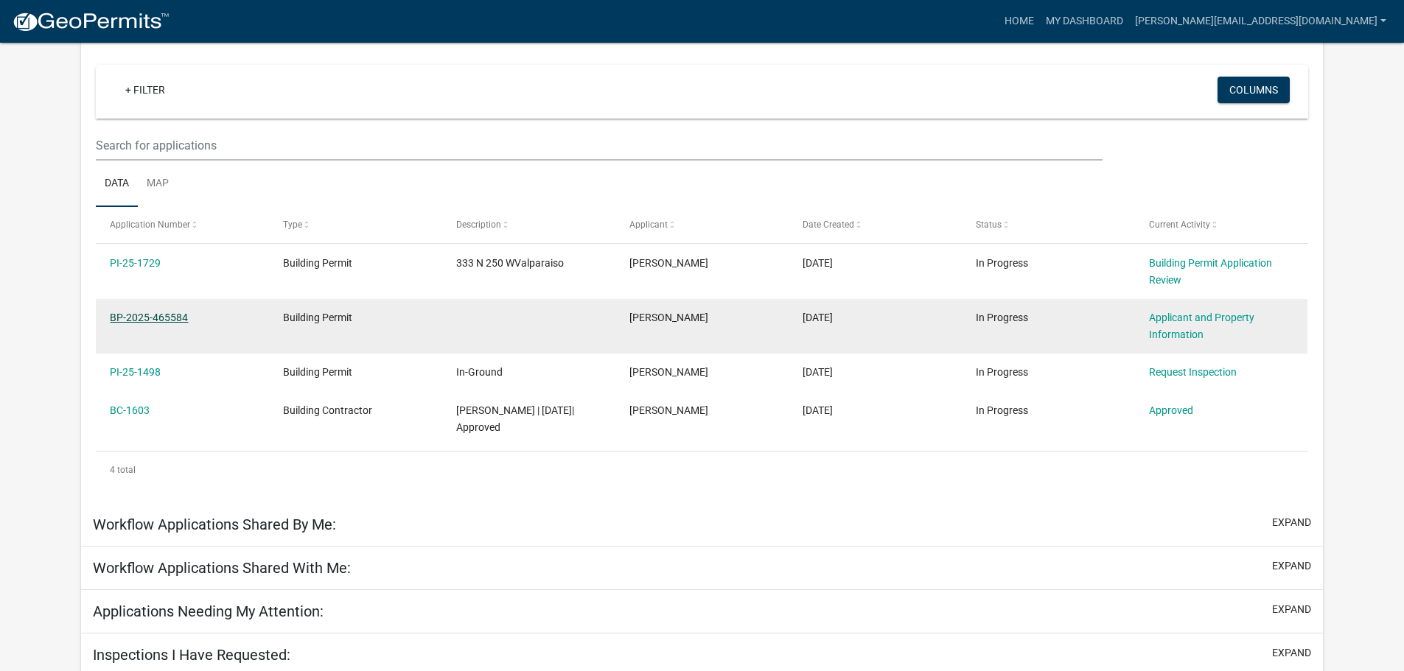
click at [153, 314] on link "BP-2025-465584" at bounding box center [149, 318] width 78 height 12
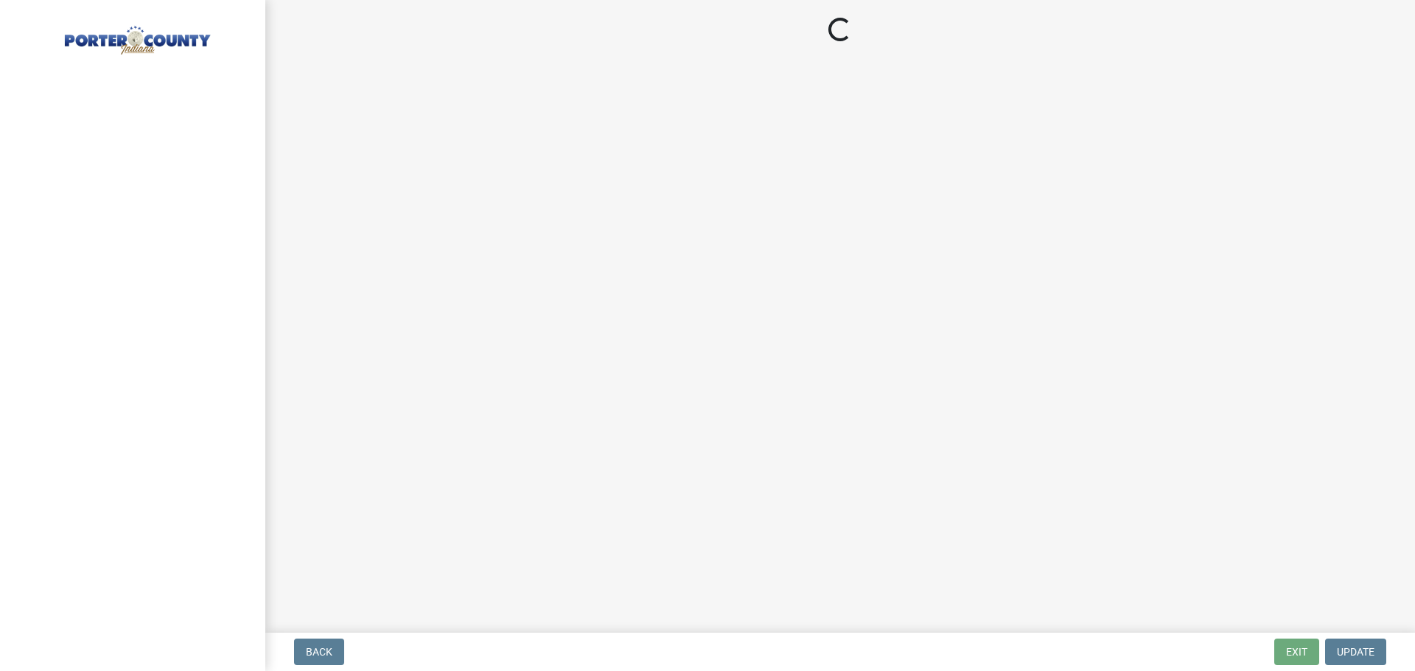
select select "eebc071e-620a-4db8-83e9-cb6b194c67e9"
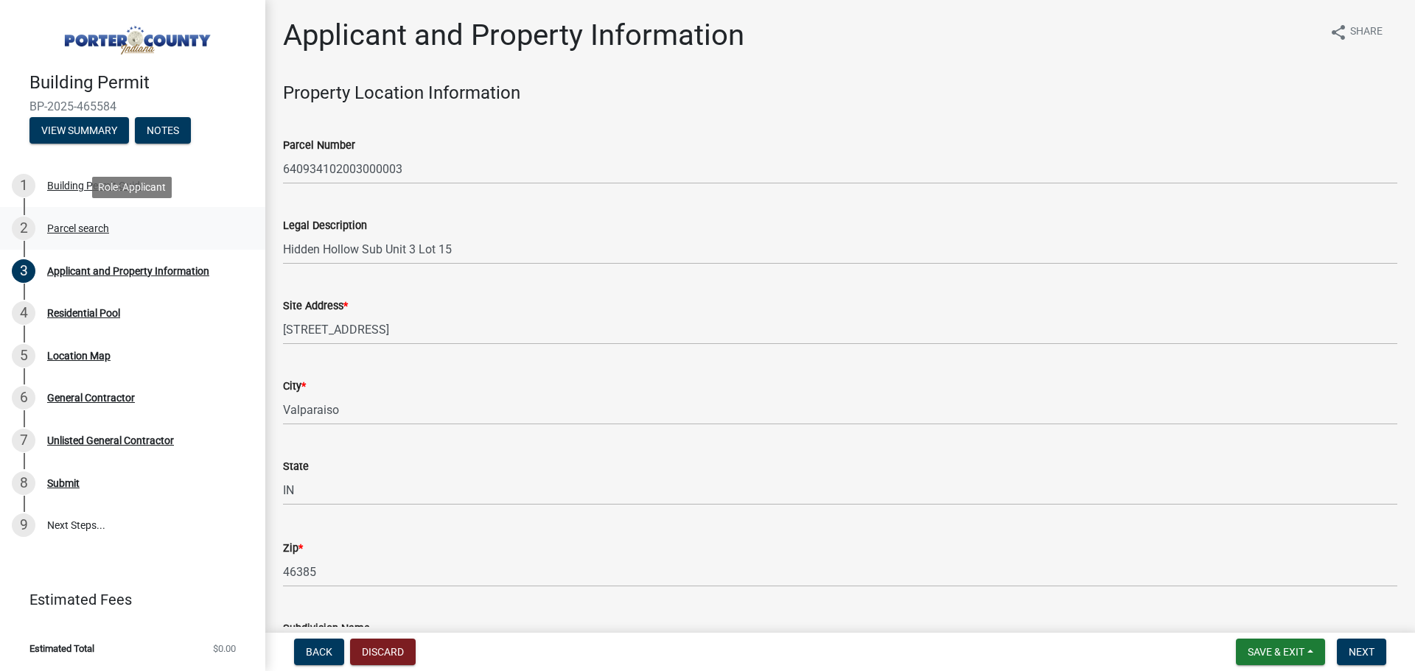
click at [78, 229] on div "Parcel search" at bounding box center [78, 228] width 62 height 10
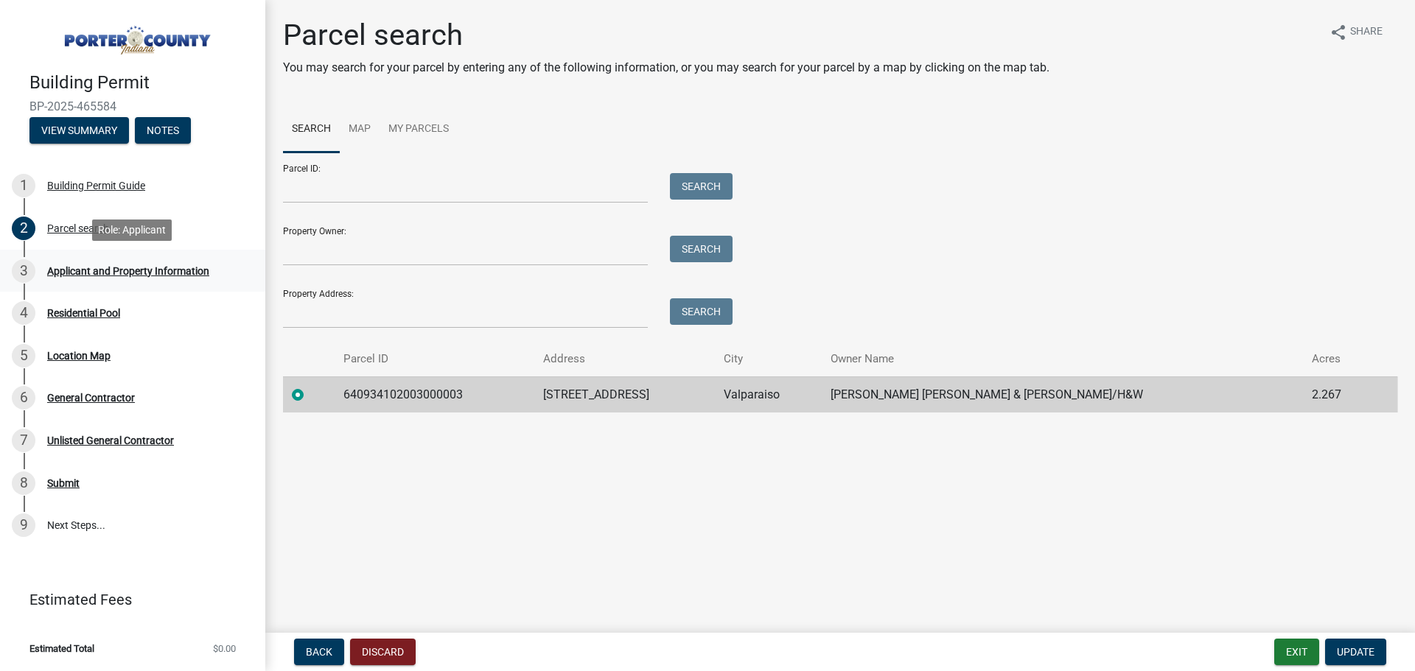
click at [125, 269] on div "Applicant and Property Information" at bounding box center [128, 271] width 162 height 10
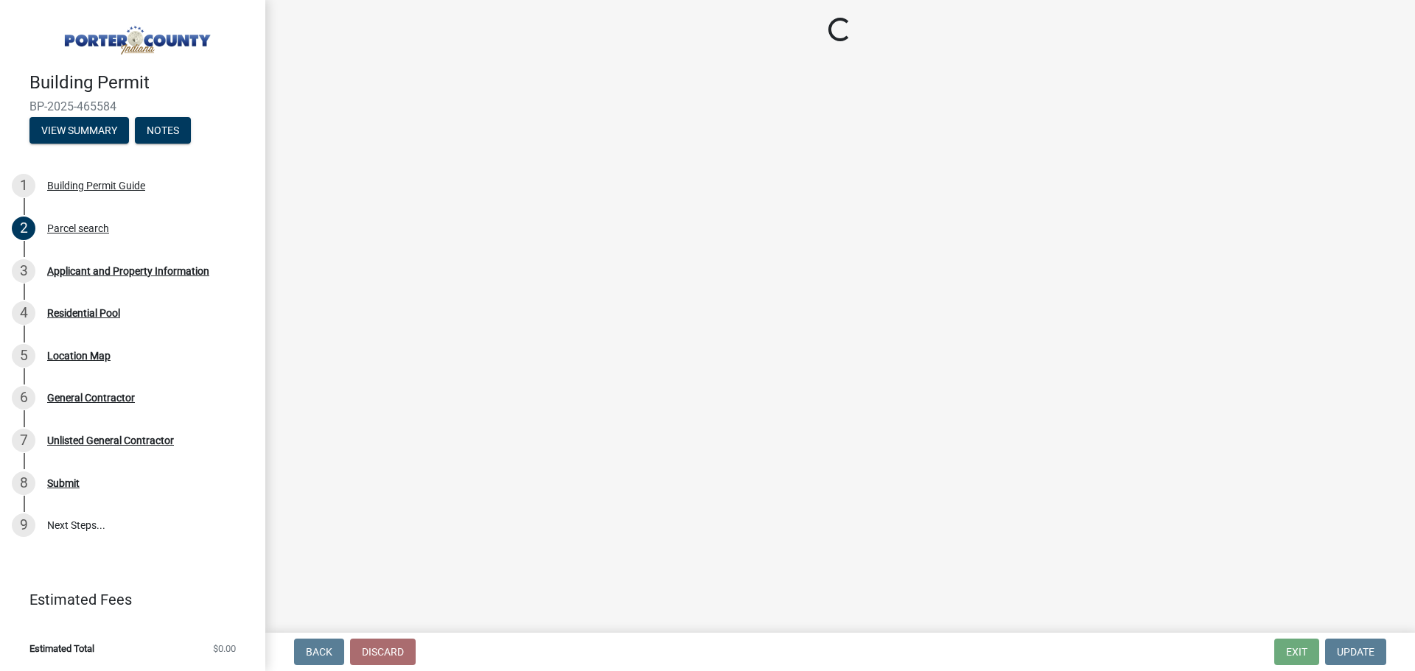
select select "eebc071e-620a-4db8-83e9-cb6b194c67e9"
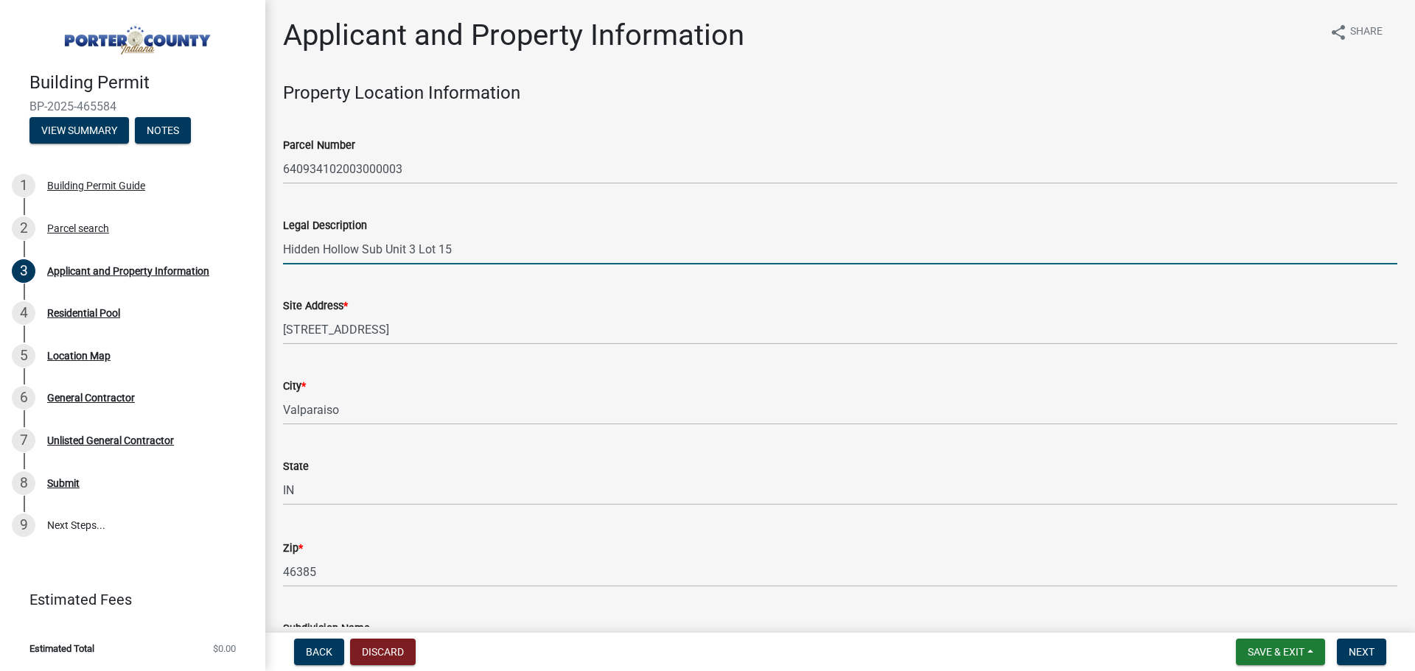
drag, startPoint x: 467, startPoint y: 252, endPoint x: 301, endPoint y: 250, distance: 166.6
click at [301, 250] on input "Hidden Hollow Sub Unit 3 Lot 15" at bounding box center [840, 249] width 1114 height 30
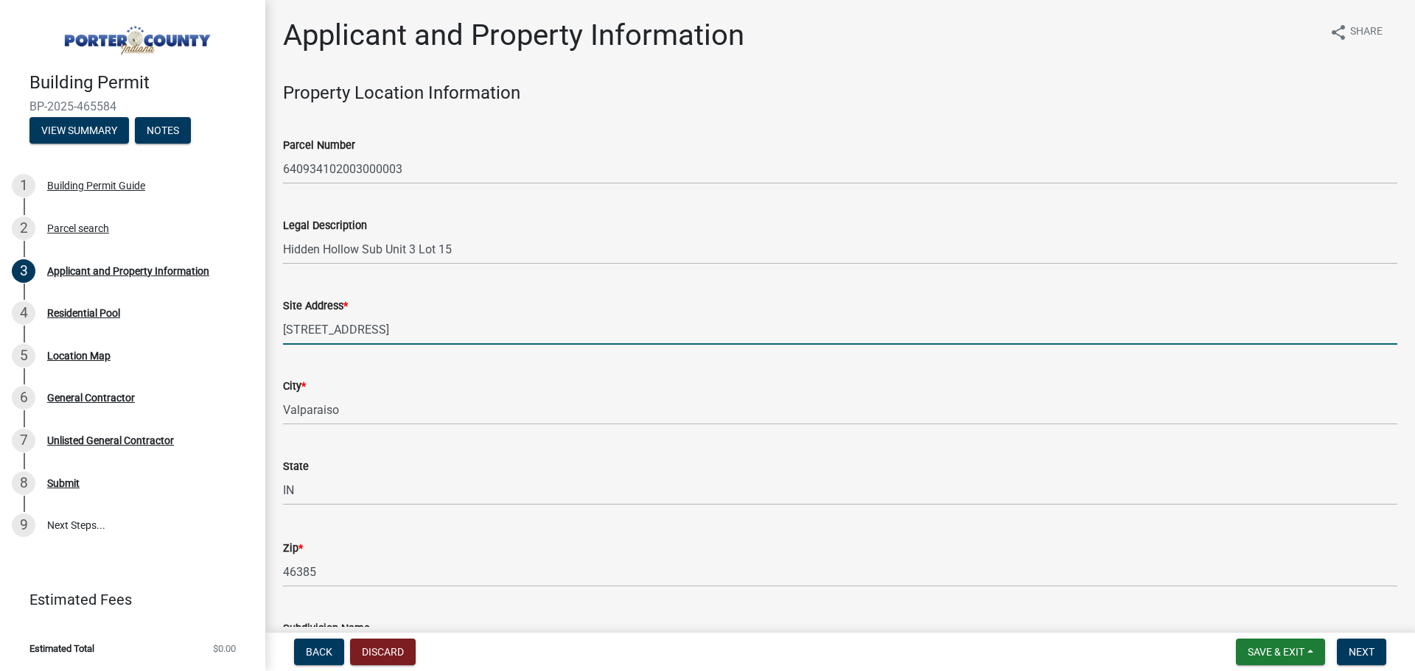
drag, startPoint x: 389, startPoint y: 329, endPoint x: 275, endPoint y: 325, distance: 114.3
click at [275, 325] on div "Site Address * 179 Heatherhill Dr" at bounding box center [840, 310] width 1136 height 69
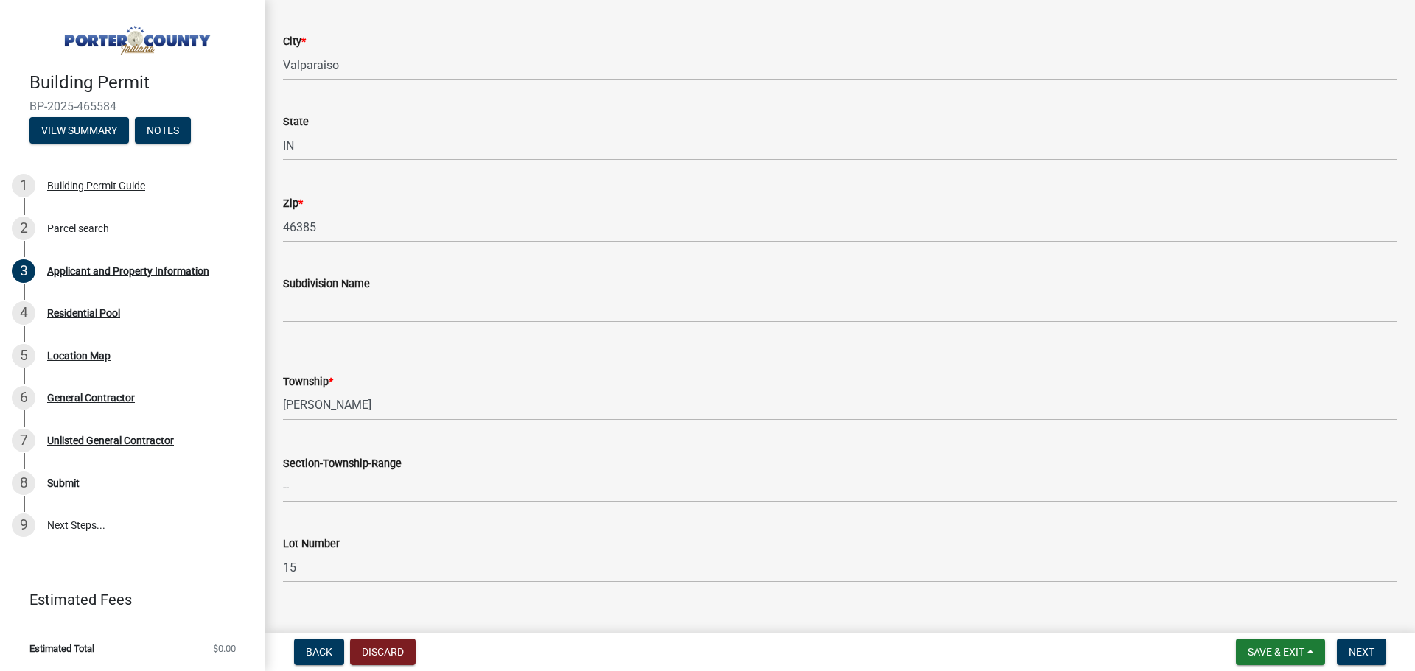
scroll to position [442, 0]
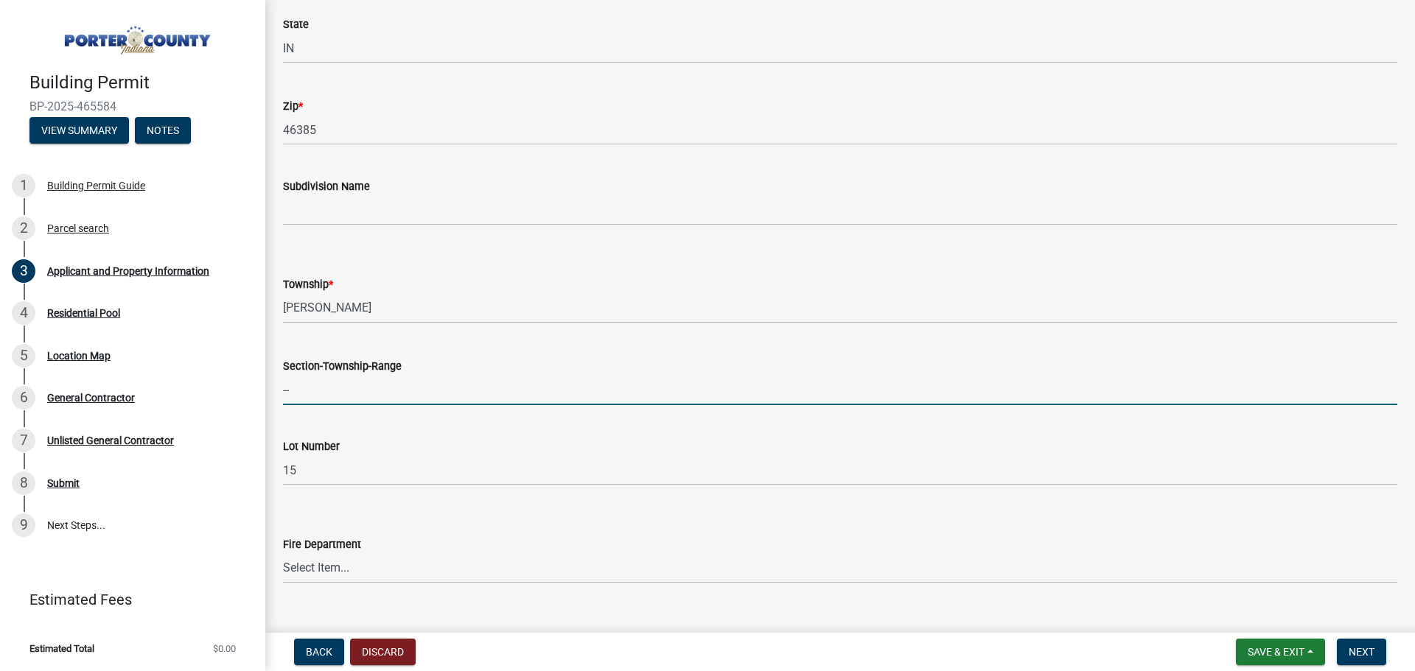
click at [352, 397] on input "--" at bounding box center [840, 390] width 1114 height 30
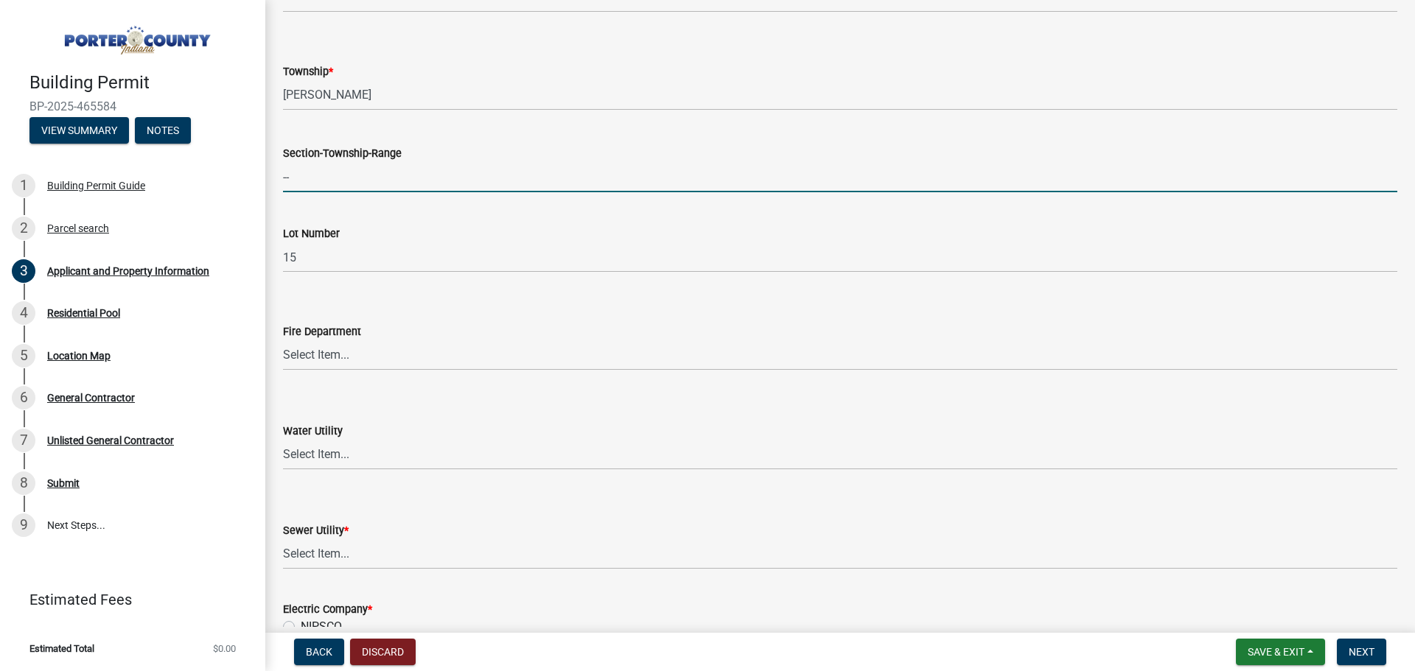
scroll to position [663, 0]
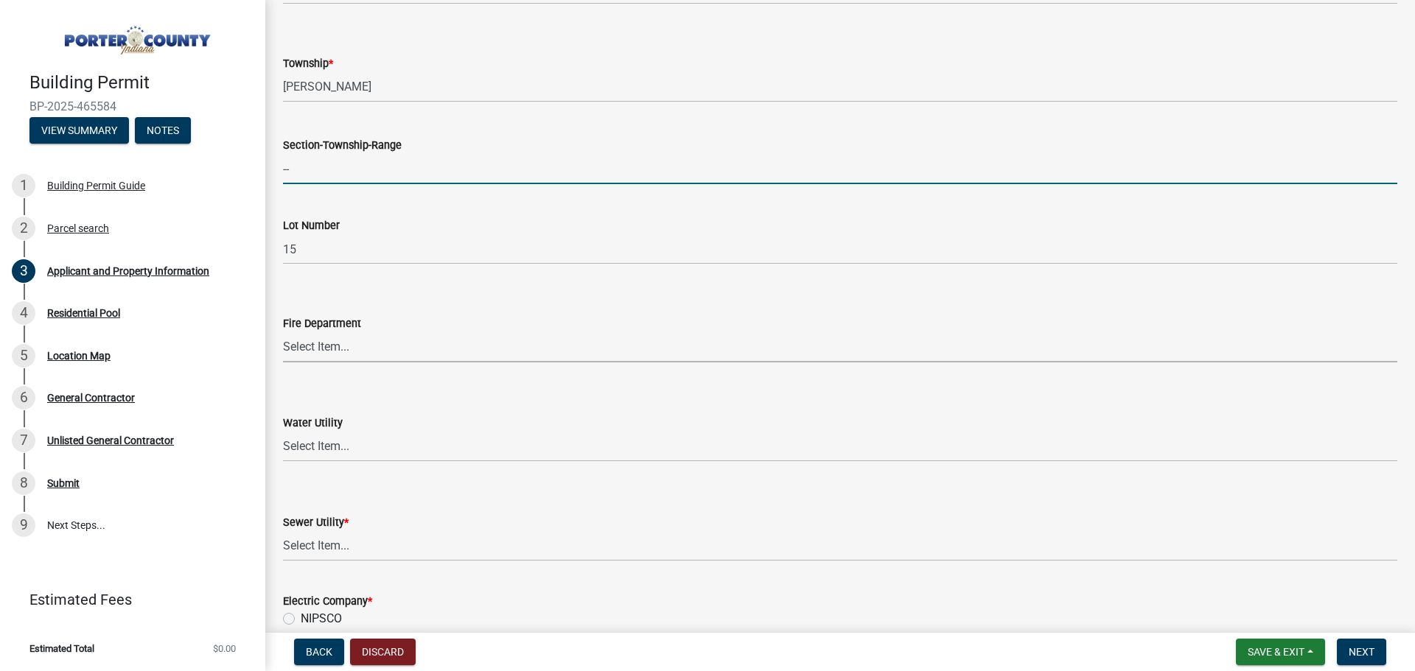
click at [318, 359] on select "Select Item... [PERSON_NAME] [PERSON_NAME] Harbor [PERSON_NAME] Grove [PERSON_N…" at bounding box center [840, 347] width 1114 height 30
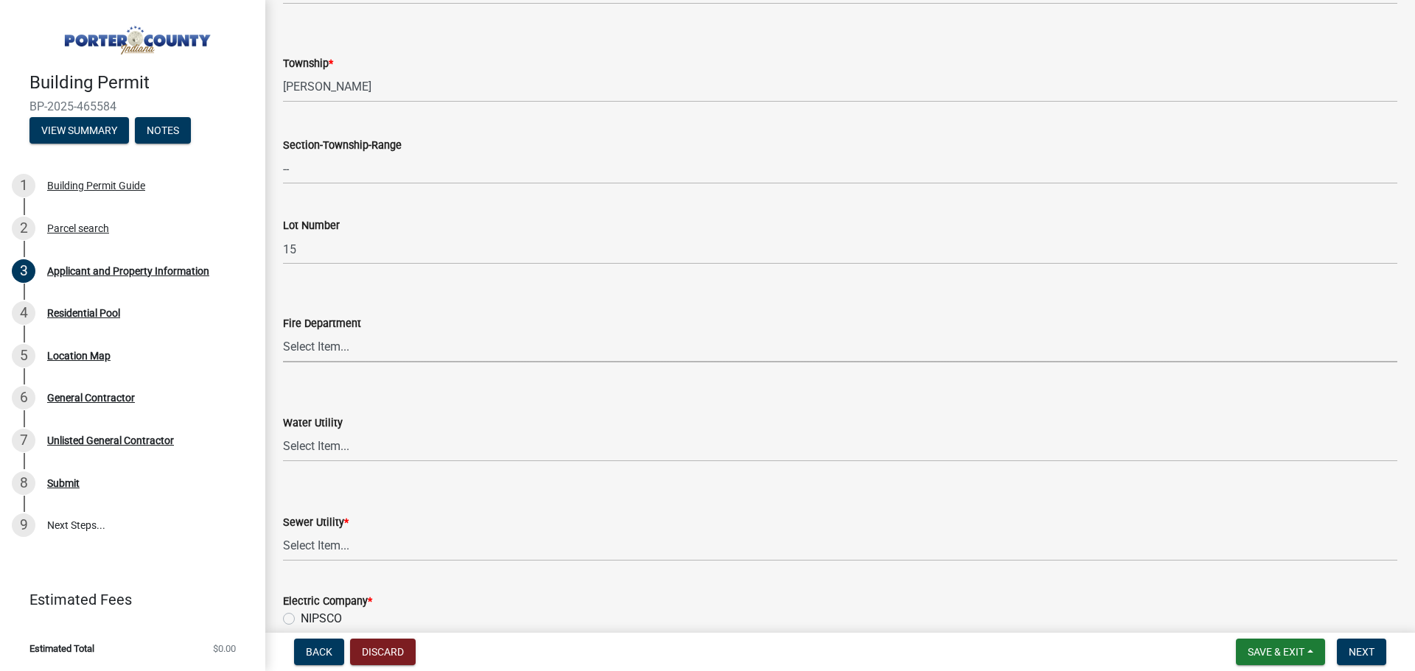
click at [386, 362] on select "Select Item... [PERSON_NAME] [PERSON_NAME] Harbor [PERSON_NAME] Grove [PERSON_N…" at bounding box center [840, 347] width 1114 height 30
click at [334, 349] on select "Select Item... [PERSON_NAME] [PERSON_NAME] Harbor [PERSON_NAME] Grove [PERSON_N…" at bounding box center [840, 347] width 1114 height 30
click at [283, 332] on select "Select Item... [PERSON_NAME] [PERSON_NAME] Harbor [PERSON_NAME] Grove [PERSON_N…" at bounding box center [840, 347] width 1114 height 30
select select "aff3c597-e127-4f23-88a6-ba02da3a16c7"
click at [340, 443] on select "Select Item... Aqua [US_STATE] Inc Damon Run [US_STATE] American Water Nature W…" at bounding box center [840, 447] width 1114 height 30
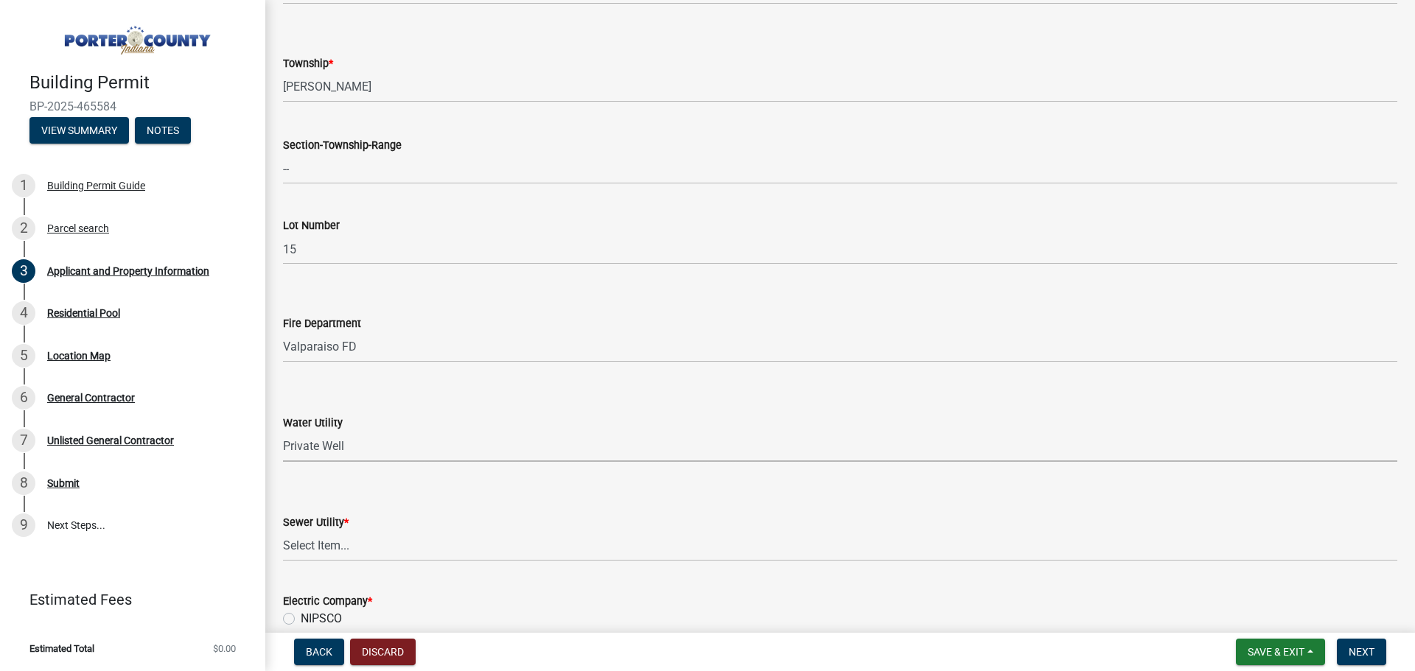
click at [283, 432] on select "Select Item... Aqua [US_STATE] Inc Damon Run [US_STATE] American Water Nature W…" at bounding box center [840, 447] width 1114 height 30
select select "b0f6f87b-588c-48c3-b728-322303c6bafe"
click at [400, 399] on form "Water Utility Select Item... Aqua [US_STATE] Inc Damon Run [US_STATE] American …" at bounding box center [840, 429] width 1114 height 66
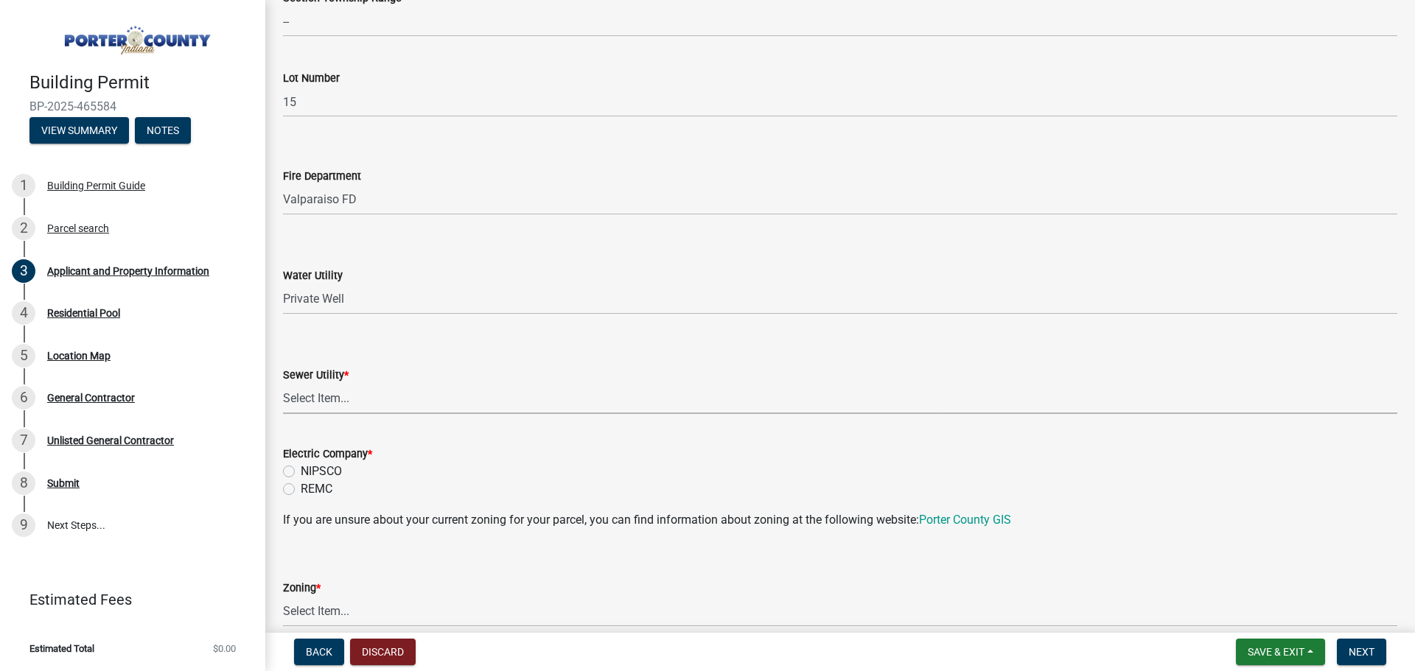
click at [365, 401] on select "Select Item... Aqua [US_STATE] Inc Damon Run Falling Waters Lake Eliza - LEACD …" at bounding box center [840, 399] width 1114 height 30
click at [283, 384] on select "Select Item... Aqua [US_STATE] Inc Damon Run Falling Waters Lake Eliza - LEACD …" at bounding box center [840, 399] width 1114 height 30
select select "ea6751d4-6bf7-4a16-89ee-f7801ab82aa1"
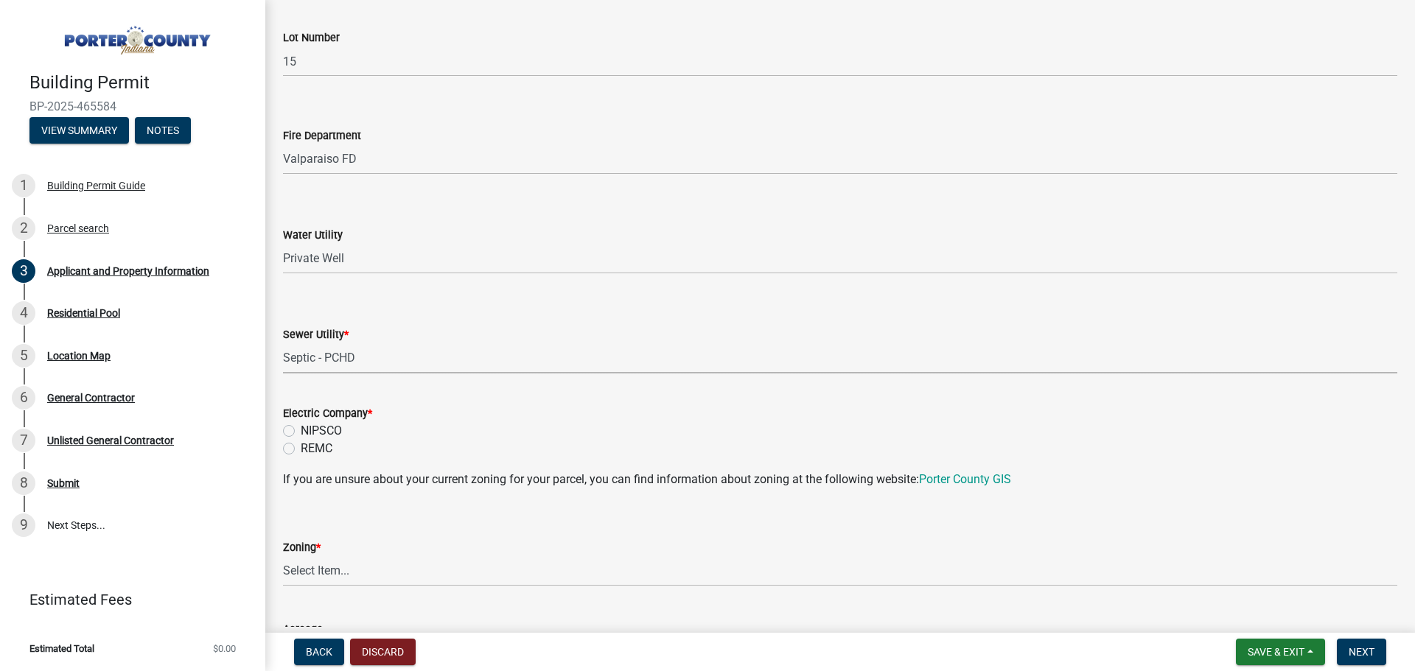
scroll to position [884, 0]
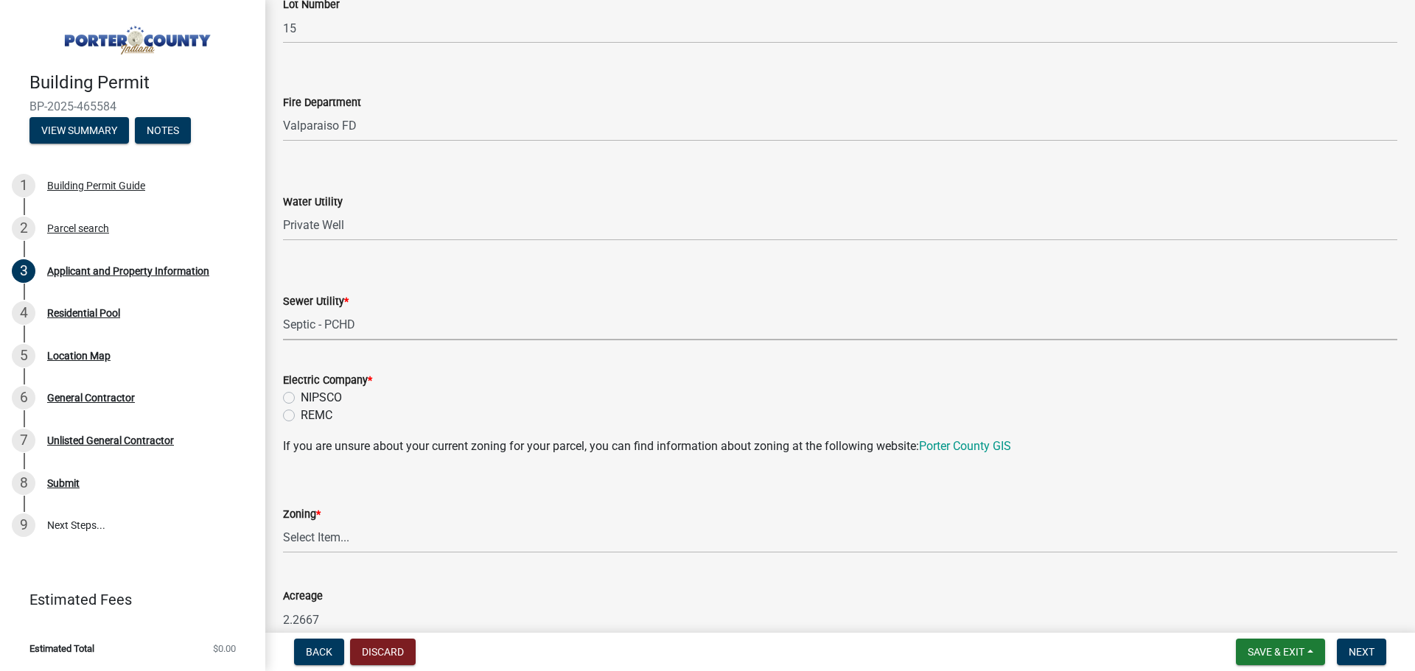
click at [423, 354] on form "Electric Company * NIPSCO REMC" at bounding box center [840, 389] width 1114 height 71
click at [324, 222] on select "Select Item... Aqua [US_STATE] Inc Damon Run [US_STATE] American Water Nature W…" at bounding box center [840, 226] width 1114 height 30
click at [283, 211] on select "Select Item... Aqua [US_STATE] Inc Damon Run [US_STATE] American Water Nature W…" at bounding box center [840, 226] width 1114 height 30
click at [301, 416] on label "REMC" at bounding box center [317, 416] width 32 height 18
click at [301, 416] on input "REMC" at bounding box center [306, 412] width 10 height 10
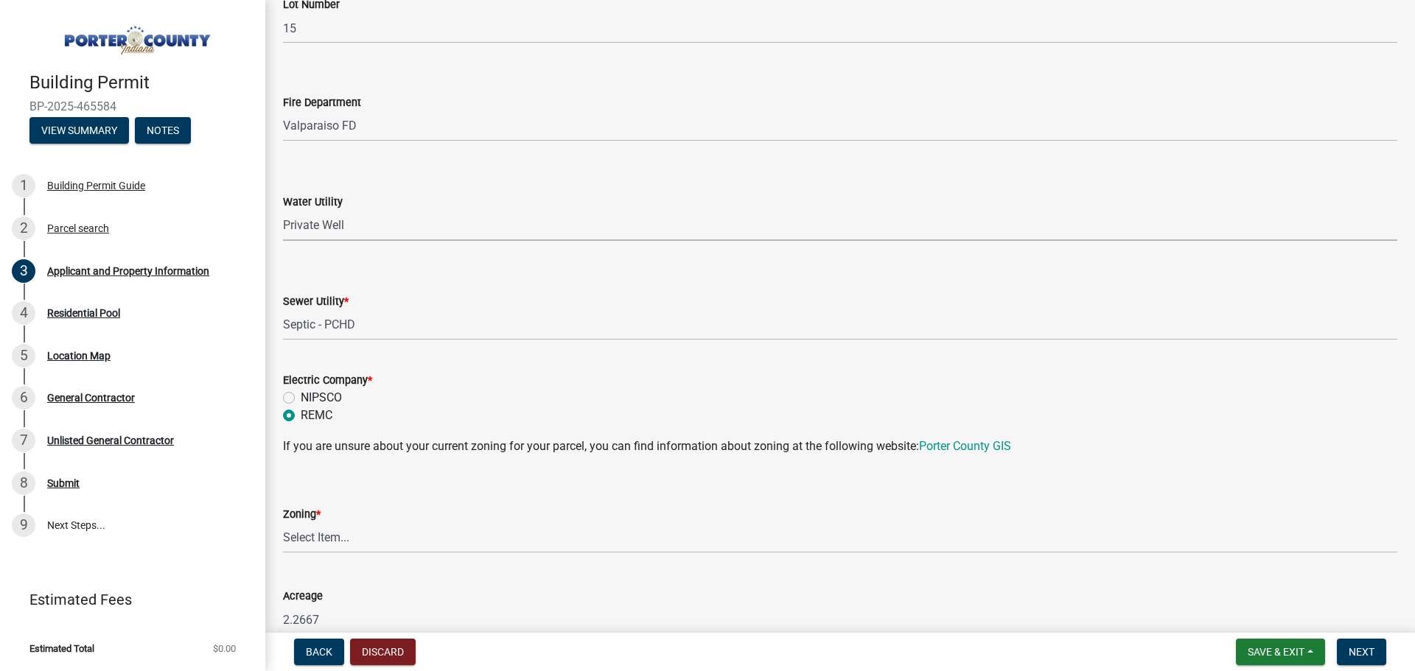
radio input "true"
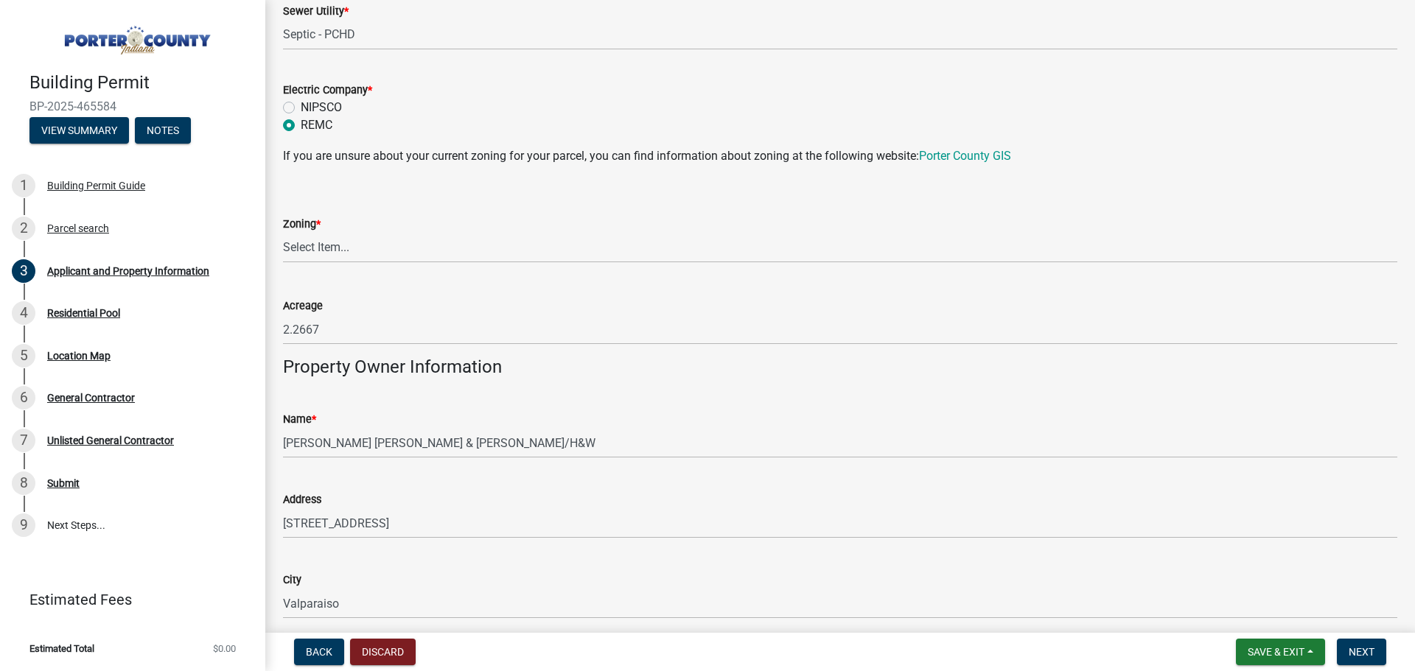
scroll to position [1179, 0]
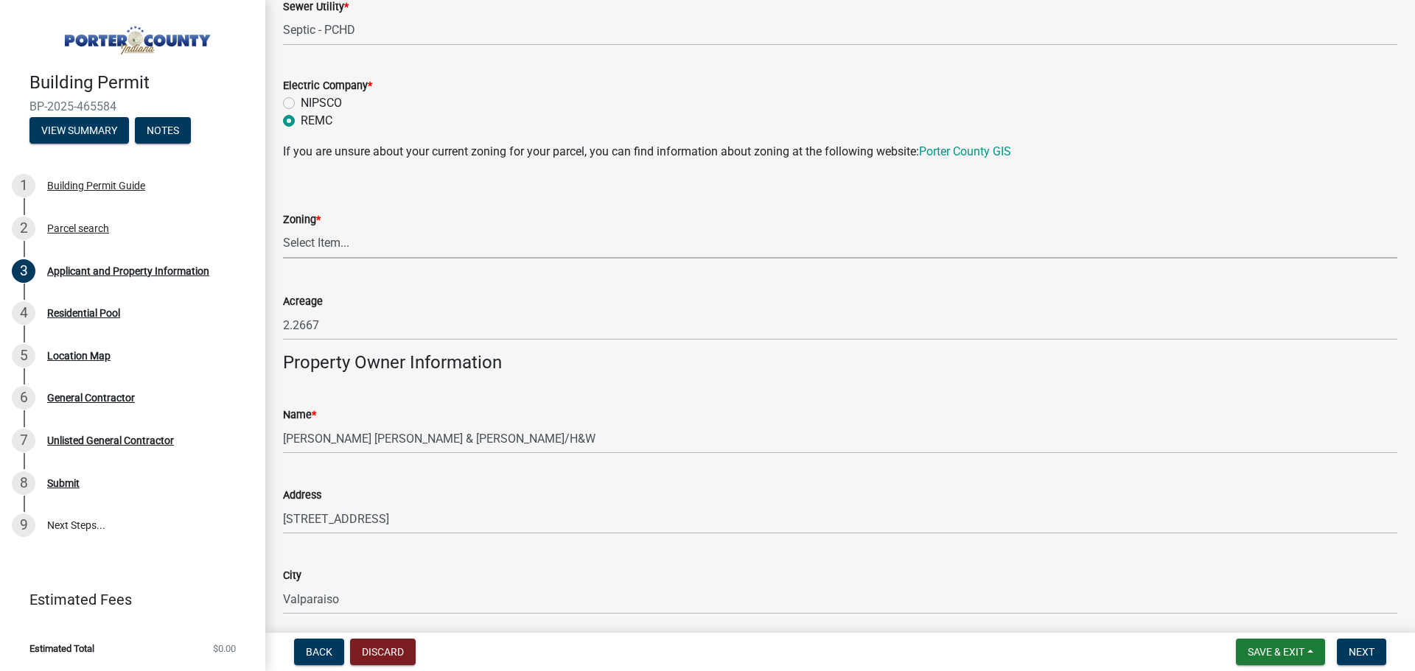
click at [357, 240] on select "Select Item... A1 A2 CH CM CN I1 I2 I3 IN MP OT P1 P2 PUD R1 R2 R3 R4 RL RR" at bounding box center [840, 243] width 1114 height 30
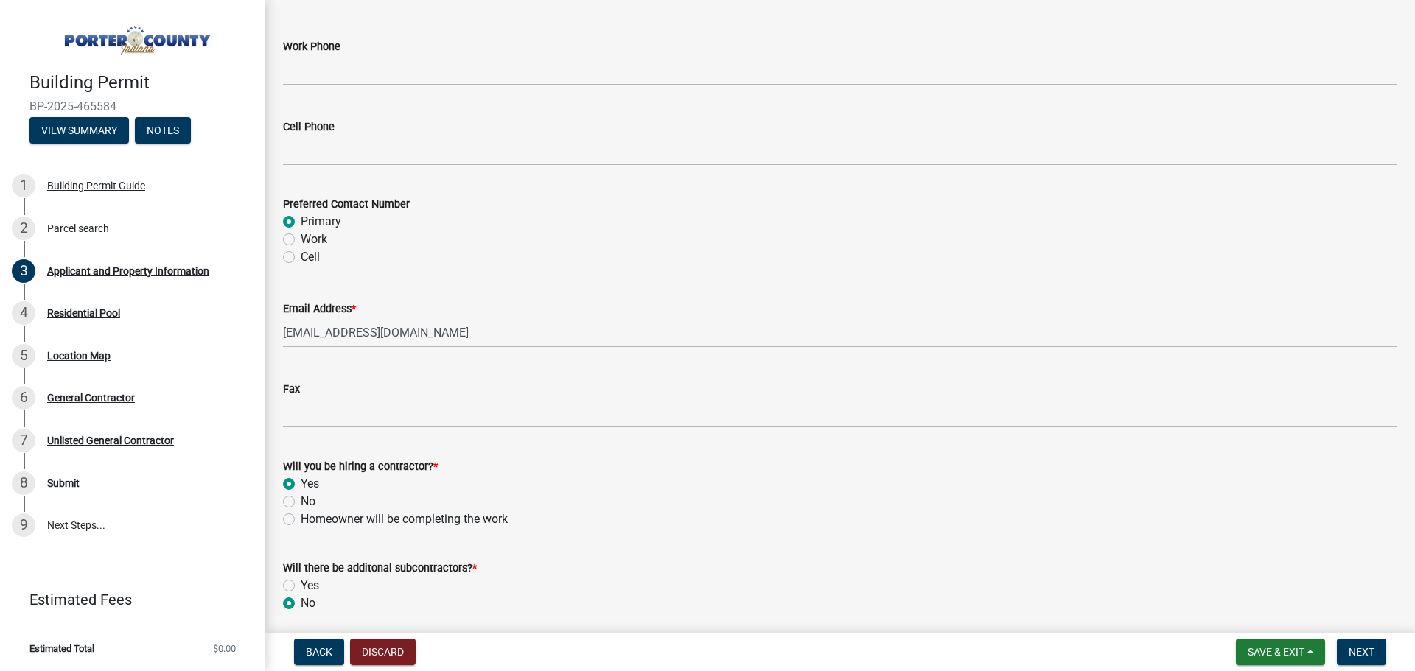
scroll to position [2115, 0]
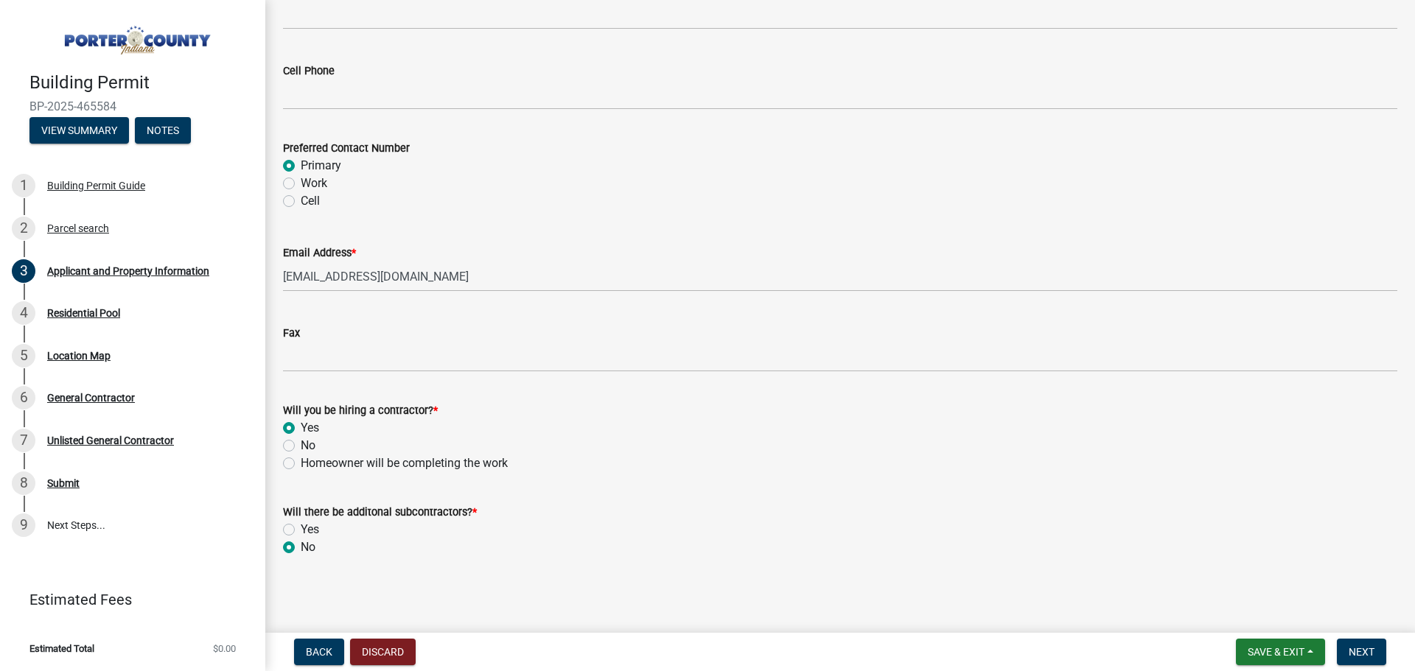
click at [1362, 653] on span "Next" at bounding box center [1362, 652] width 26 height 12
click at [1314, 566] on wm-data-entity-input "Will there be additonal subcontractors? * Yes No" at bounding box center [840, 528] width 1114 height 84
click at [976, 531] on div "Yes" at bounding box center [840, 530] width 1114 height 18
click at [1354, 649] on span "Next" at bounding box center [1362, 652] width 26 height 12
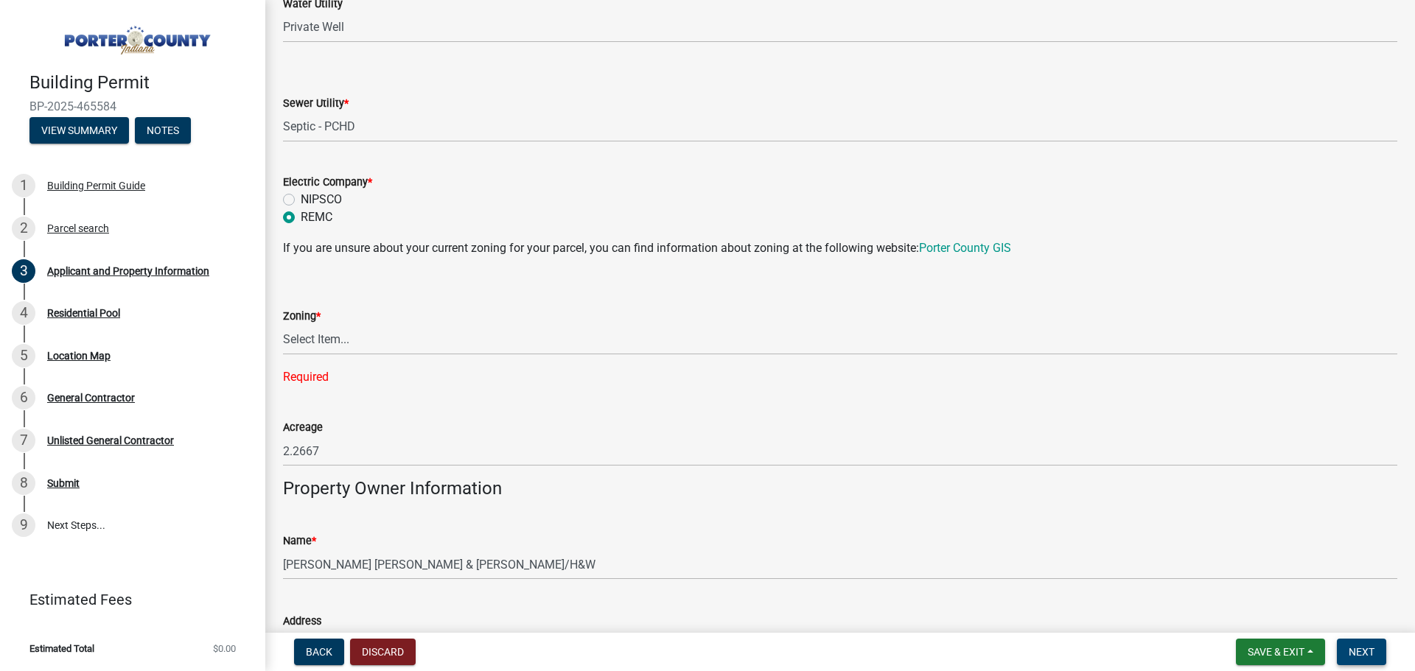
scroll to position [1083, 0]
click at [337, 338] on select "Select Item... A1 A2 CH CM CN I1 I2 I3 IN MP OT P1 P2 PUD R1 R2 R3 R4 RL RR" at bounding box center [840, 339] width 1114 height 30
click at [342, 332] on select "Select Item... A1 A2 CH CM CN I1 I2 I3 IN MP OT P1 P2 PUD R1 R2 R3 R4 RL RR" at bounding box center [840, 339] width 1114 height 30
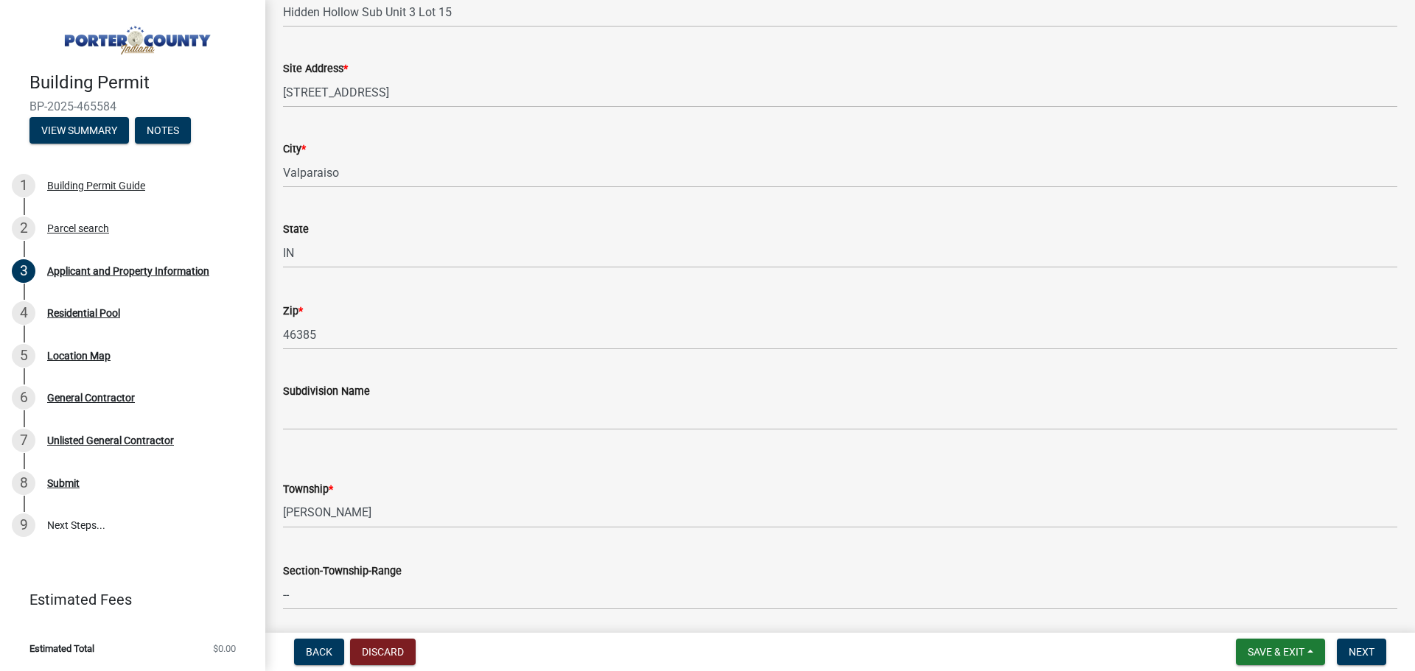
scroll to position [199, 0]
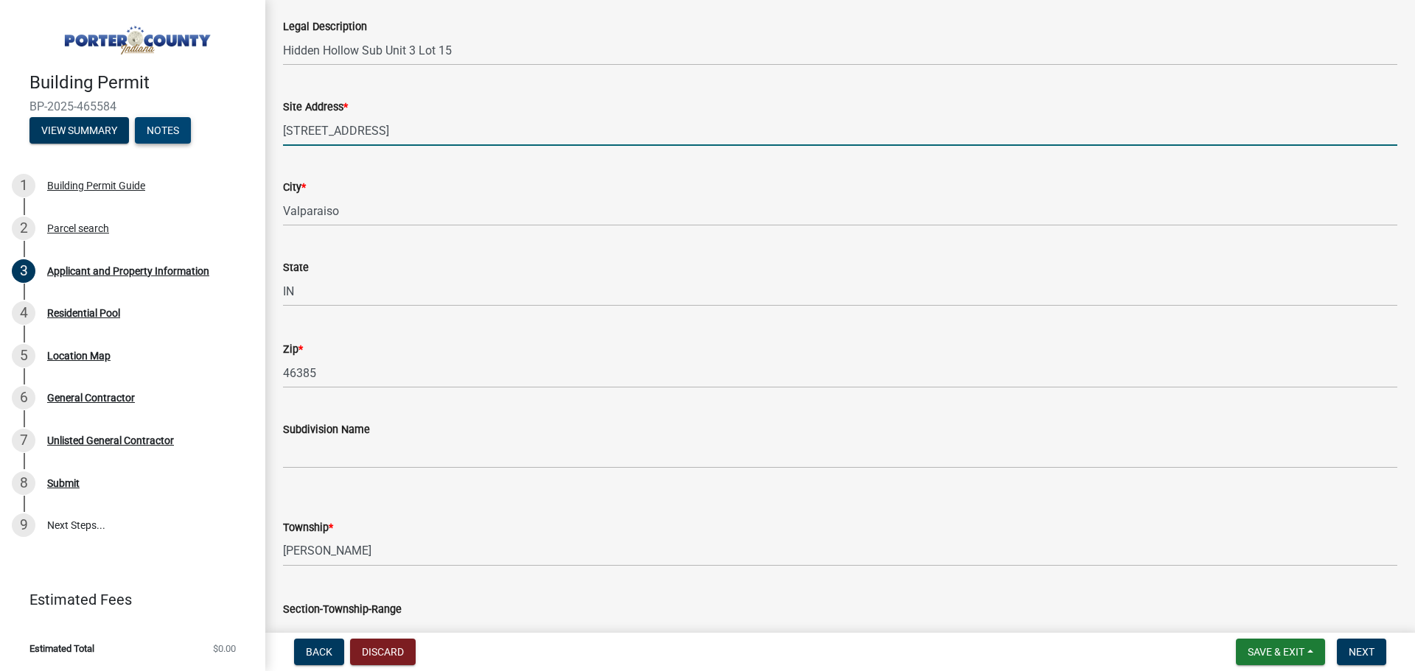
drag, startPoint x: 364, startPoint y: 134, endPoint x: 144, endPoint y: 122, distance: 219.9
click at [144, 122] on div "Building Permit BP-2025-465584 View Summary Notes 1 Building Permit Guide 2 Par…" at bounding box center [707, 335] width 1415 height 671
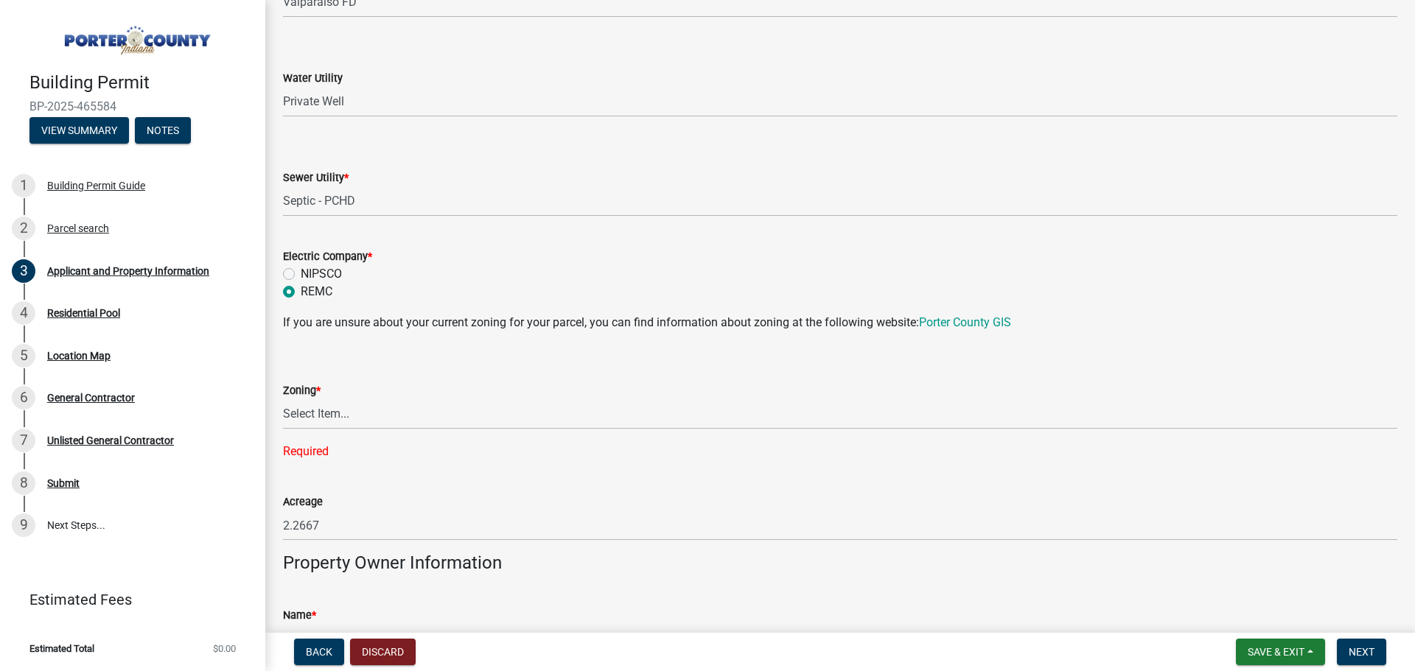
scroll to position [1010, 0]
click at [317, 423] on select "Select Item... A1 A2 CH CM CN I1 I2 I3 IN MP OT P1 P2 PUD R1 R2 R3 R4 RL RR" at bounding box center [840, 413] width 1114 height 30
click at [283, 398] on select "Select Item... A1 A2 CH CM CN I1 I2 I3 IN MP OT P1 P2 PUD R1 R2 R3 R4 RL RR" at bounding box center [840, 413] width 1114 height 30
select select "e2d1b1d7-ccc9-456b-9e96-e16306515997"
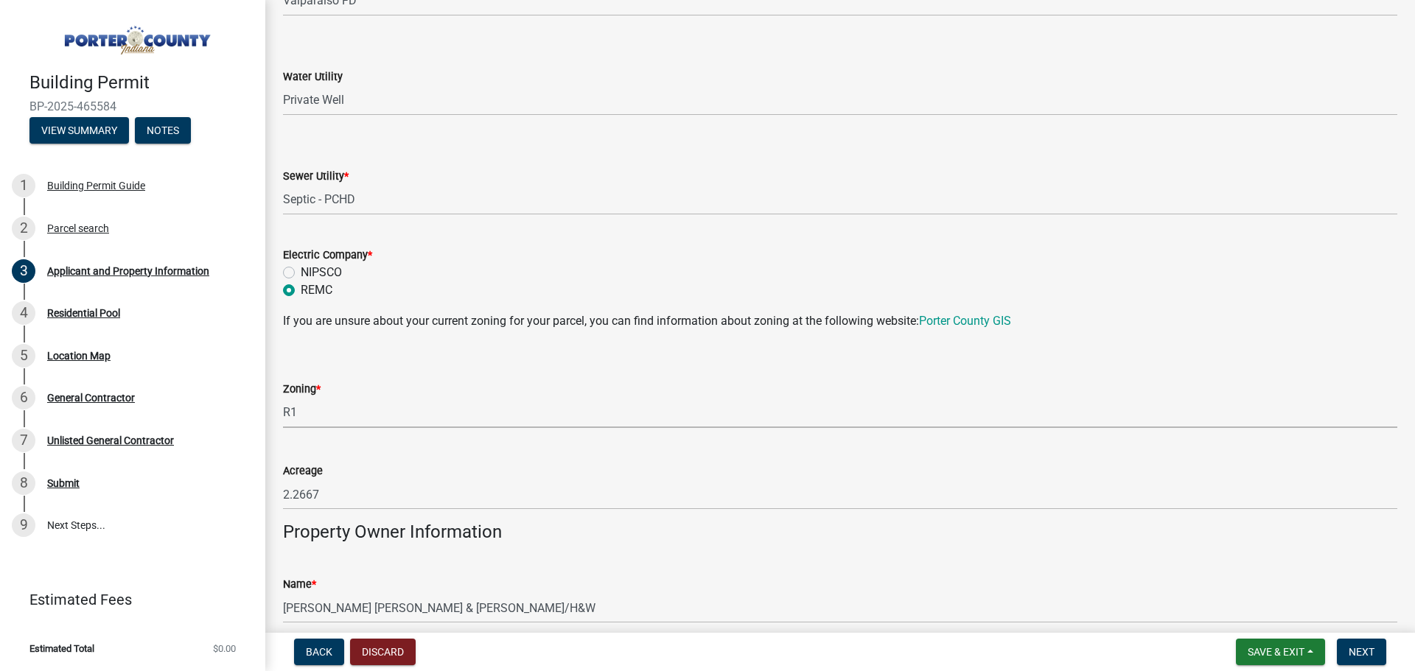
click at [397, 359] on div "Zoning * Select Item... A1 A2 CH CM CN I1 I2 I3 IN MP OT P1 P2 PUD R1 R2 R3 R4 …" at bounding box center [840, 385] width 1114 height 86
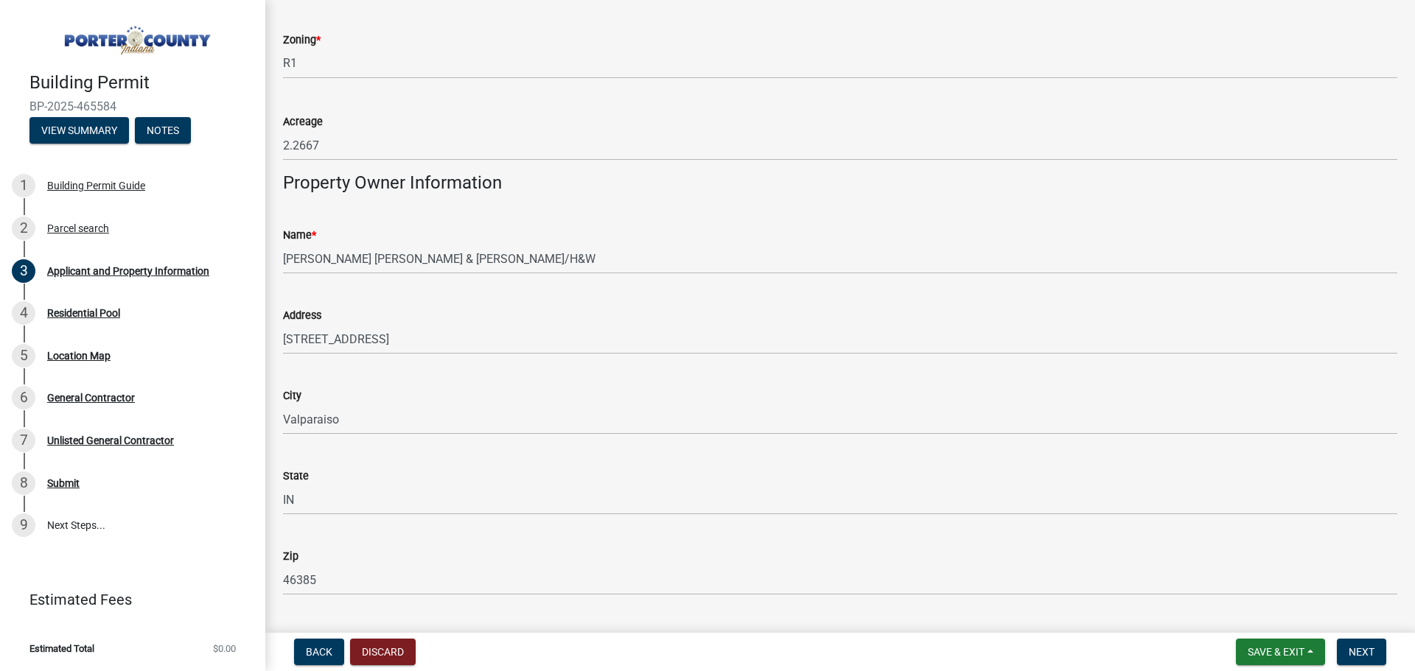
scroll to position [2086, 0]
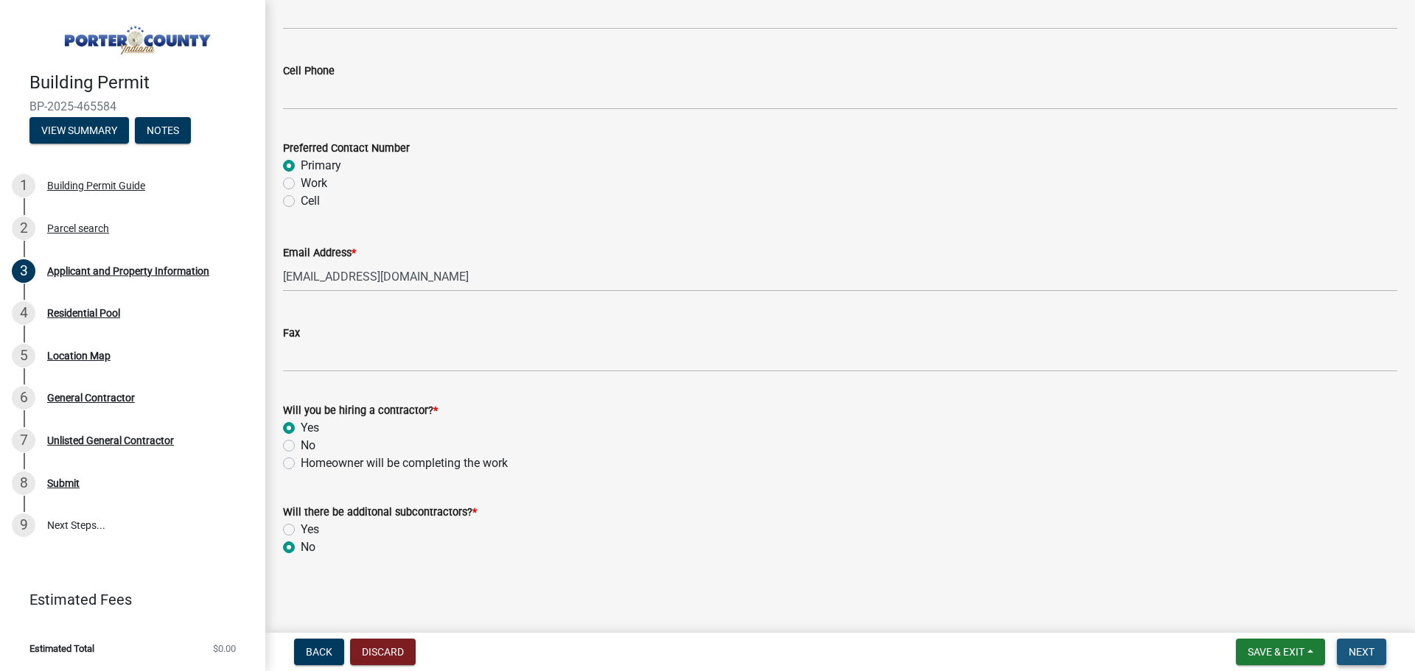
click at [1362, 651] on span "Next" at bounding box center [1362, 652] width 26 height 12
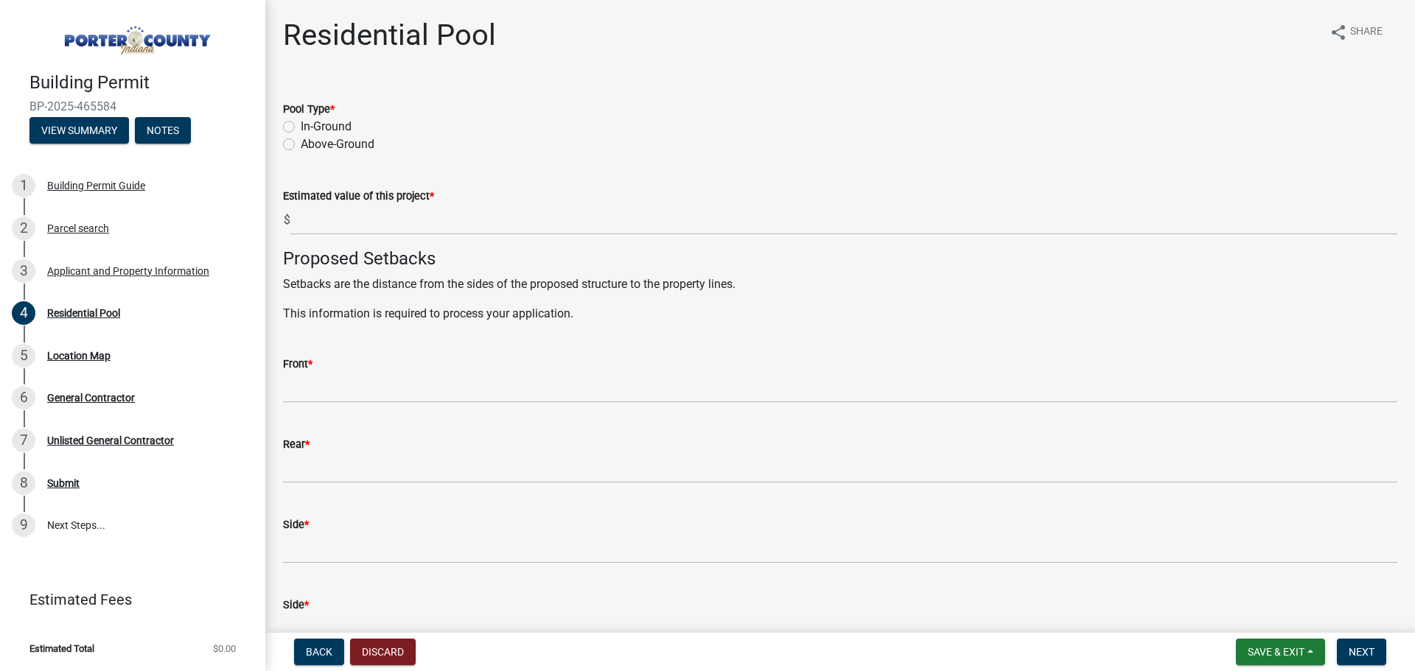
click at [301, 125] on label "In-Ground" at bounding box center [326, 127] width 51 height 18
click at [301, 125] on input "In-Ground" at bounding box center [306, 123] width 10 height 10
radio input "true"
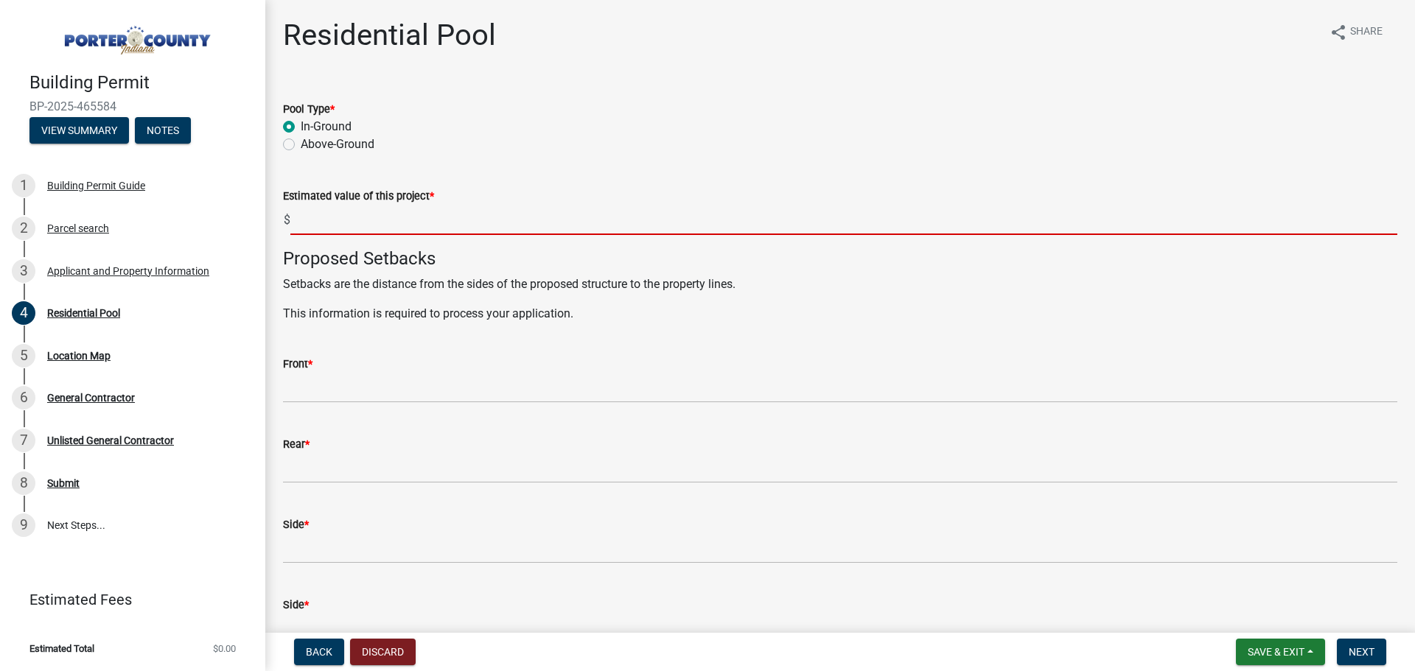
click at [353, 219] on input "text" at bounding box center [843, 220] width 1107 height 30
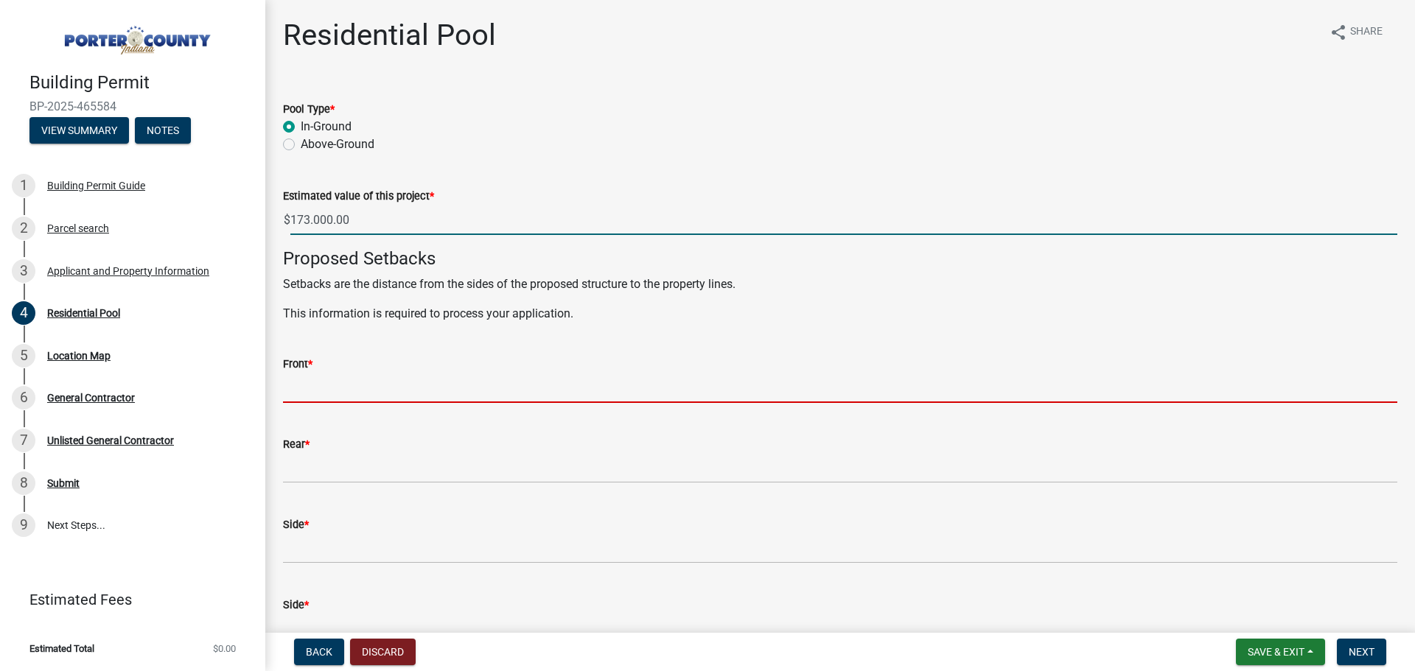
type input "0"
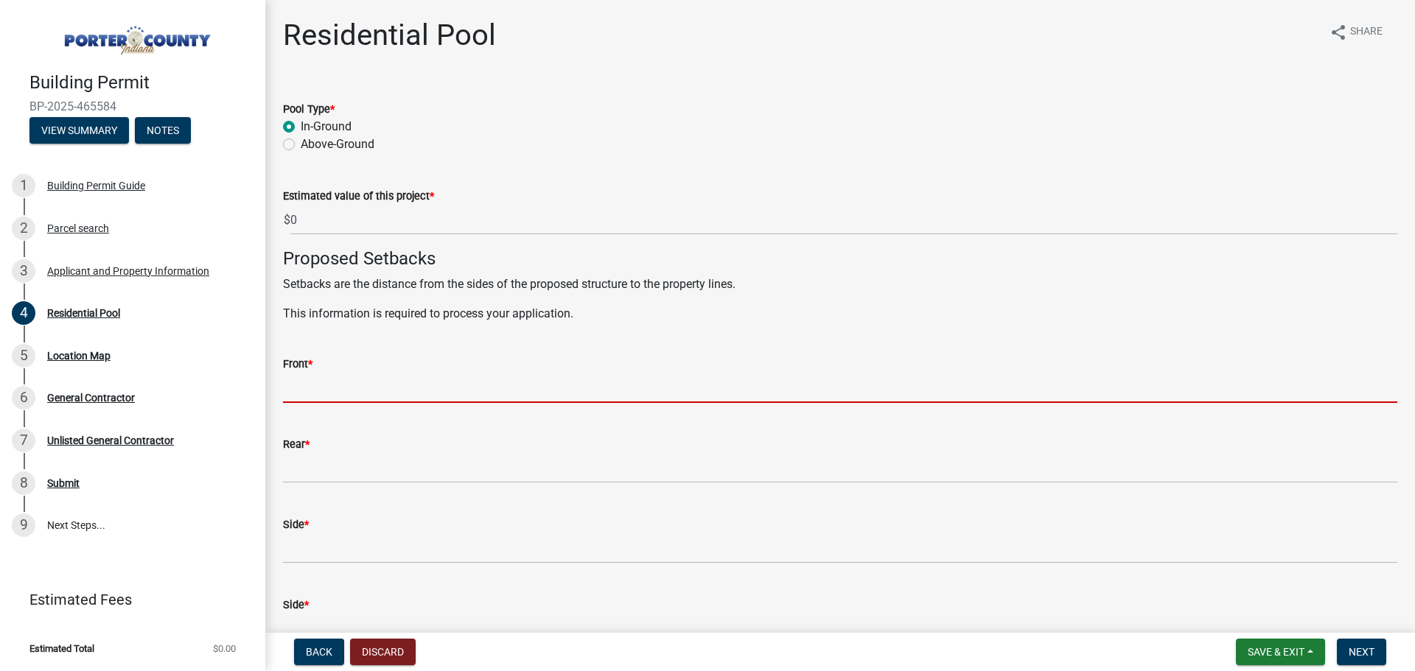
click at [315, 391] on input "Front *" at bounding box center [840, 388] width 1114 height 30
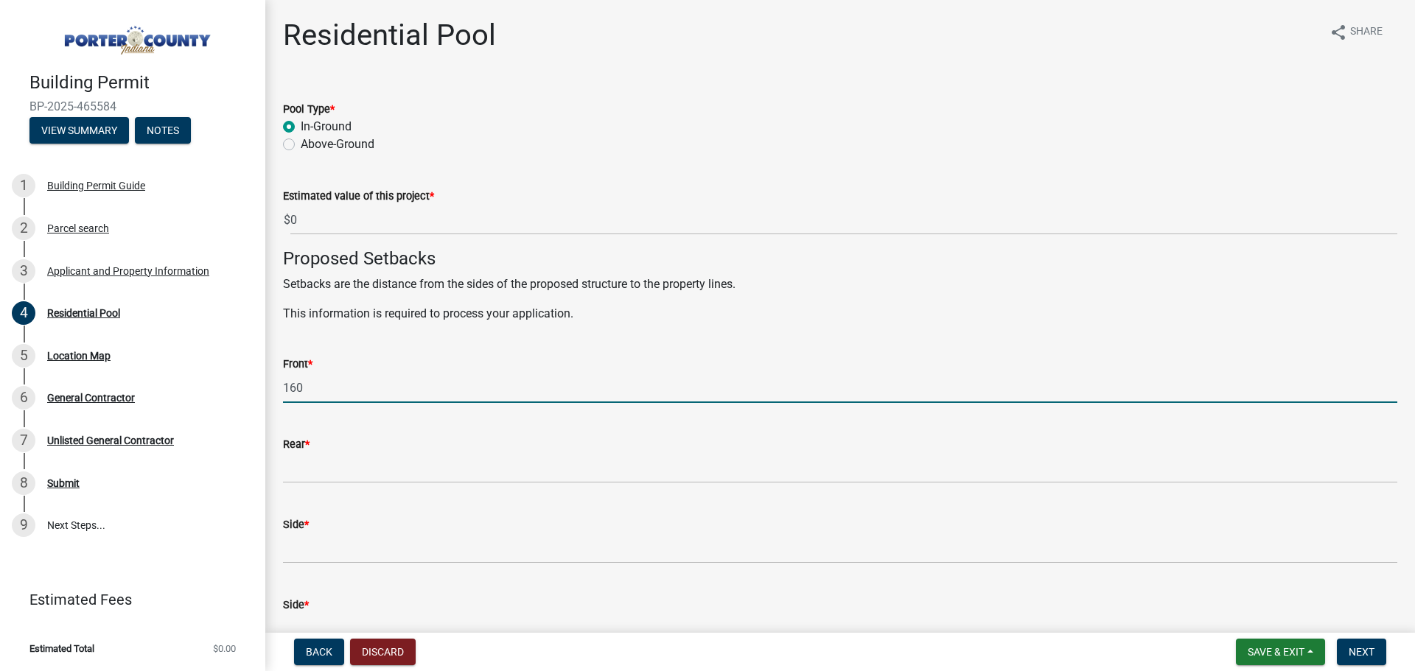
type input "160"
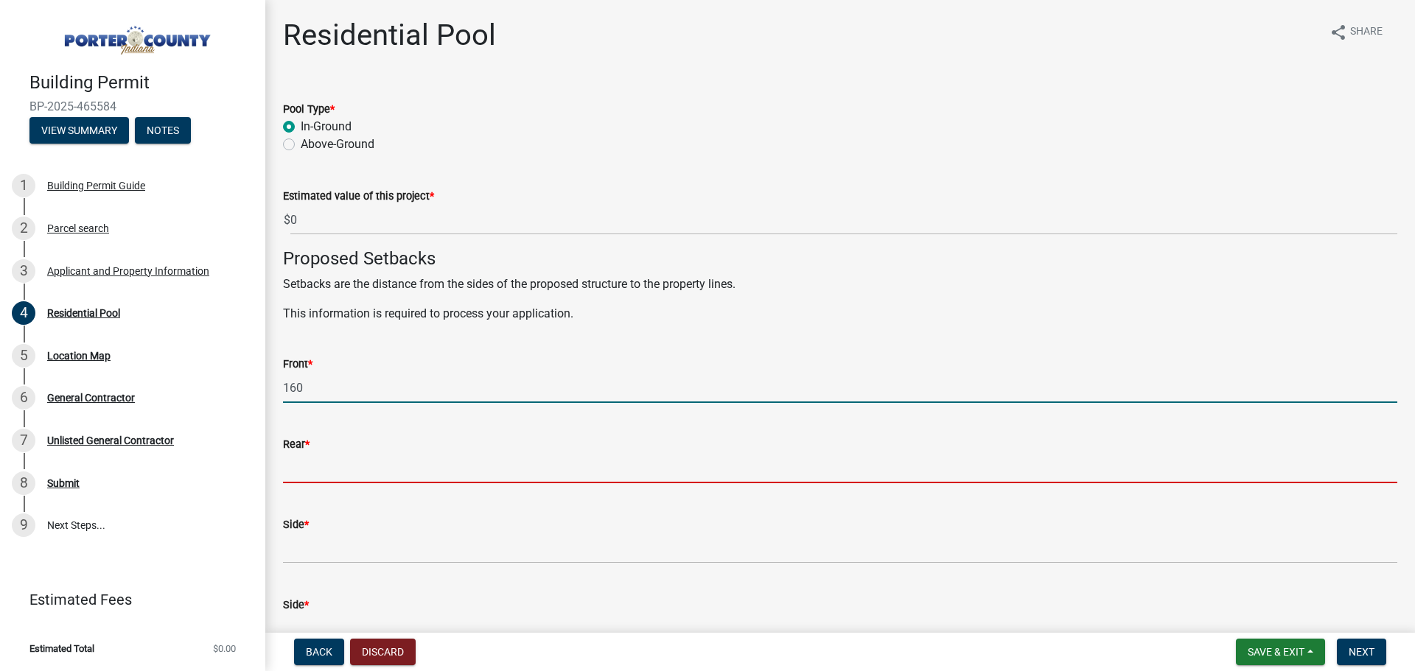
click at [390, 467] on input "Rear *" at bounding box center [840, 468] width 1114 height 30
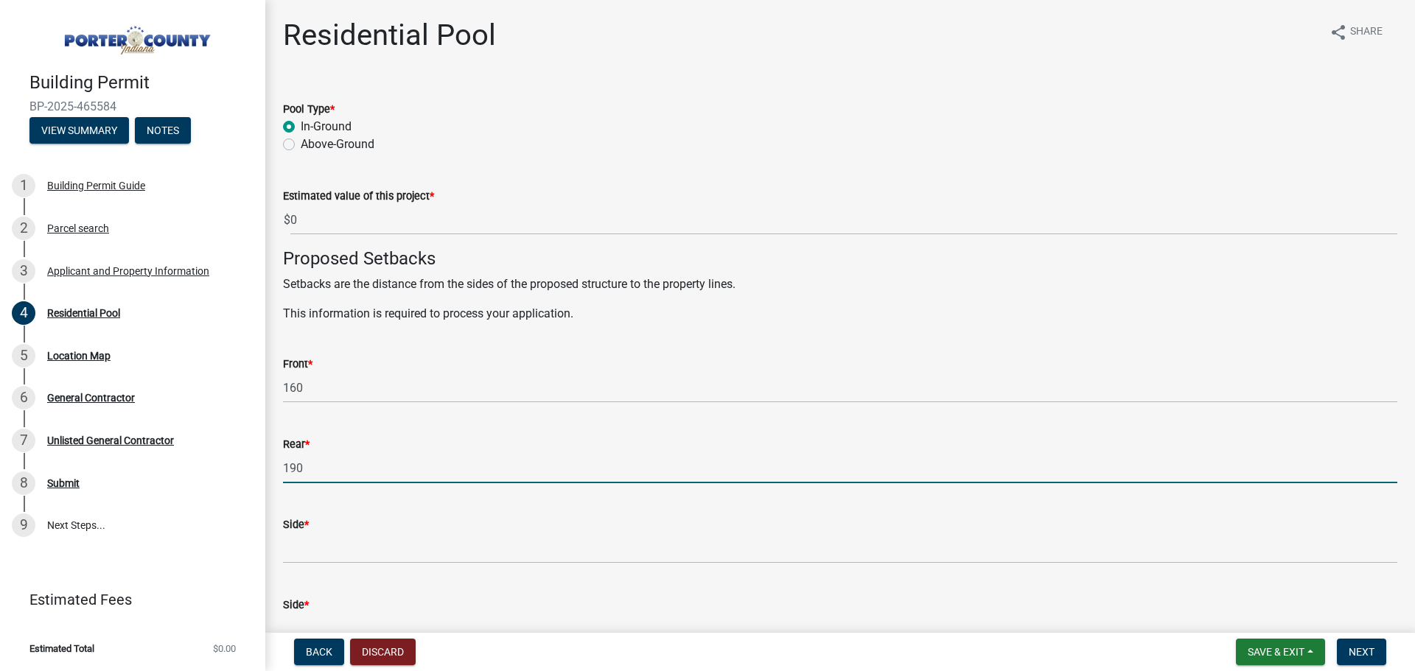
type input "190"
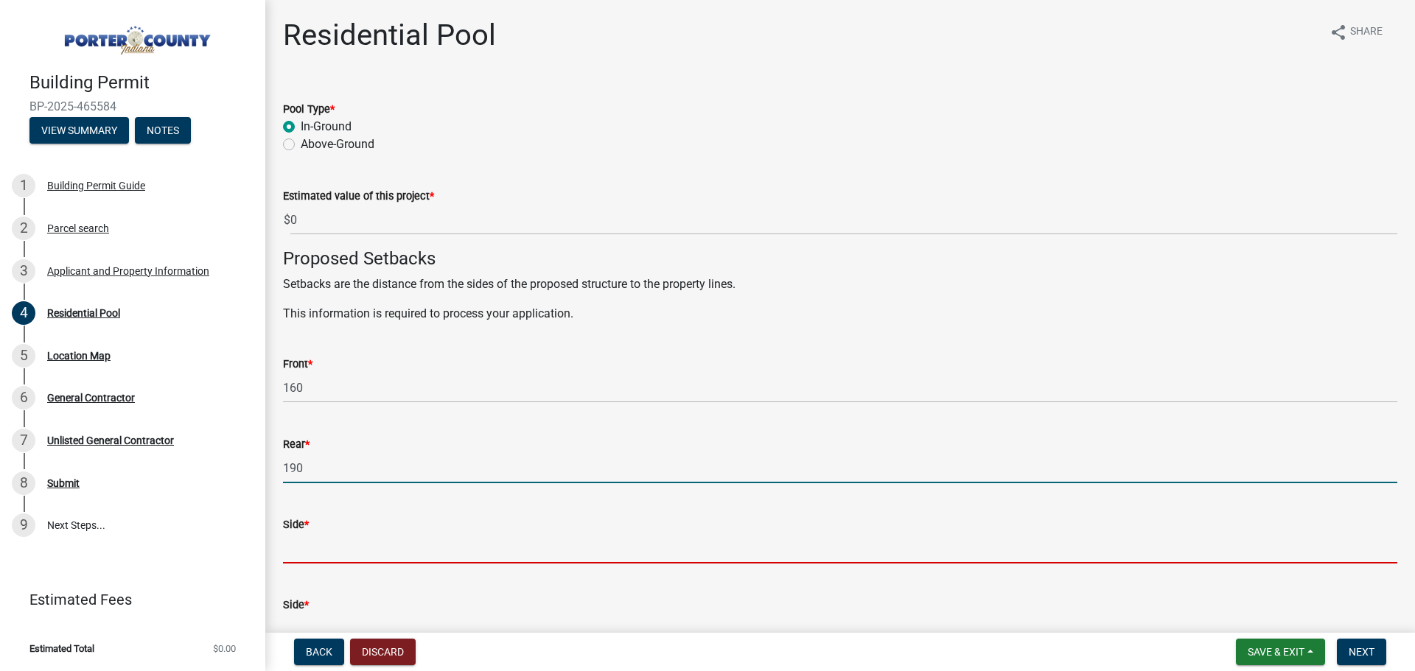
click at [405, 551] on input "Side *" at bounding box center [840, 549] width 1114 height 30
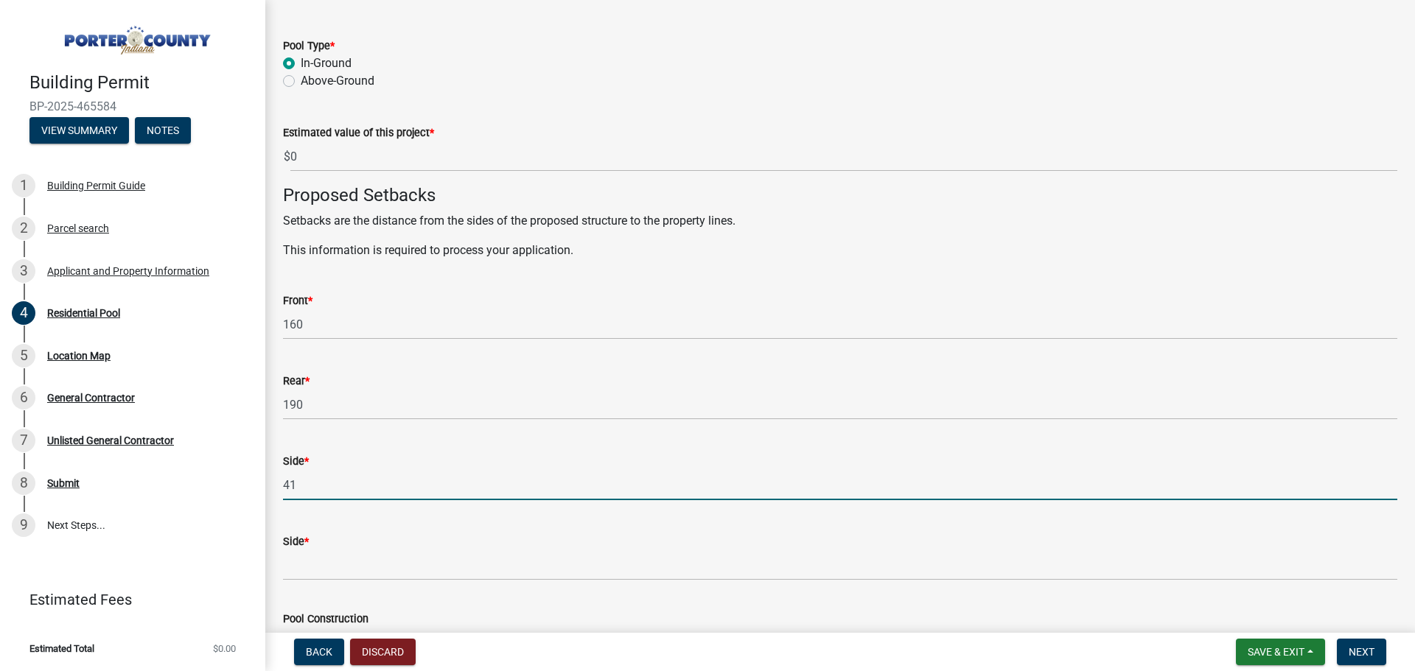
scroll to position [147, 0]
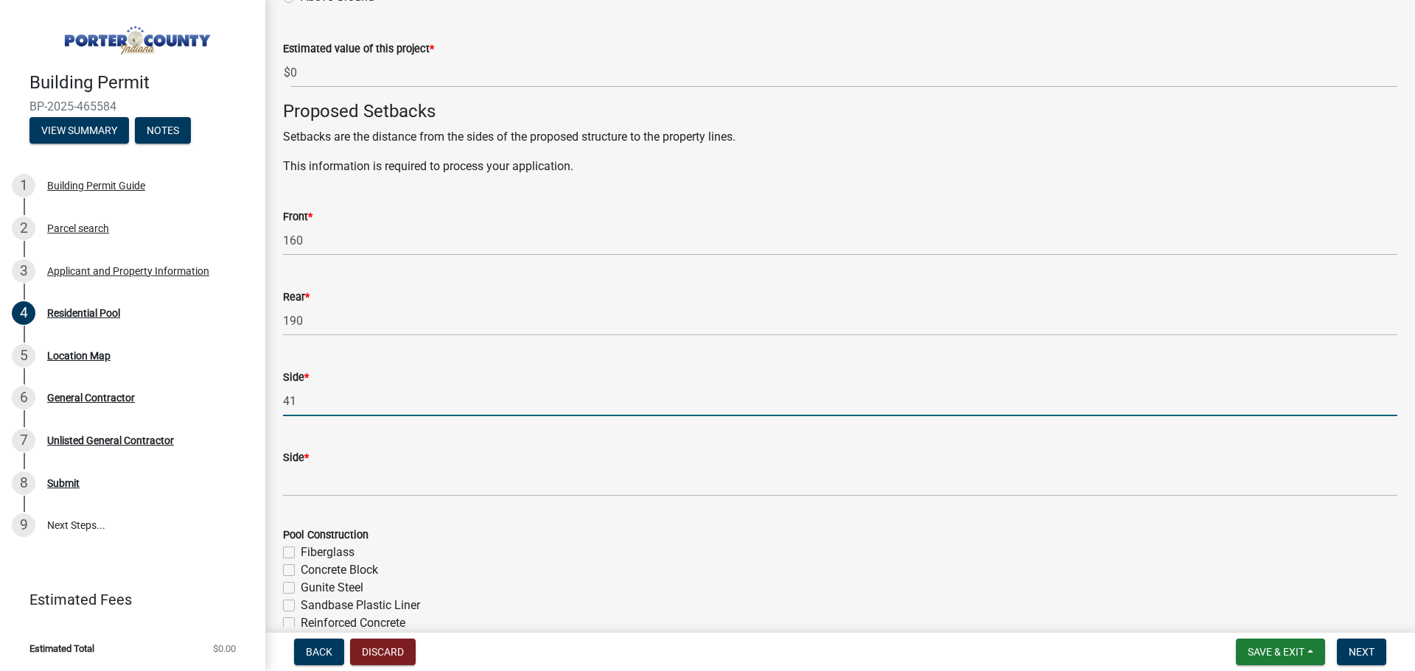
type input "41"
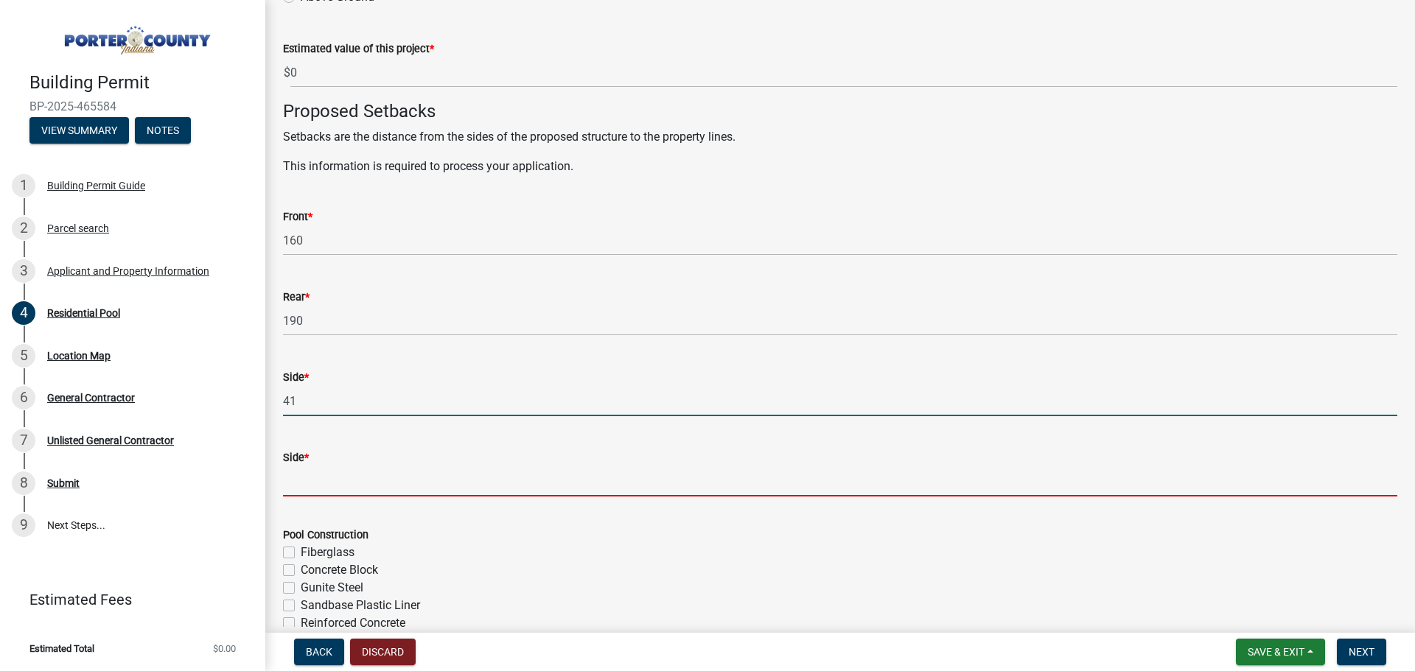
click at [347, 480] on input "Side *" at bounding box center [840, 481] width 1114 height 30
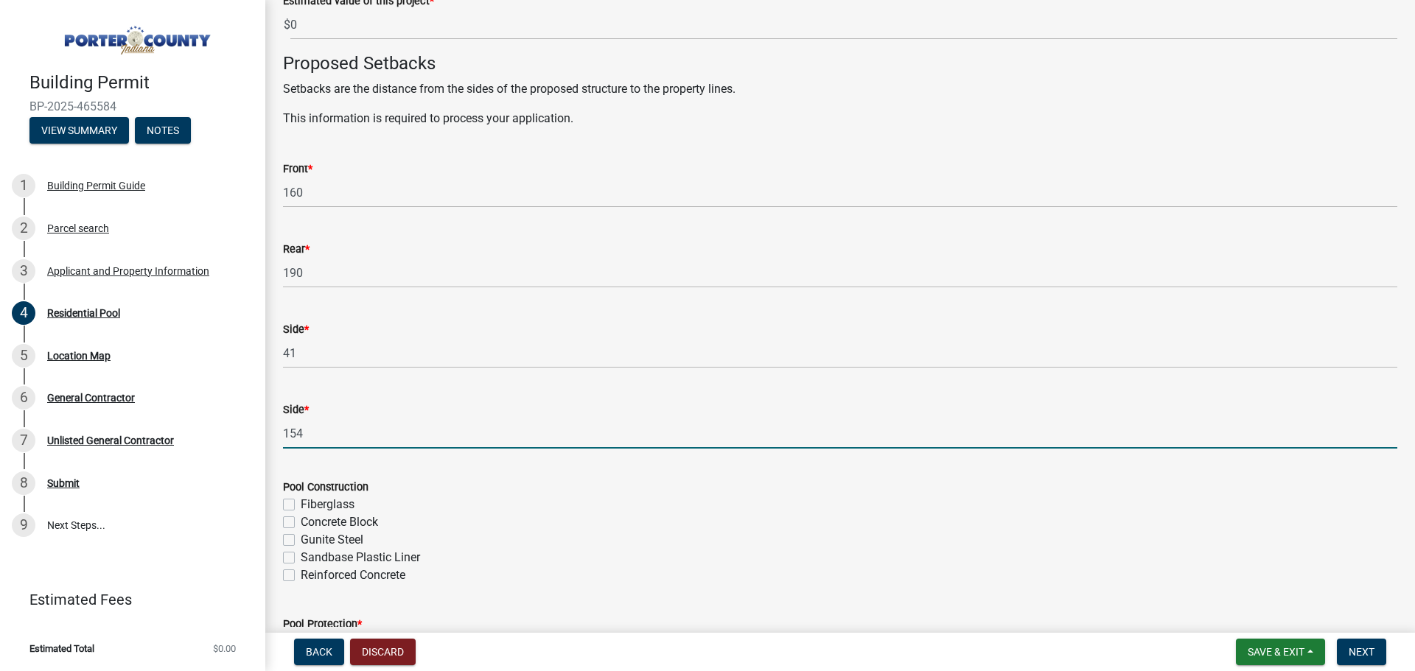
scroll to position [221, 0]
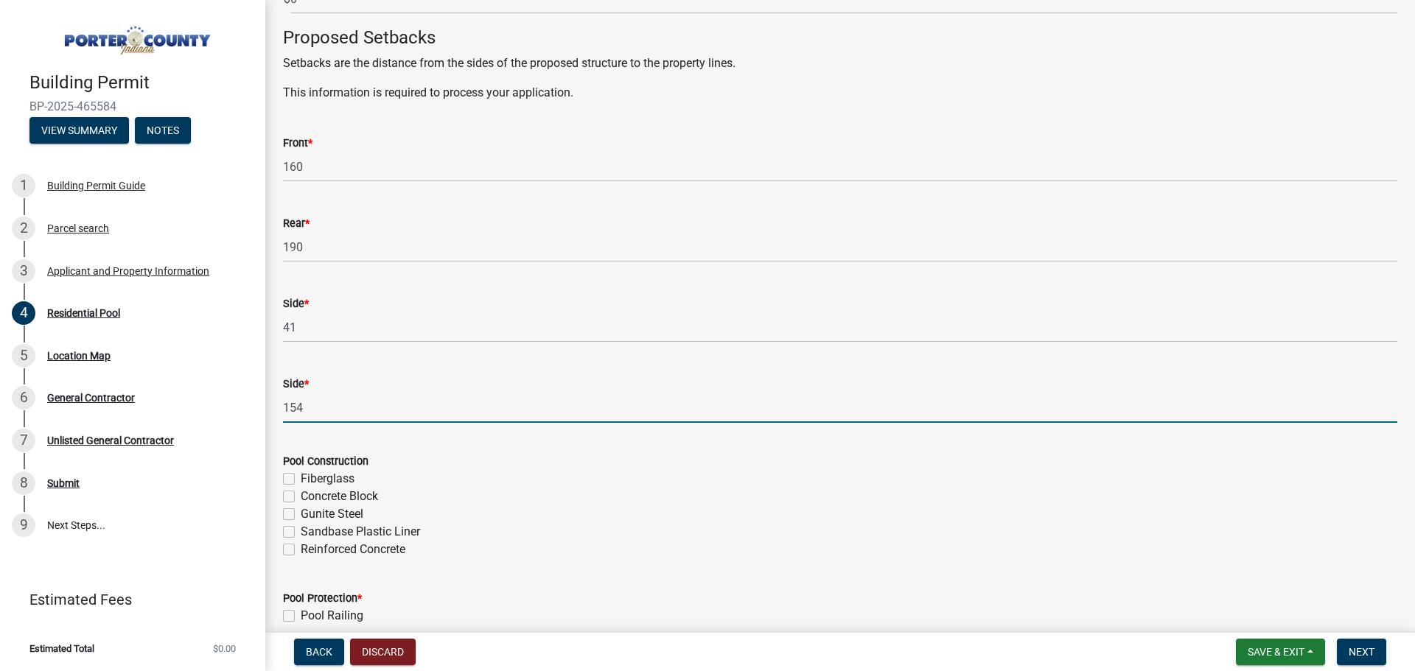
type input "154"
click at [301, 478] on label "Fiberglass" at bounding box center [328, 479] width 54 height 18
click at [301, 478] on input "Fiberglass" at bounding box center [306, 475] width 10 height 10
checkbox input "true"
checkbox input "false"
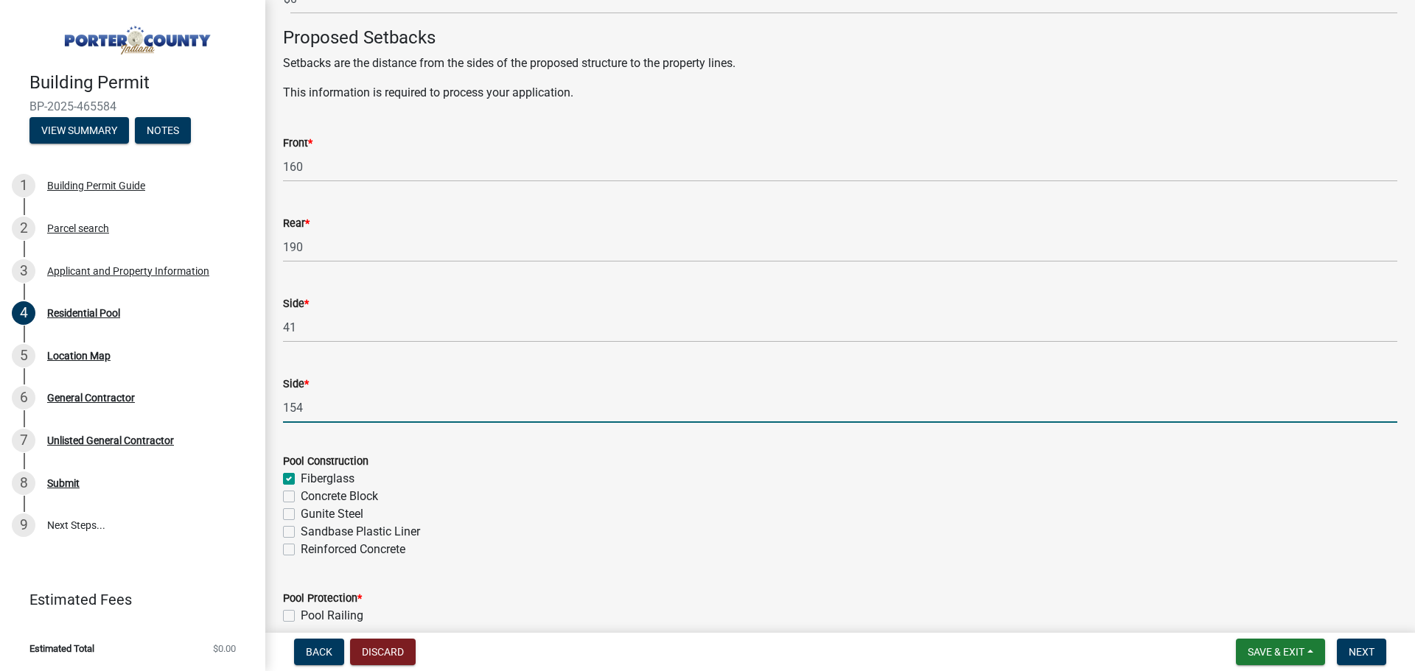
checkbox input "false"
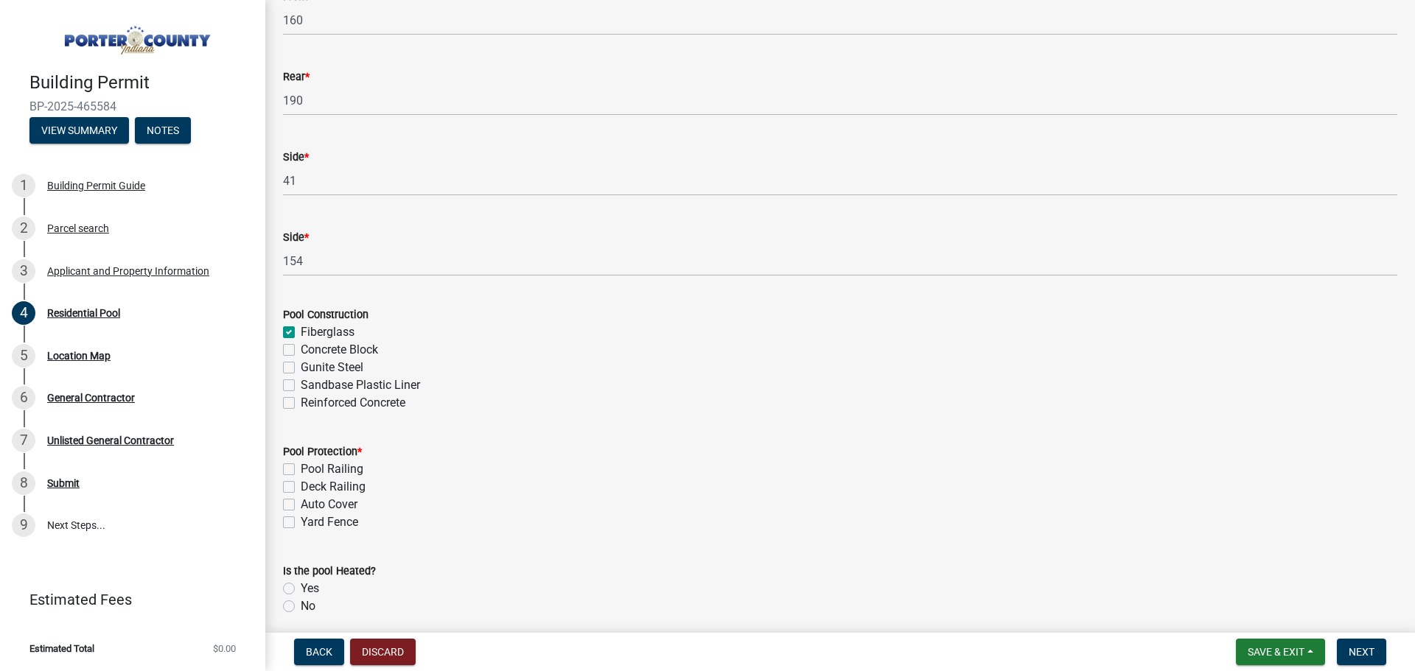
scroll to position [368, 0]
click at [301, 469] on label "Pool Railing" at bounding box center [332, 469] width 63 height 18
click at [301, 469] on input "Pool Railing" at bounding box center [306, 465] width 10 height 10
checkbox input "true"
checkbox input "false"
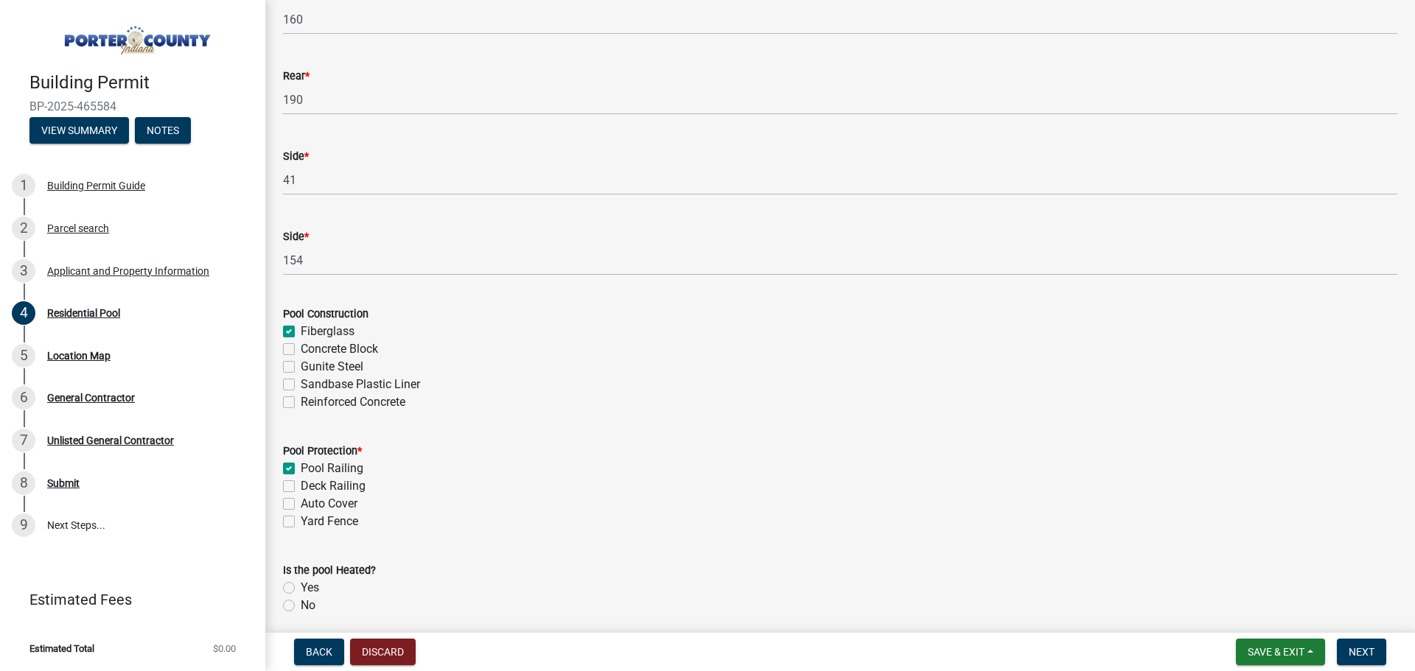
checkbox input "false"
click at [301, 468] on label "Pool Railing" at bounding box center [332, 469] width 63 height 18
click at [301, 468] on input "Pool Railing" at bounding box center [306, 465] width 10 height 10
checkbox input "false"
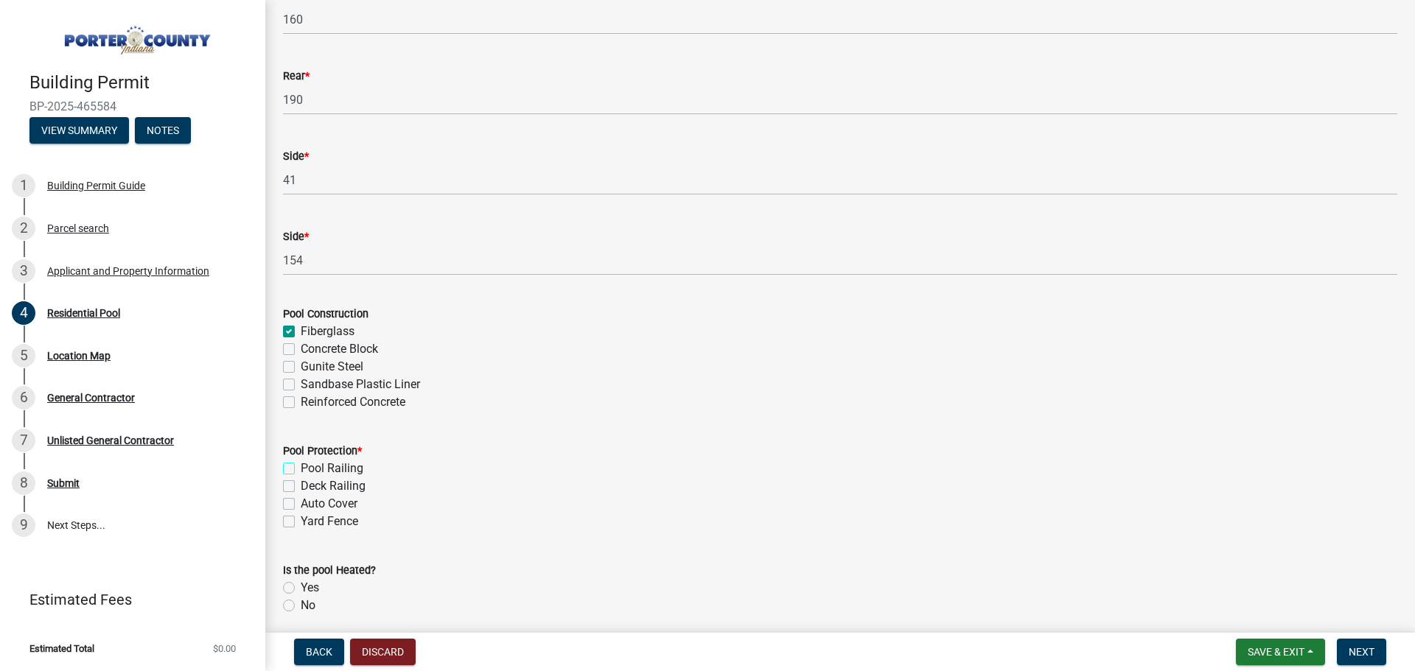
checkbox input "false"
click at [301, 487] on label "Deck Railing" at bounding box center [333, 487] width 65 height 18
click at [301, 487] on input "Deck Railing" at bounding box center [306, 483] width 10 height 10
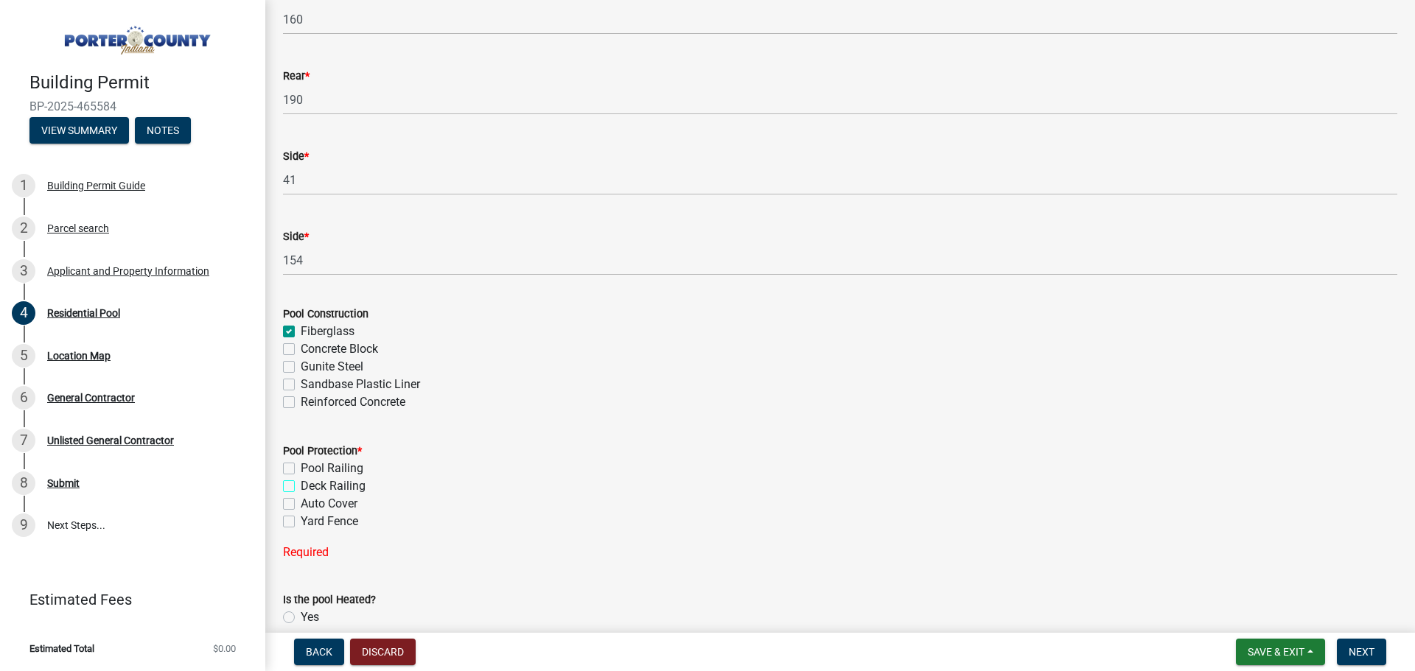
checkbox input "true"
checkbox input "false"
checkbox input "true"
checkbox input "false"
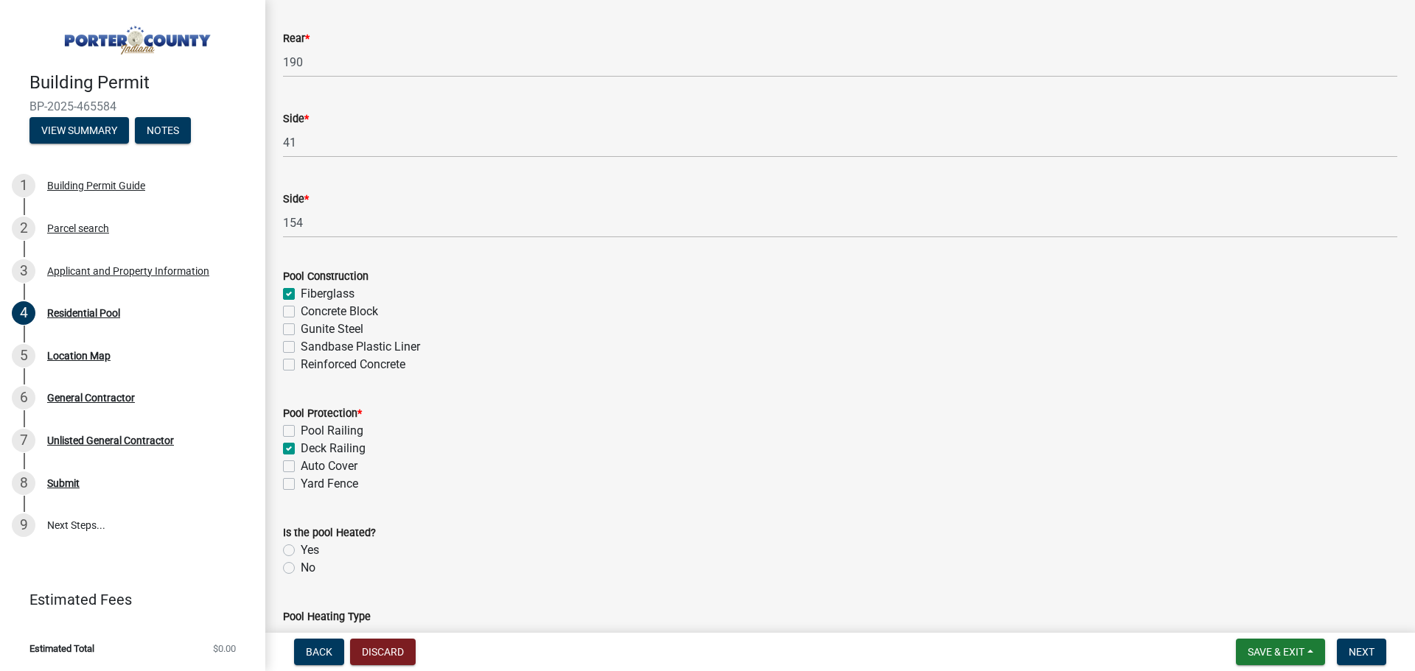
scroll to position [442, 0]
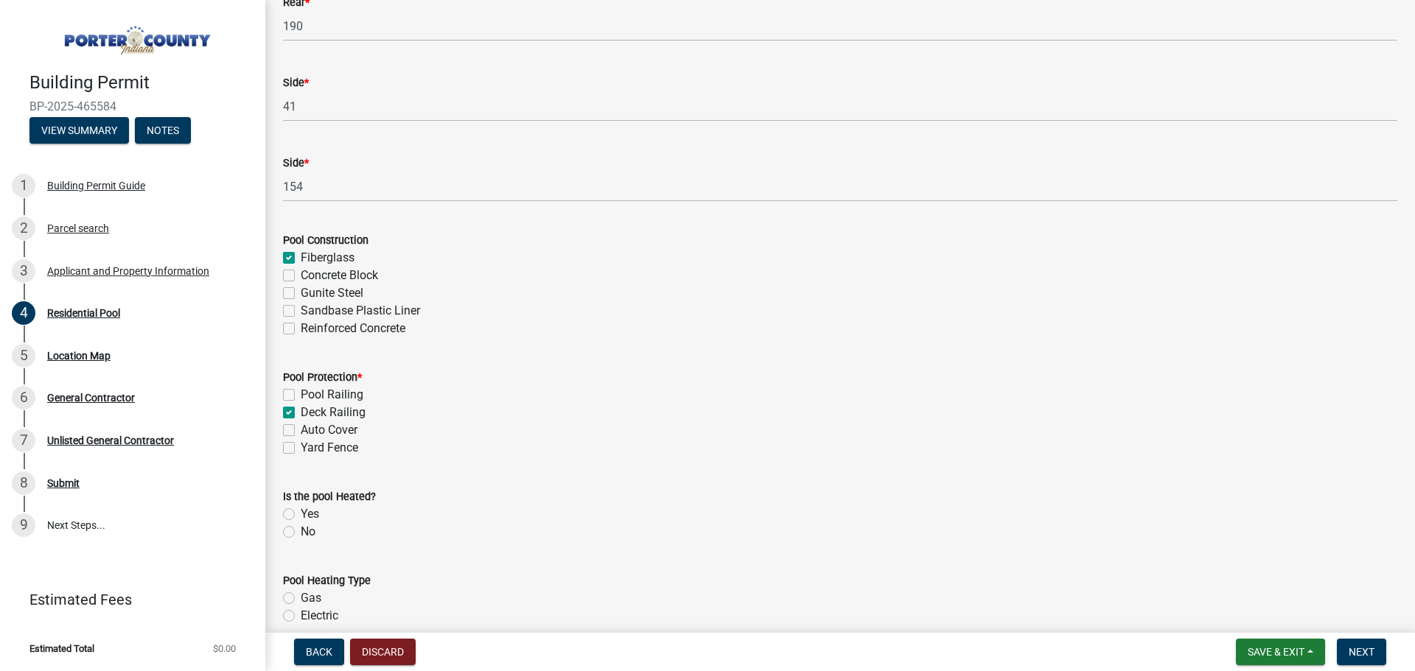
click at [301, 429] on label "Auto Cover" at bounding box center [329, 431] width 57 height 18
click at [301, 429] on input "Auto Cover" at bounding box center [306, 427] width 10 height 10
checkbox input "true"
checkbox input "false"
checkbox input "true"
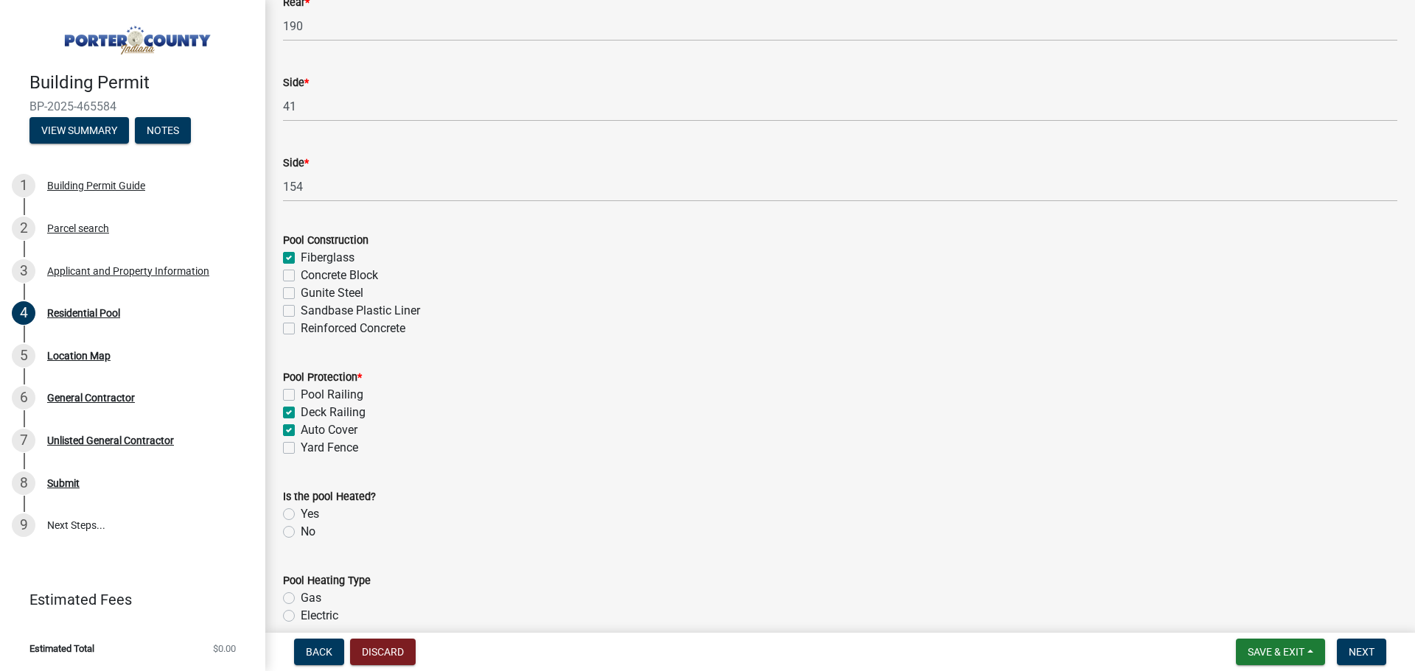
checkbox input "true"
checkbox input "false"
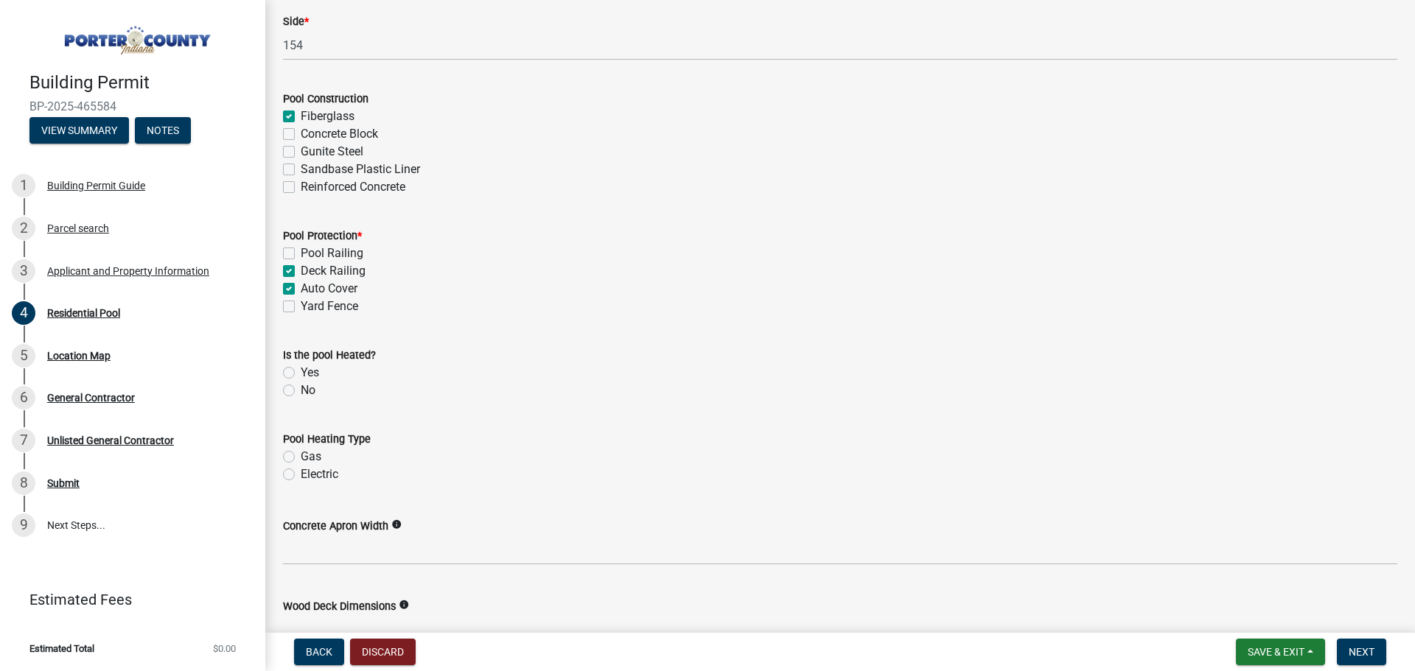
scroll to position [590, 0]
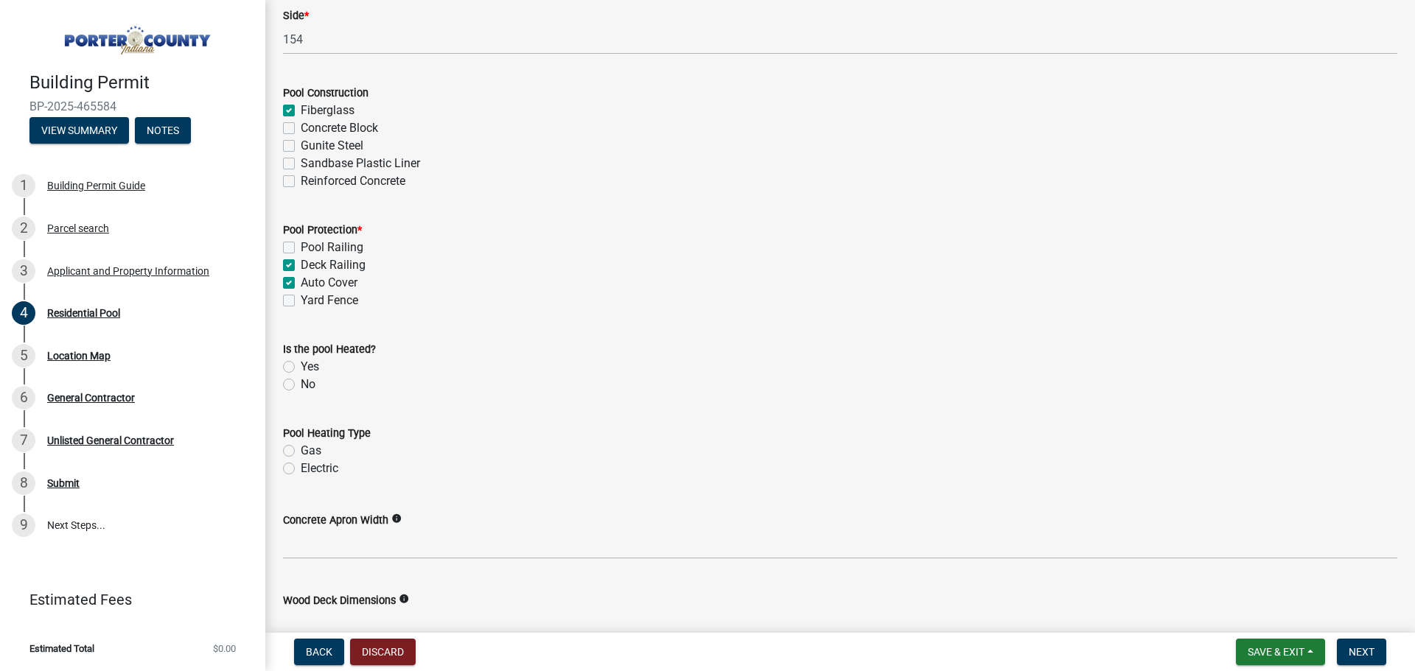
click at [301, 368] on label "Yes" at bounding box center [310, 367] width 18 height 18
click at [301, 368] on input "Yes" at bounding box center [306, 363] width 10 height 10
radio input "true"
click at [301, 444] on label "Gas" at bounding box center [311, 451] width 21 height 18
click at [301, 444] on input "Gas" at bounding box center [306, 447] width 10 height 10
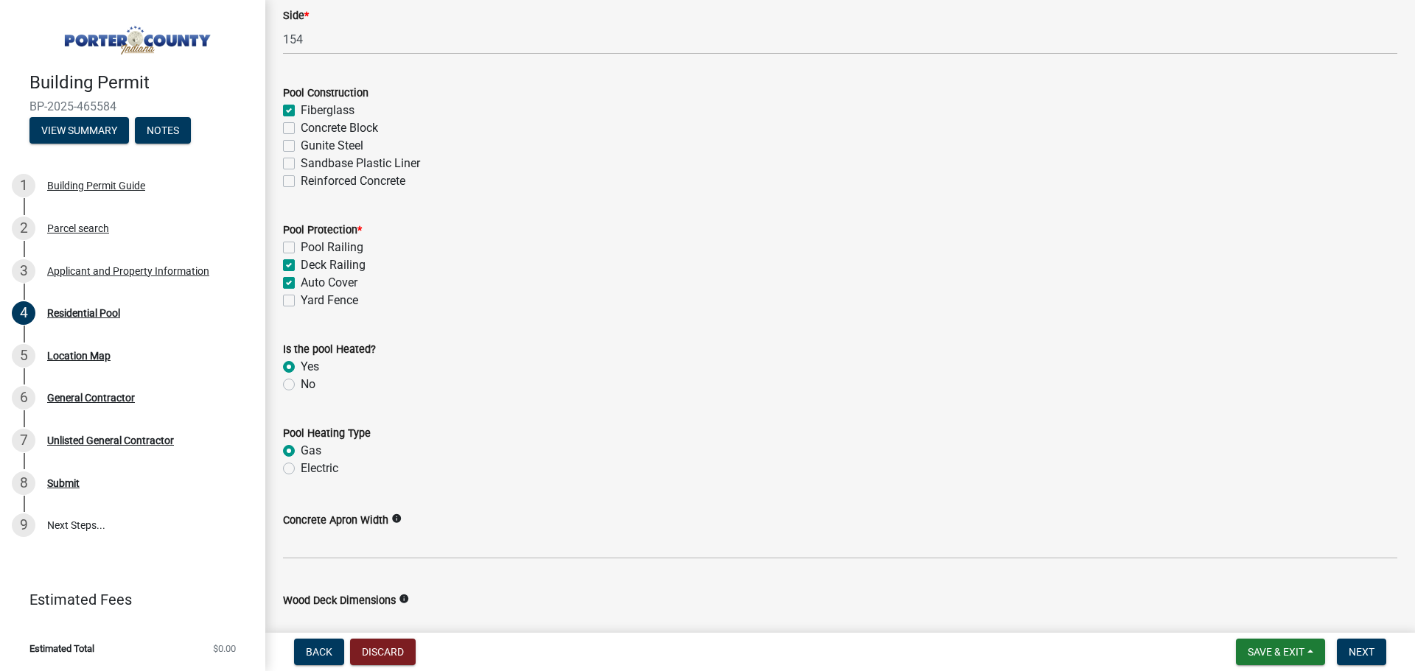
radio input "true"
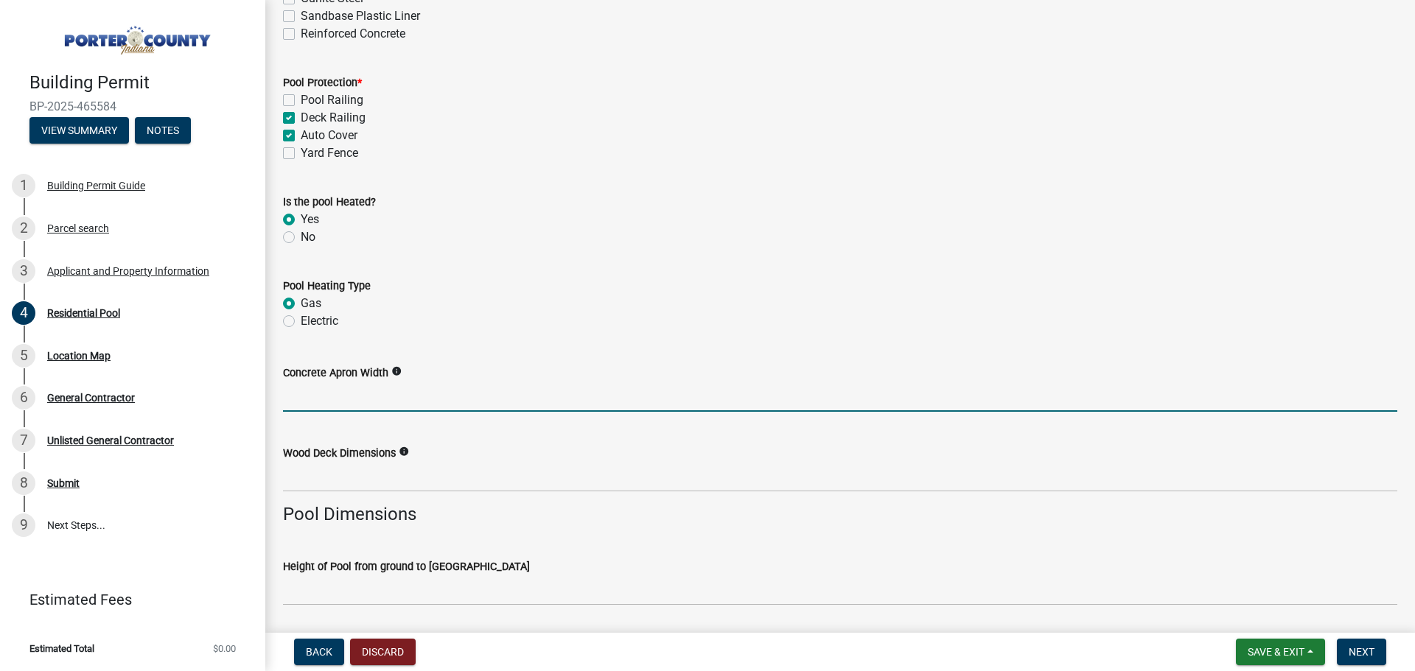
click at [360, 404] on input "Concrete Apron Width" at bounding box center [840, 397] width 1114 height 30
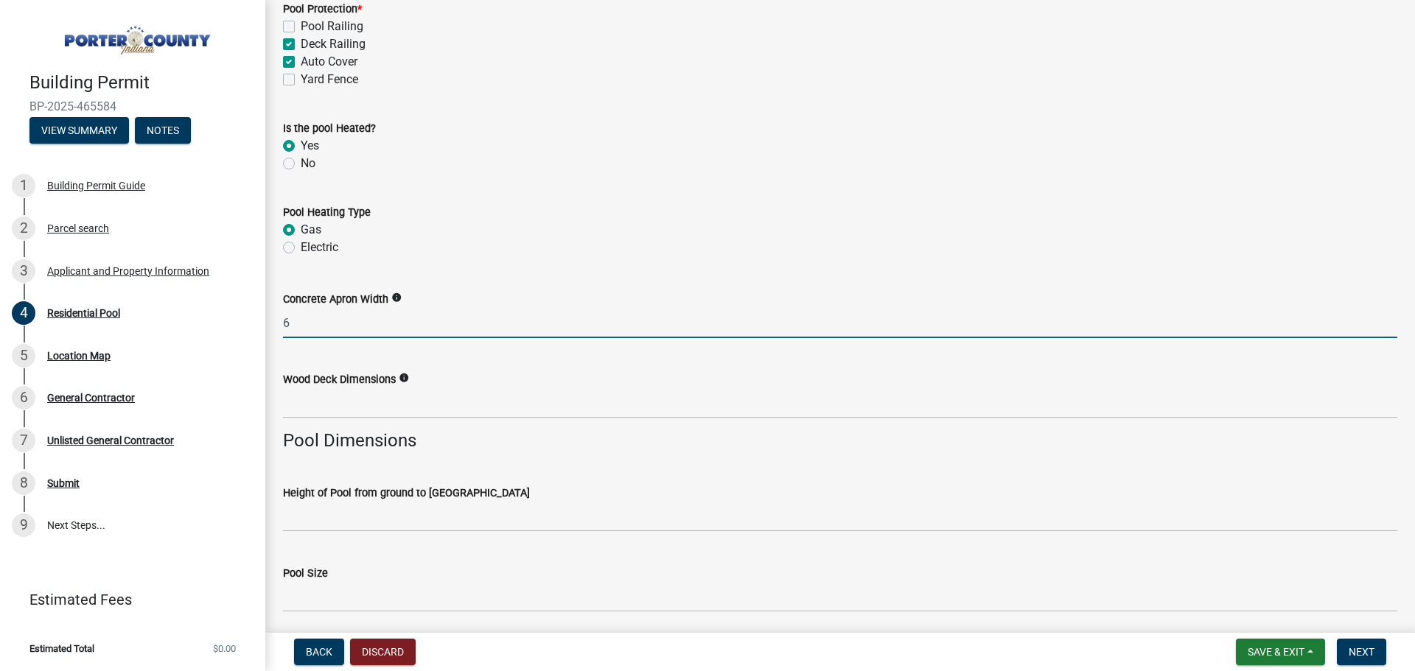
scroll to position [884, 0]
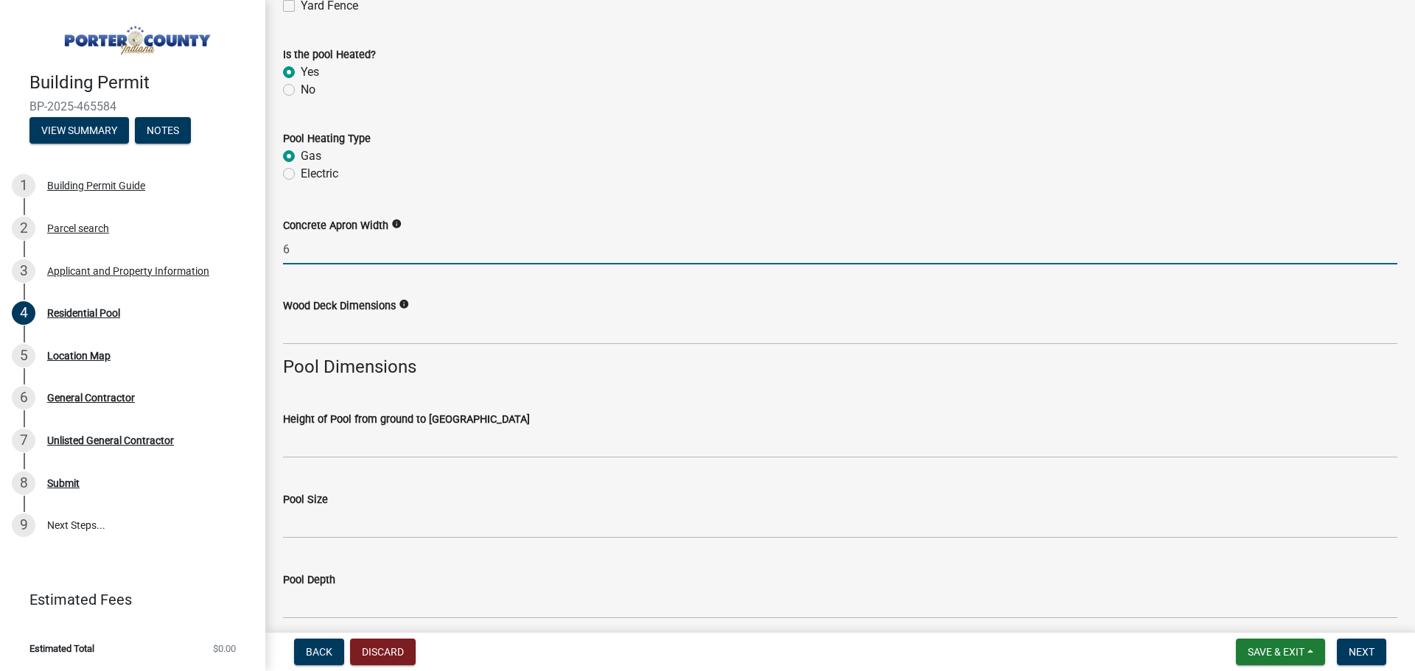
type input "6"
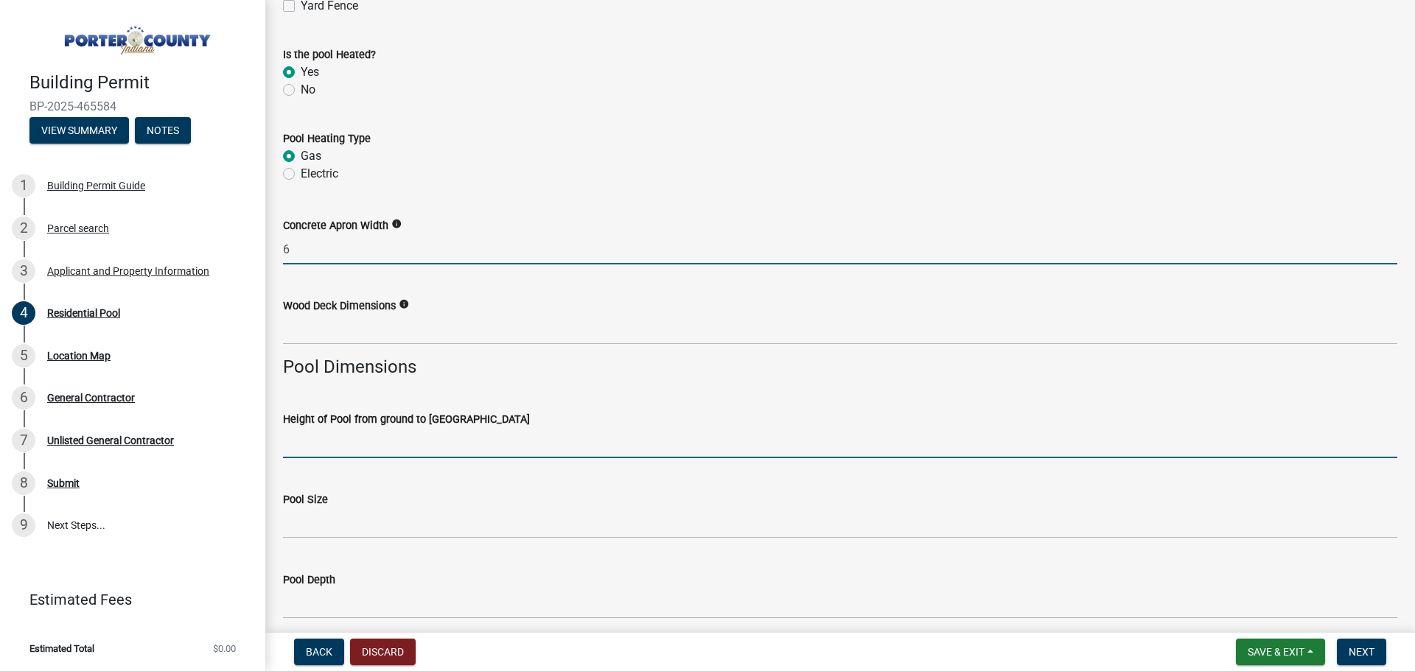
click at [374, 445] on input "Height of Pool from ground to [GEOGRAPHIC_DATA]" at bounding box center [840, 443] width 1114 height 30
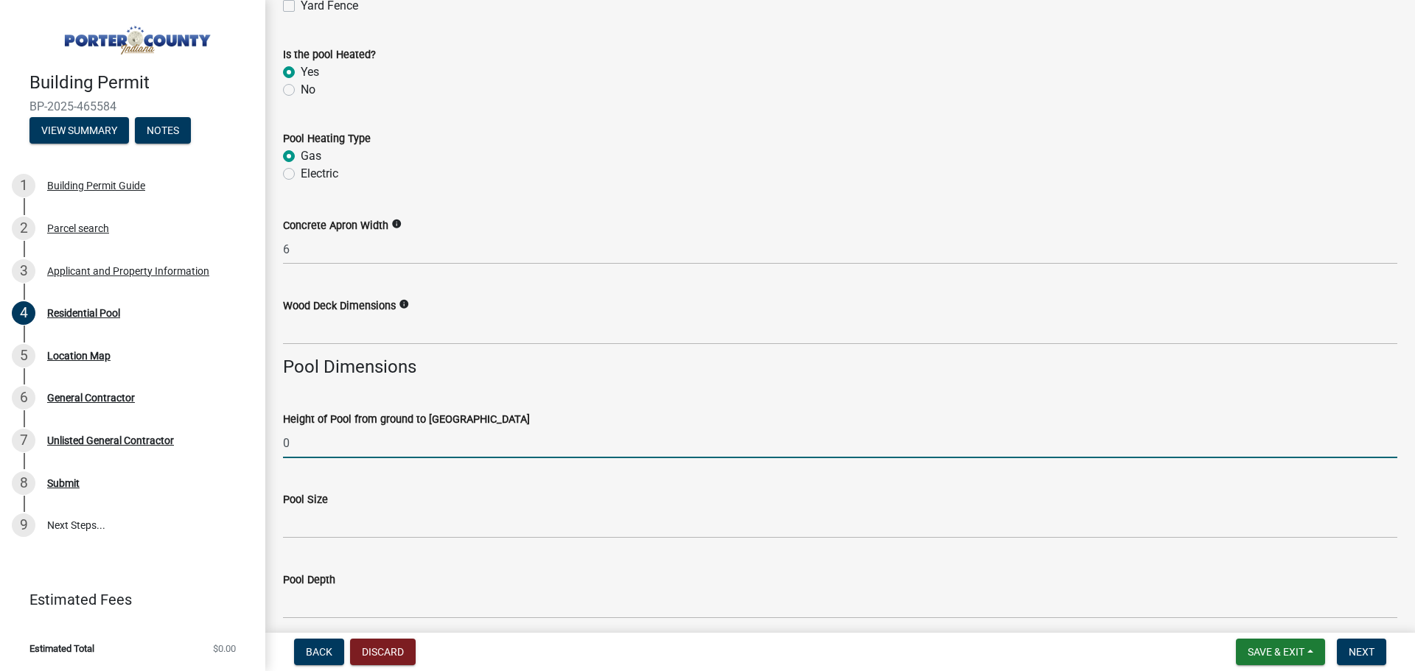
type input "0"
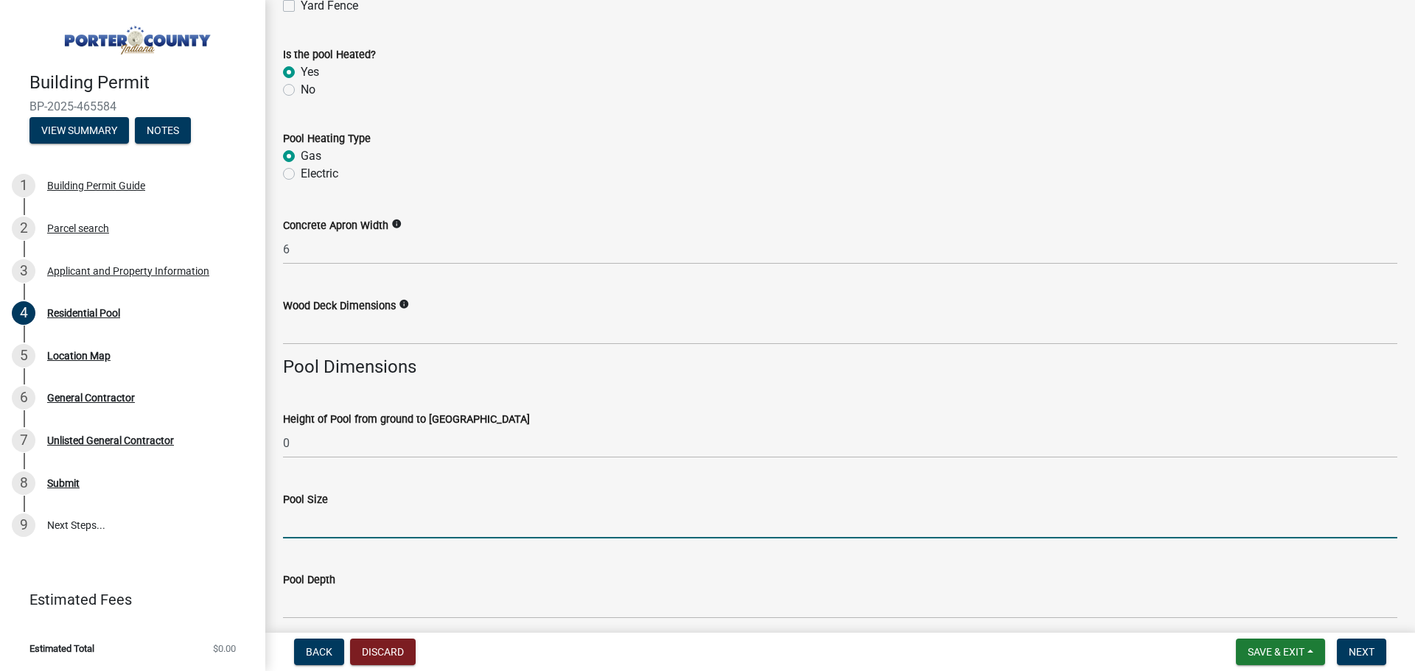
click at [345, 531] on input "Pool Size" at bounding box center [840, 523] width 1114 height 30
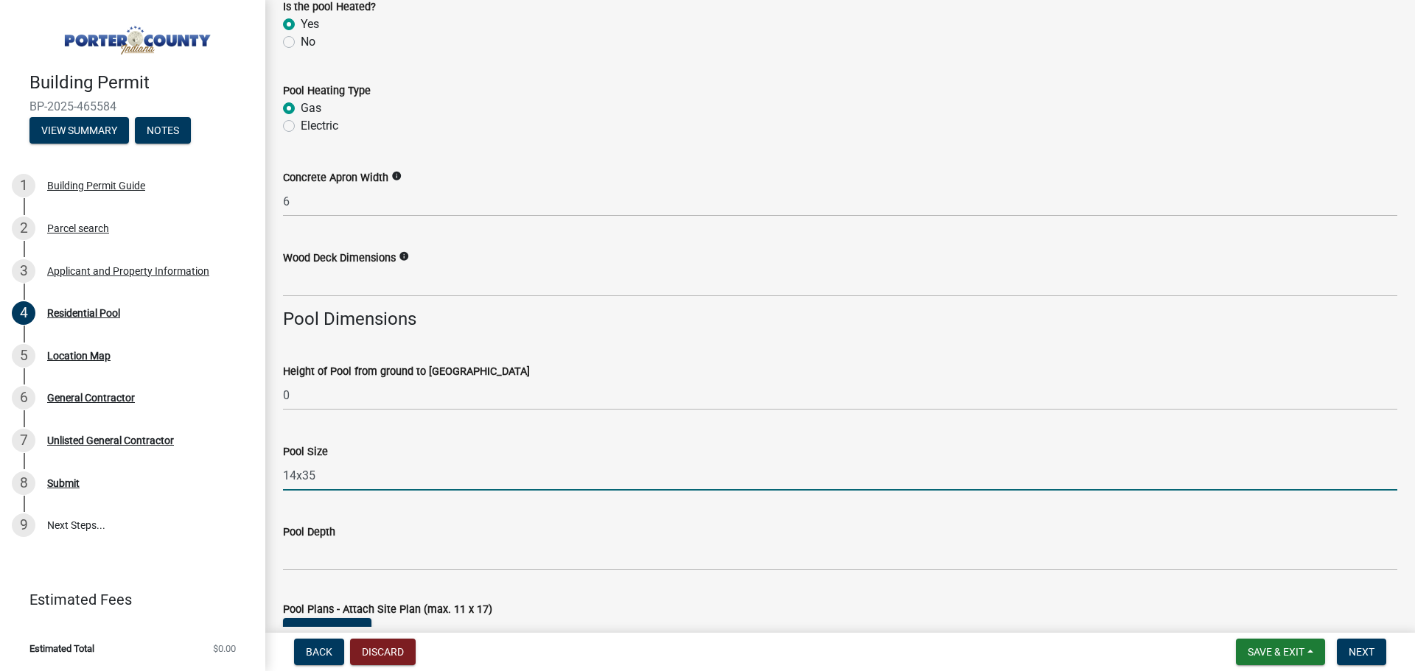
scroll to position [958, 0]
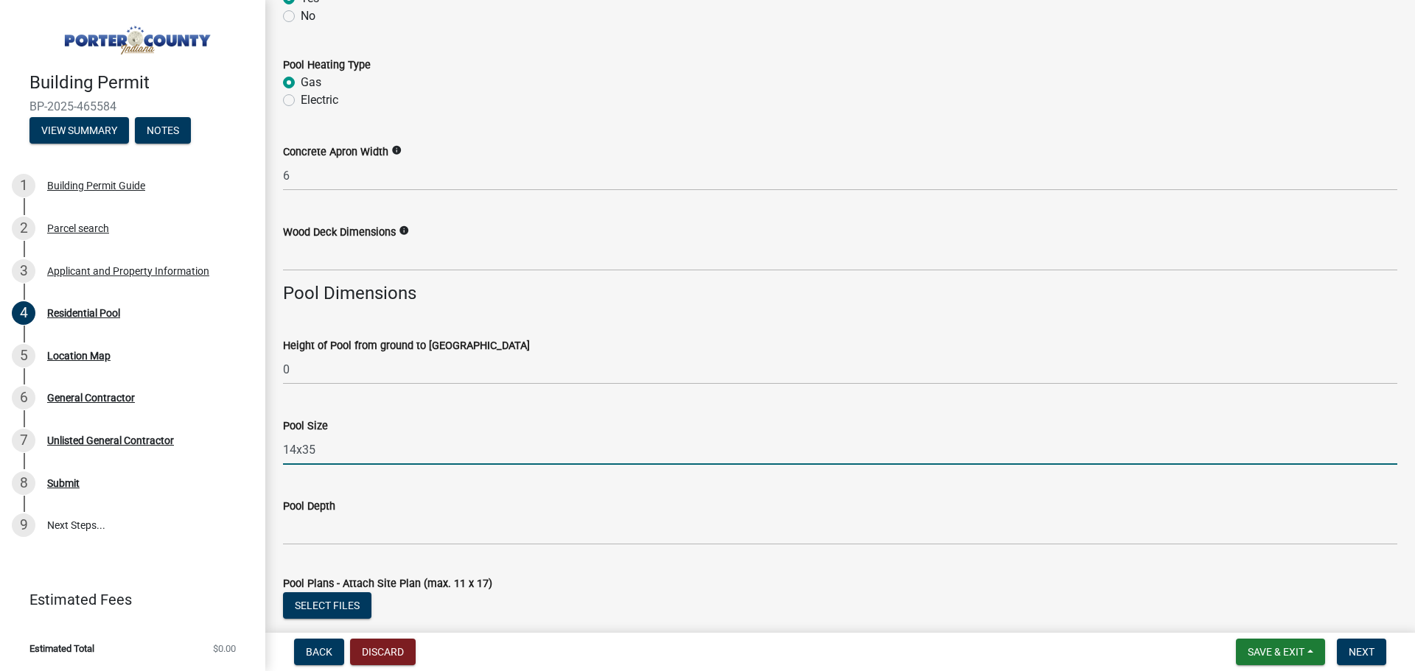
type input "14x35"
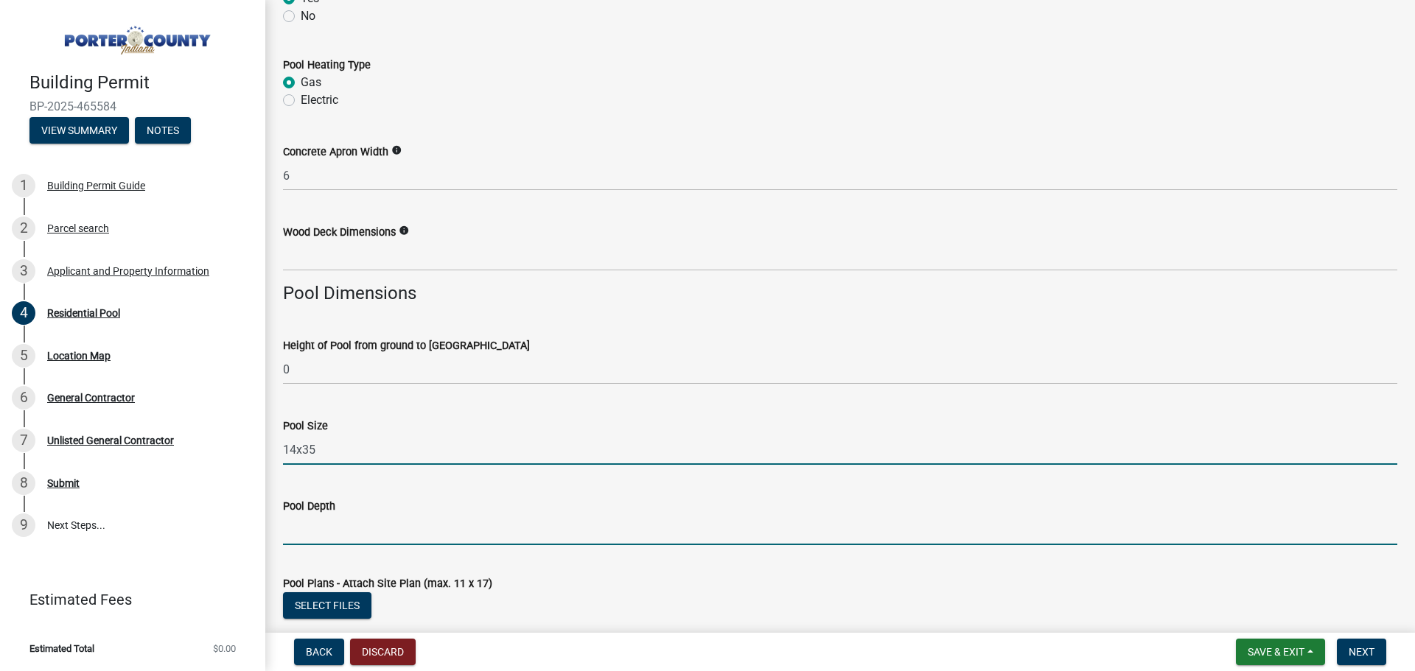
click at [323, 534] on input "Pool Depth" at bounding box center [840, 530] width 1114 height 30
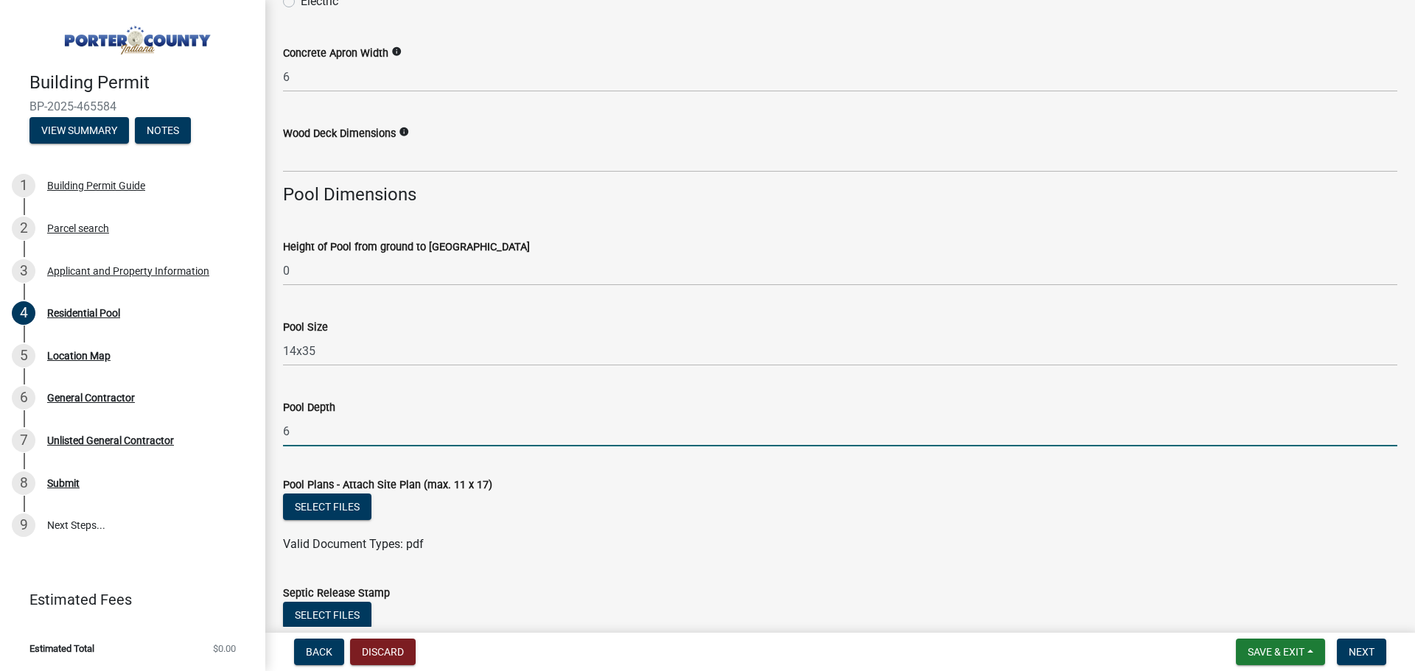
scroll to position [1179, 0]
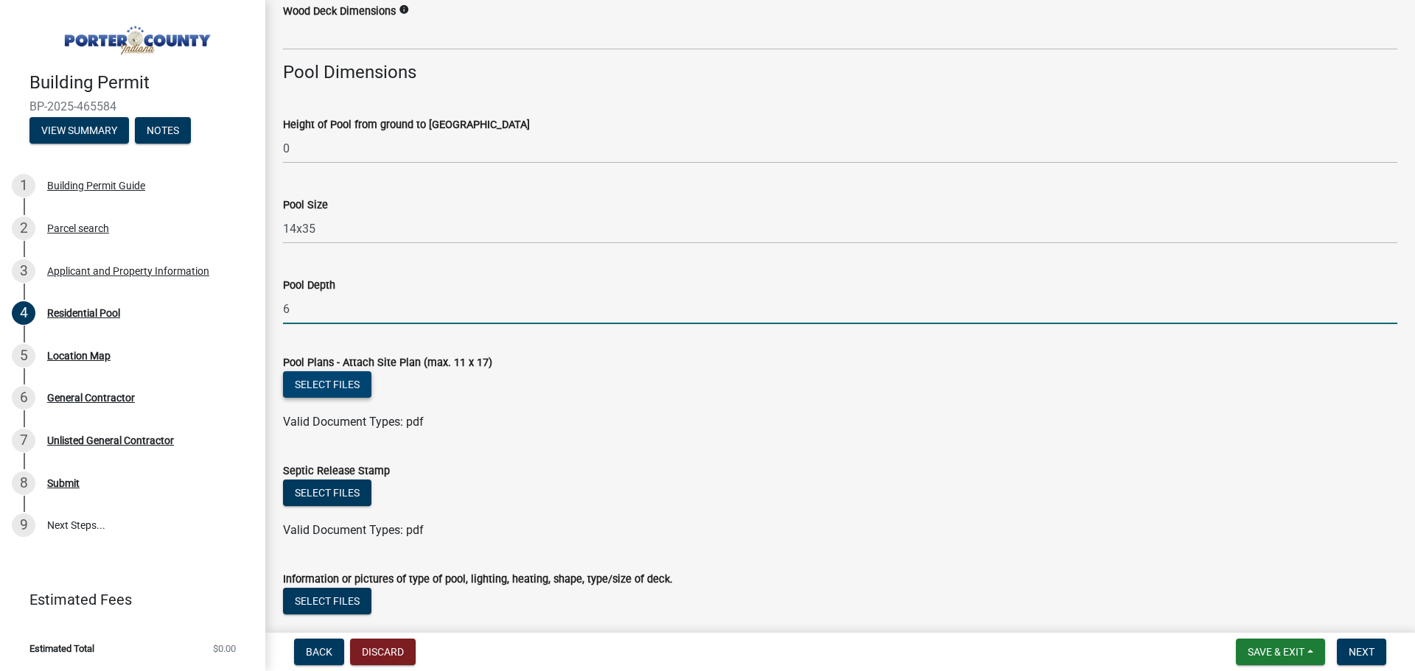
type input "6"
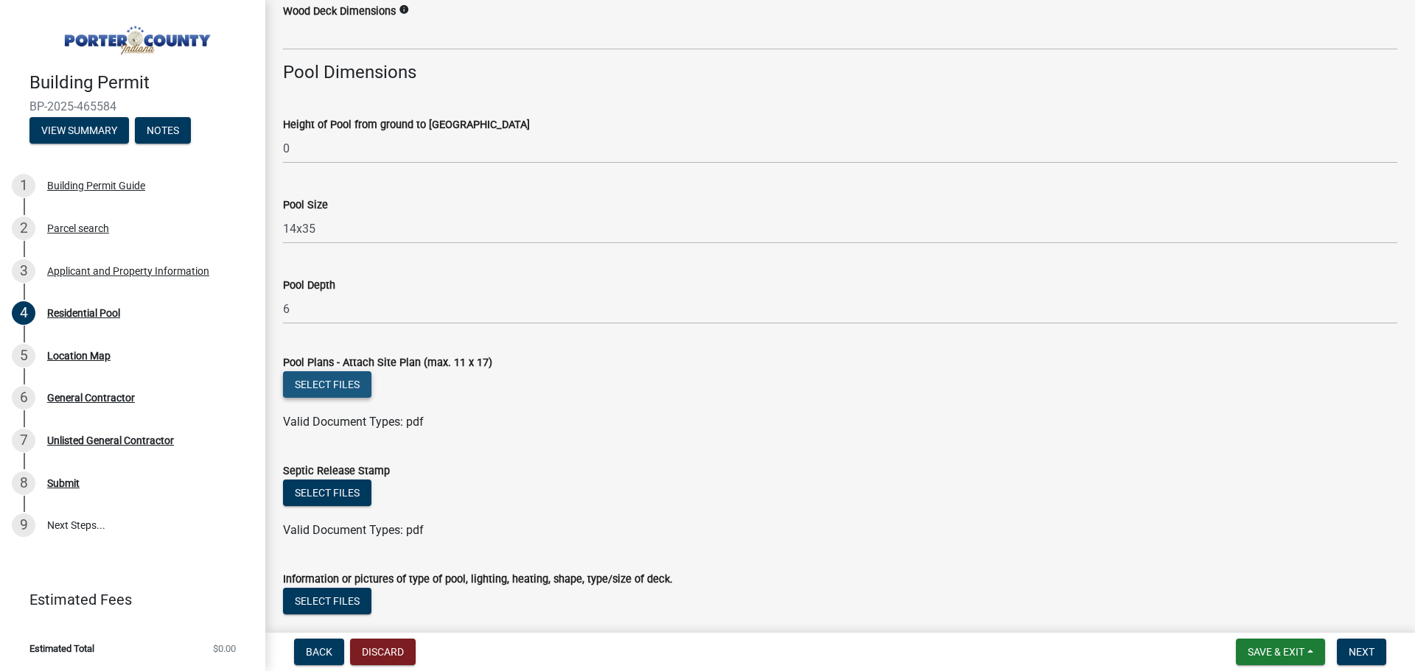
click at [323, 380] on button "Select files" at bounding box center [327, 384] width 88 height 27
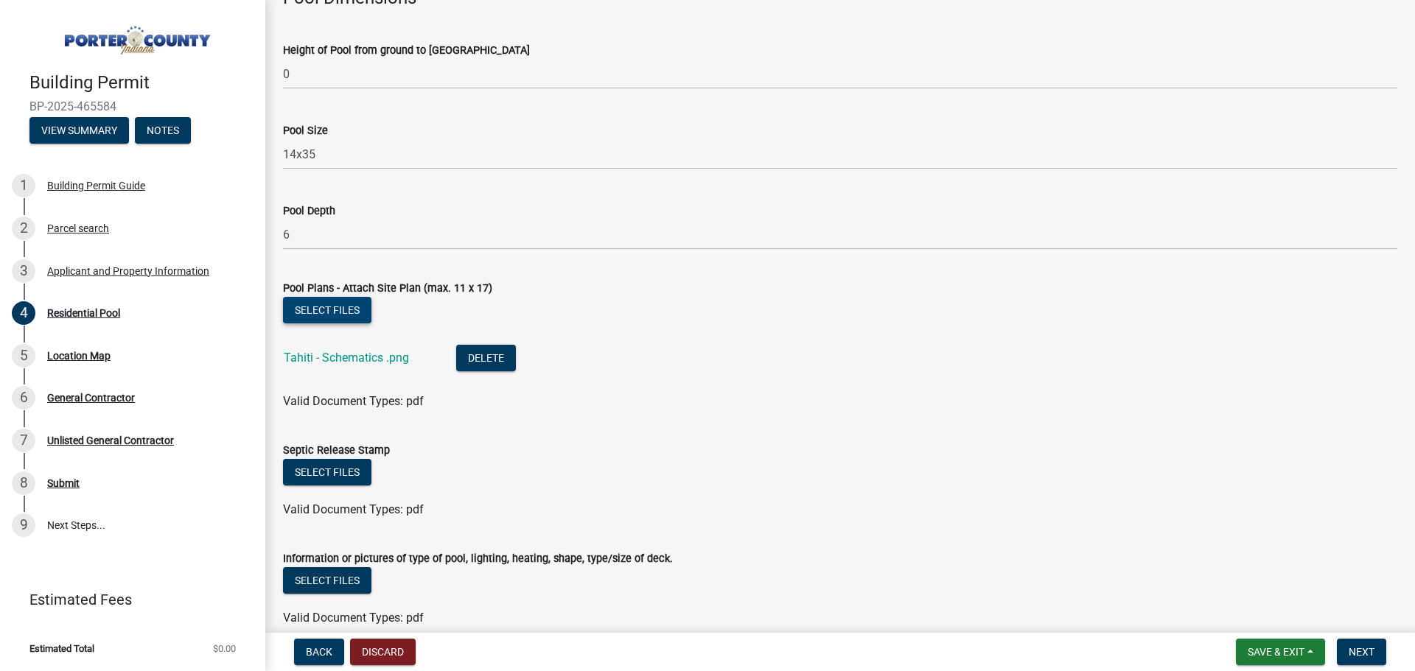
scroll to position [1324, 0]
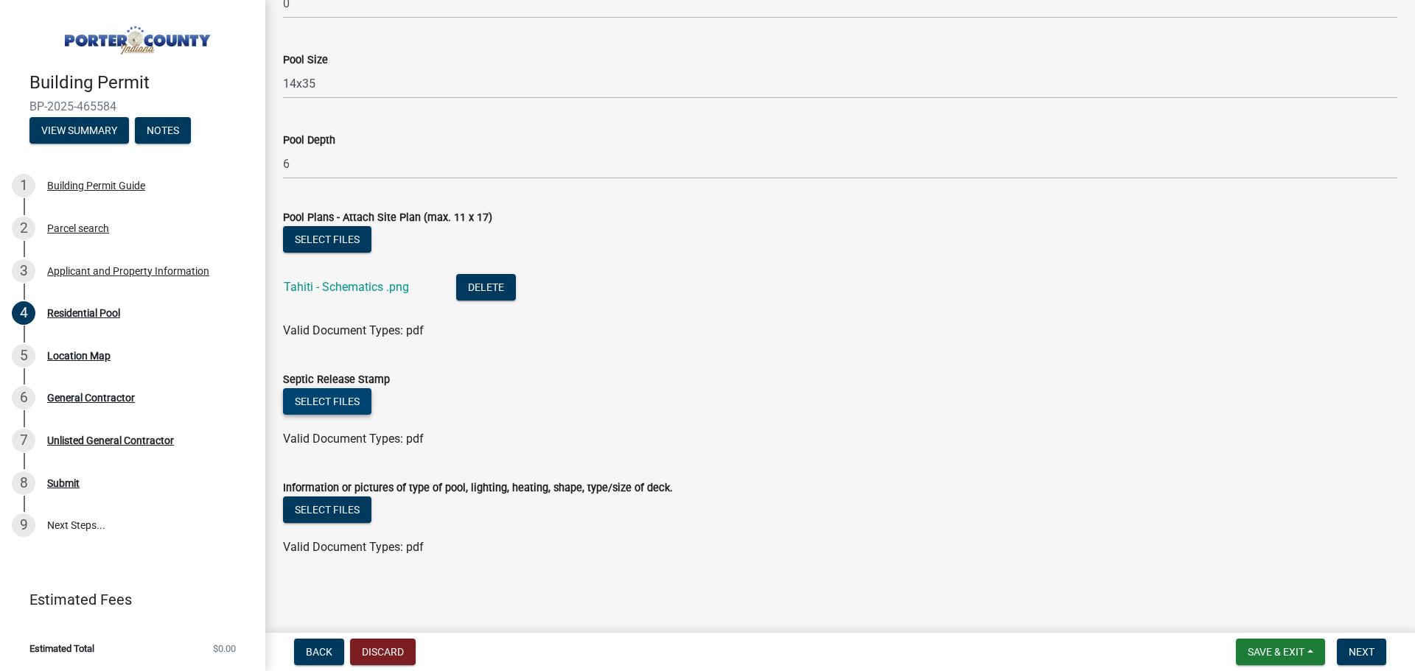
click at [346, 405] on button "Select files" at bounding box center [327, 401] width 88 height 27
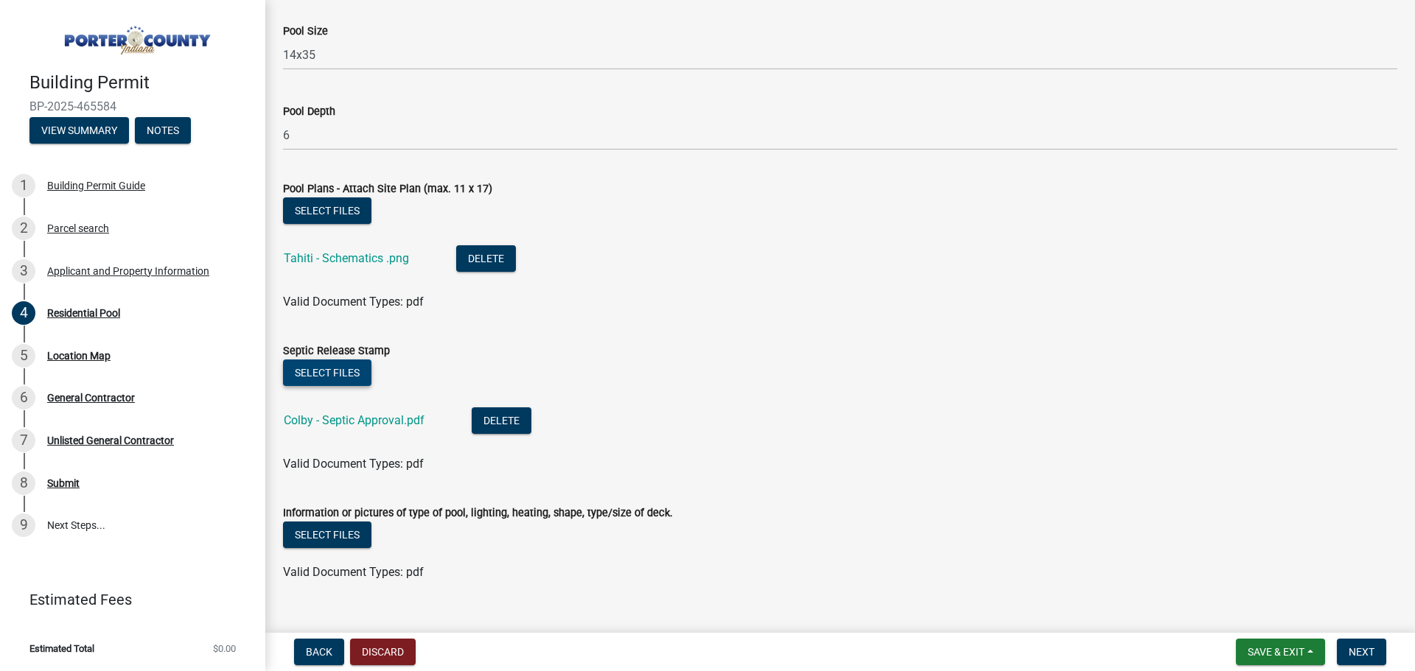
scroll to position [1378, 0]
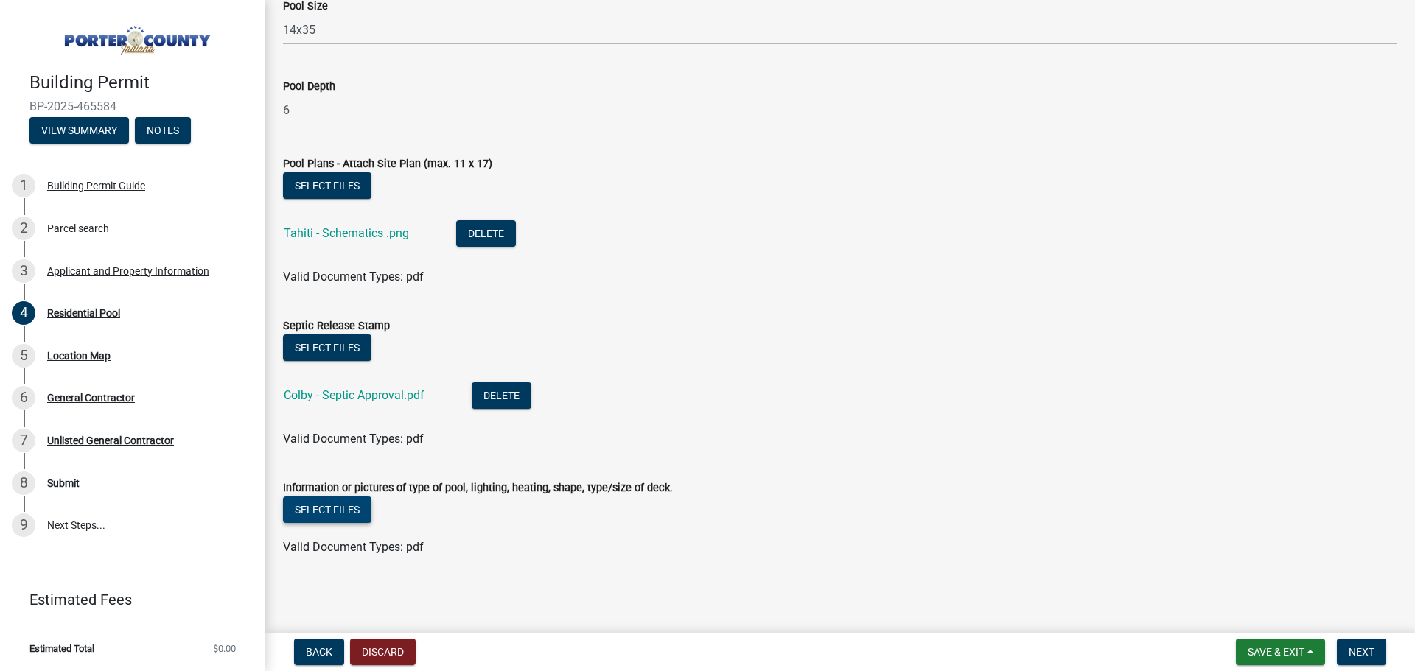
click at [335, 511] on button "Select files" at bounding box center [327, 510] width 88 height 27
click at [340, 509] on button "Select files" at bounding box center [327, 510] width 88 height 27
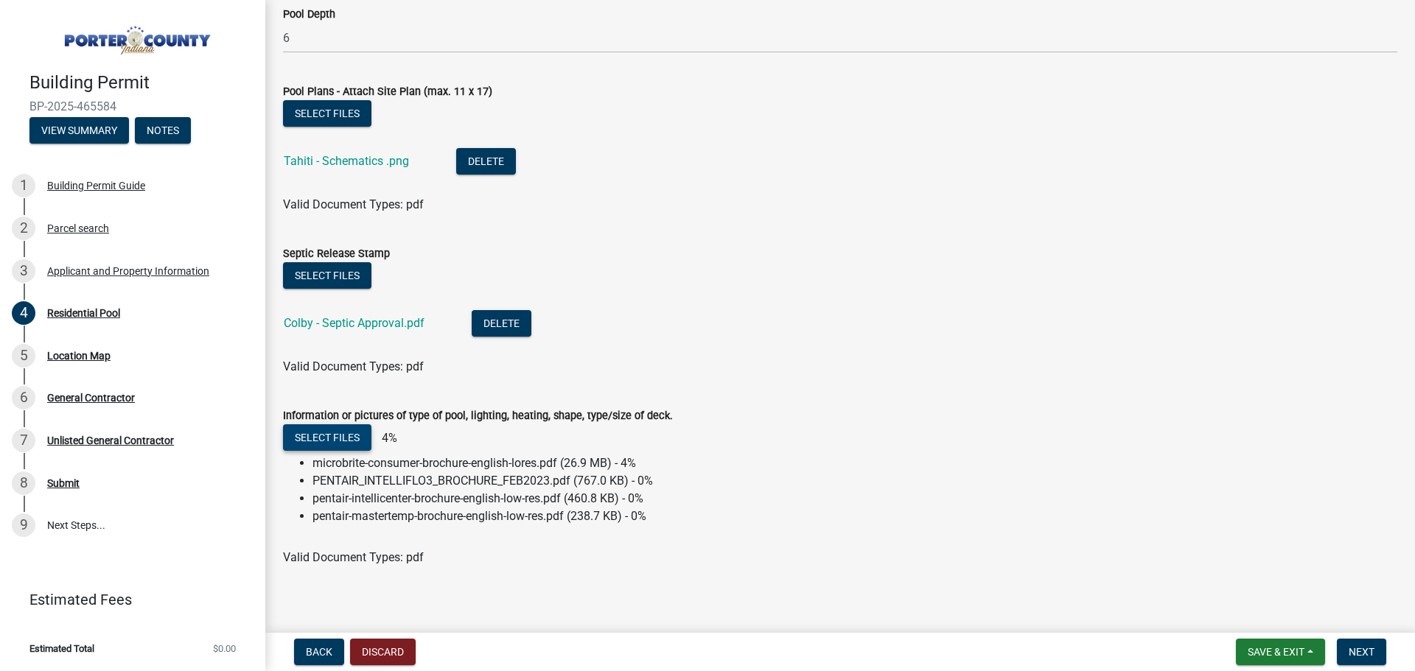
scroll to position [1461, 0]
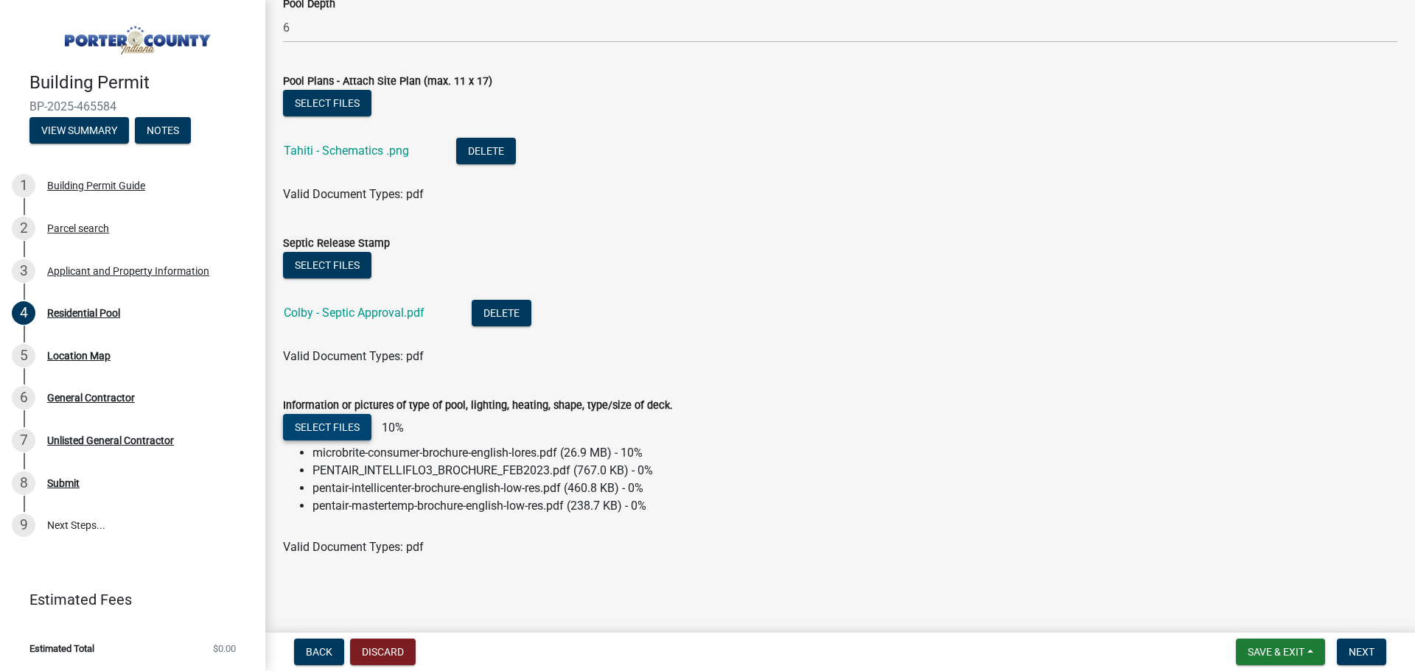
click at [317, 421] on button "Select files" at bounding box center [327, 427] width 88 height 27
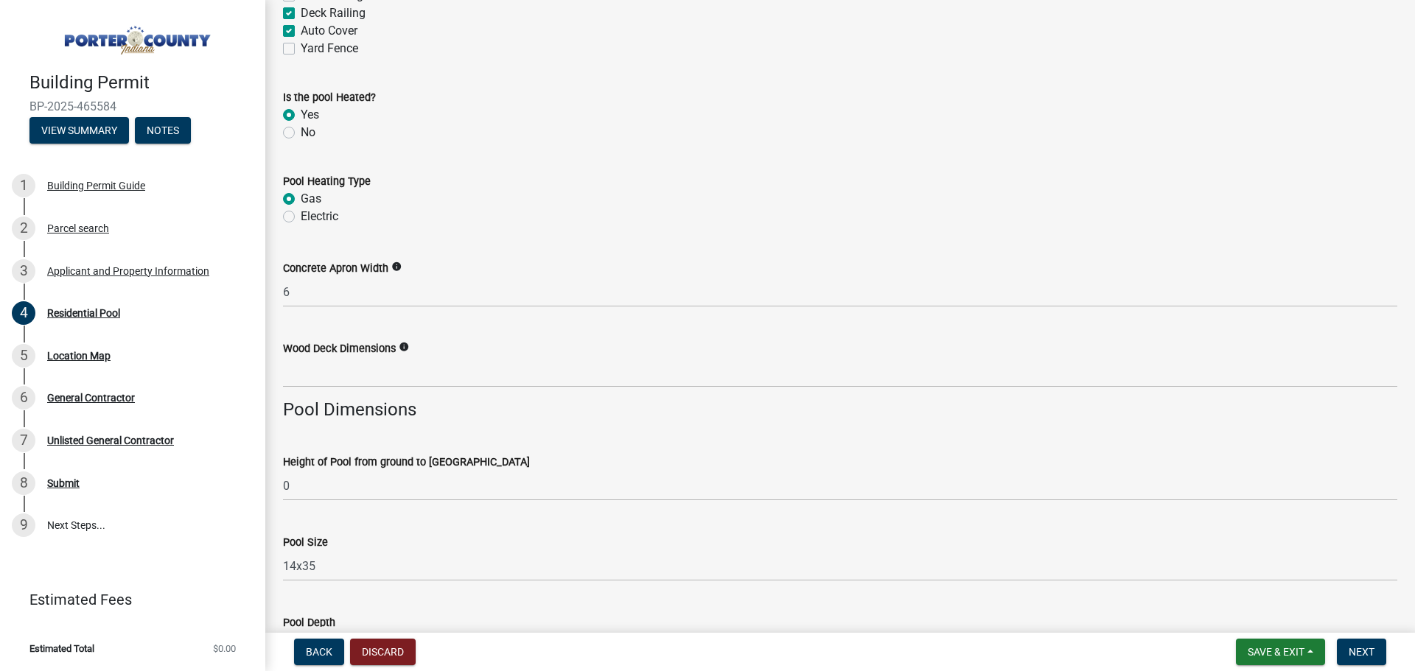
scroll to position [811, 0]
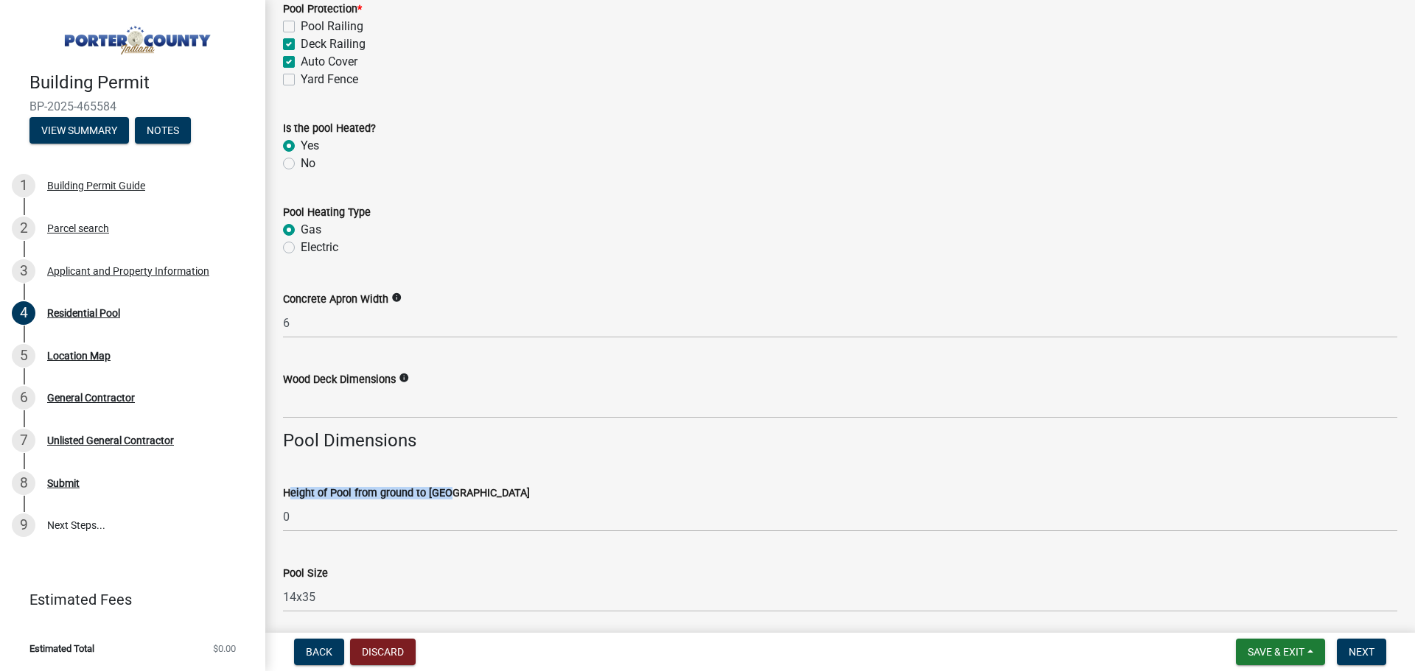
drag, startPoint x: 441, startPoint y: 496, endPoint x: 286, endPoint y: 492, distance: 155.6
click at [286, 492] on label "Height of Pool from ground to [GEOGRAPHIC_DATA]" at bounding box center [406, 494] width 247 height 10
copy label "Height of Pool from ground to [GEOGRAPHIC_DATA]"
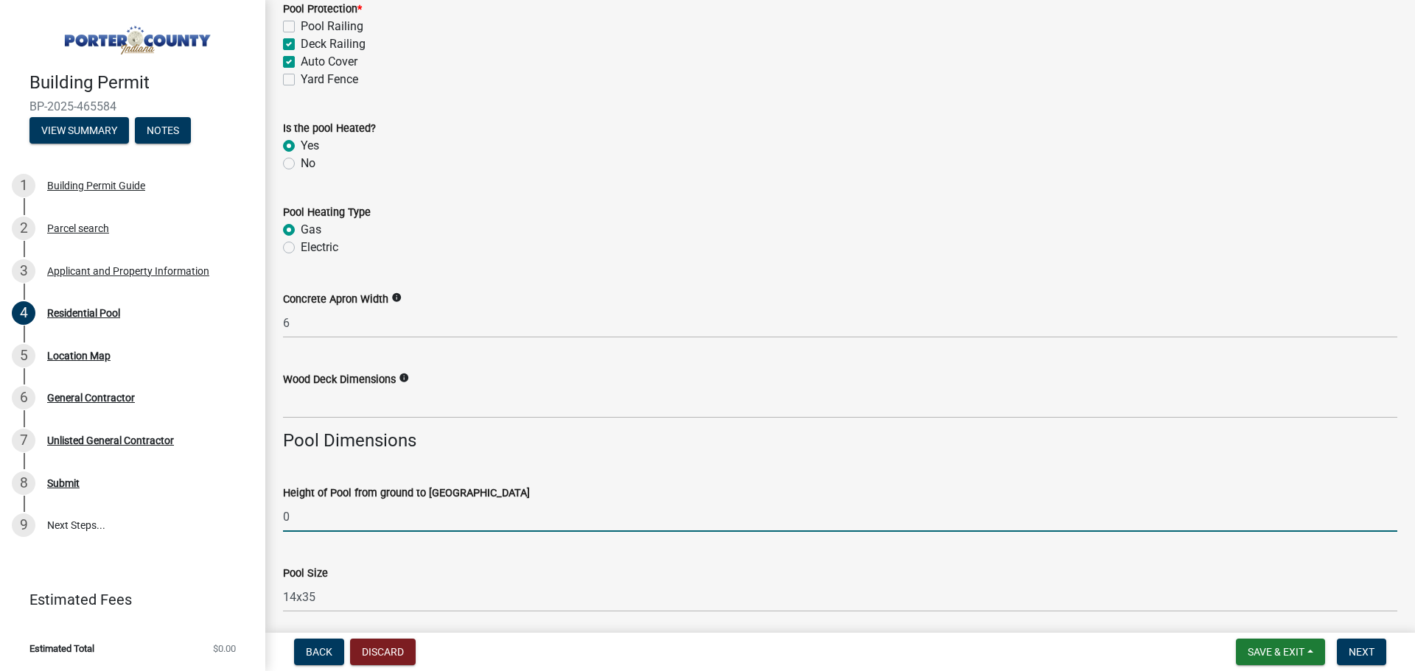
click at [323, 525] on input "0" at bounding box center [840, 517] width 1114 height 30
drag, startPoint x: 296, startPoint y: 521, endPoint x: 265, endPoint y: 521, distance: 30.2
click at [265, 521] on div "Residential Pool share Share Pool Type * In-Ground Above-Ground Estimated value…" at bounding box center [840, 313] width 1150 height 2212
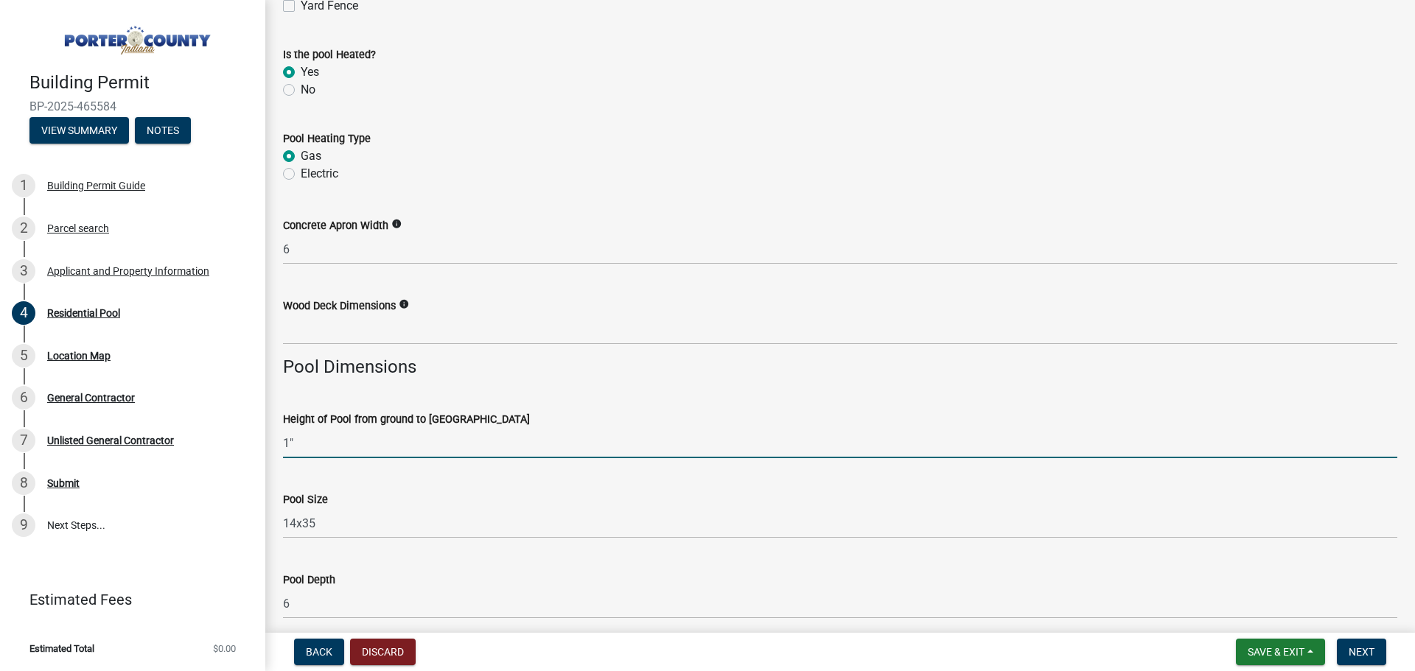
scroll to position [958, 0]
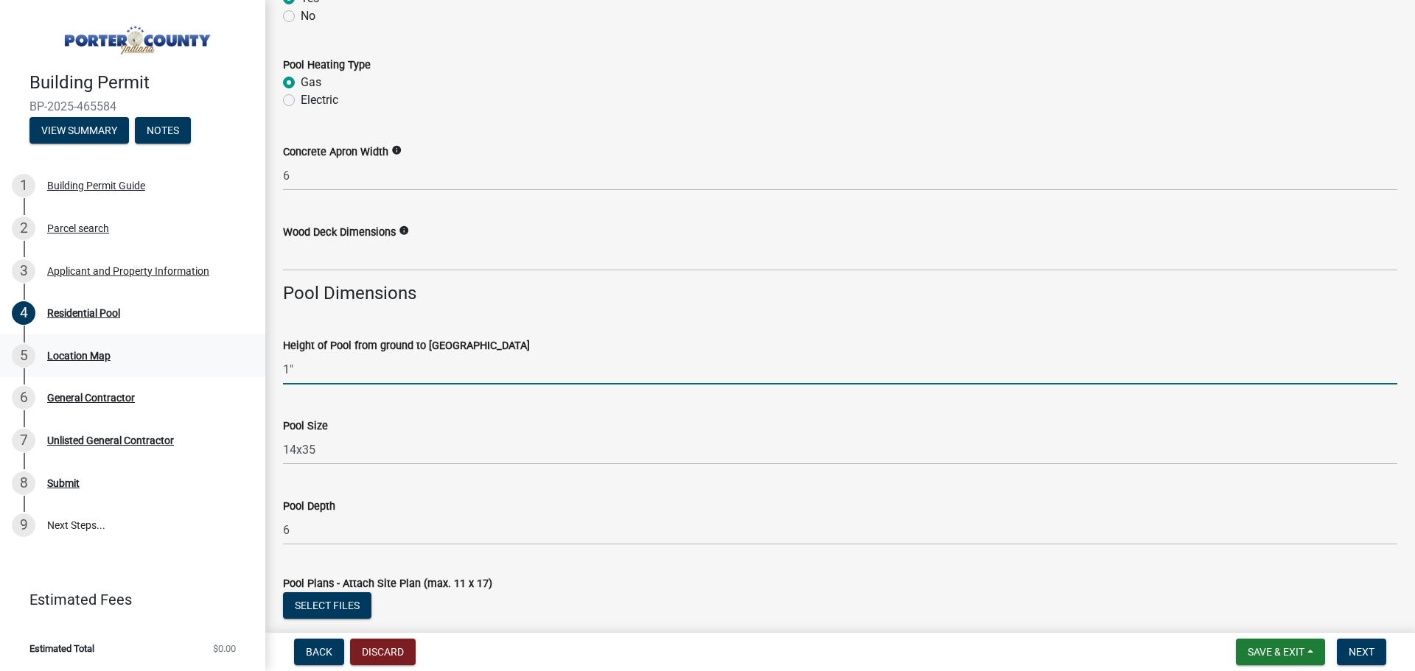
drag, startPoint x: 310, startPoint y: 368, endPoint x: 232, endPoint y: 368, distance: 78.1
click at [232, 368] on div "Building Permit BP-2025-465584 View Summary Notes 1 Building Permit Guide 2 Par…" at bounding box center [707, 335] width 1415 height 671
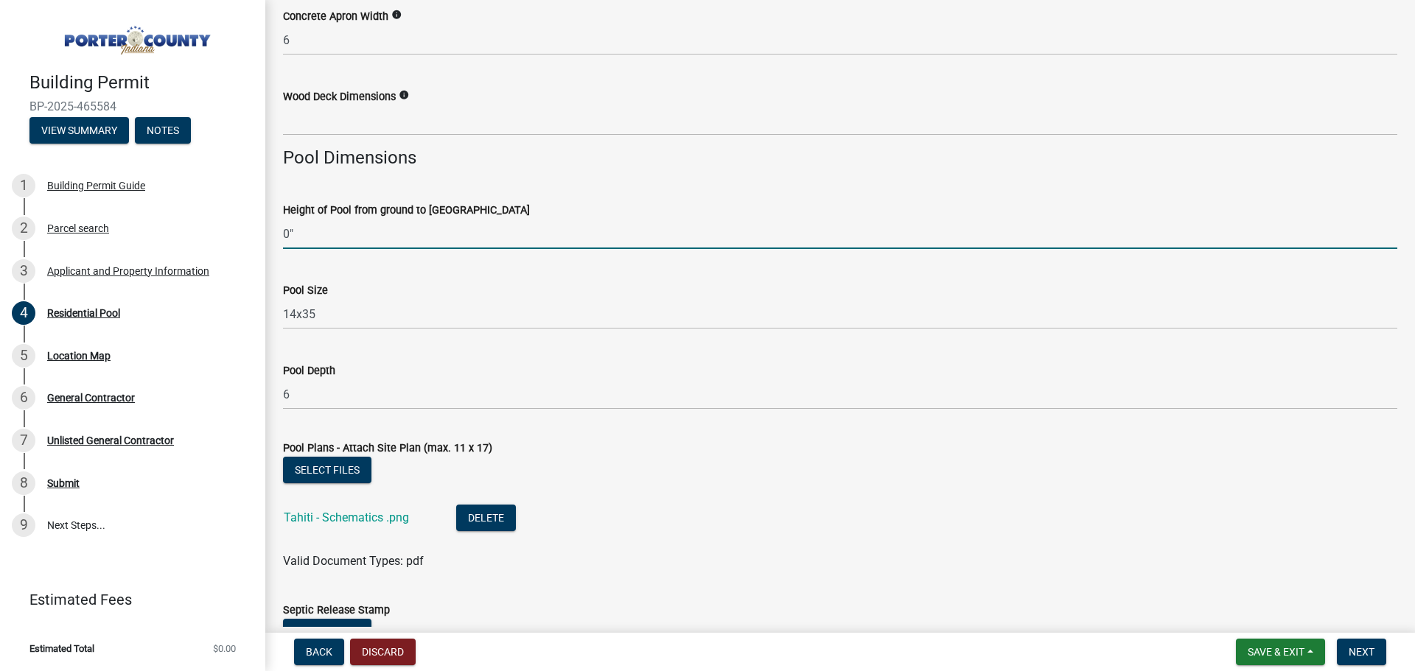
scroll to position [1105, 0]
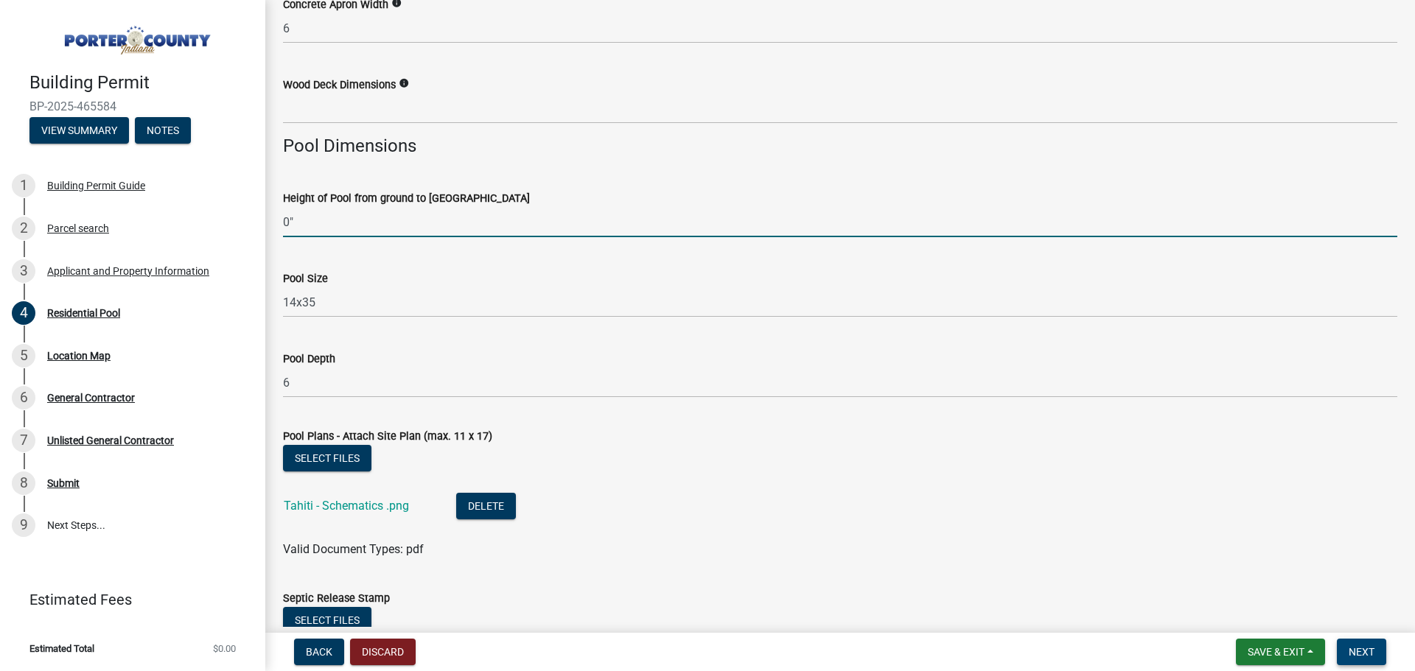
type input "0""
click at [1362, 657] on span "Next" at bounding box center [1362, 652] width 26 height 12
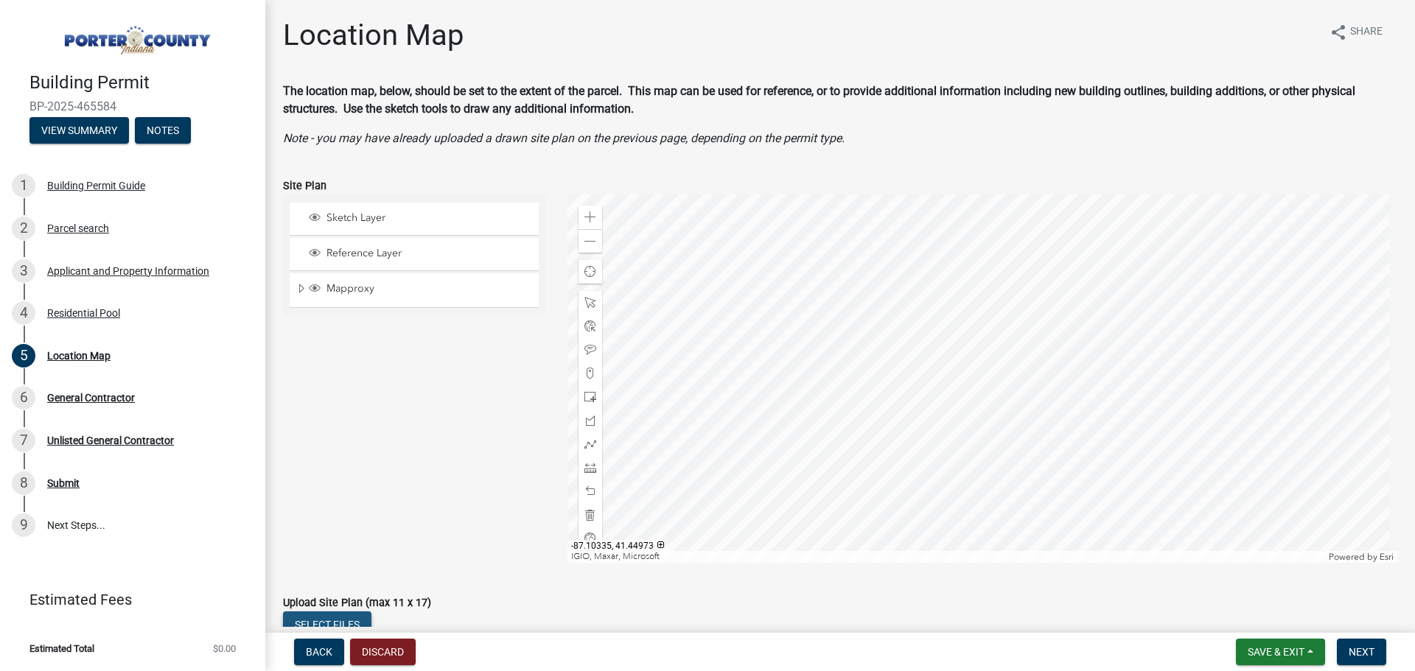
click at [344, 617] on button "Select files" at bounding box center [327, 625] width 88 height 27
click at [987, 390] on div at bounding box center [982, 379] width 831 height 368
click at [587, 399] on span at bounding box center [590, 397] width 12 height 12
click at [1037, 379] on div at bounding box center [982, 379] width 831 height 368
click at [998, 382] on div at bounding box center [982, 379] width 831 height 368
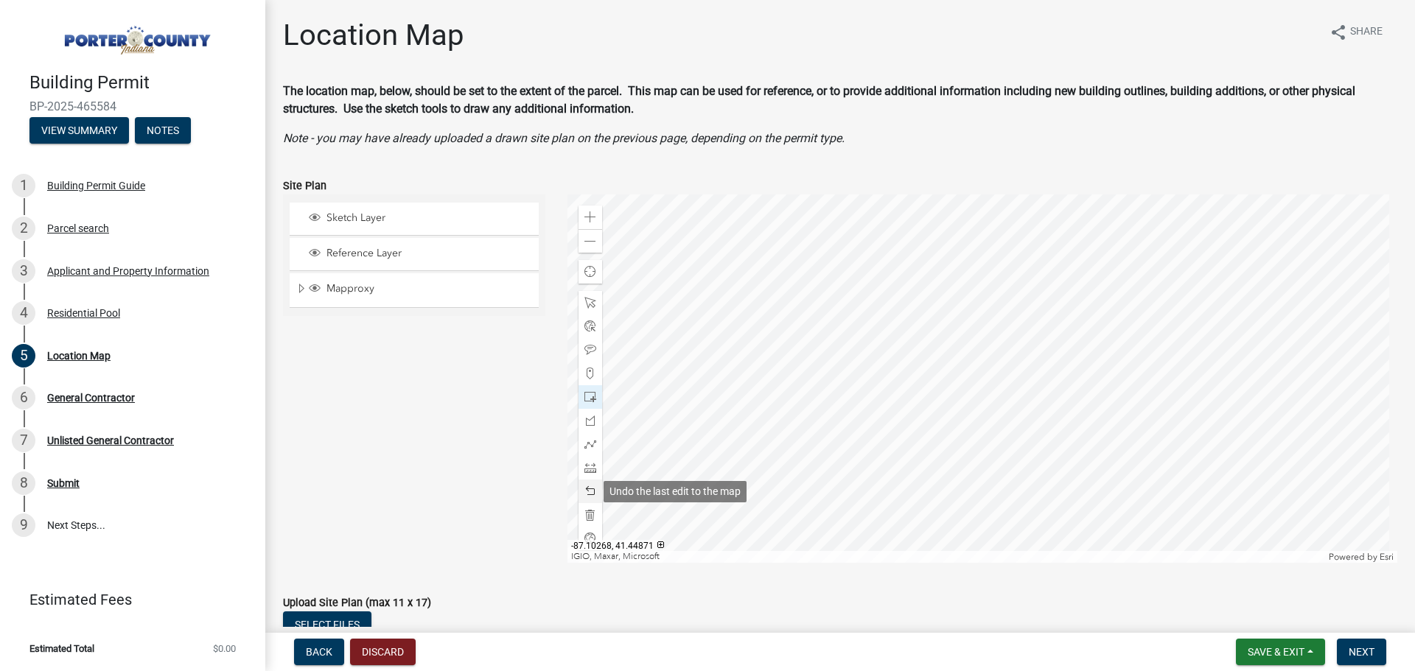
click at [586, 489] on span at bounding box center [590, 492] width 12 height 12
click at [590, 447] on span at bounding box center [590, 444] width 12 height 12
click at [982, 405] on div at bounding box center [982, 379] width 831 height 368
click at [978, 404] on div at bounding box center [982, 379] width 831 height 368
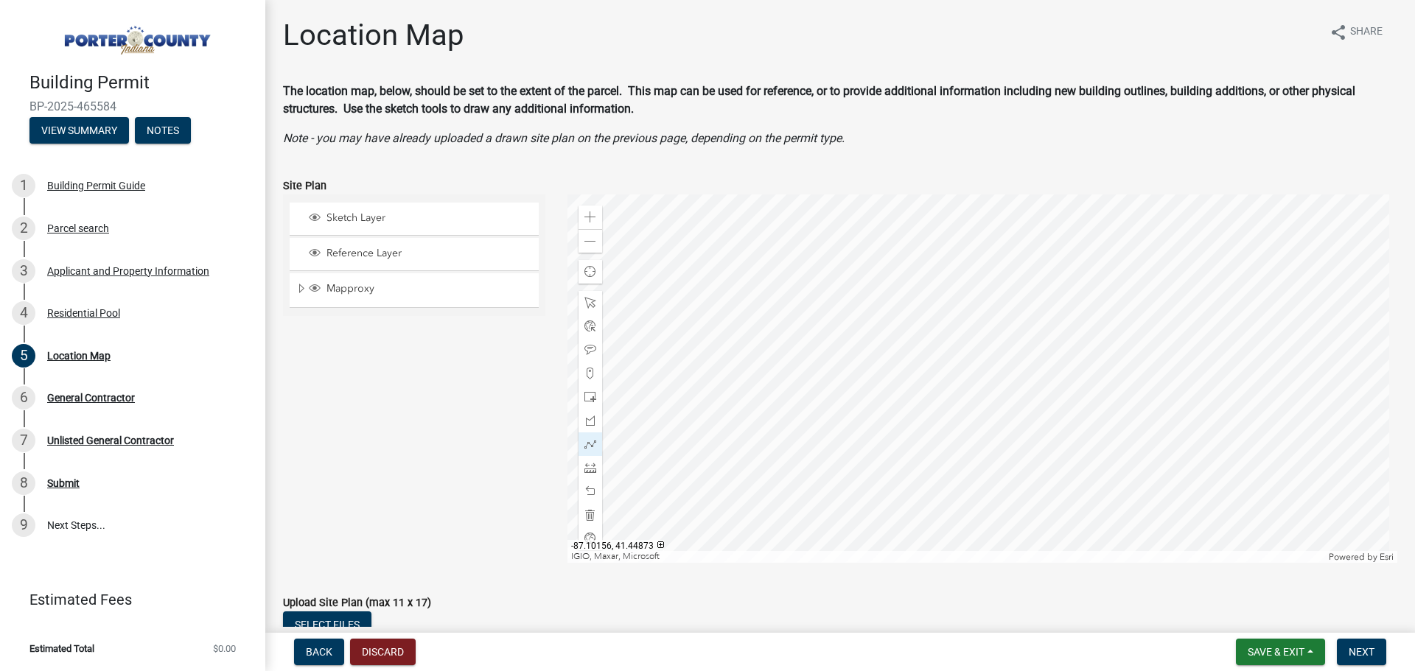
click at [1016, 385] on div at bounding box center [982, 379] width 831 height 368
click at [1007, 369] on div at bounding box center [982, 379] width 831 height 368
click at [968, 388] on div at bounding box center [982, 379] width 831 height 368
click at [978, 404] on div at bounding box center [982, 379] width 831 height 368
click at [1016, 386] on div at bounding box center [982, 379] width 831 height 368
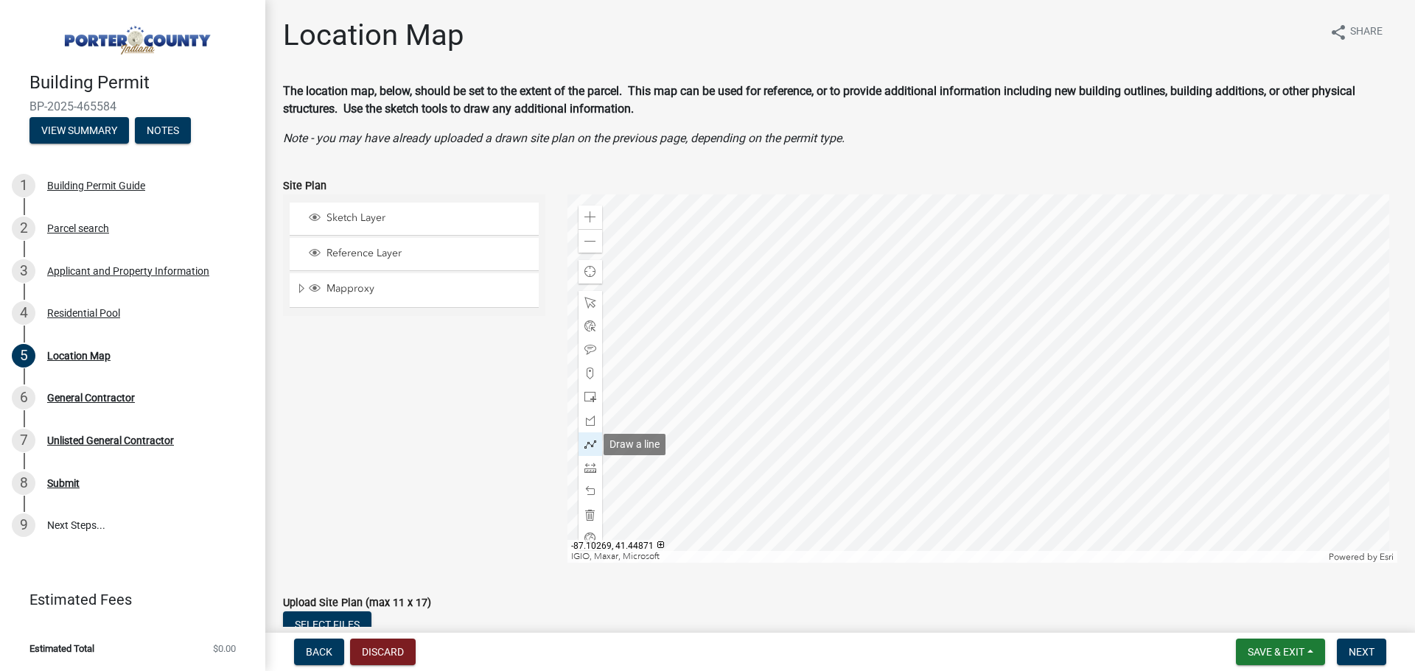
click at [591, 447] on span at bounding box center [590, 444] width 12 height 12
click at [591, 444] on span at bounding box center [590, 444] width 12 height 12
click at [982, 399] on div at bounding box center [982, 379] width 831 height 368
click at [1019, 380] on div at bounding box center [982, 379] width 831 height 368
click at [1012, 366] on div at bounding box center [982, 379] width 831 height 368
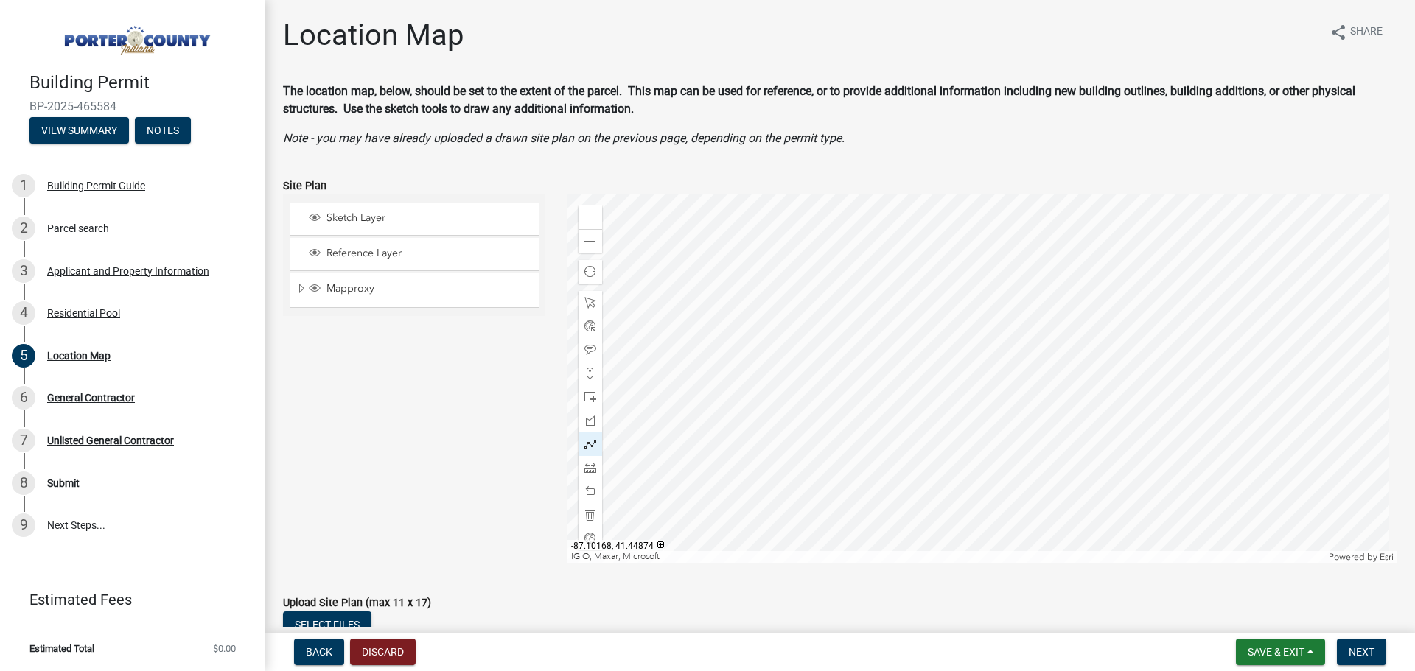
click at [973, 382] on div at bounding box center [982, 379] width 831 height 368
click at [981, 399] on div at bounding box center [982, 379] width 831 height 368
click at [587, 347] on span at bounding box center [590, 350] width 12 height 12
click at [1359, 651] on span "Next" at bounding box center [1362, 652] width 26 height 12
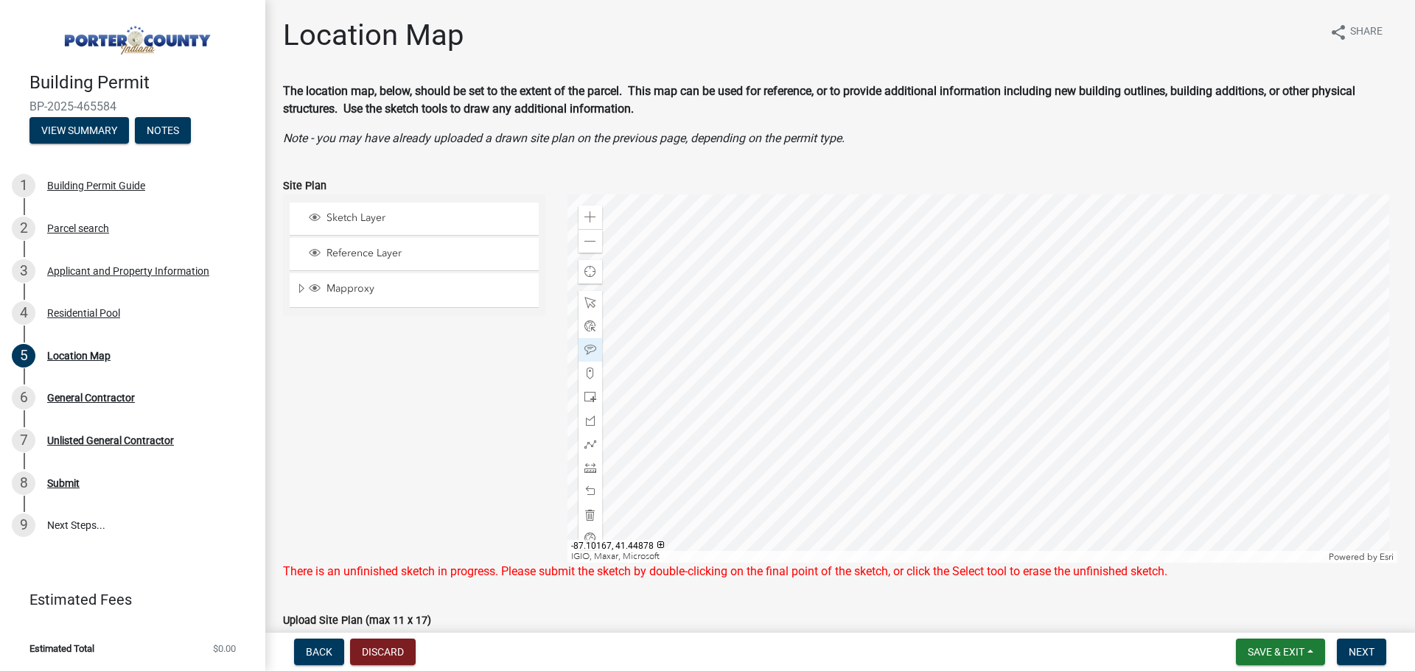
click at [975, 361] on div at bounding box center [982, 379] width 831 height 368
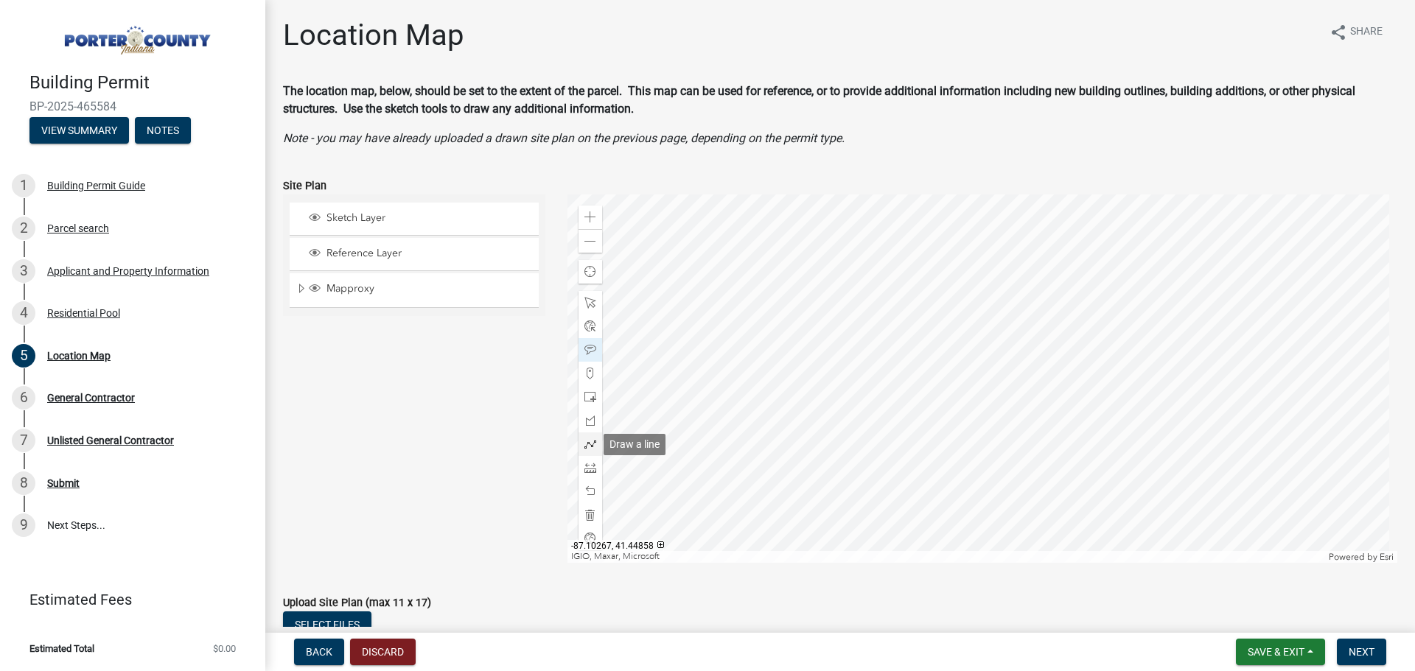
click at [587, 444] on span at bounding box center [590, 444] width 12 height 12
click at [980, 399] on div at bounding box center [982, 379] width 831 height 368
click at [1017, 382] on div at bounding box center [982, 379] width 831 height 368
click at [1010, 365] on div at bounding box center [982, 379] width 831 height 368
click at [973, 380] on div at bounding box center [982, 379] width 831 height 368
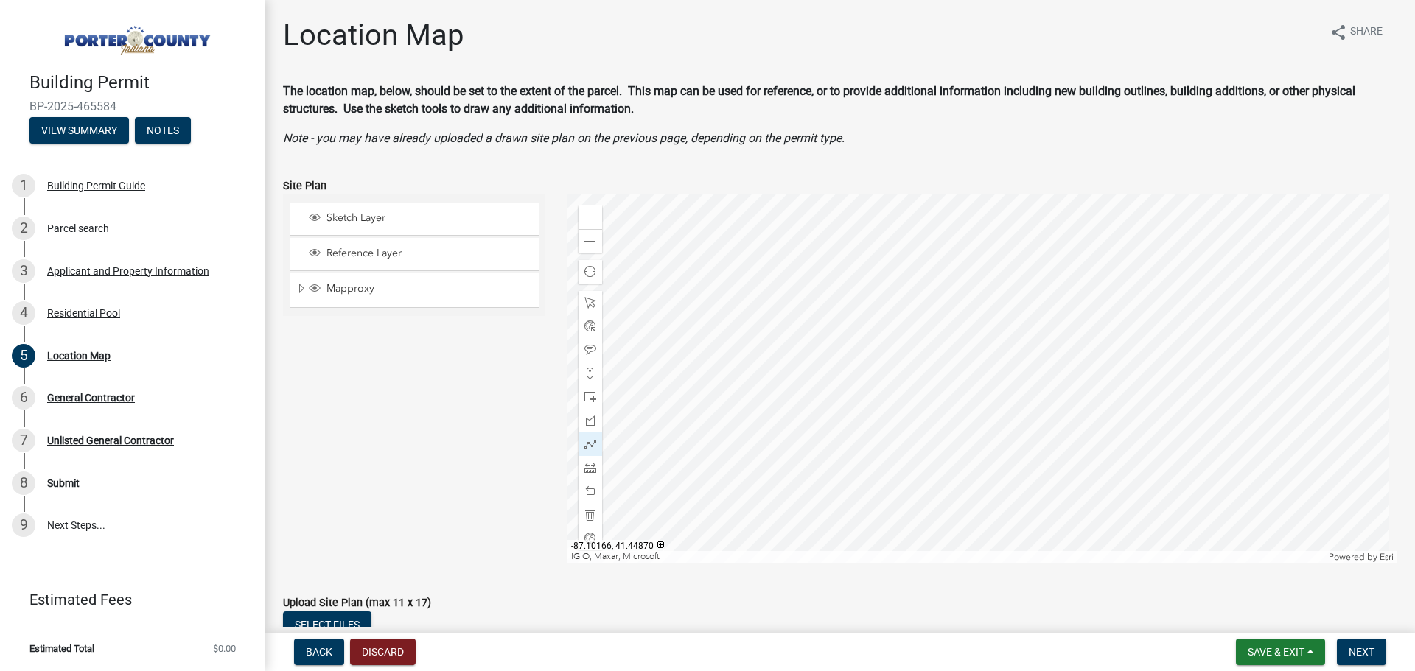
click at [980, 399] on div at bounding box center [982, 379] width 831 height 368
click at [1366, 648] on span "Next" at bounding box center [1362, 652] width 26 height 12
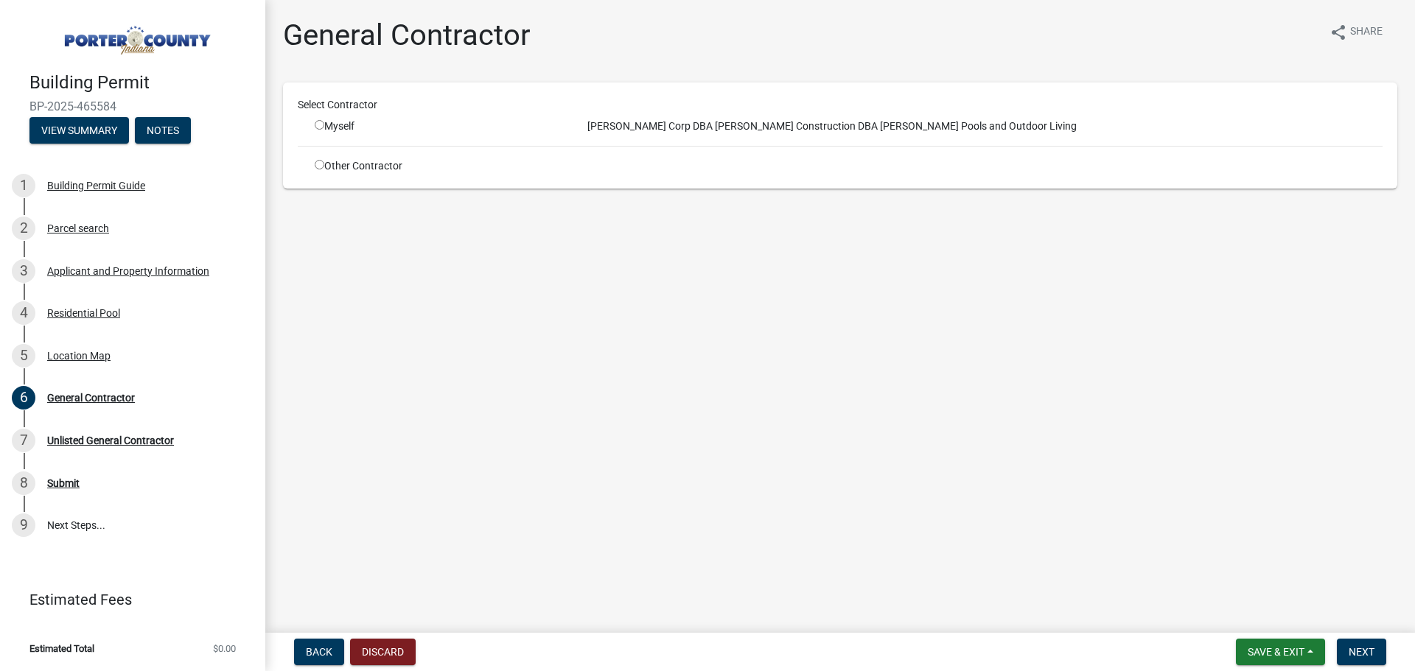
click at [316, 121] on input "radio" at bounding box center [320, 125] width 10 height 10
radio input "true"
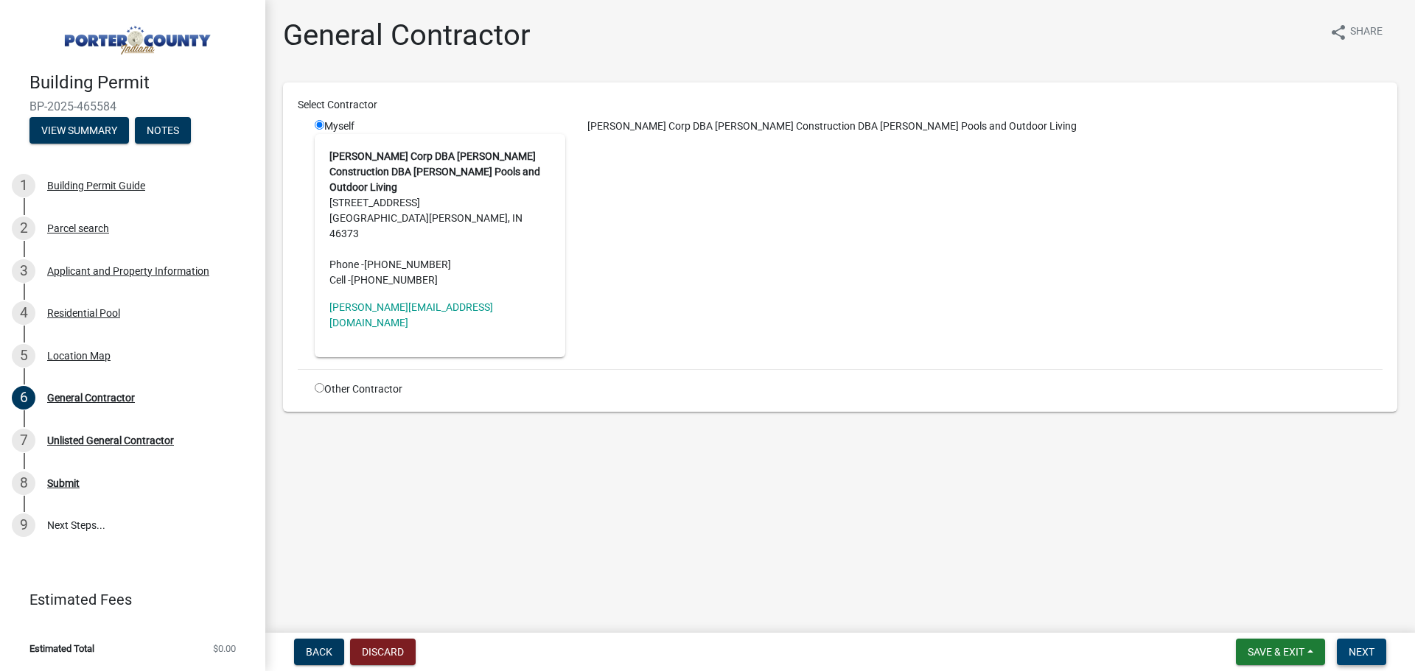
click at [1346, 647] on button "Next" at bounding box center [1361, 652] width 49 height 27
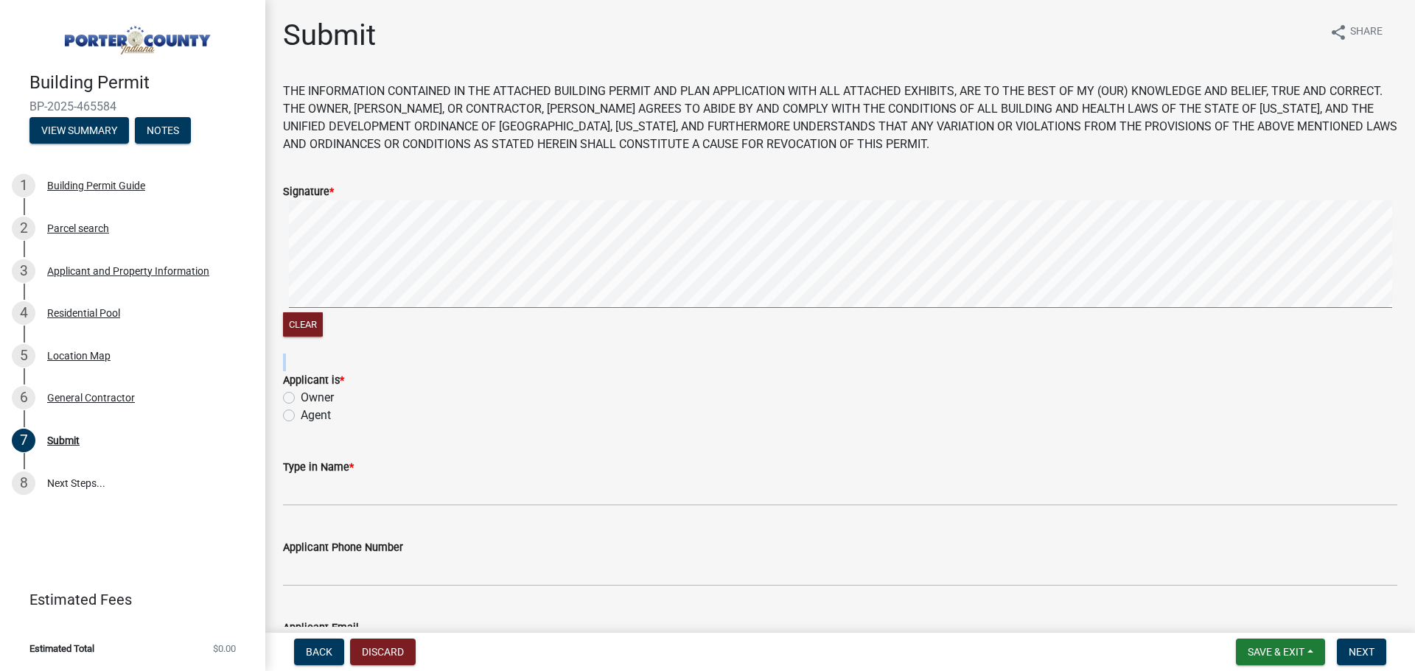
click at [340, 263] on form "Signature * Clear" at bounding box center [840, 252] width 1114 height 175
click at [301, 417] on label "Agent" at bounding box center [316, 416] width 30 height 18
click at [301, 416] on input "Agent" at bounding box center [306, 412] width 10 height 10
radio input "true"
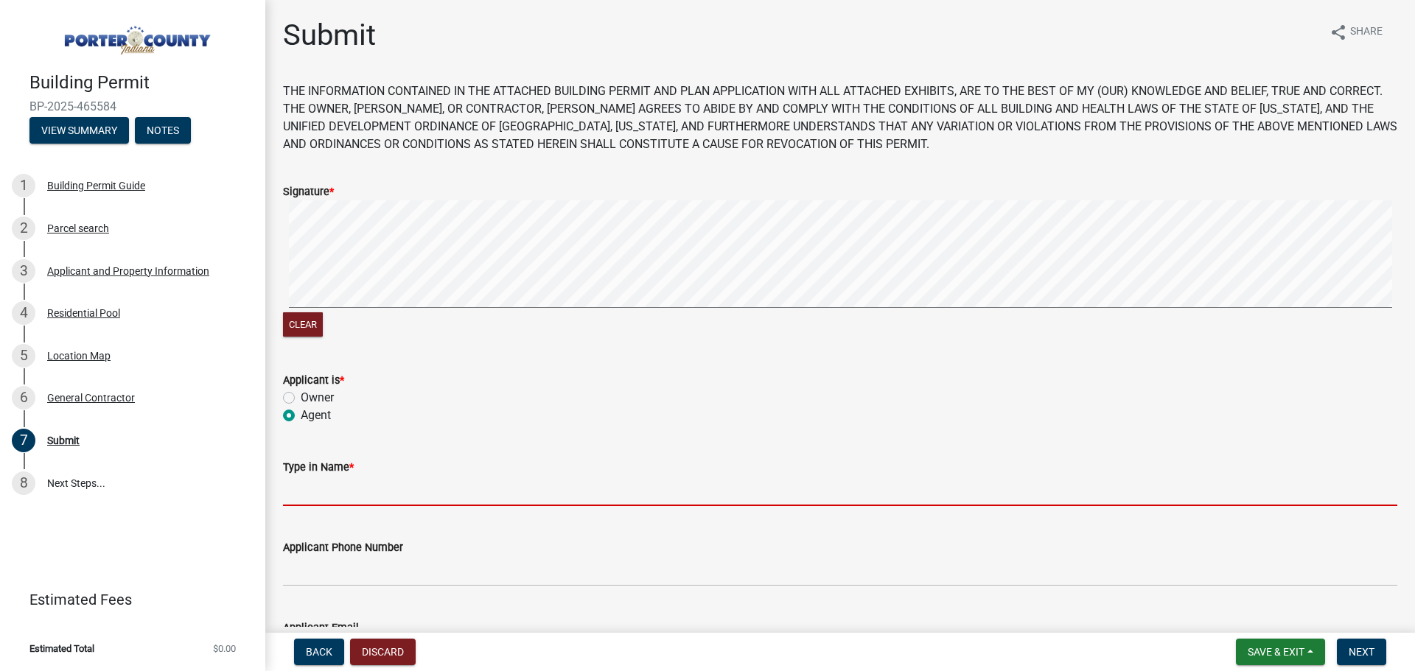
click at [342, 497] on input "Type in Name *" at bounding box center [840, 491] width 1114 height 30
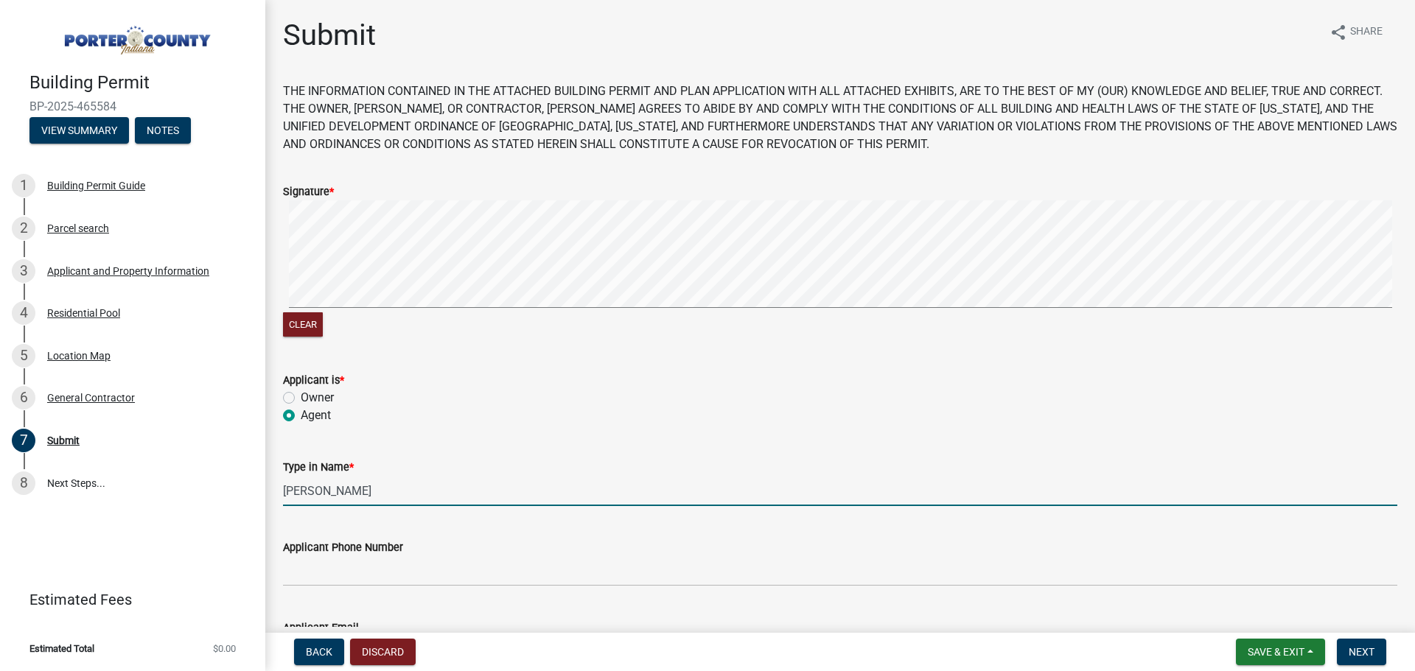
type input "[PERSON_NAME]"
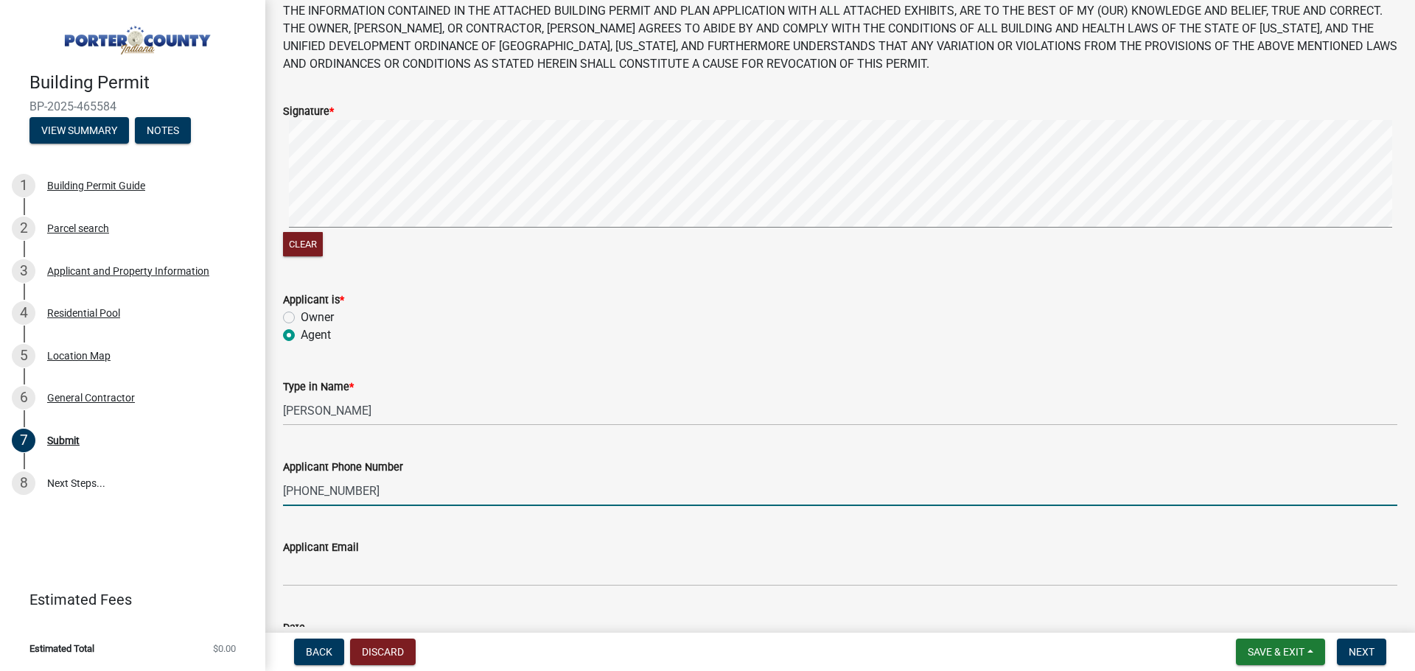
scroll to position [200, 0]
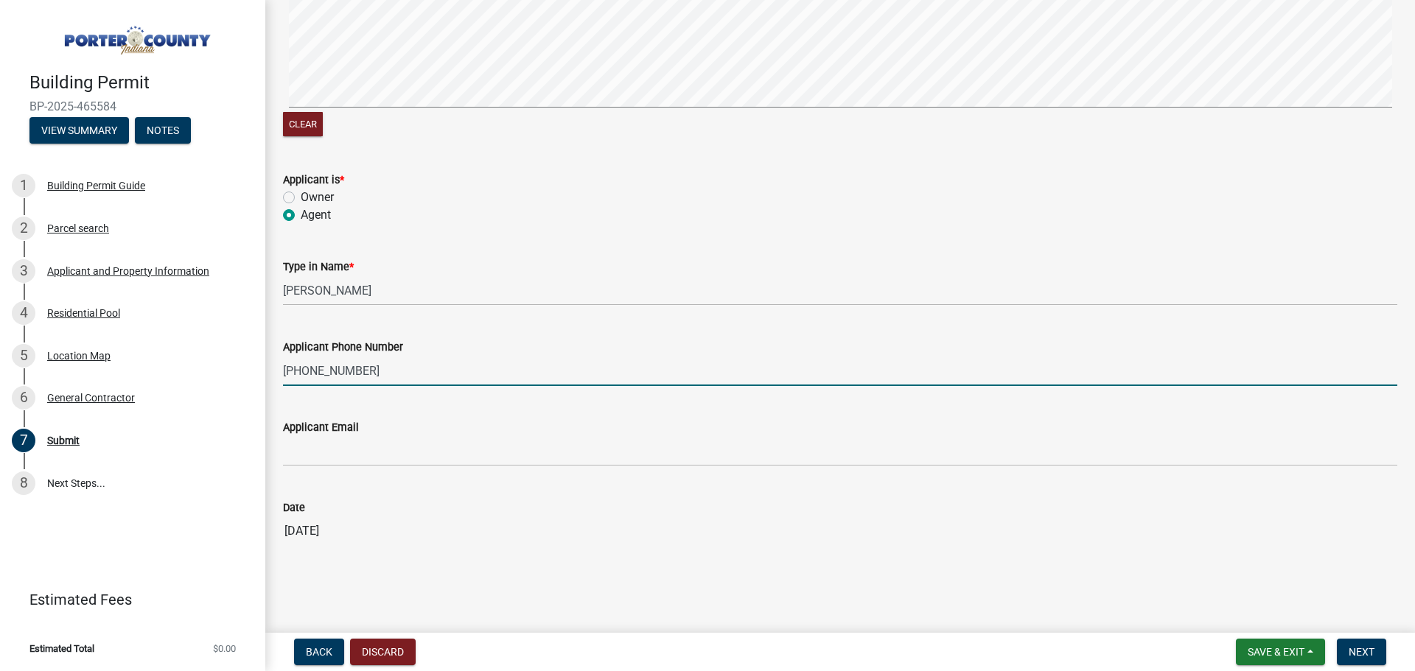
type input "[PHONE_NUMBER]"
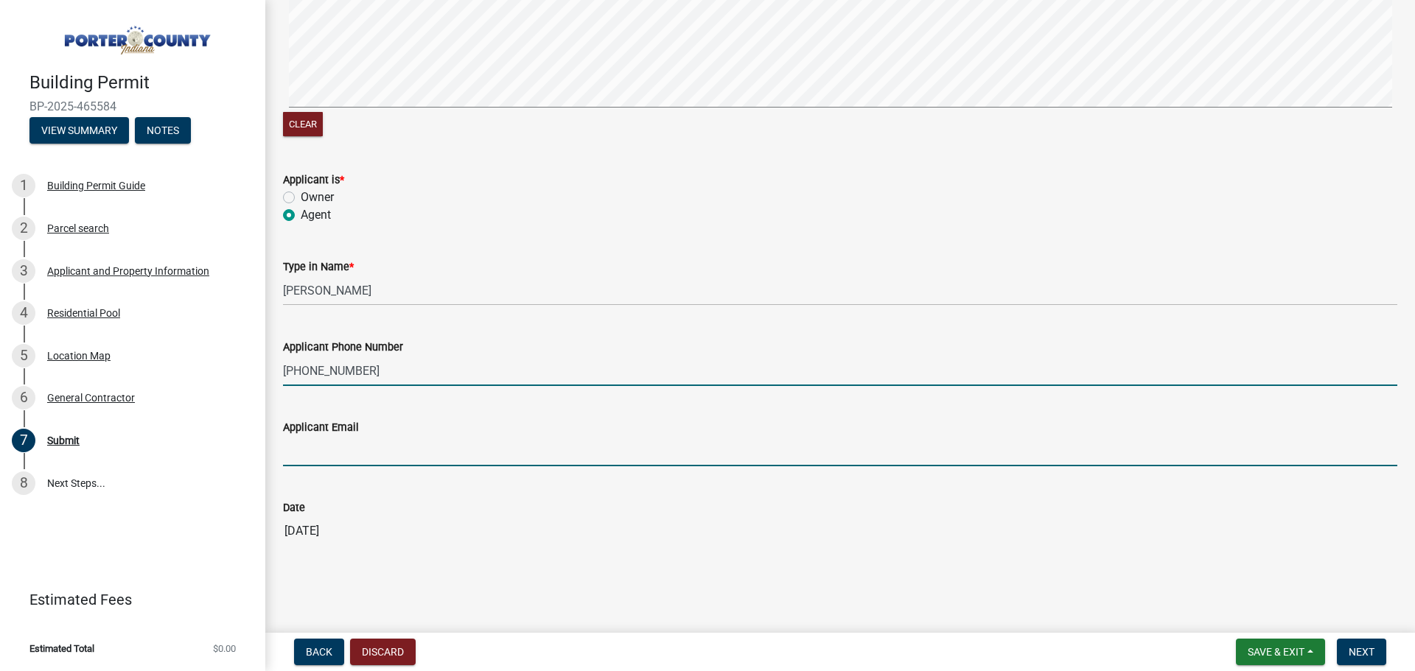
click at [335, 452] on input "Applicant Email" at bounding box center [840, 451] width 1114 height 30
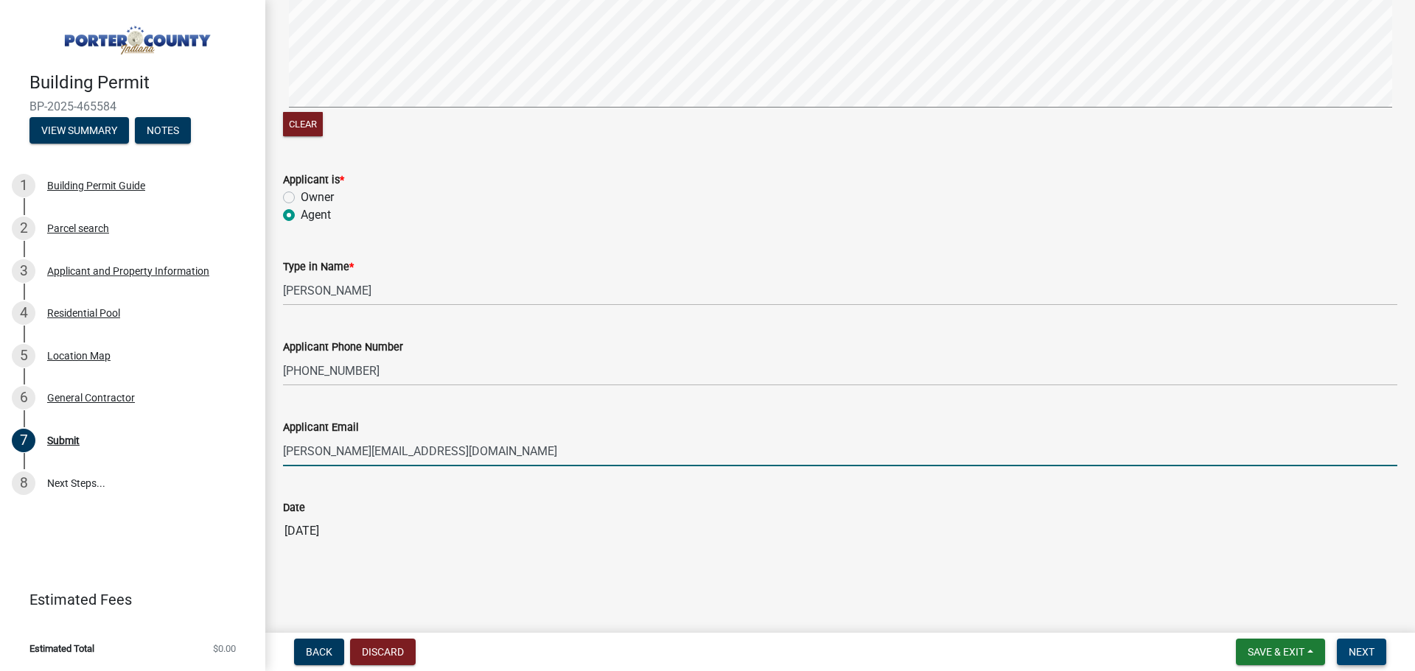
type input "[PERSON_NAME][EMAIL_ADDRESS][DOMAIN_NAME]"
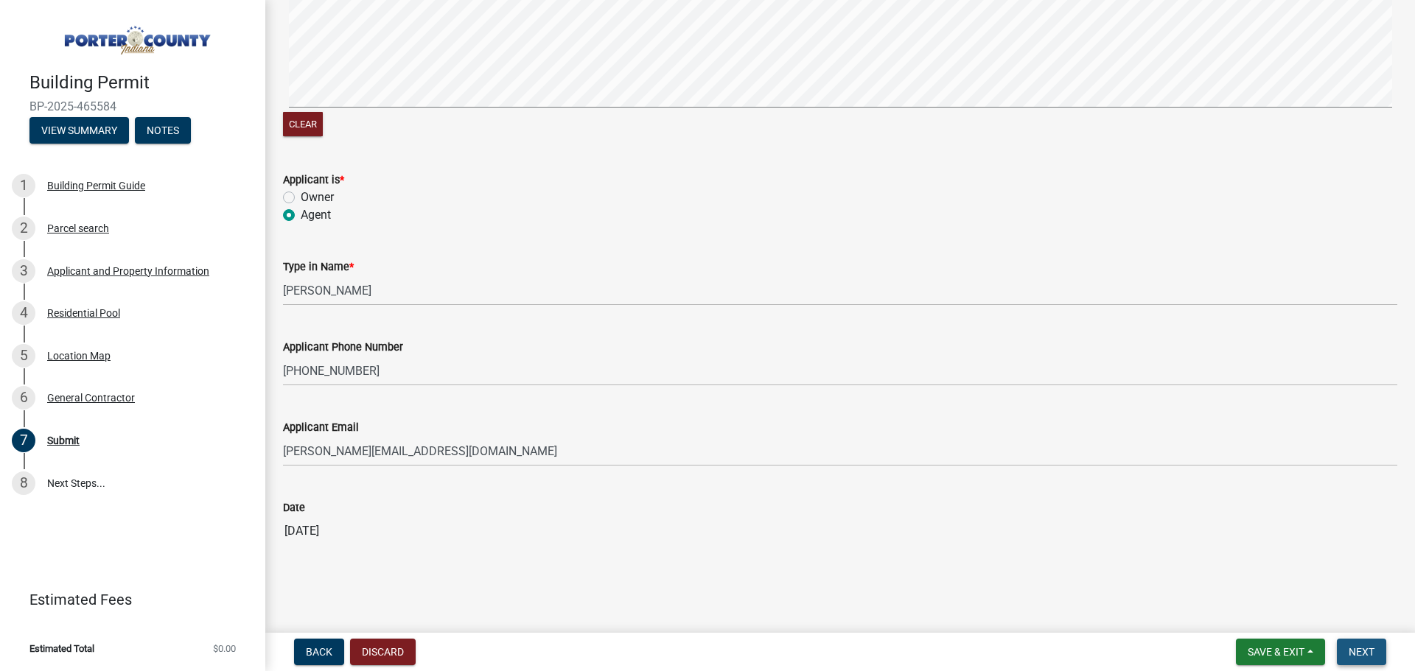
click at [1374, 649] on span "Next" at bounding box center [1362, 652] width 26 height 12
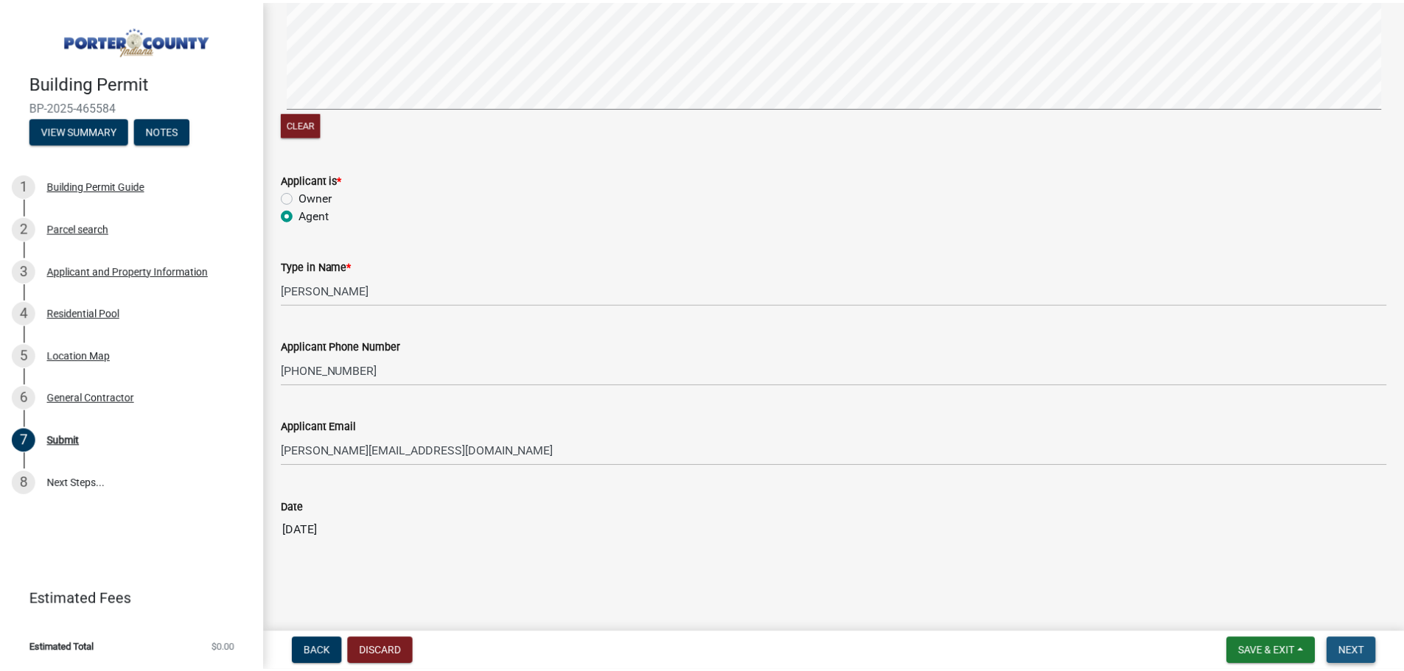
scroll to position [0, 0]
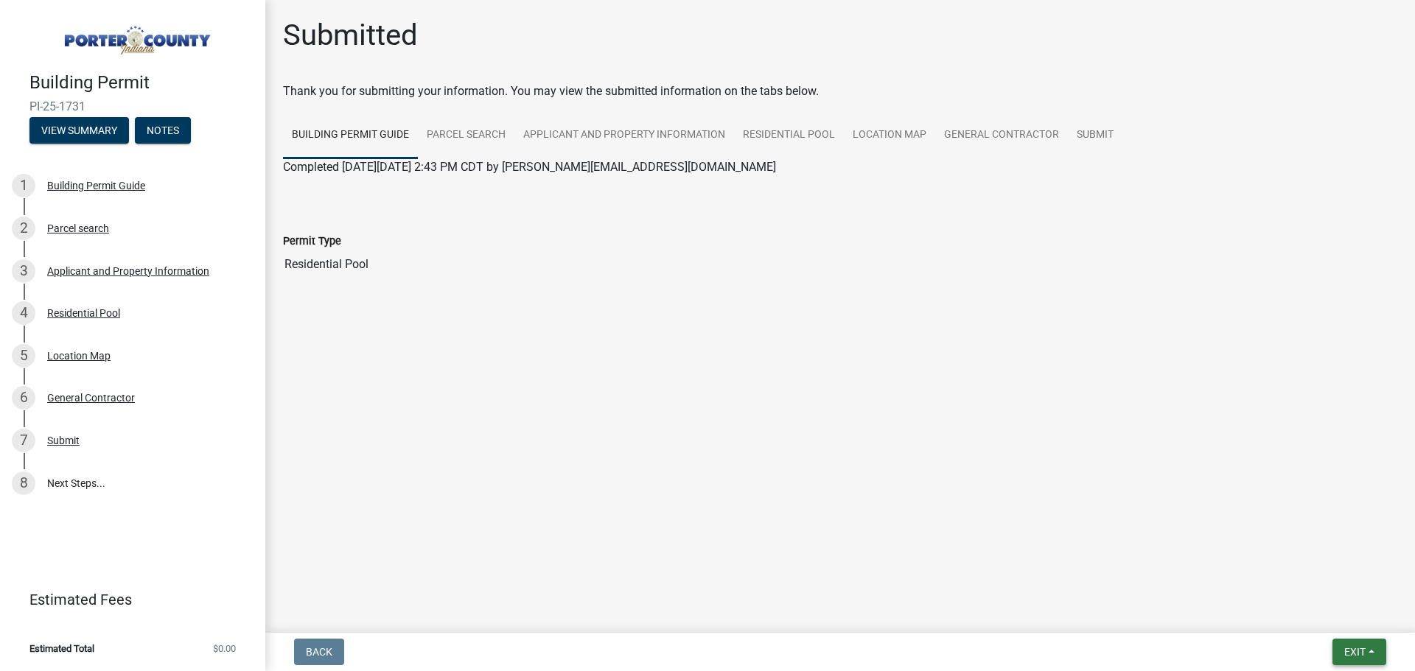
click at [1366, 657] on button "Exit" at bounding box center [1359, 652] width 54 height 27
click at [1329, 613] on button "Save & Exit" at bounding box center [1327, 613] width 118 height 35
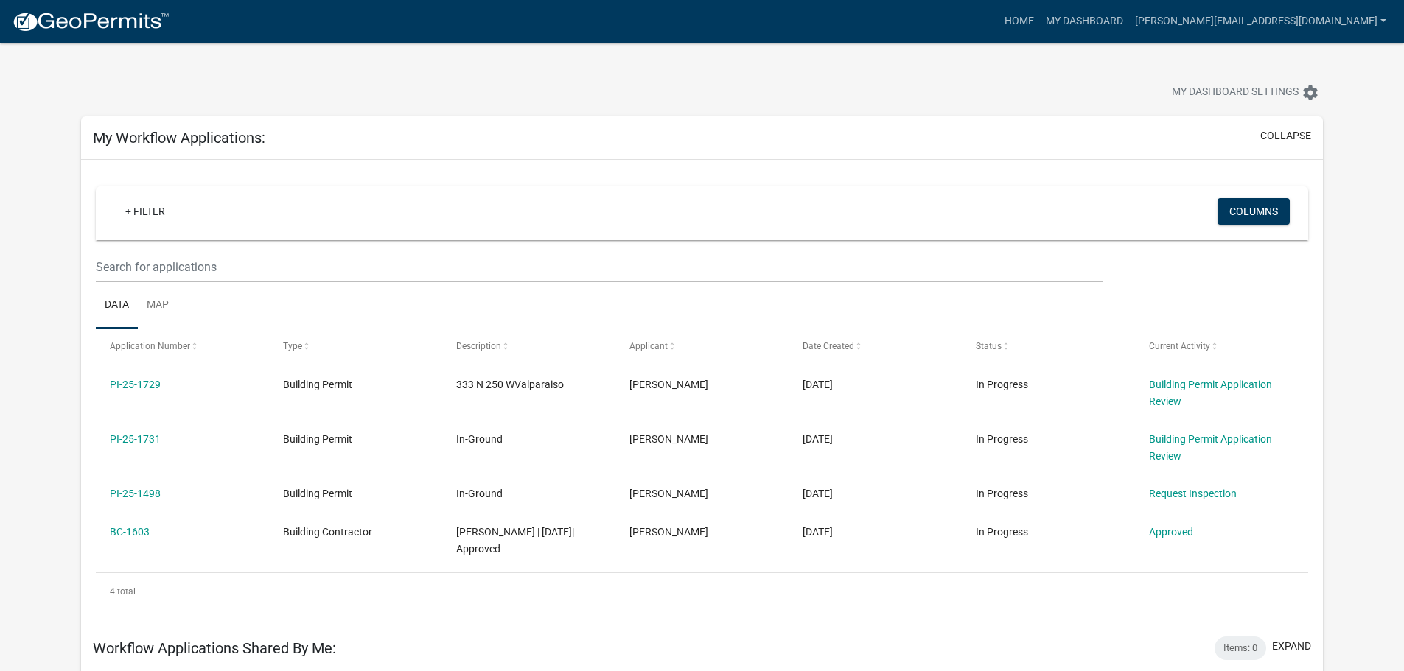
click at [1357, 132] on app-user-applications "more_horiz Home My Dashboard john@semkoconstruction.com Account Contractor Prof…" at bounding box center [702, 577] width 1404 height 1069
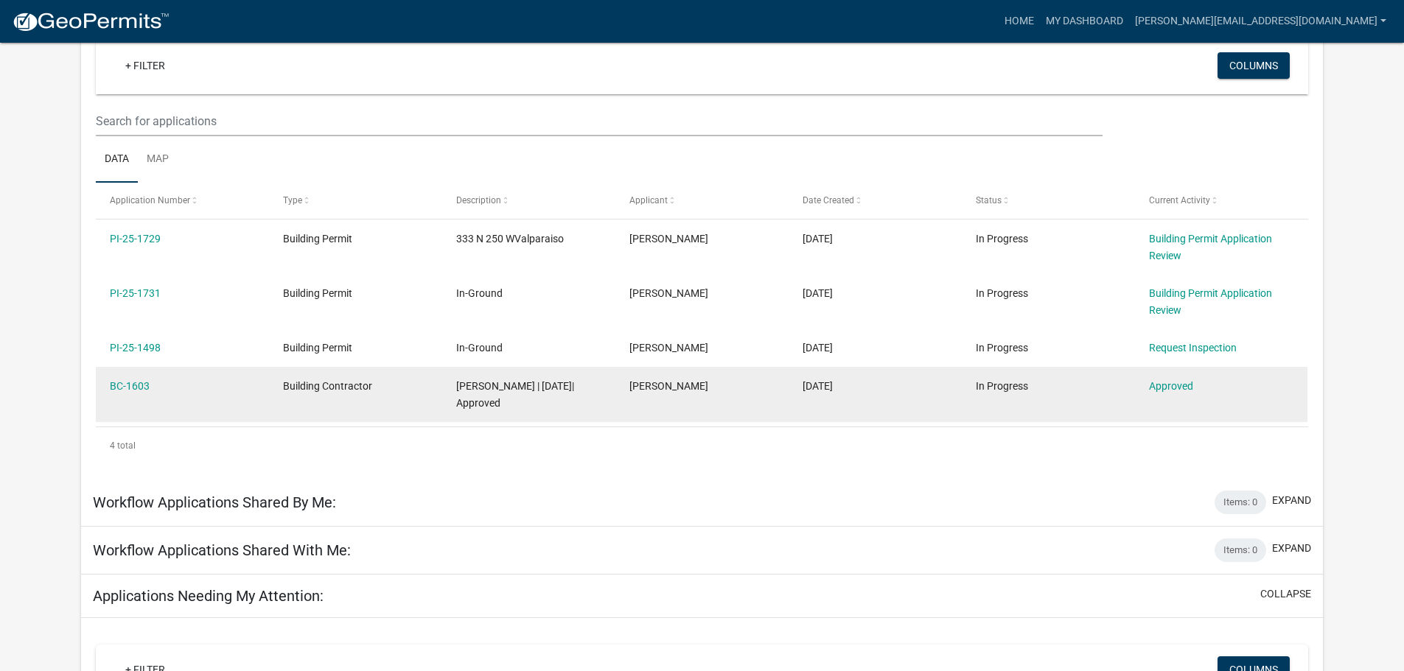
scroll to position [441, 0]
